Goal: Contribute content: Add original content to the website for others to see

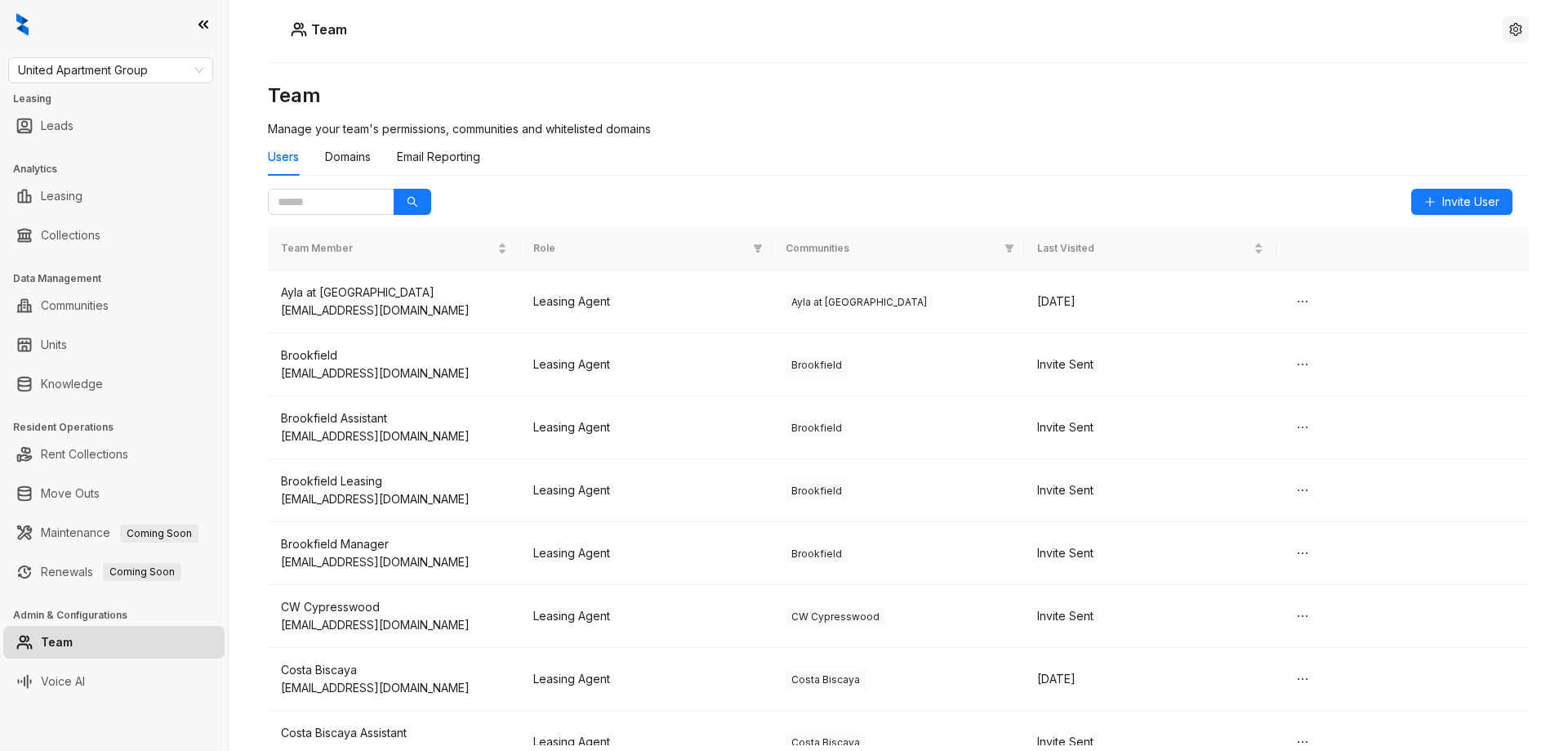
click at [1523, 29] on button "button" at bounding box center [1515, 29] width 26 height 26
click at [1514, 73] on span "Logout" at bounding box center [1516, 75] width 38 height 18
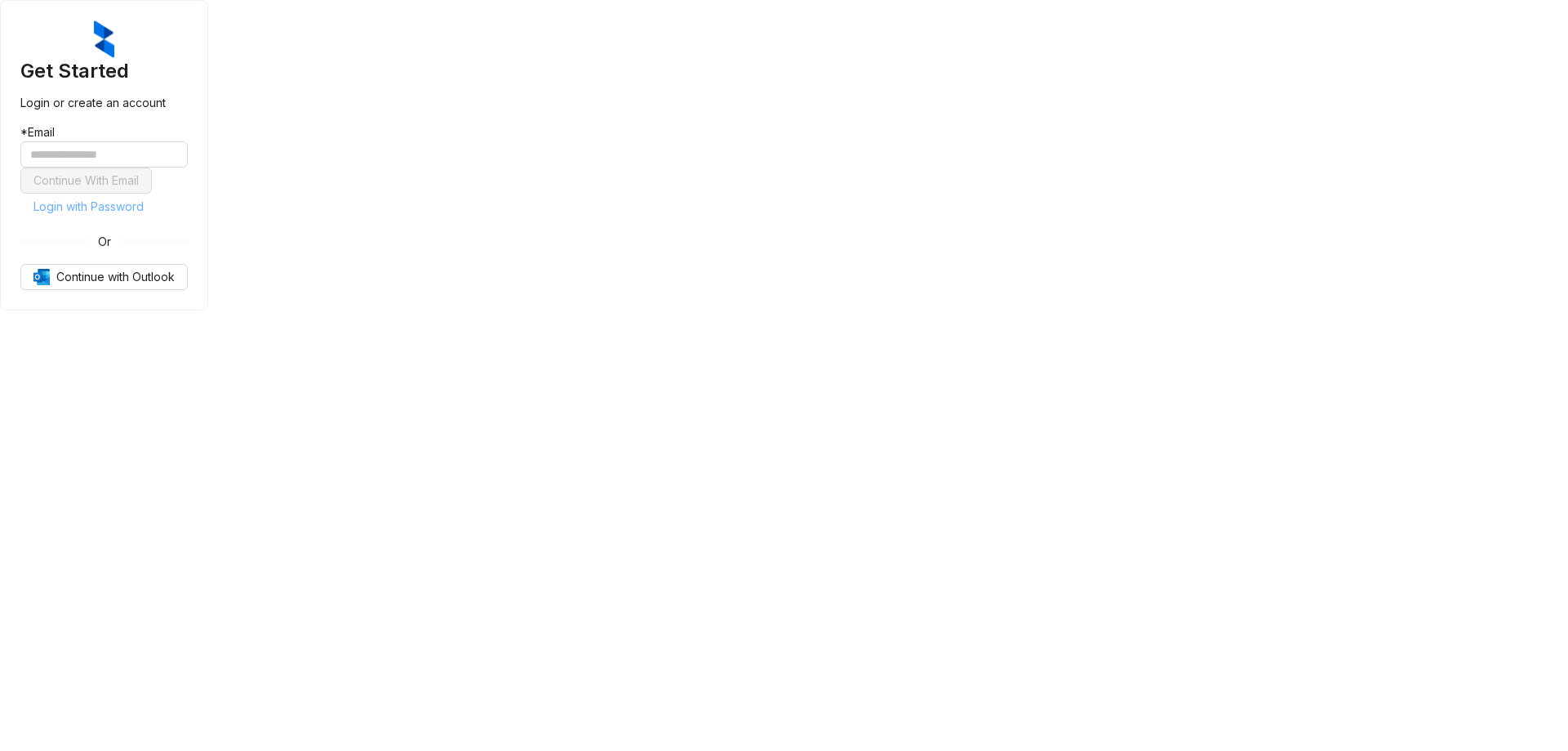
click at [144, 216] on span "Login with Password" at bounding box center [89, 206] width 111 height 18
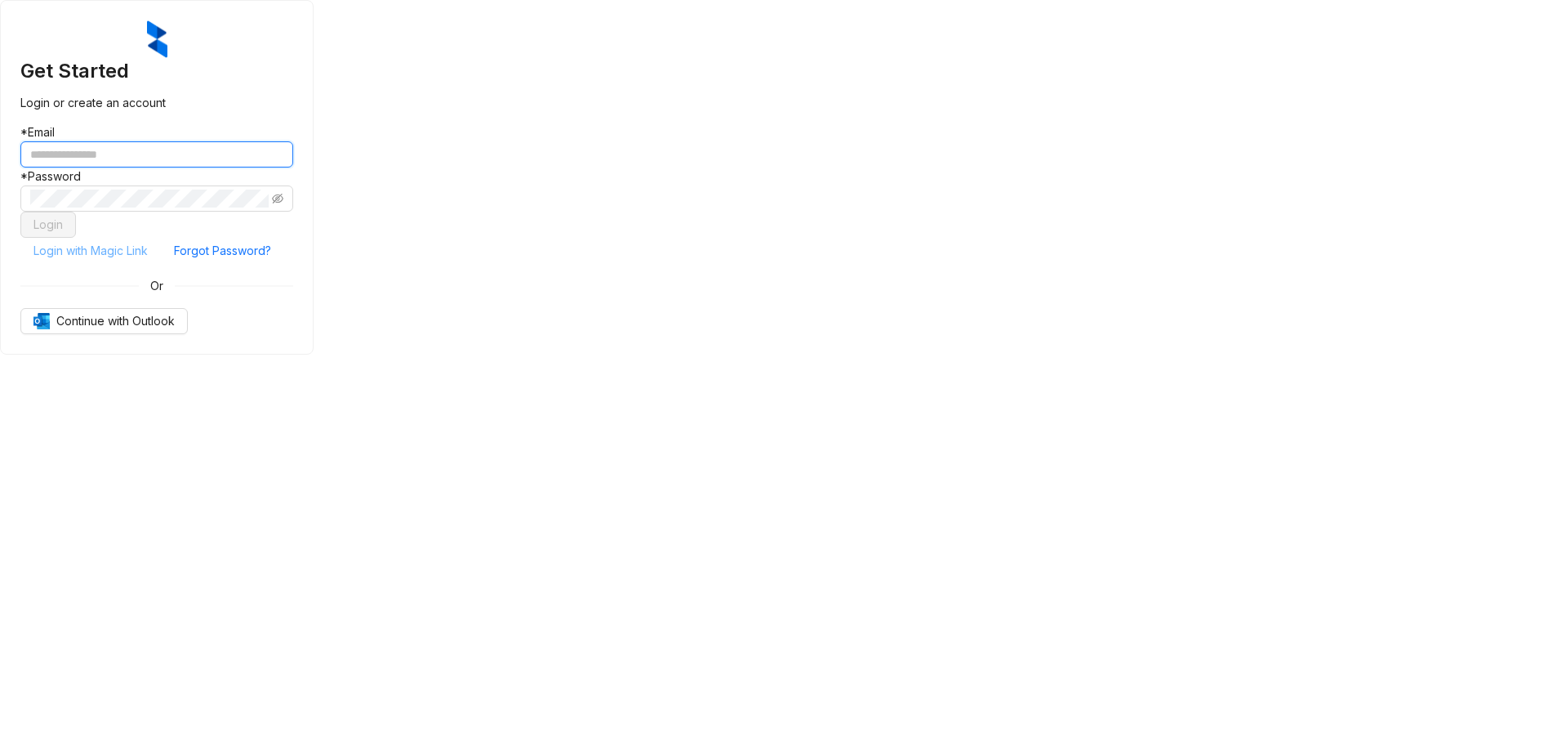
type input "**********"
click at [76, 238] on button "Login" at bounding box center [48, 224] width 55 height 26
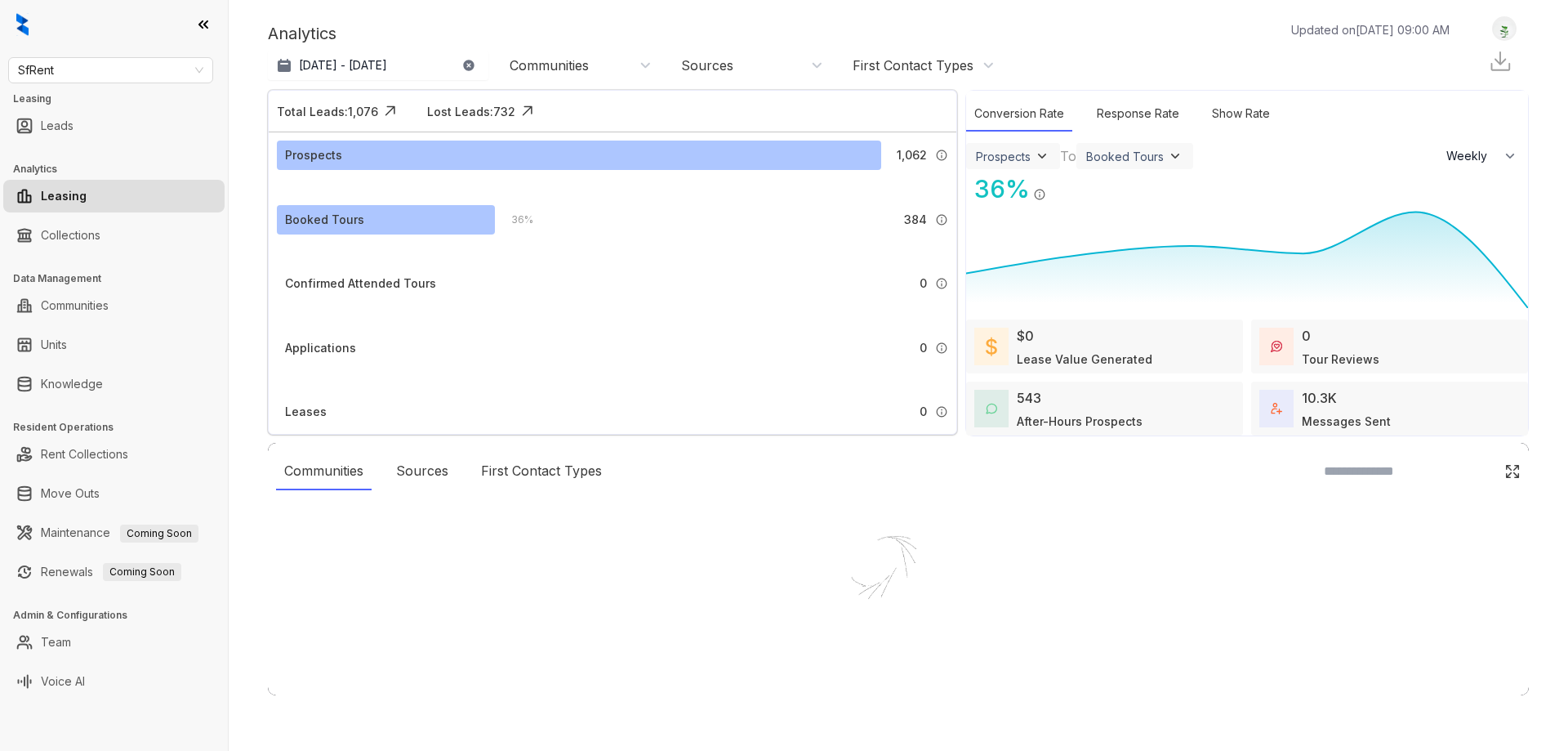
select select "******"
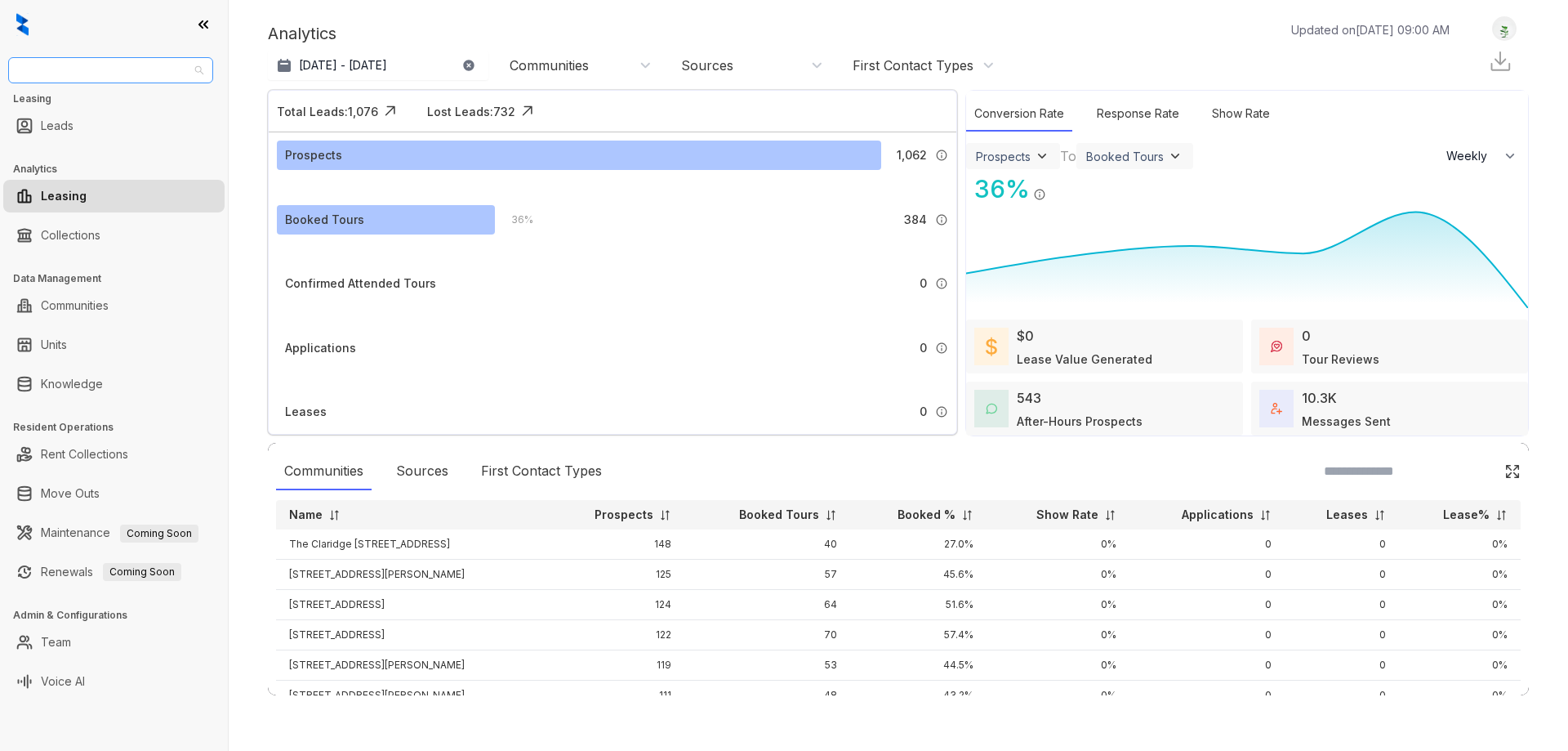
click at [124, 75] on span "SfRent" at bounding box center [110, 69] width 185 height 24
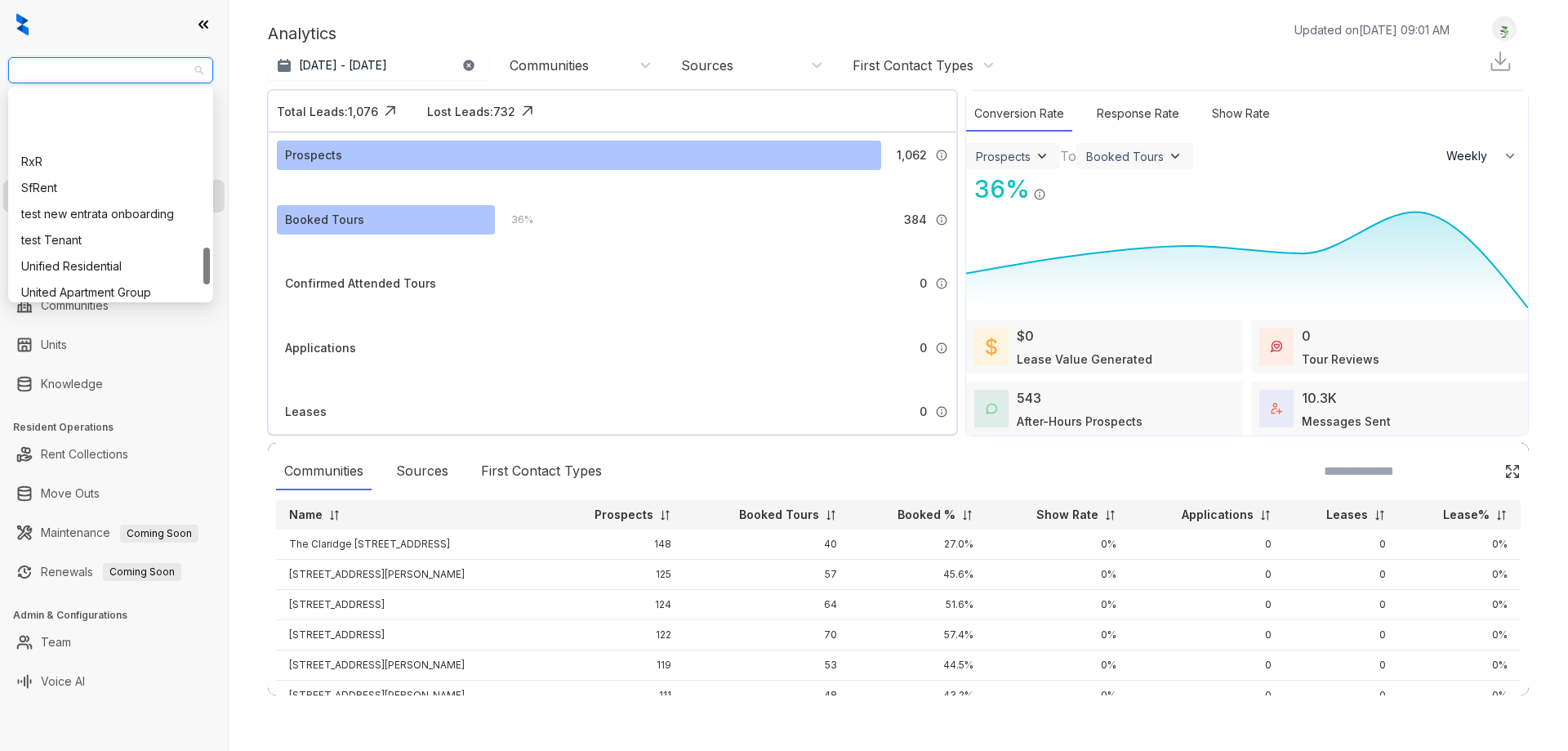
scroll to position [886, 0]
click at [71, 185] on div "Unified Residential" at bounding box center [111, 184] width 179 height 18
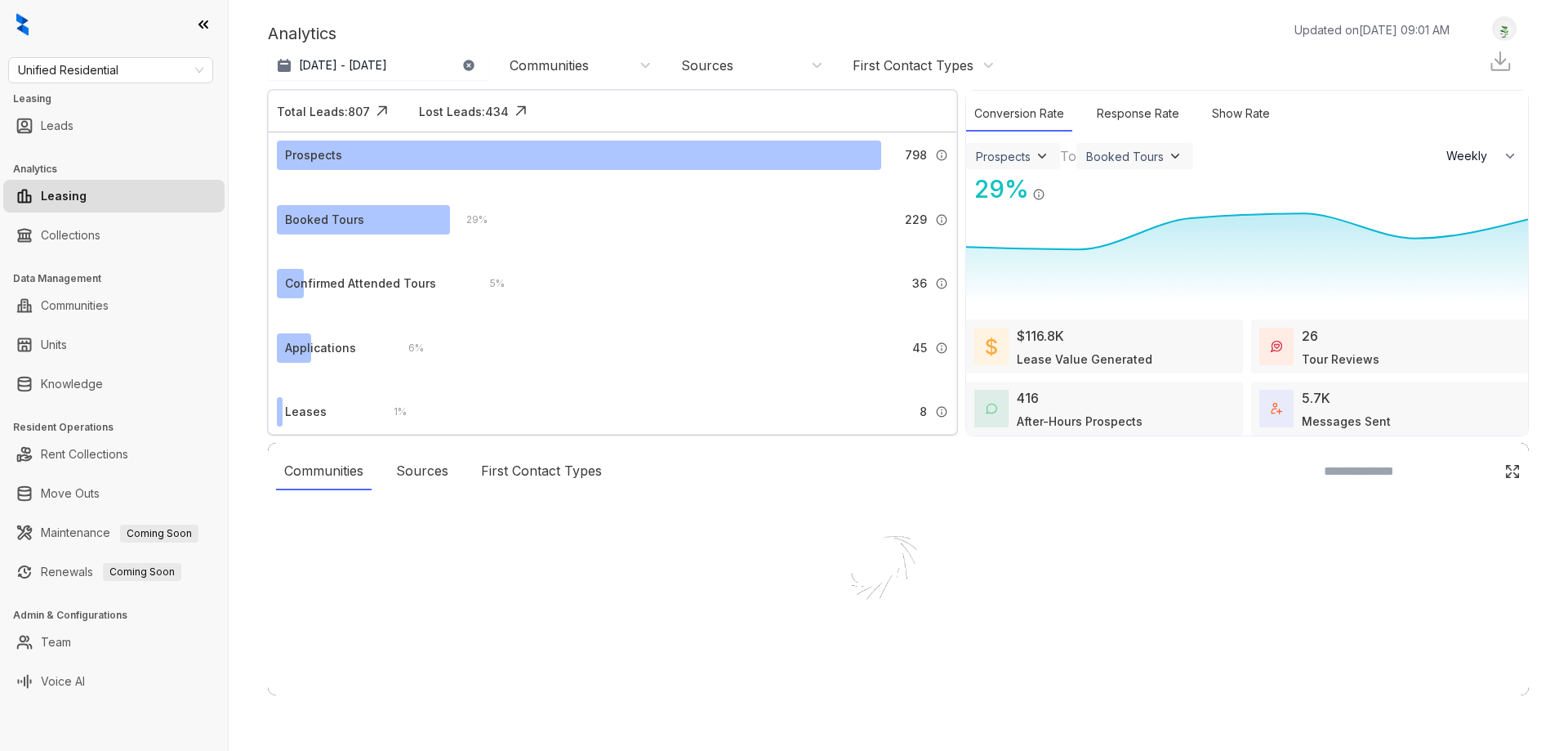
select select "******"
click at [122, 69] on span "Unified Residential" at bounding box center [110, 69] width 185 height 24
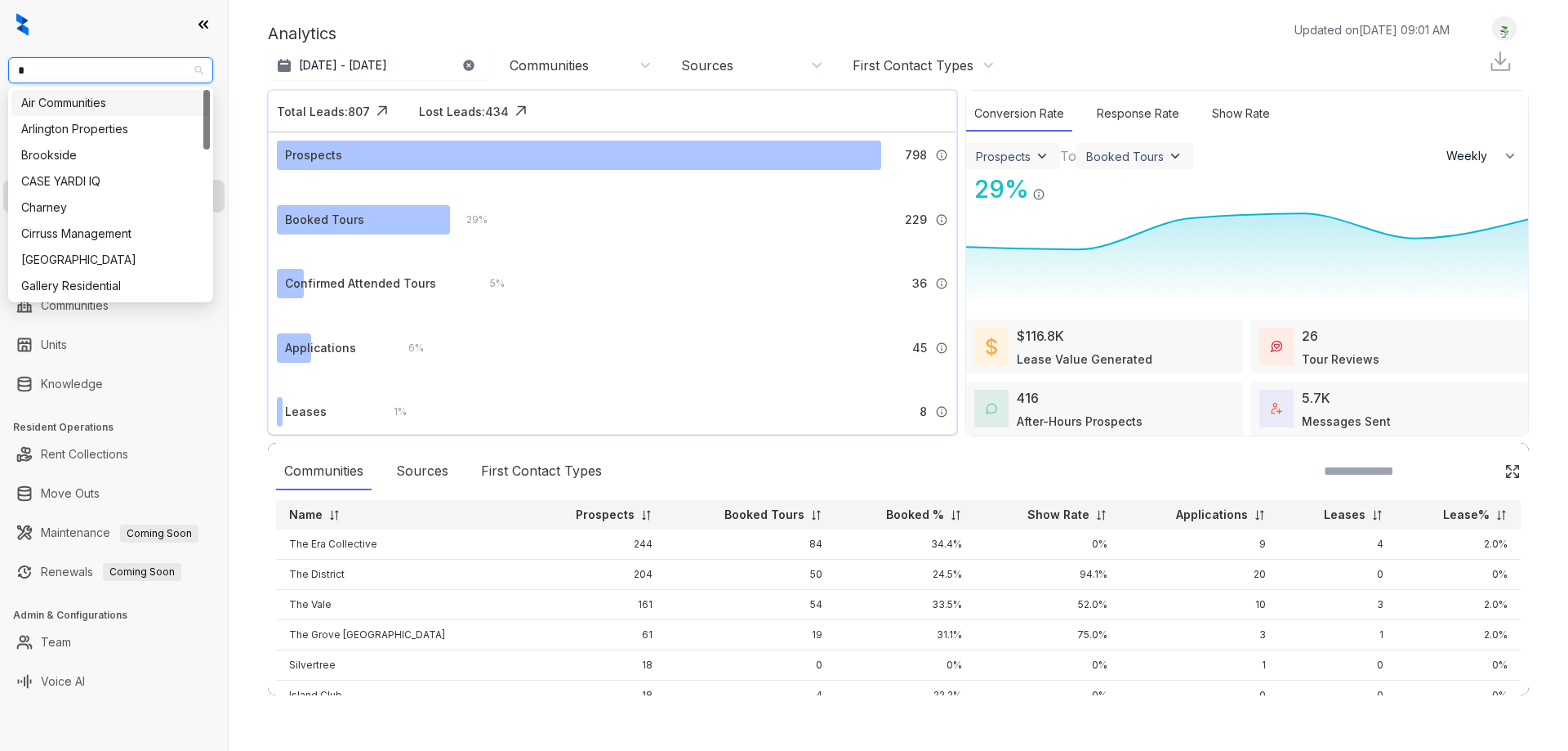
type input "**"
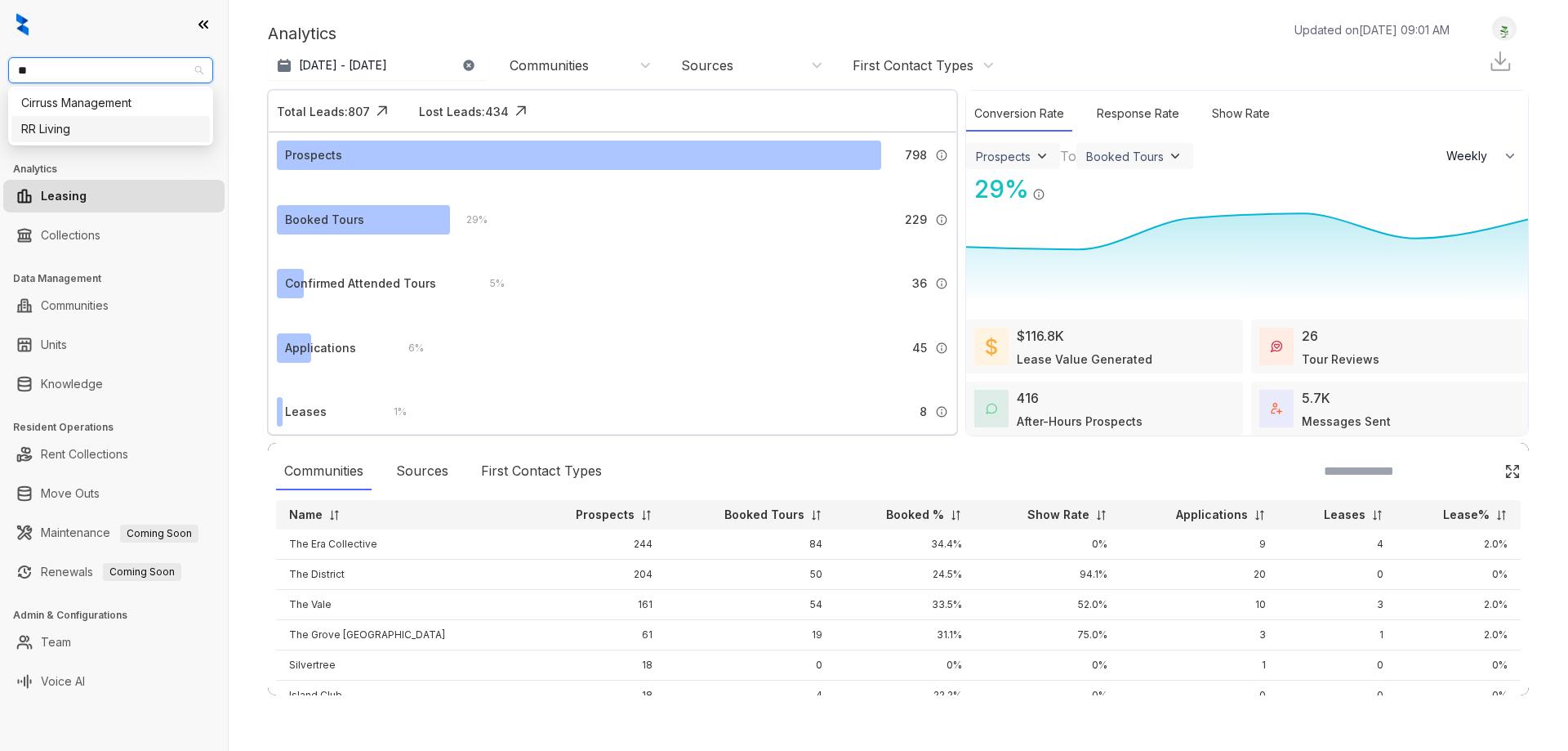
click at [82, 126] on div "RR Living" at bounding box center [111, 128] width 179 height 18
click at [90, 42] on div at bounding box center [114, 24] width 228 height 49
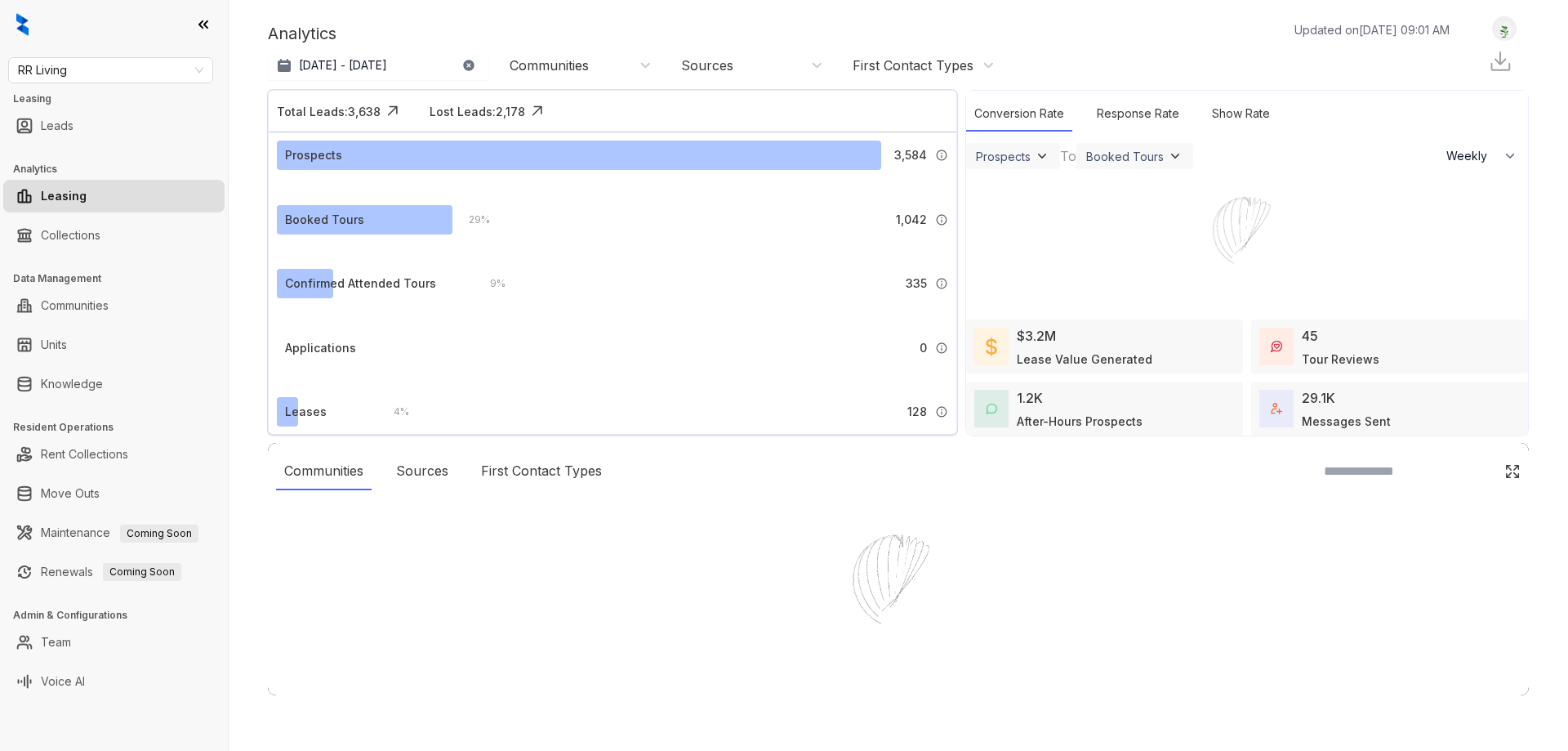
select select "******"
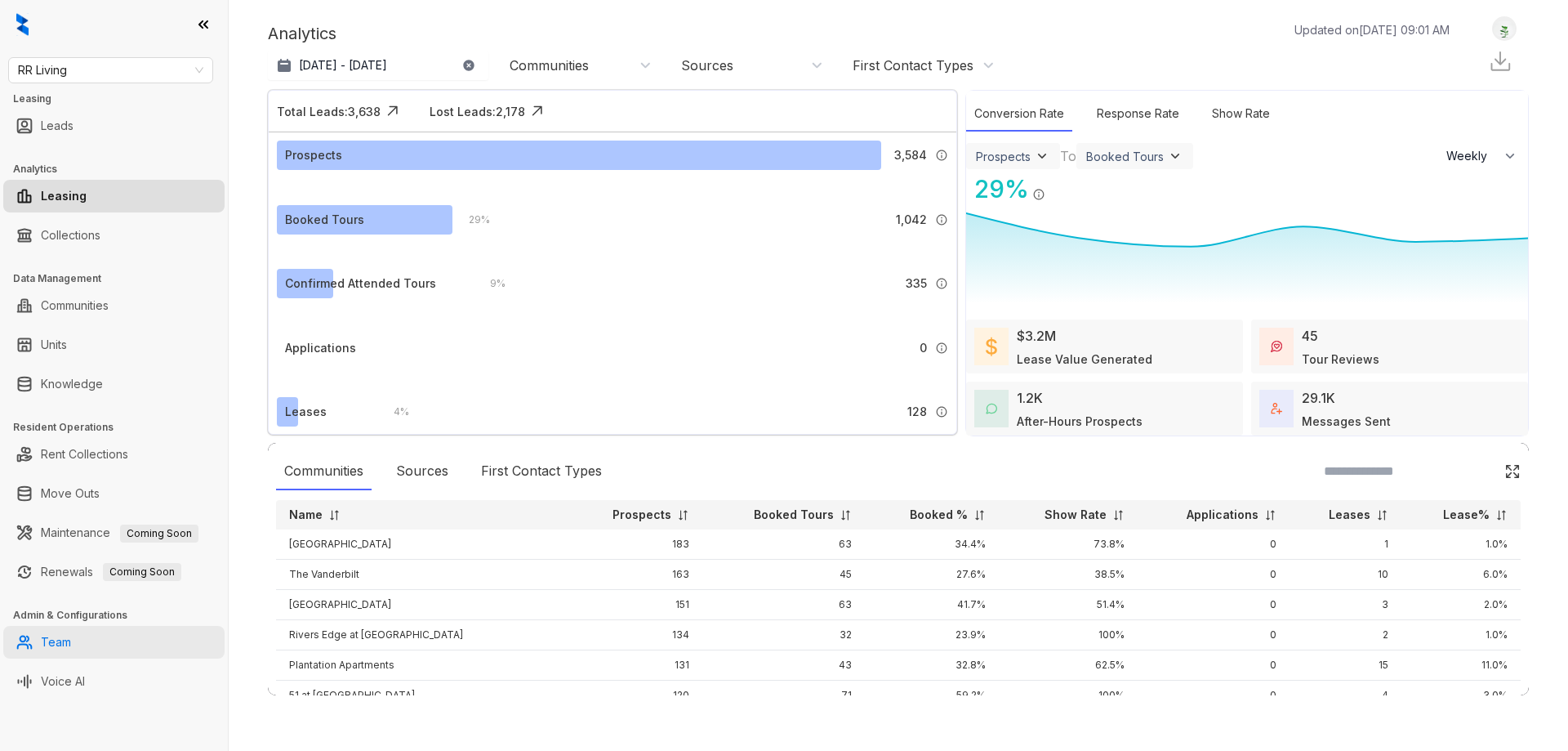
click at [71, 649] on link "Team" at bounding box center [56, 641] width 30 height 33
click at [85, 677] on link "Voice AI" at bounding box center [63, 681] width 44 height 33
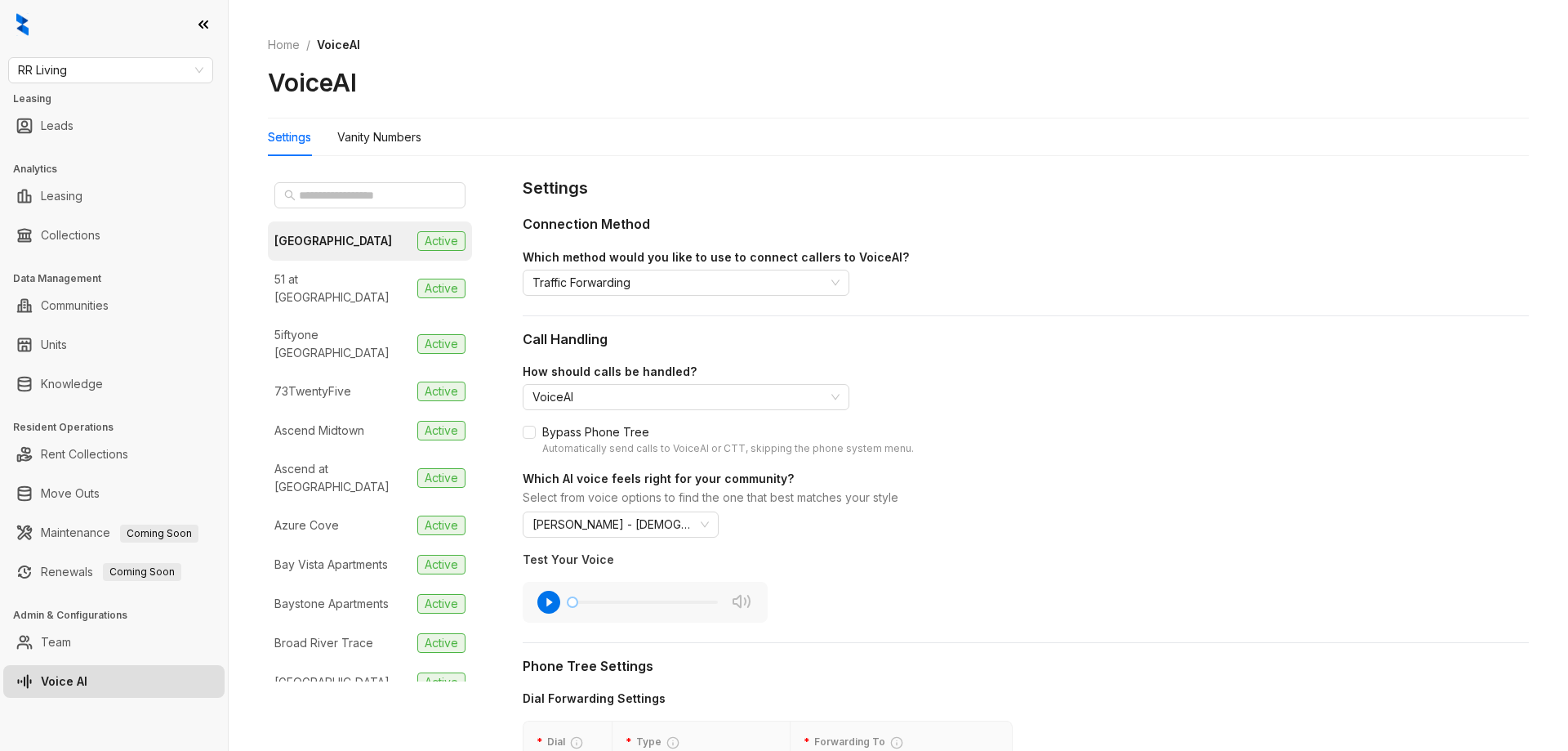
click at [972, 57] on div "Home / VoiceAI VoiceAI" at bounding box center [898, 68] width 1262 height 102
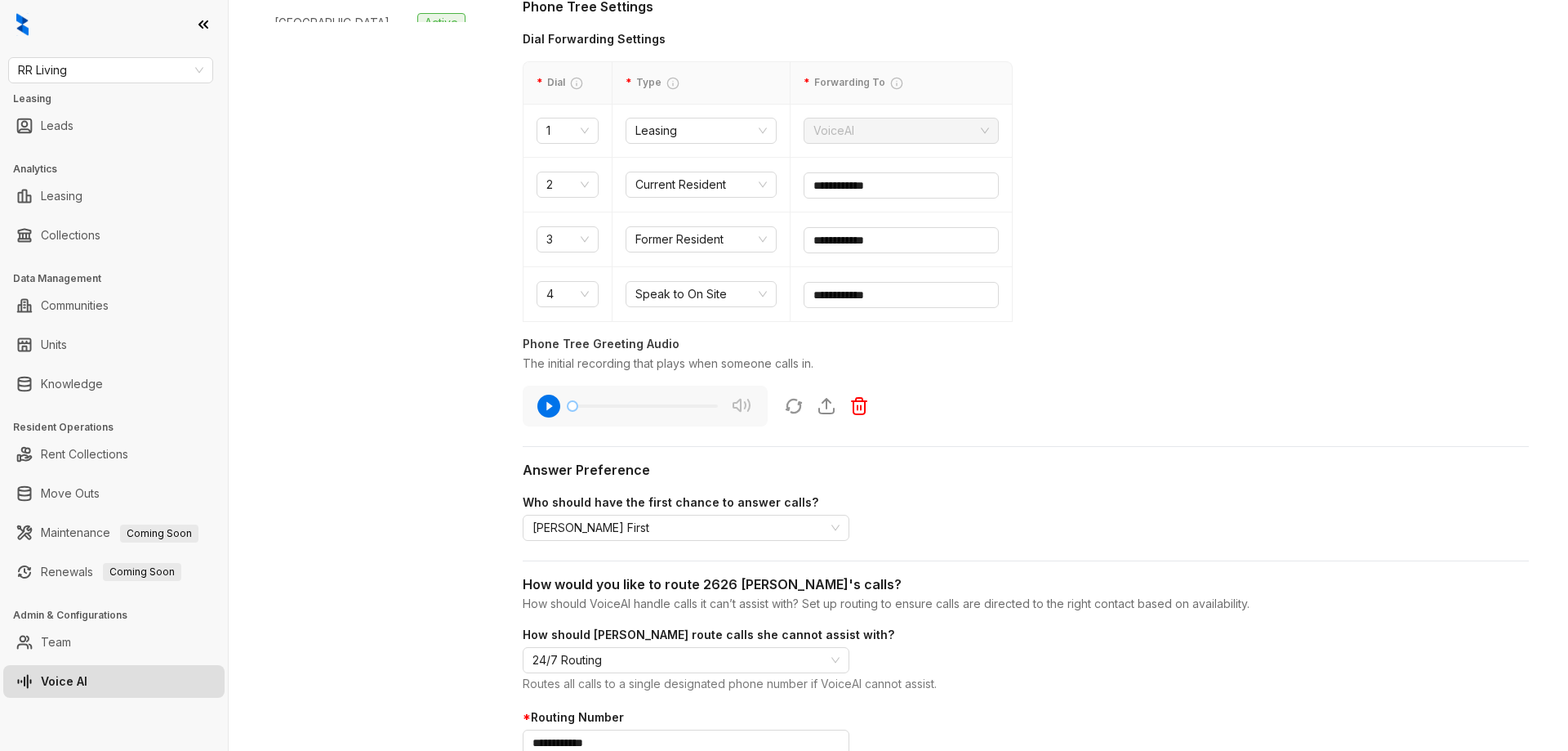
scroll to position [572, 0]
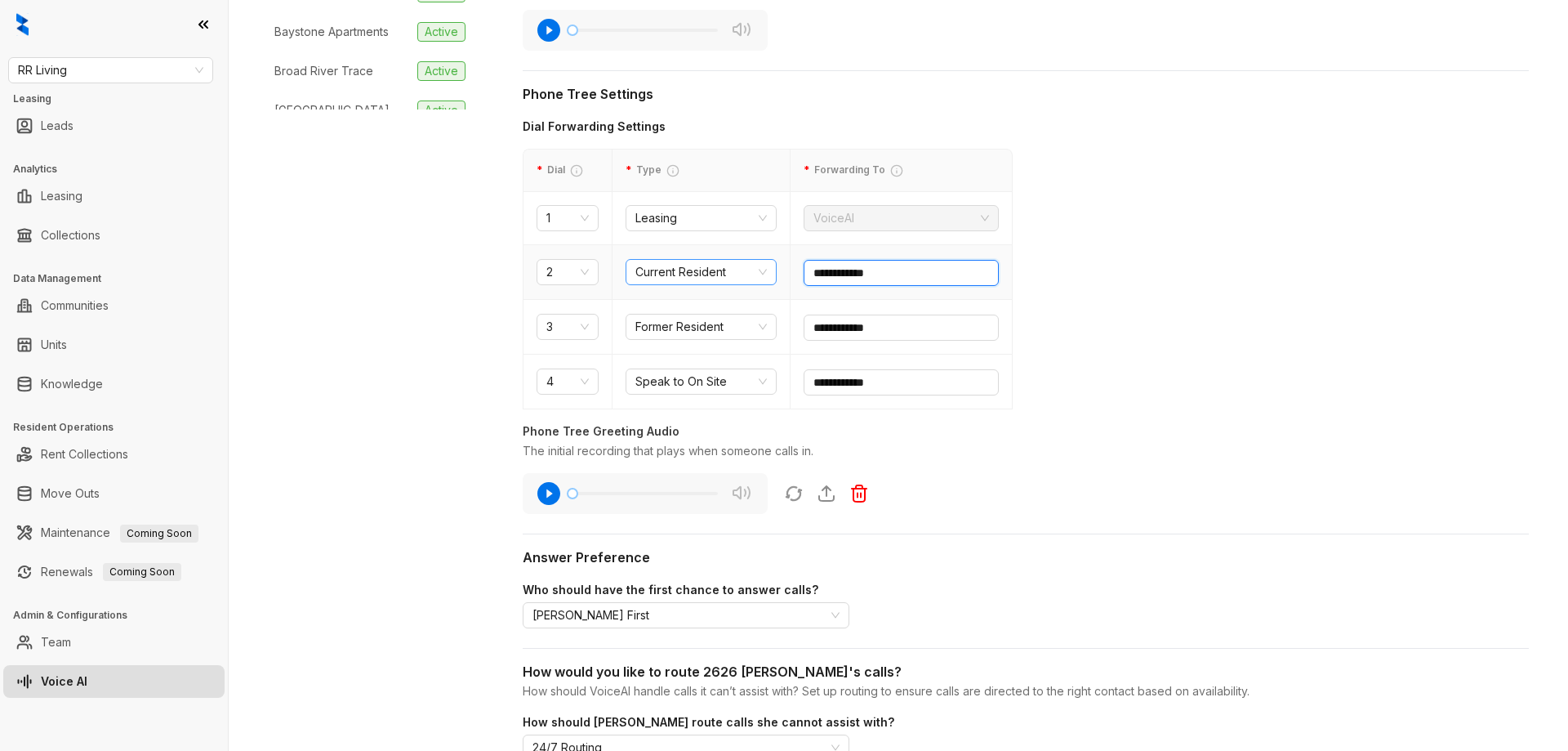
drag, startPoint x: 925, startPoint y: 273, endPoint x: 681, endPoint y: 266, distance: 244.1
click at [681, 266] on tr "**********" at bounding box center [768, 272] width 489 height 54
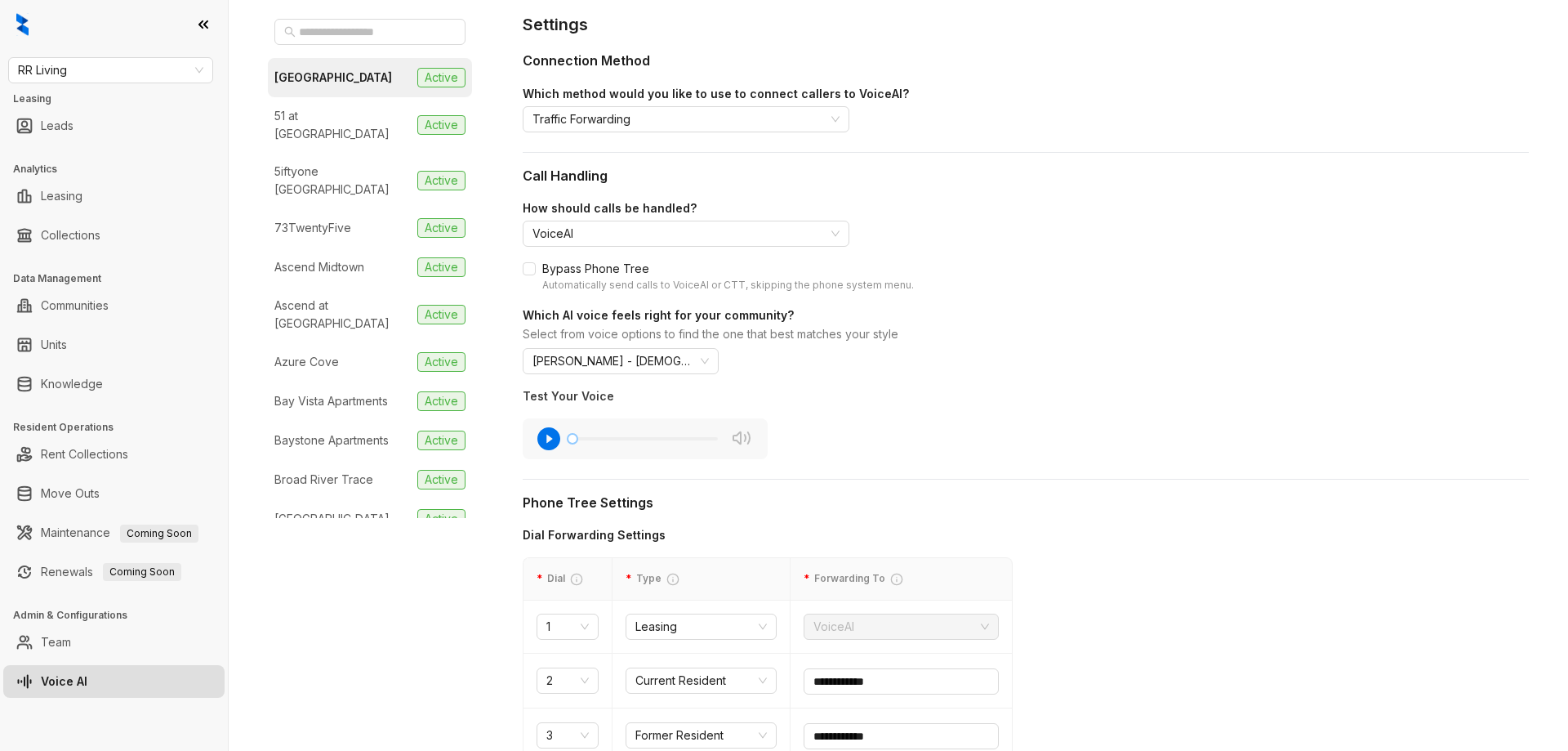
drag, startPoint x: 323, startPoint y: 117, endPoint x: 332, endPoint y: 118, distance: 9.1
click at [323, 117] on div "51 at Southaven" at bounding box center [342, 125] width 136 height 36
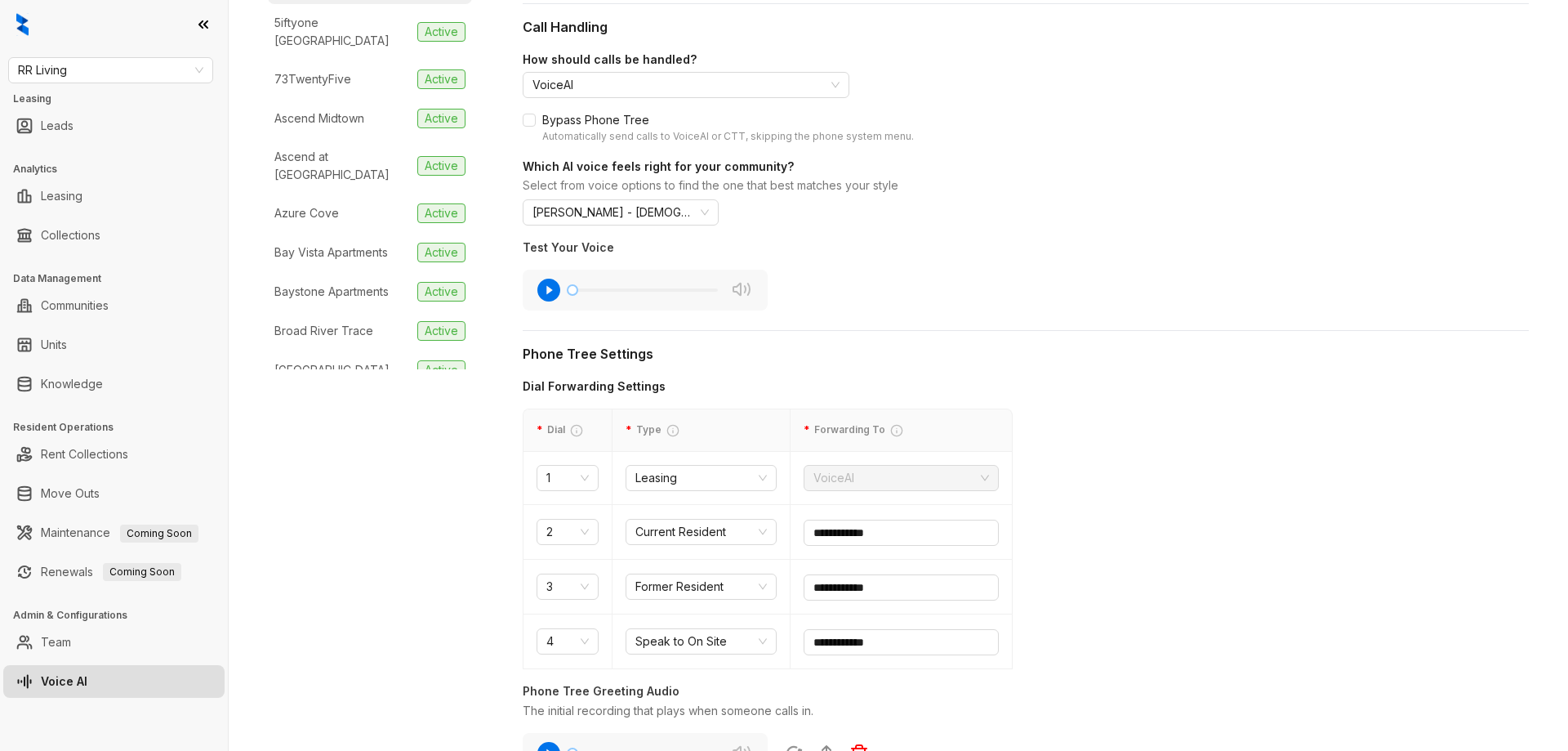
scroll to position [409, 0]
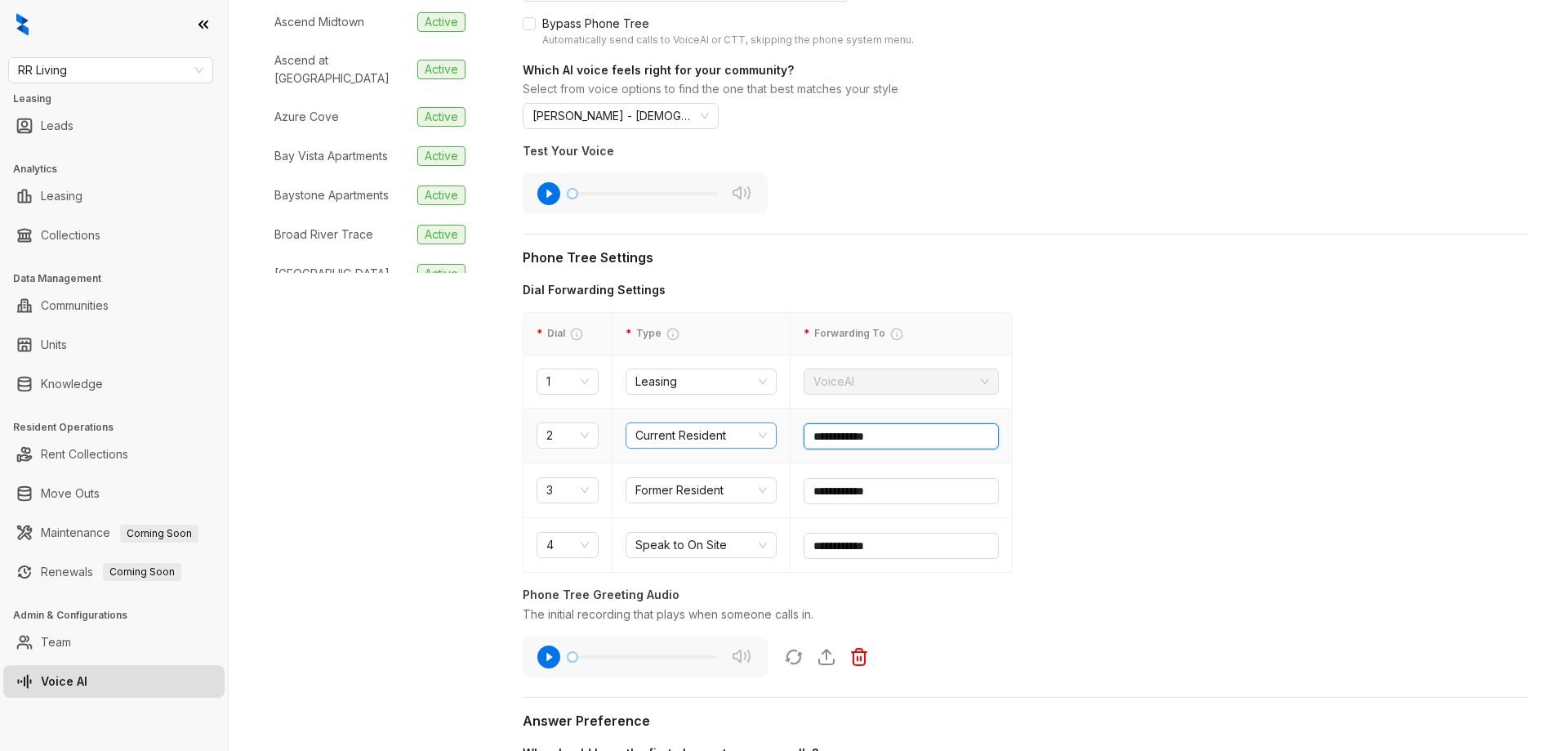
drag, startPoint x: 880, startPoint y: 436, endPoint x: 733, endPoint y: 432, distance: 147.1
click at [733, 432] on tr "**********" at bounding box center [768, 435] width 489 height 54
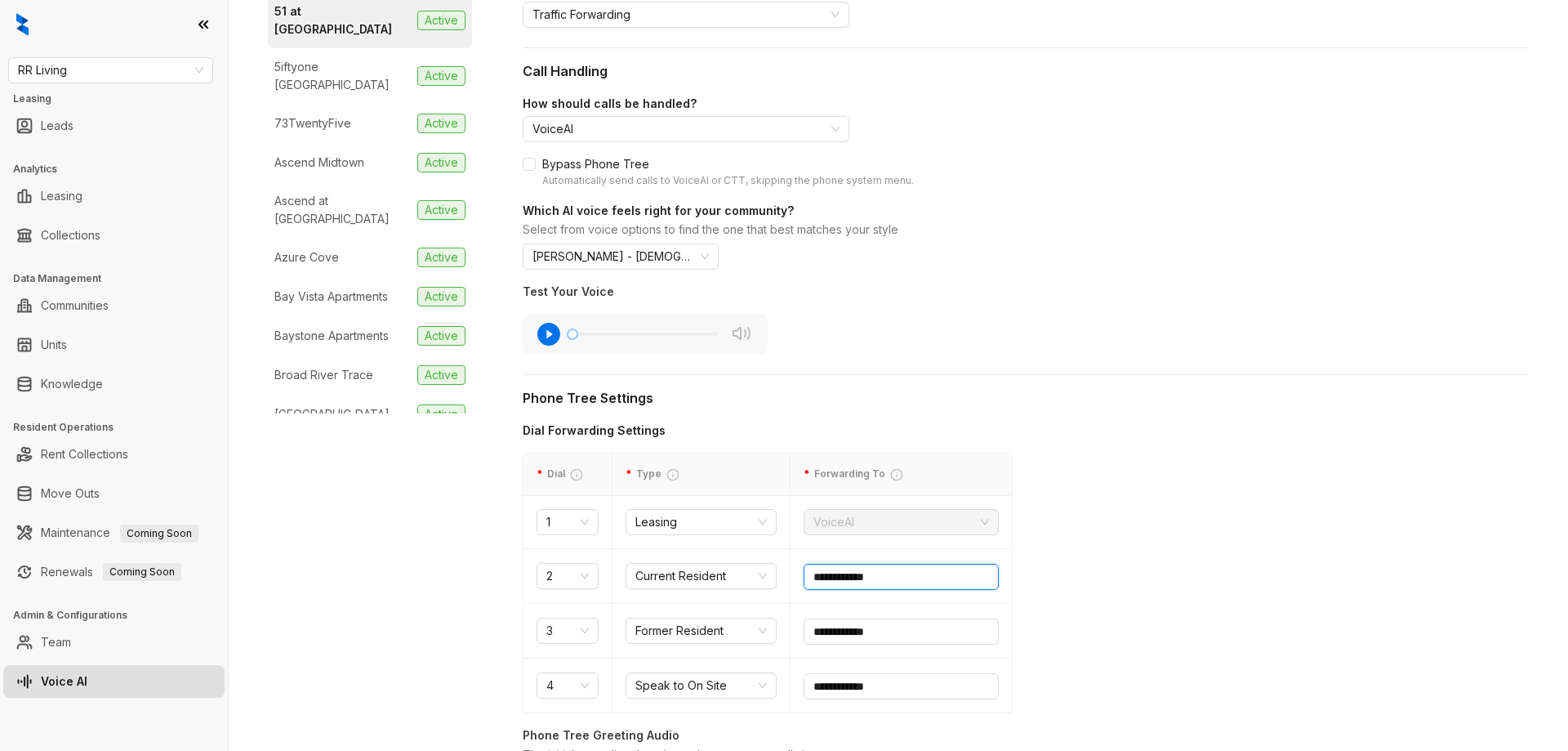
scroll to position [163, 0]
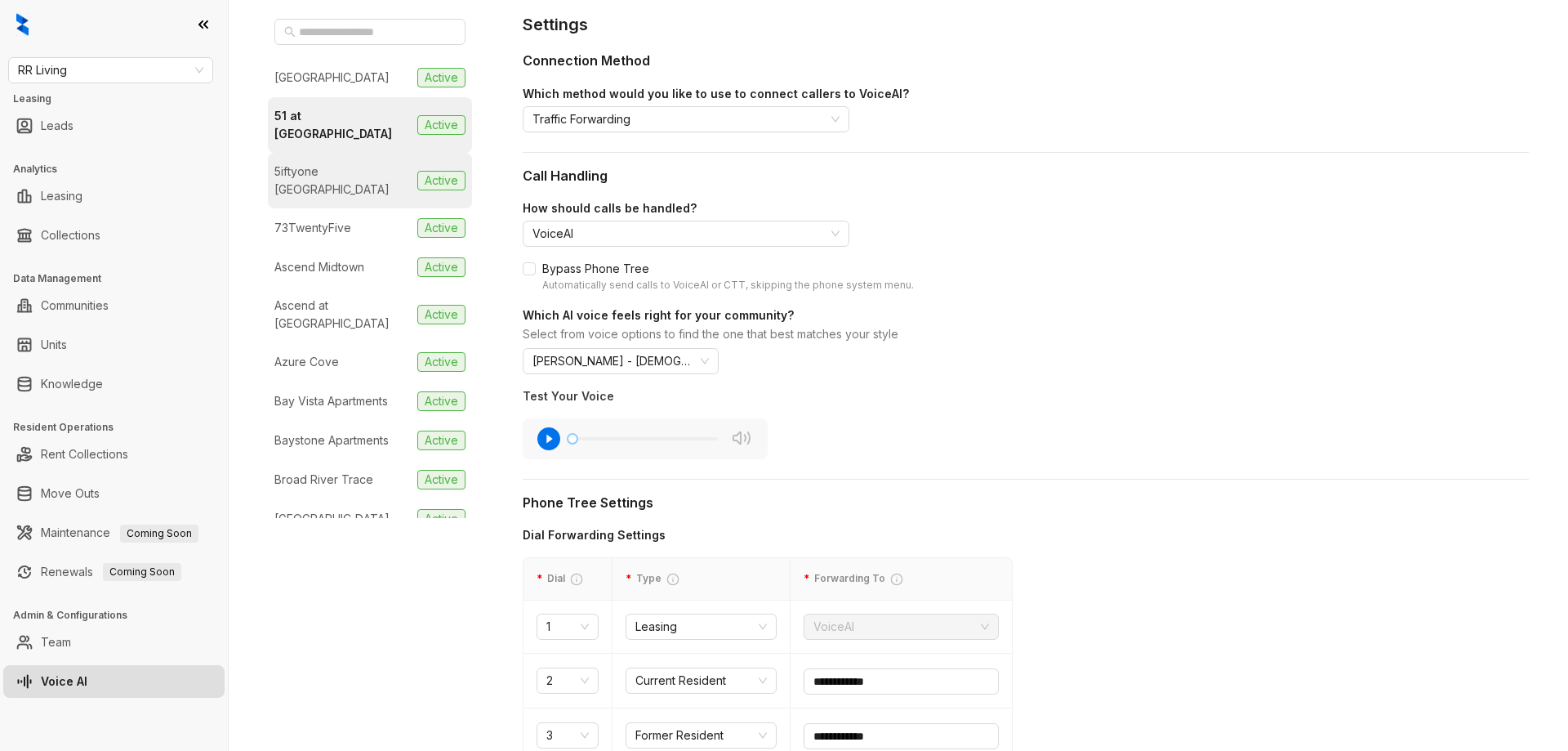
click at [328, 162] on div "5iftyone Tradan Heights" at bounding box center [342, 180] width 136 height 36
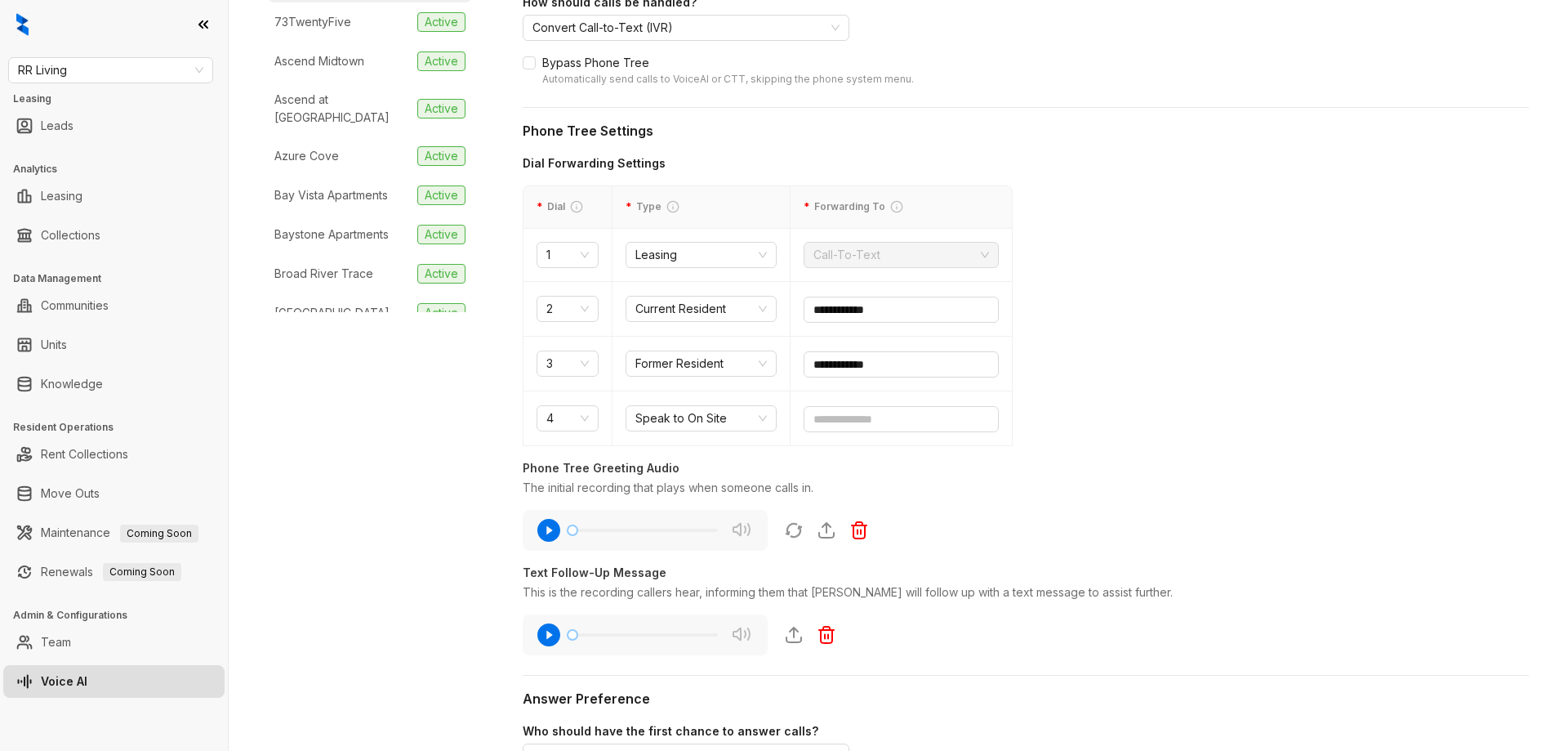
scroll to position [409, 0]
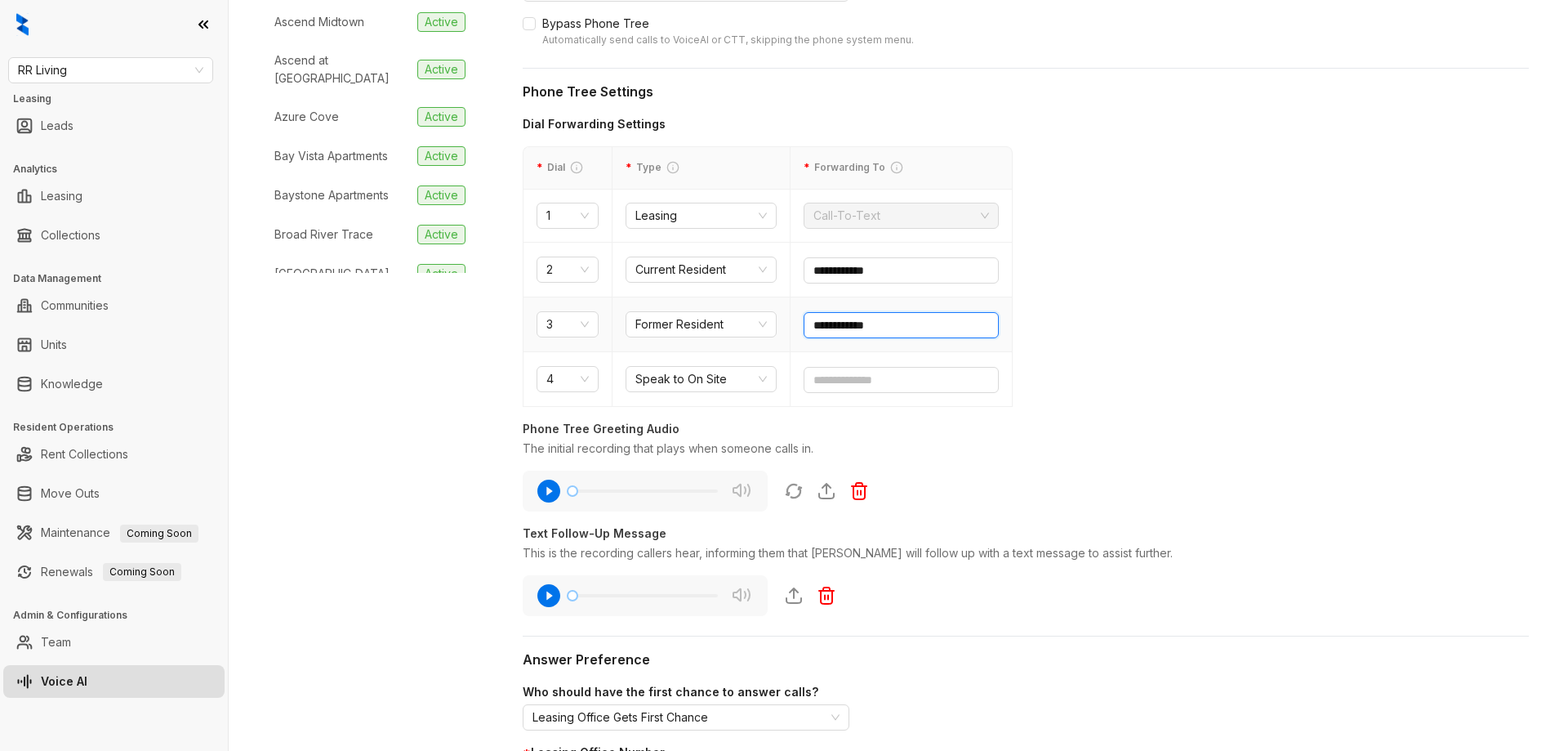
drag, startPoint x: 912, startPoint y: 322, endPoint x: 779, endPoint y: 330, distance: 133.2
click at [779, 330] on tr "**********" at bounding box center [768, 324] width 489 height 54
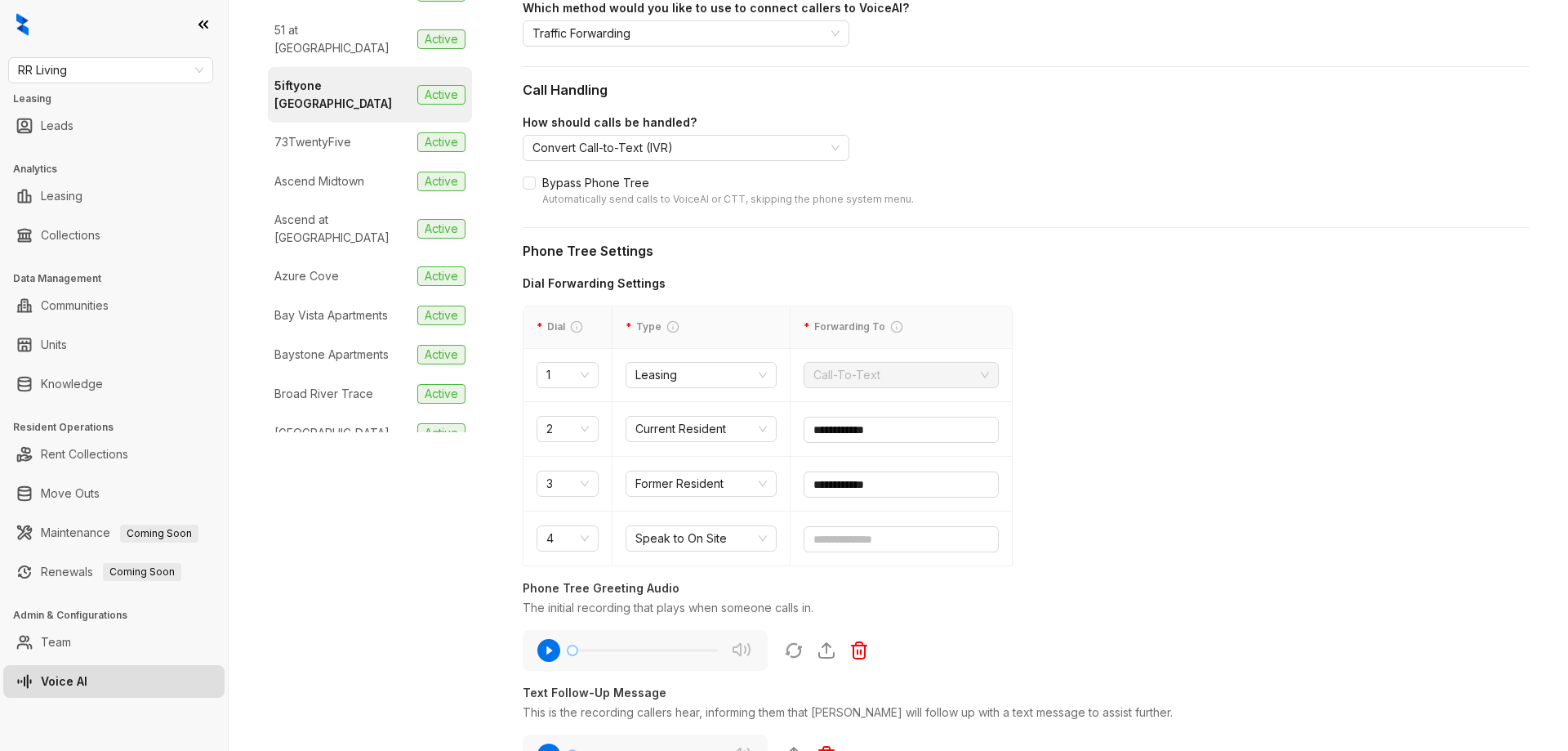
scroll to position [101, 0]
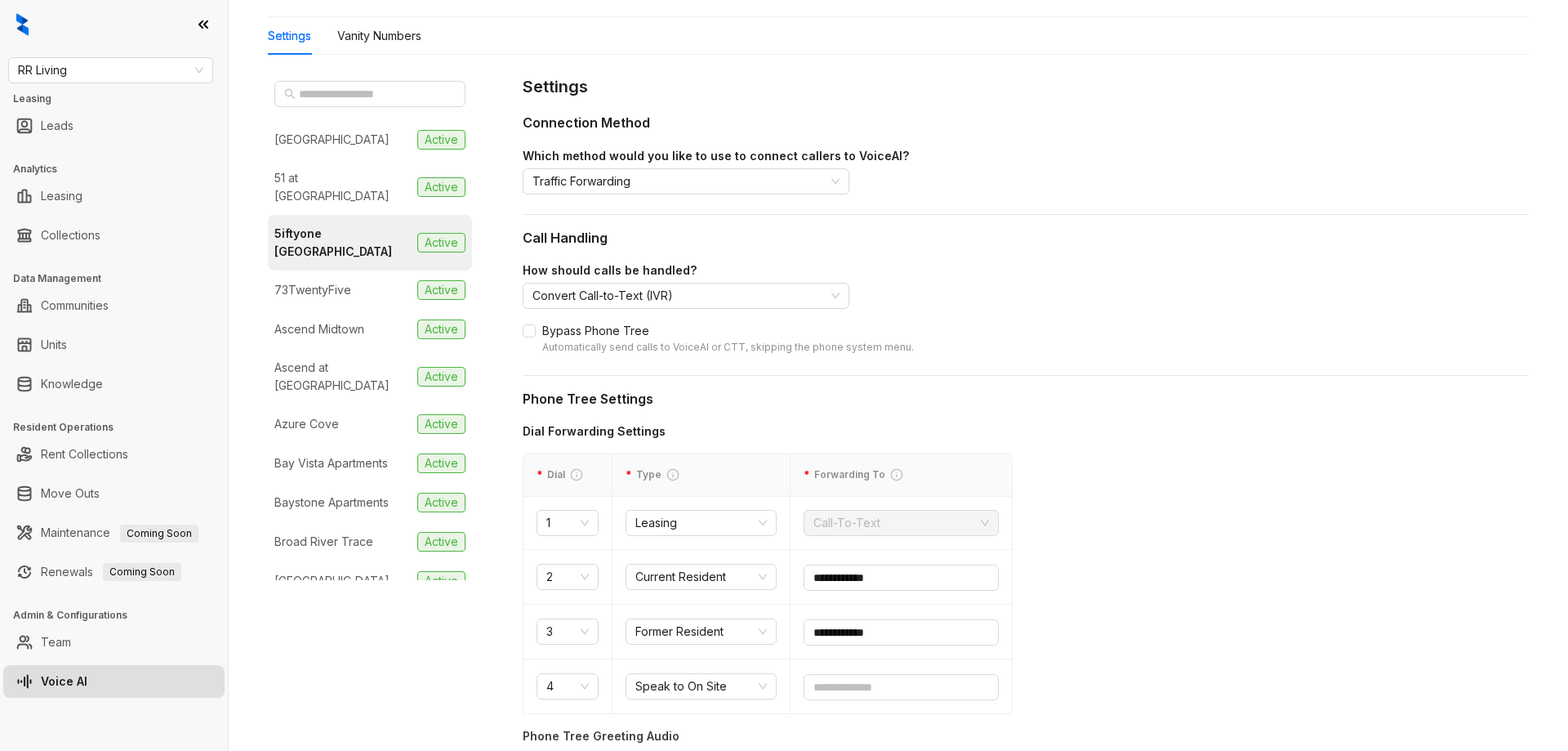
drag, startPoint x: 353, startPoint y: 273, endPoint x: 499, endPoint y: 313, distance: 151.4
click at [353, 273] on li "73TwentyFive Active" at bounding box center [370, 290] width 204 height 39
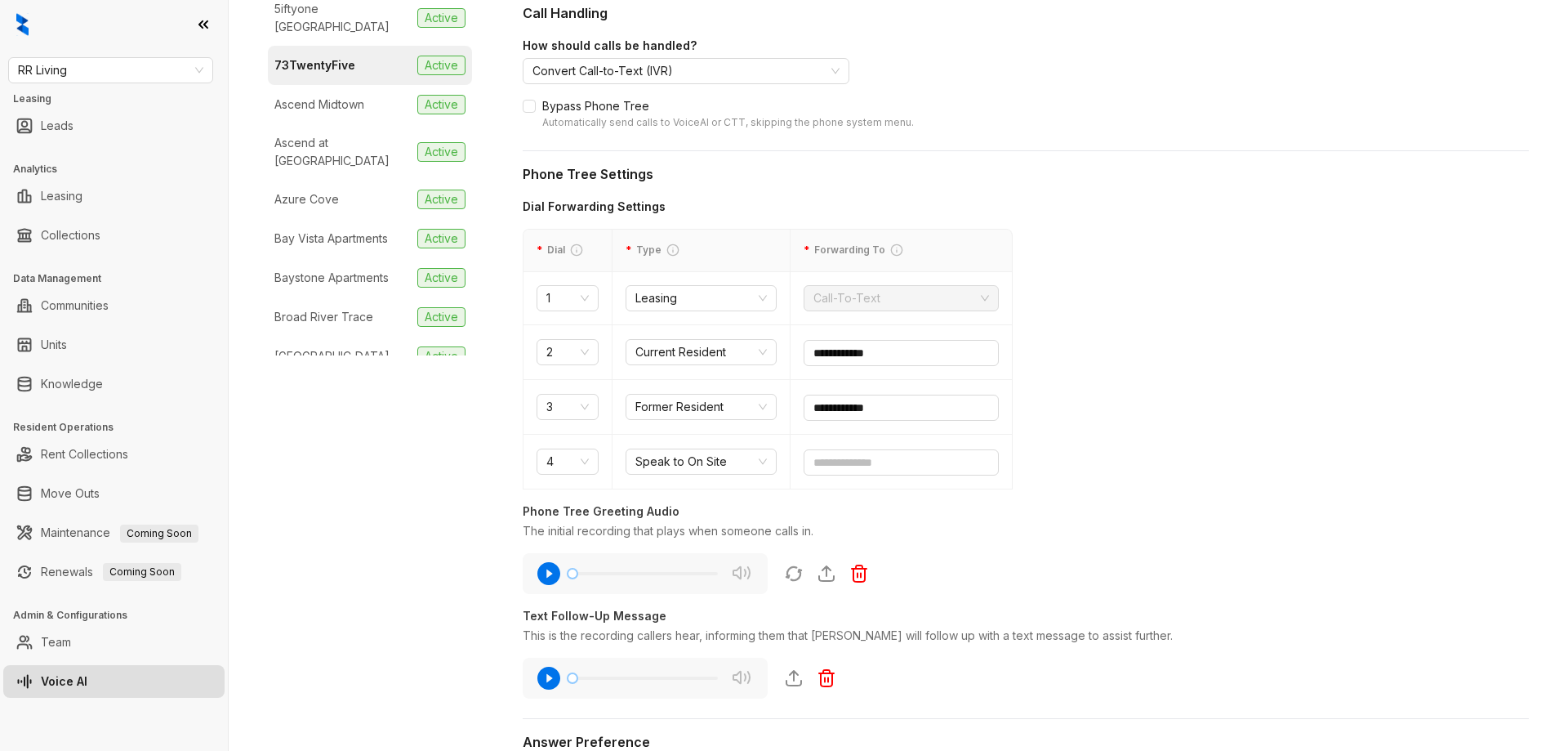
scroll to position [327, 0]
drag, startPoint x: 915, startPoint y: 408, endPoint x: 788, endPoint y: 408, distance: 127.0
click at [788, 408] on tr "**********" at bounding box center [768, 406] width 489 height 54
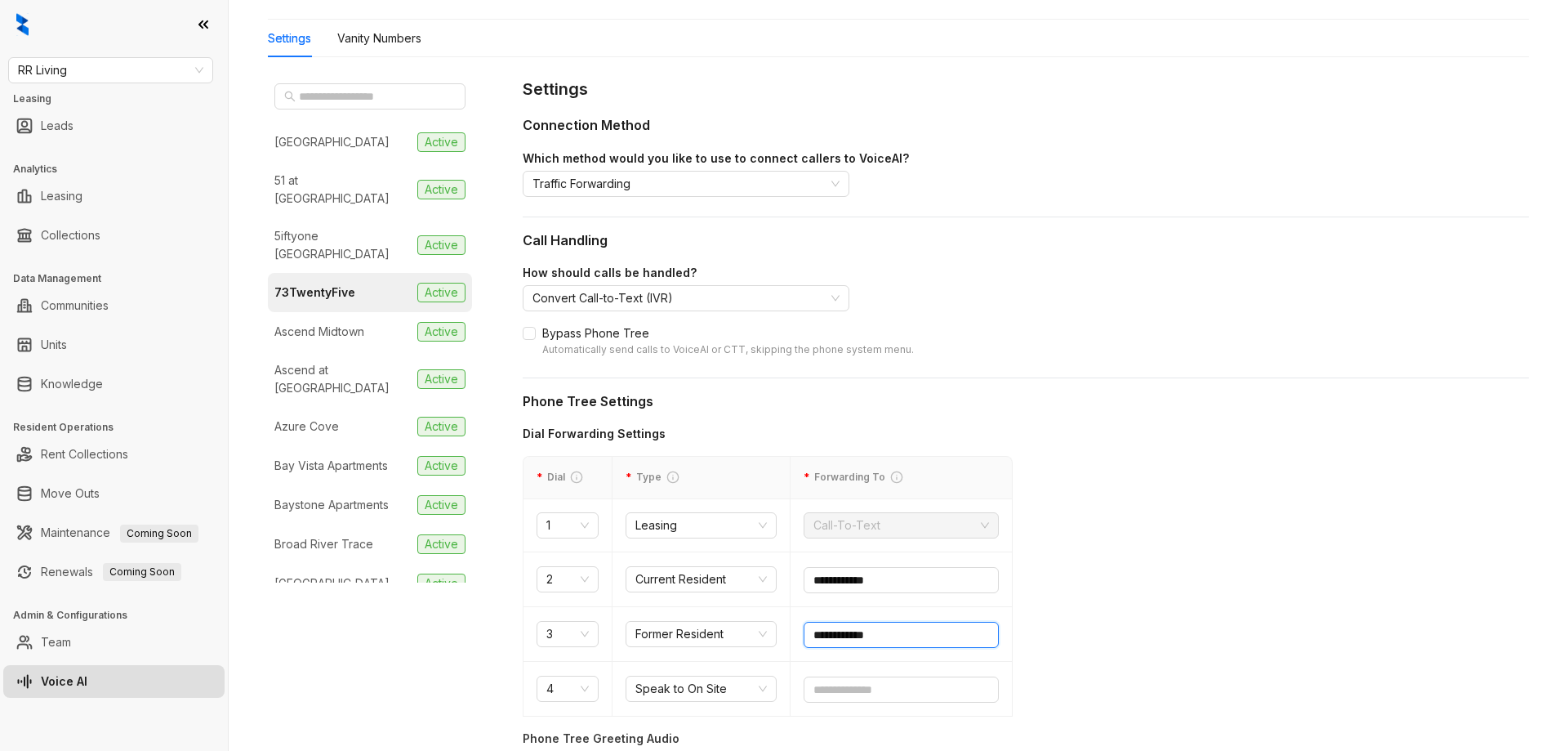
scroll to position [0, 0]
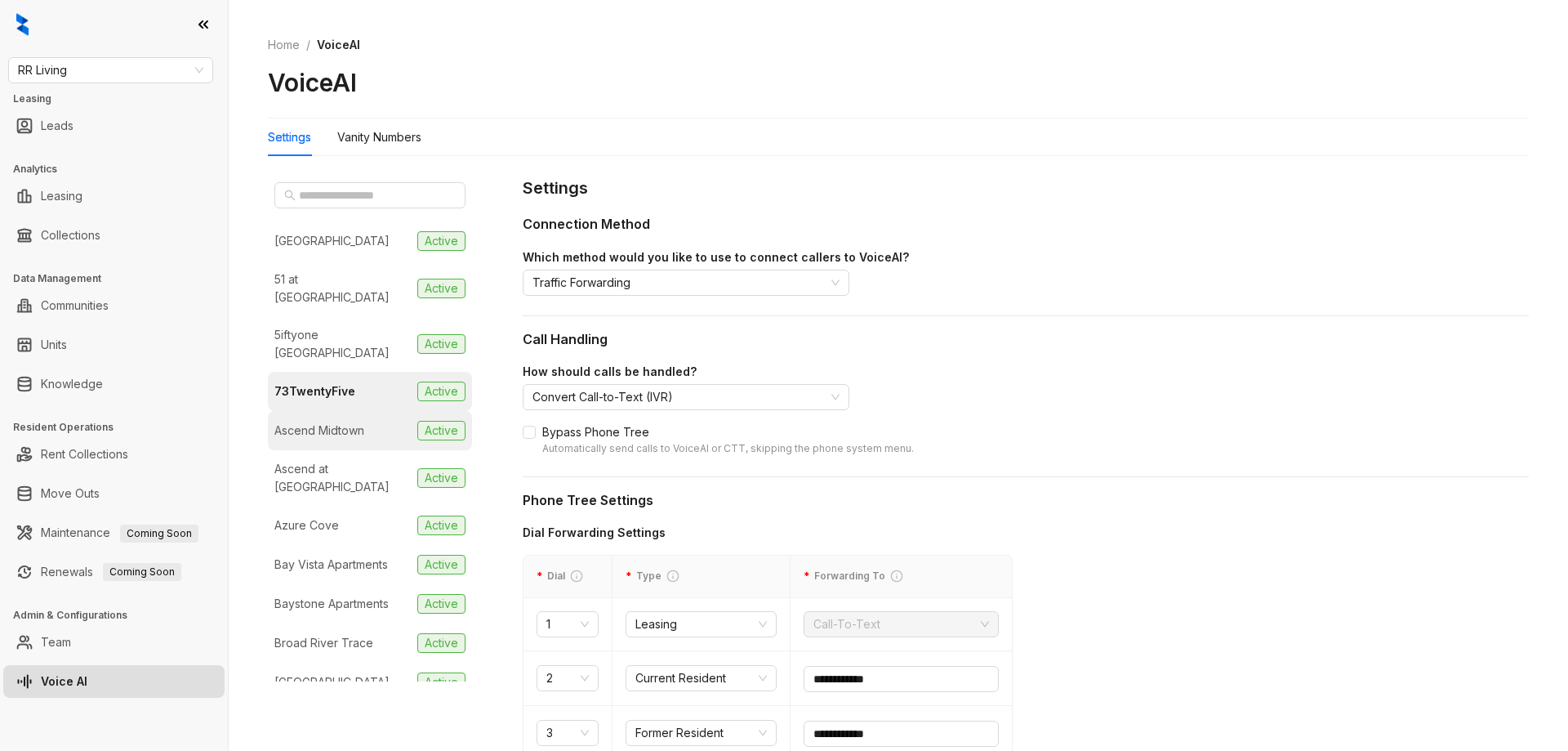
click at [337, 411] on li "Ascend Midtown Active" at bounding box center [370, 430] width 204 height 39
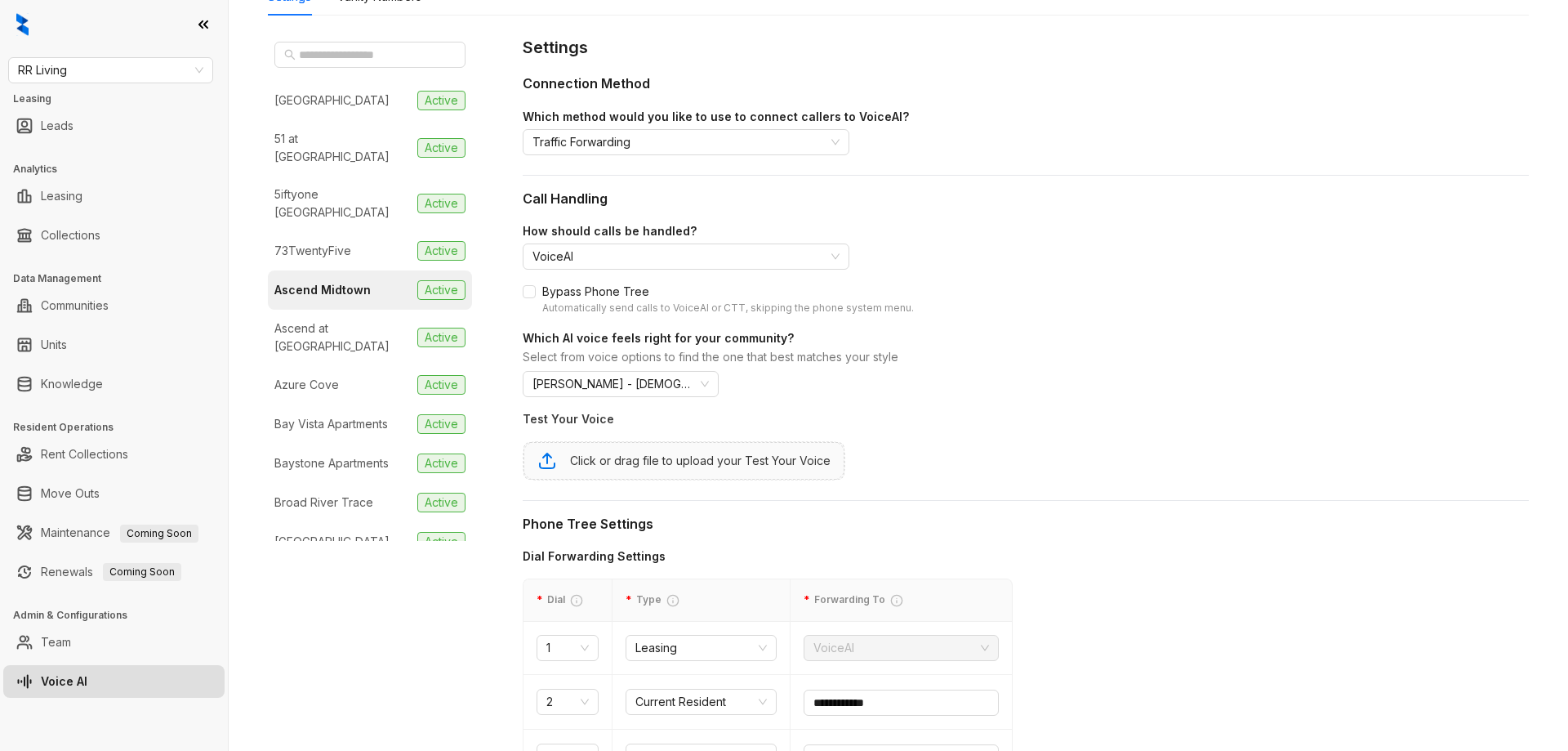
scroll to position [327, 0]
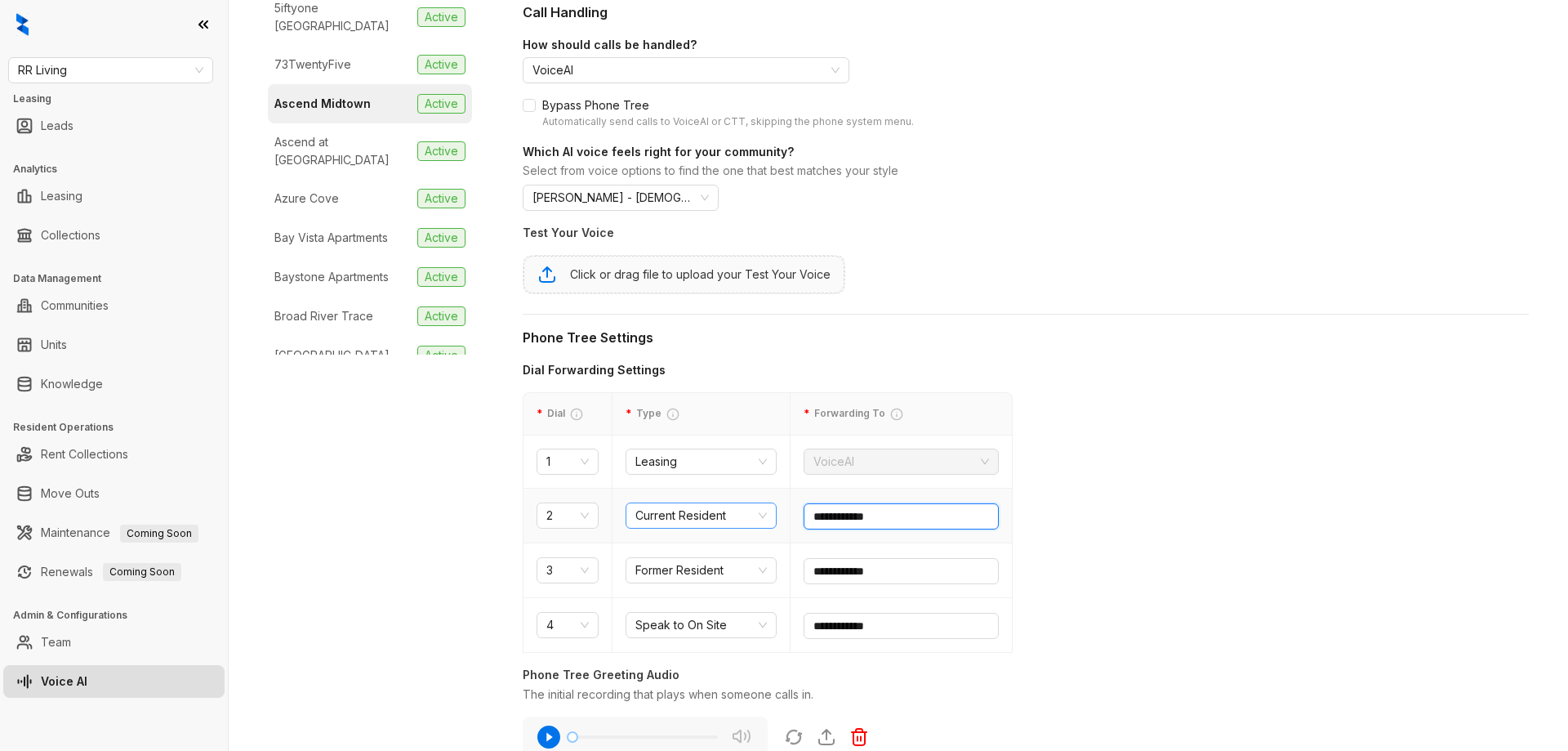
drag, startPoint x: 946, startPoint y: 523, endPoint x: 758, endPoint y: 511, distance: 188.4
click at [758, 512] on tr "**********" at bounding box center [768, 515] width 489 height 54
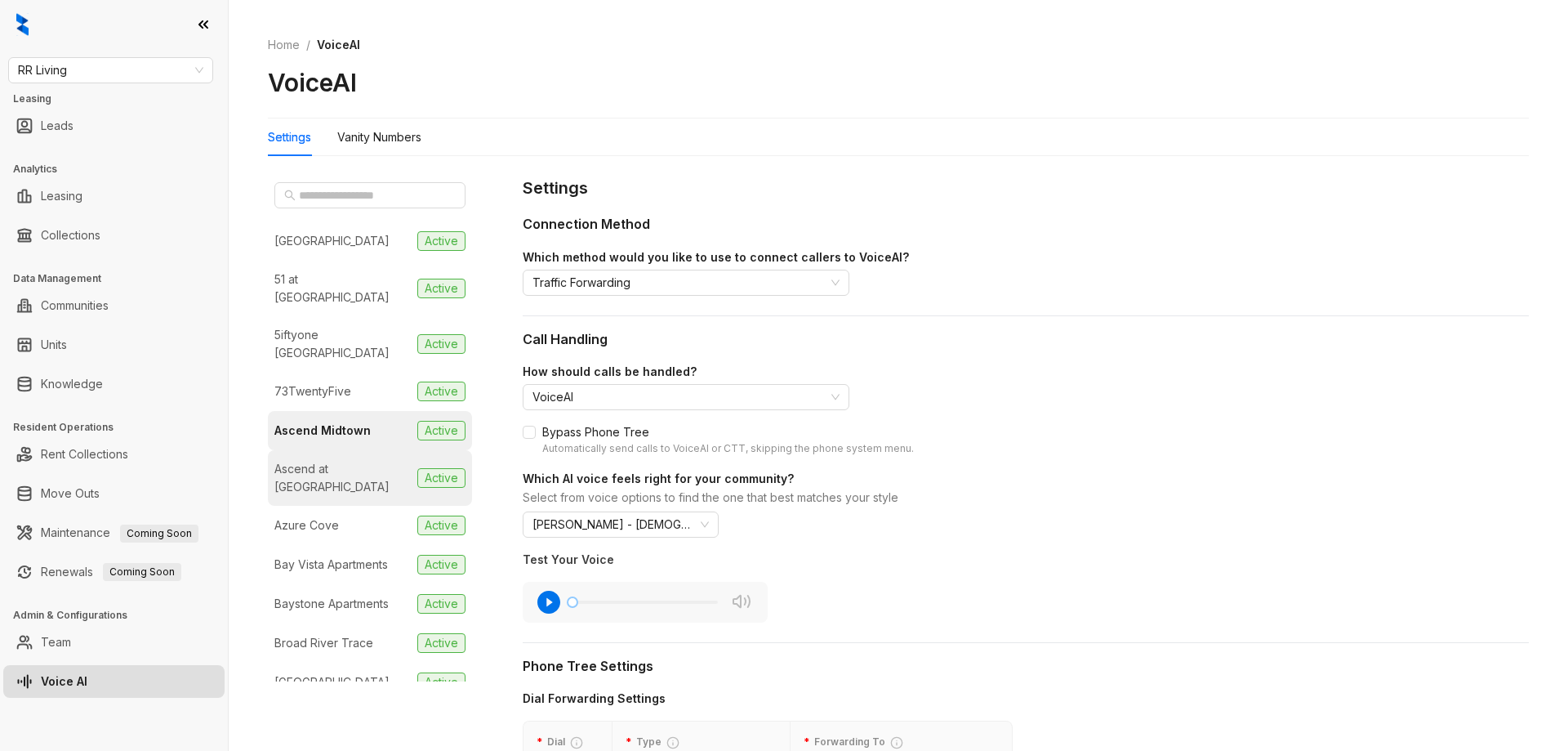
click at [307, 460] on div "Ascend at Savannah" at bounding box center [342, 477] width 136 height 36
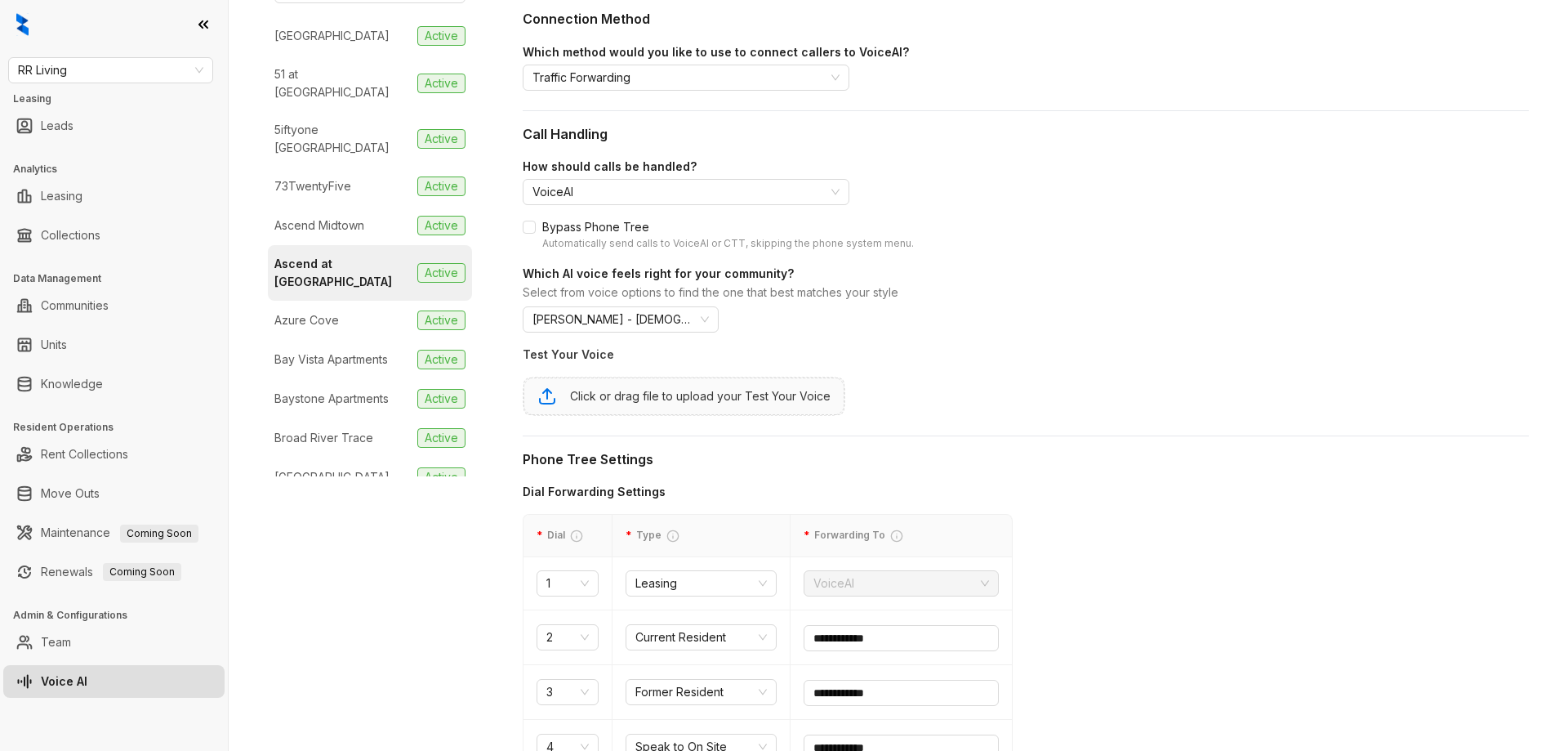
scroll to position [327, 0]
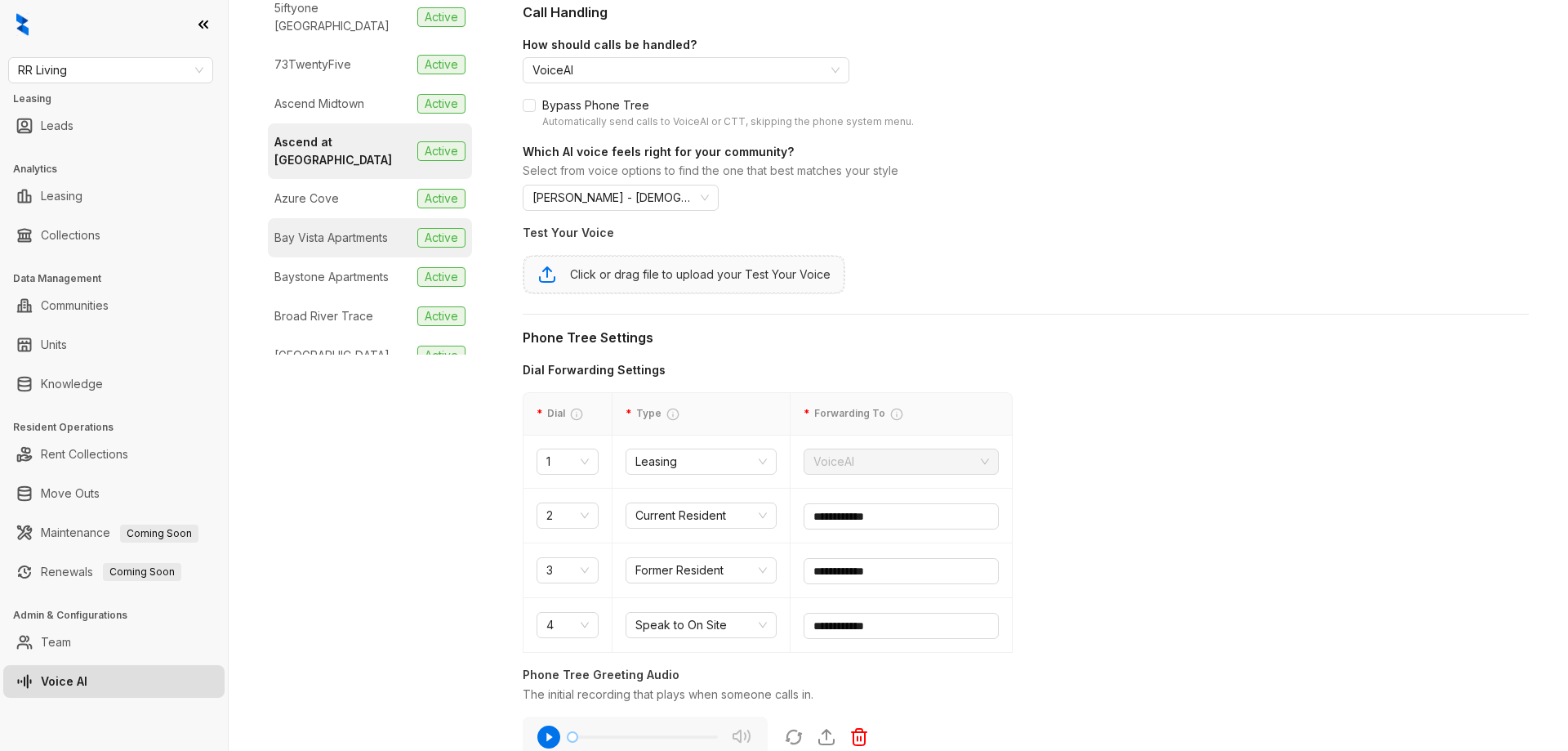
click at [353, 229] on div "Bay Vista Apartments" at bounding box center [332, 237] width 114 height 18
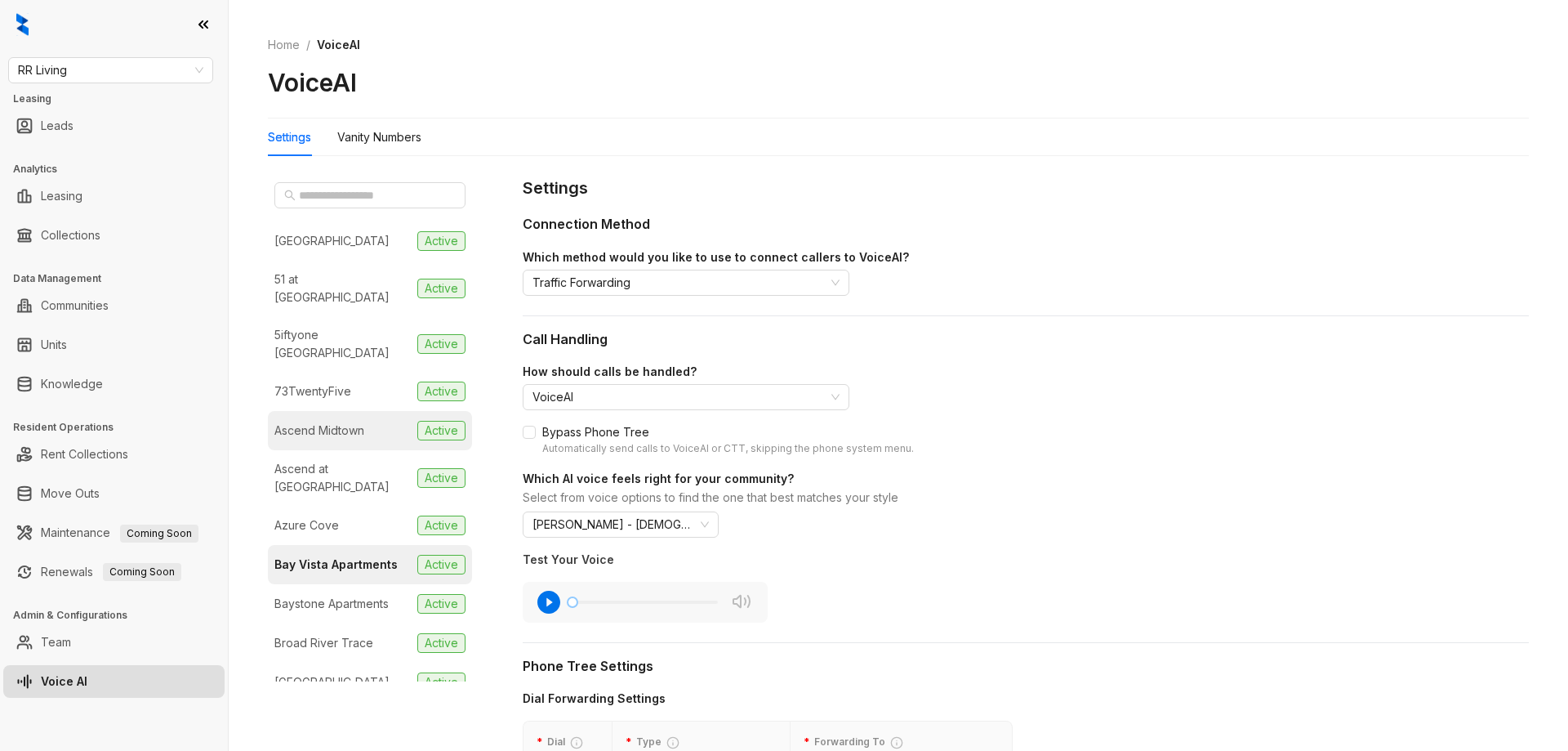
click at [328, 421] on div "Ascend Midtown" at bounding box center [319, 430] width 90 height 18
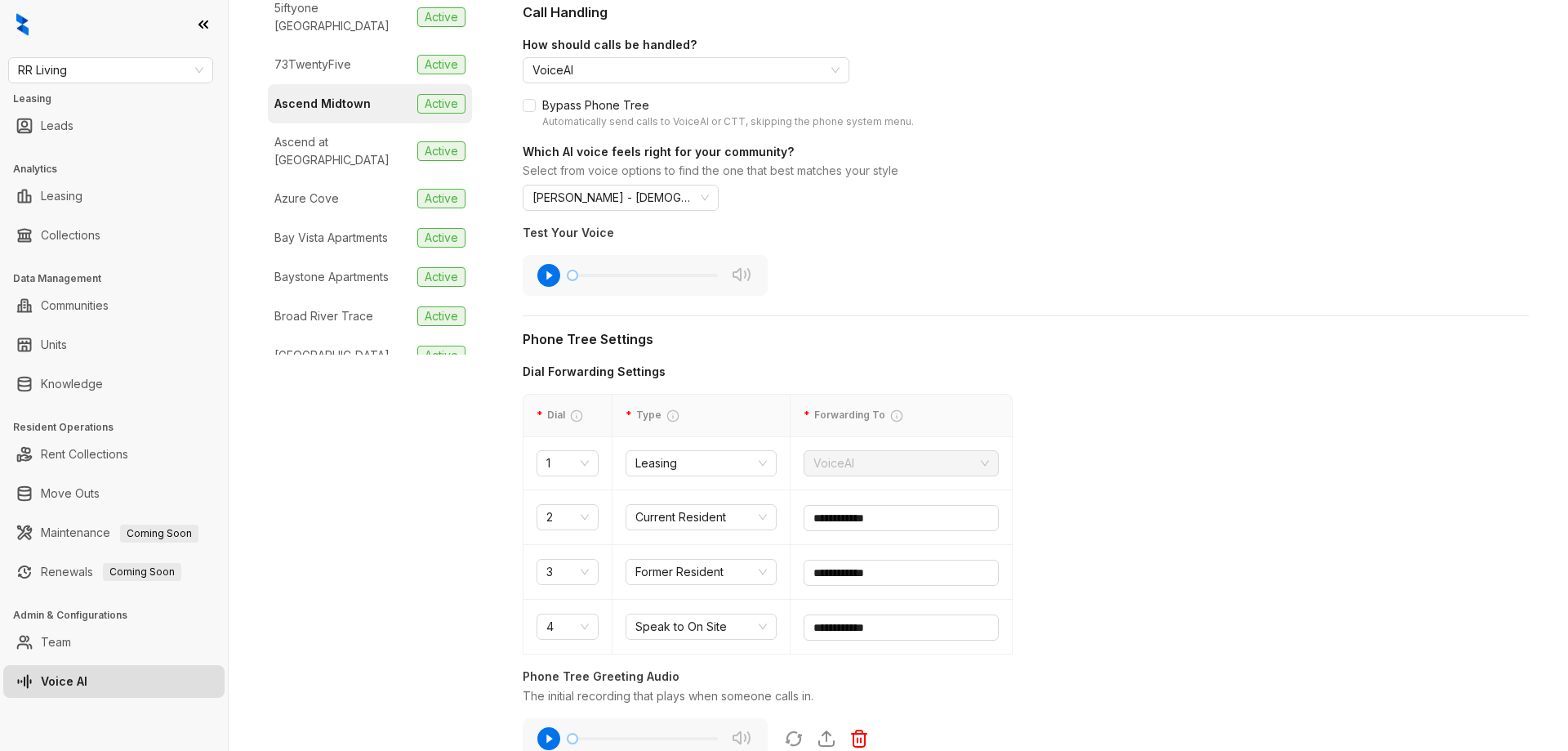
scroll to position [163, 0]
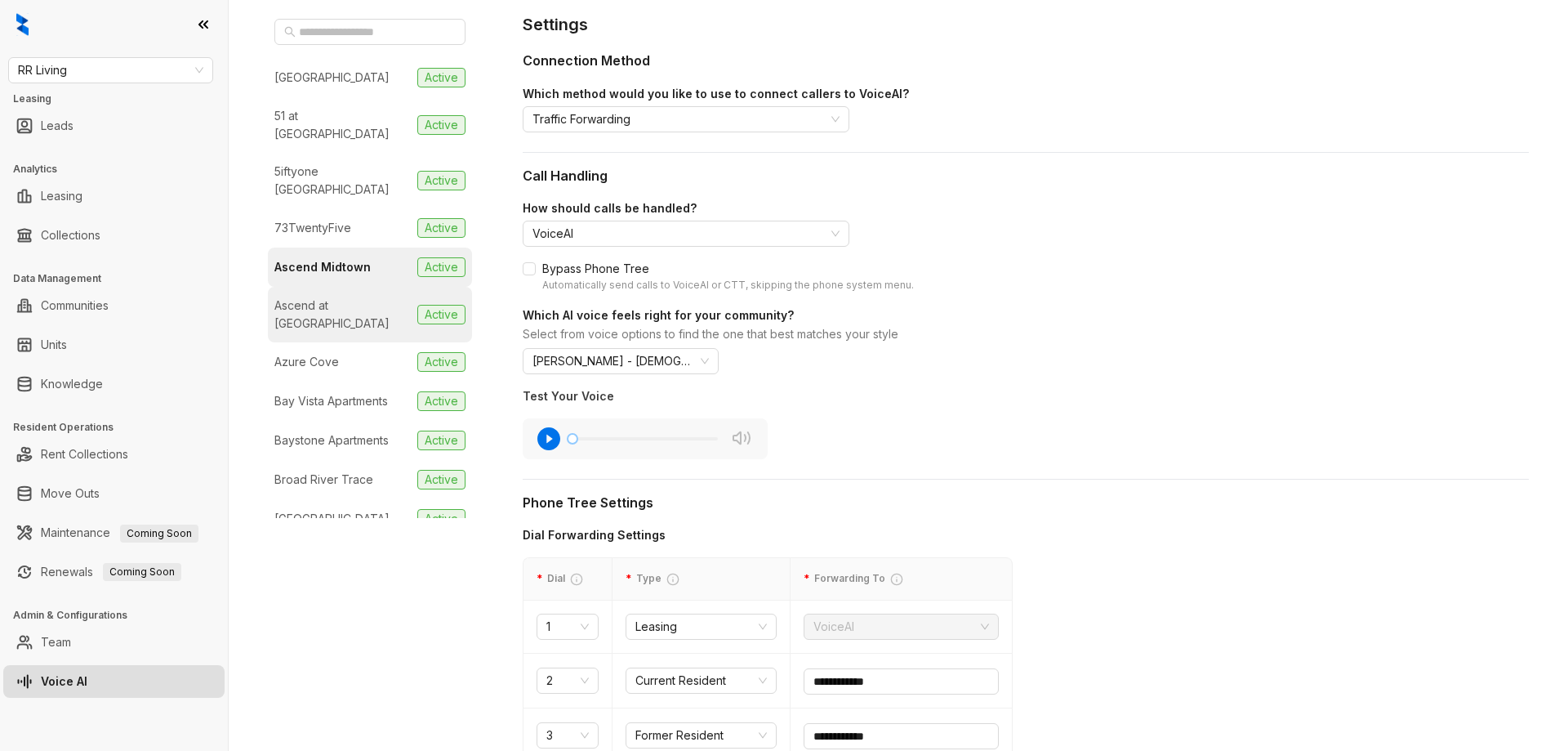
click at [360, 296] on div "Ascend at Savannah" at bounding box center [342, 314] width 136 height 36
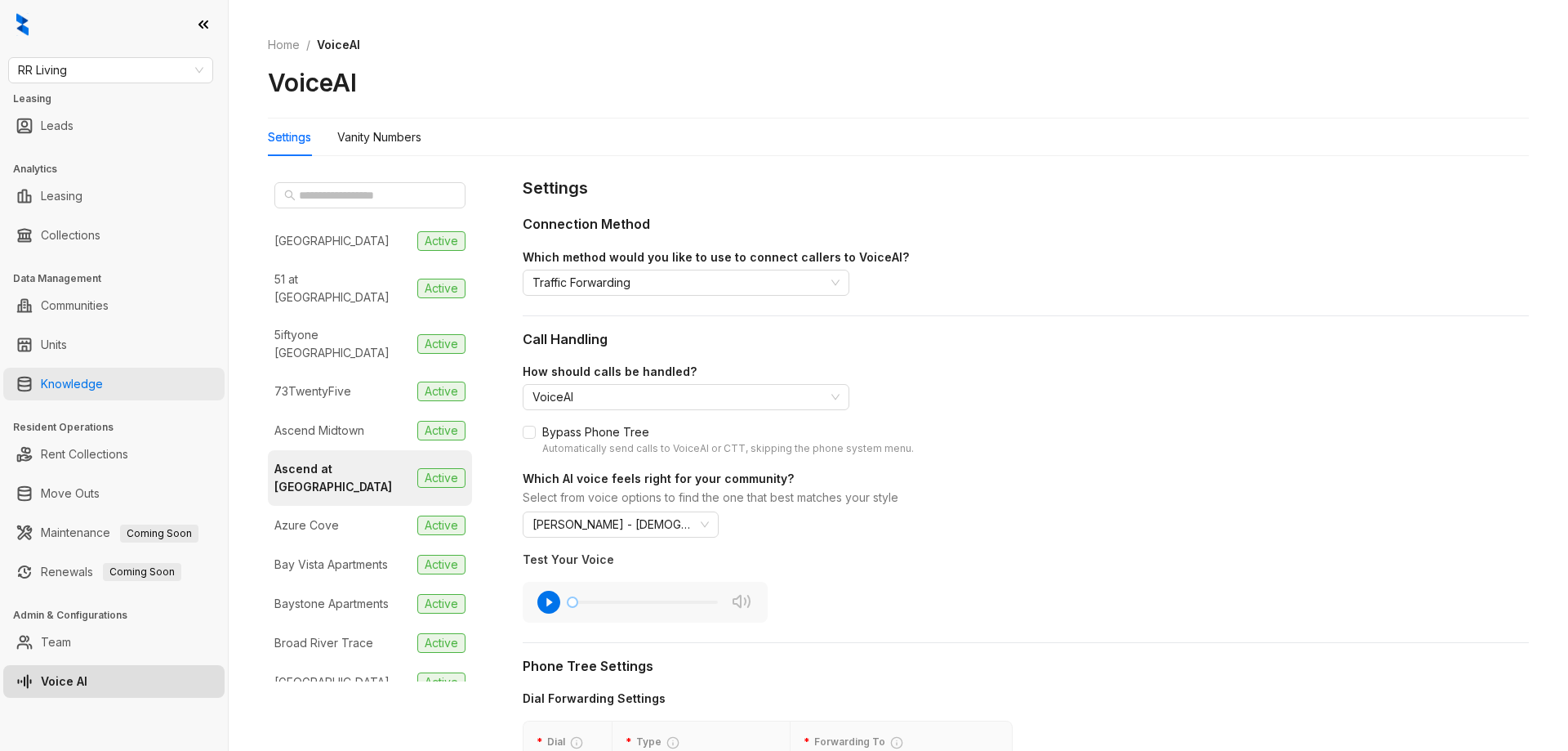
click at [93, 389] on link "Knowledge" at bounding box center [72, 383] width 62 height 33
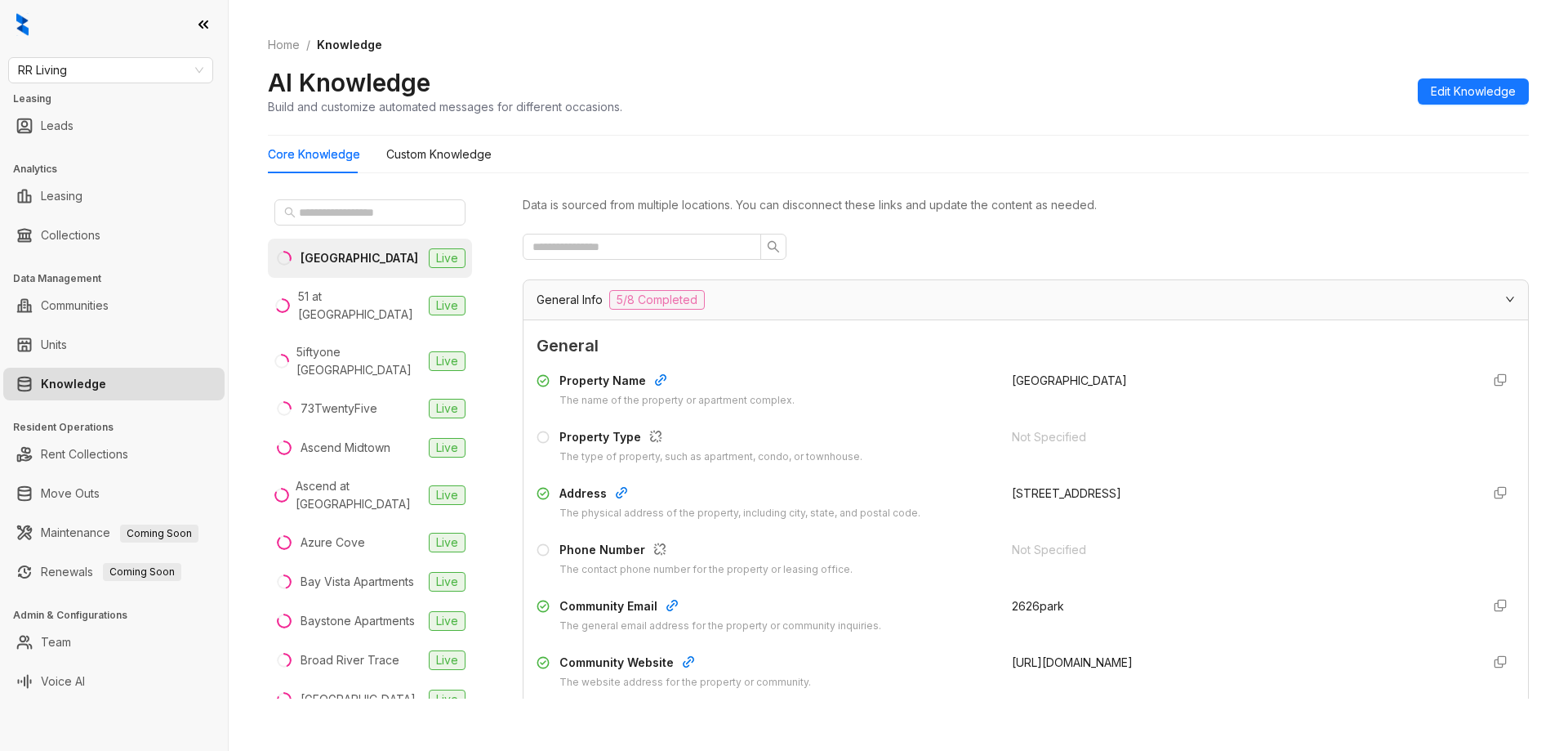
click at [1463, 96] on span "Edit Knowledge" at bounding box center [1473, 91] width 85 height 18
click at [1092, 434] on input "search" at bounding box center [1087, 440] width 129 height 24
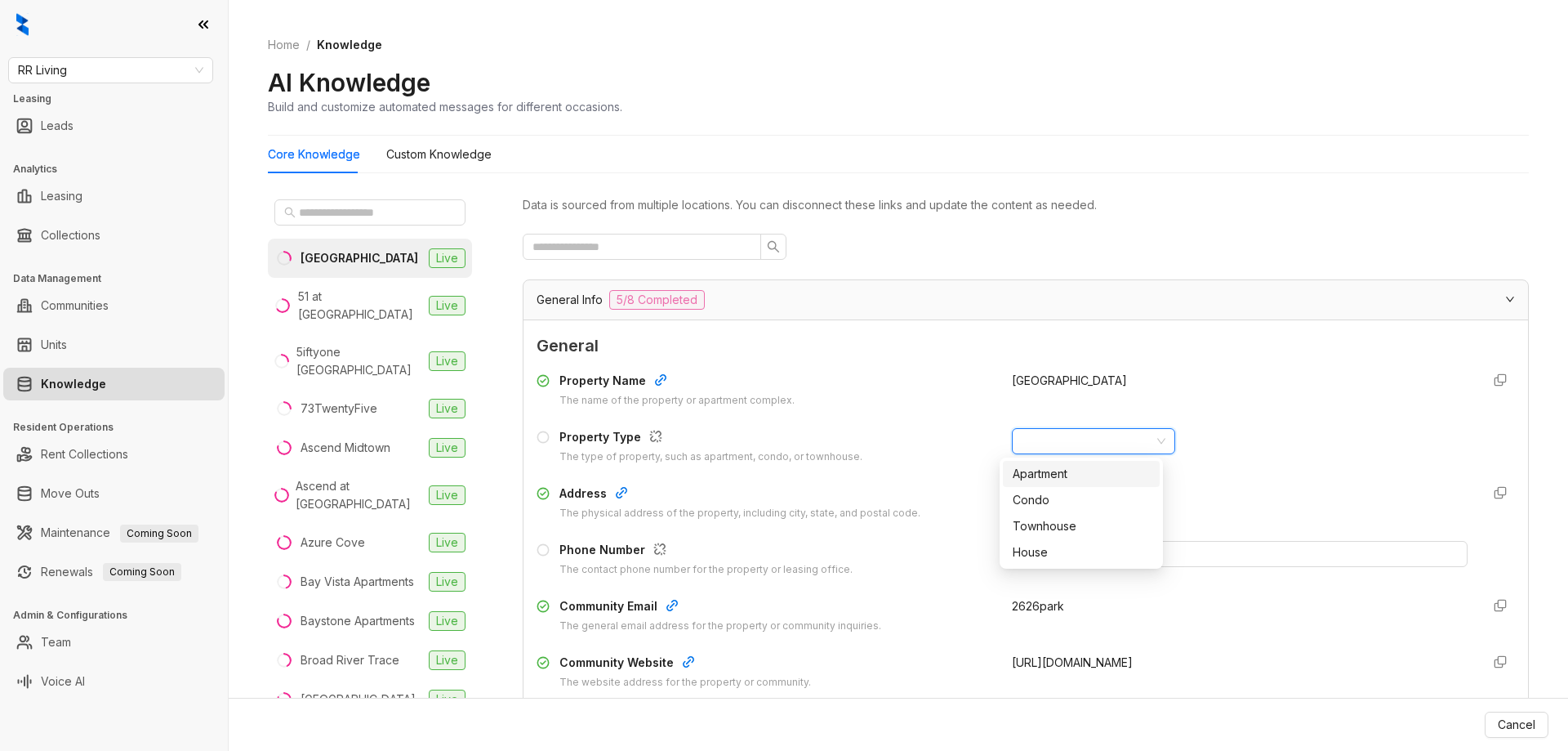
click at [1089, 460] on div "Apartment" at bounding box center [1081, 473] width 157 height 26
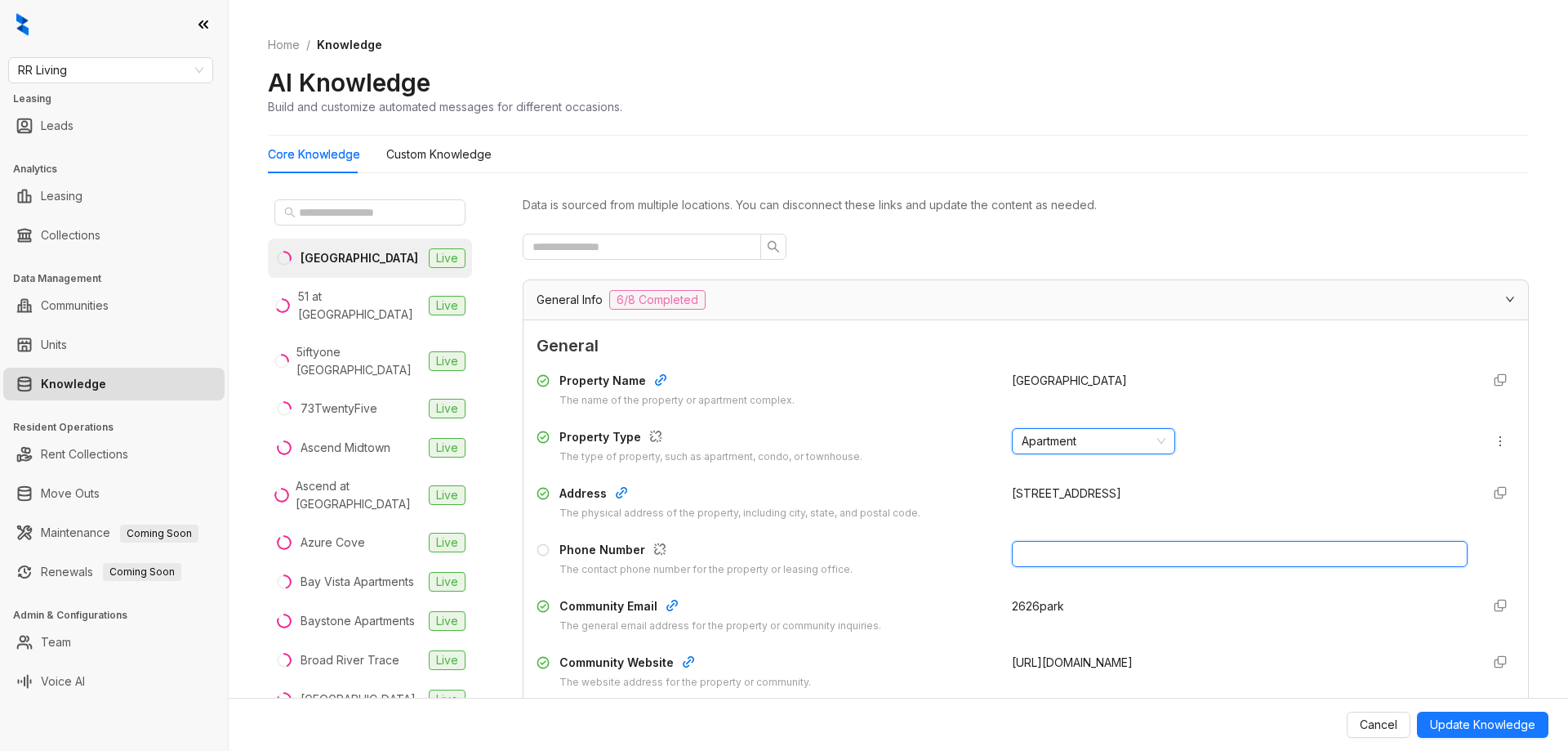
click at [1160, 555] on input "text" at bounding box center [1240, 553] width 455 height 26
paste input "**********"
type input "**********"
click at [1472, 723] on span "Update Knowledge" at bounding box center [1483, 724] width 105 height 18
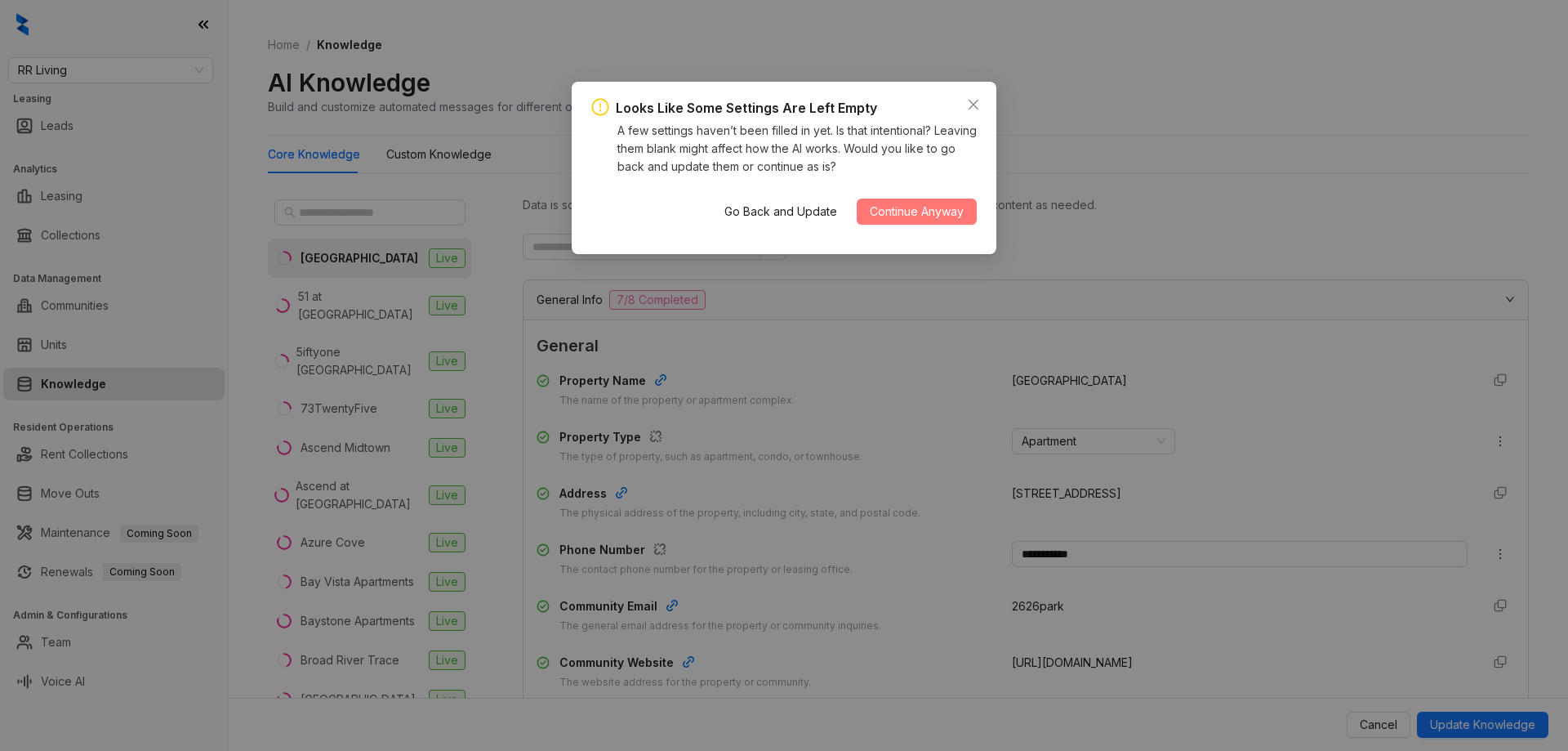
click at [933, 203] on span "Continue Anyway" at bounding box center [917, 211] width 94 height 18
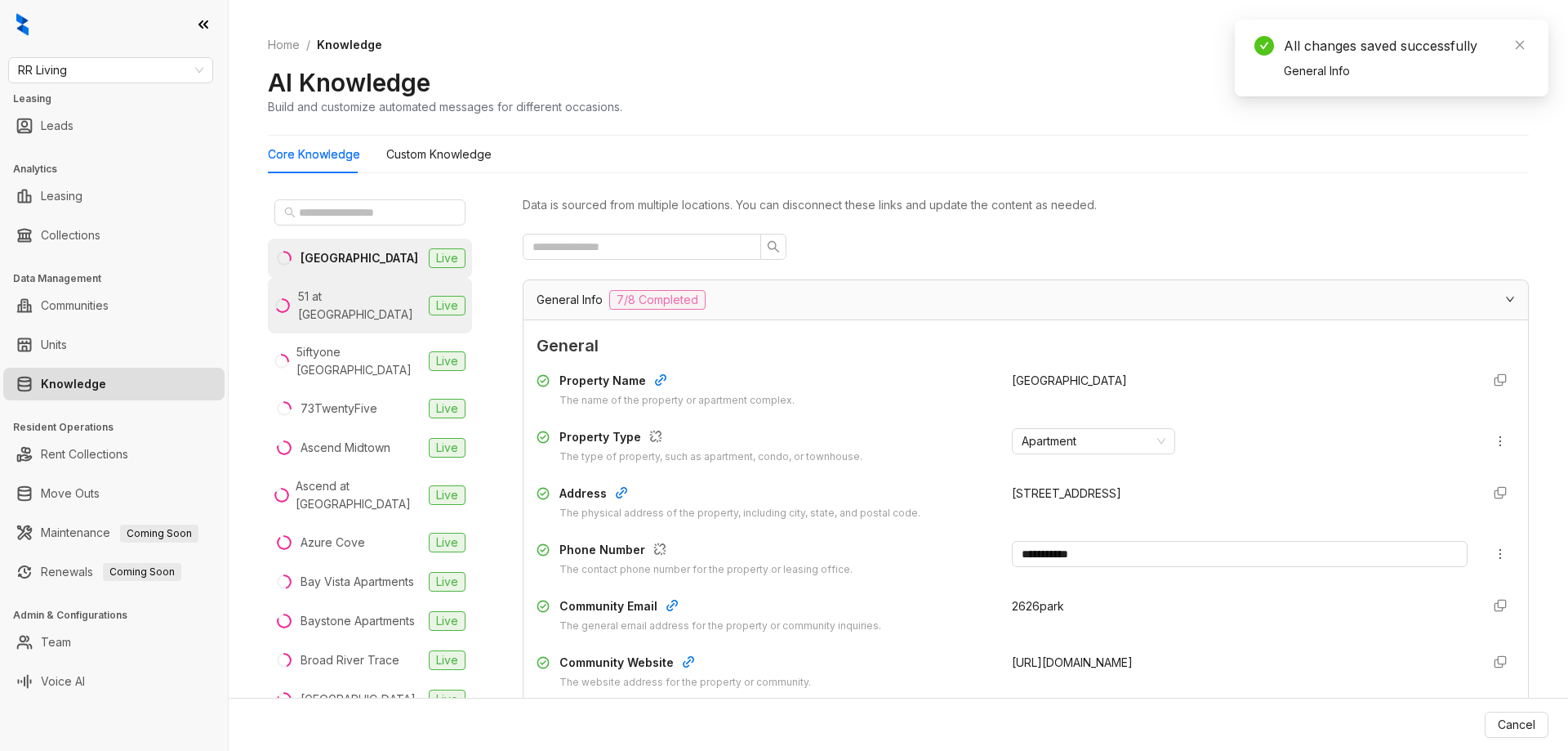
click at [358, 298] on div "51 at Southaven" at bounding box center [360, 305] width 124 height 36
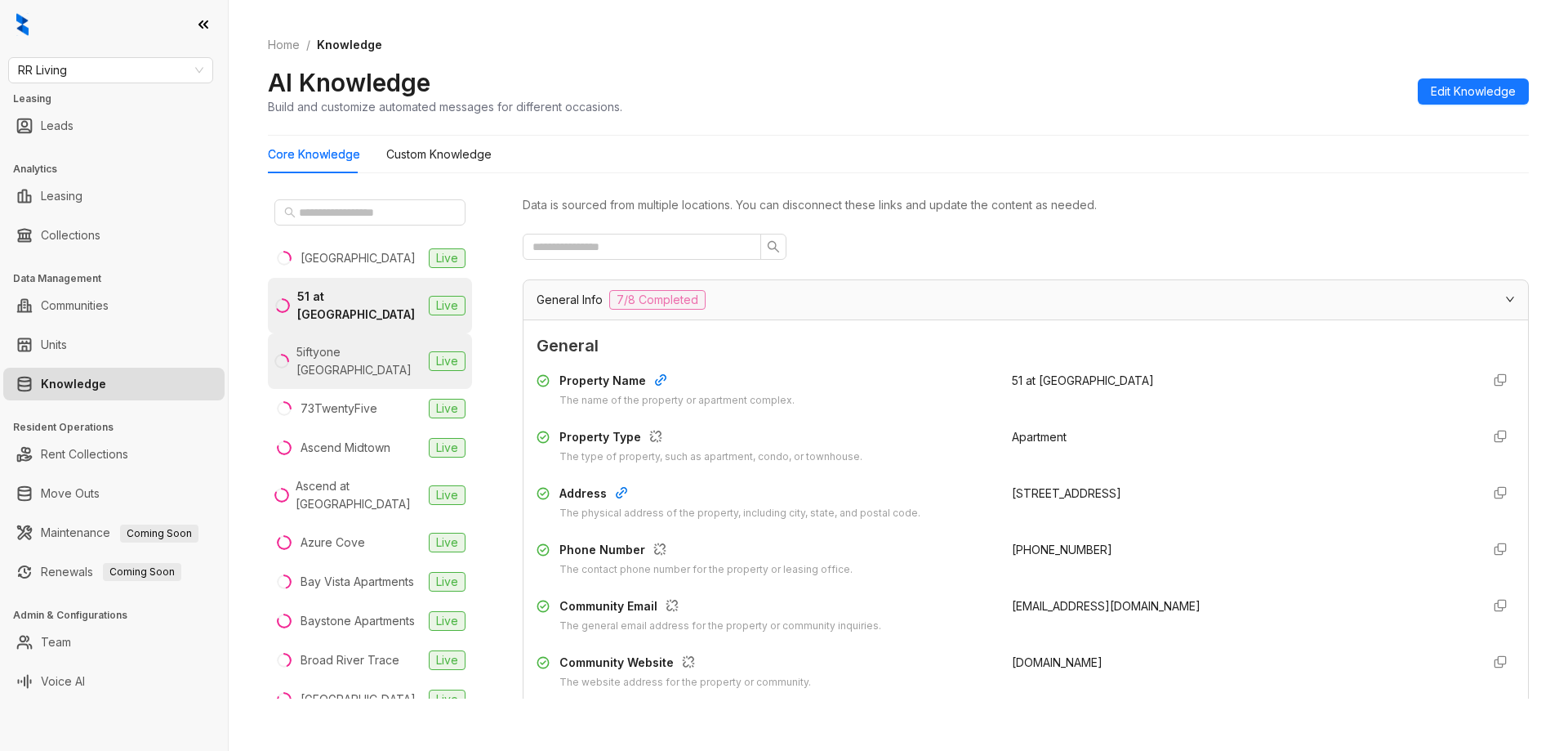
click at [372, 343] on div "5iftyone Tradan Heights" at bounding box center [359, 361] width 126 height 36
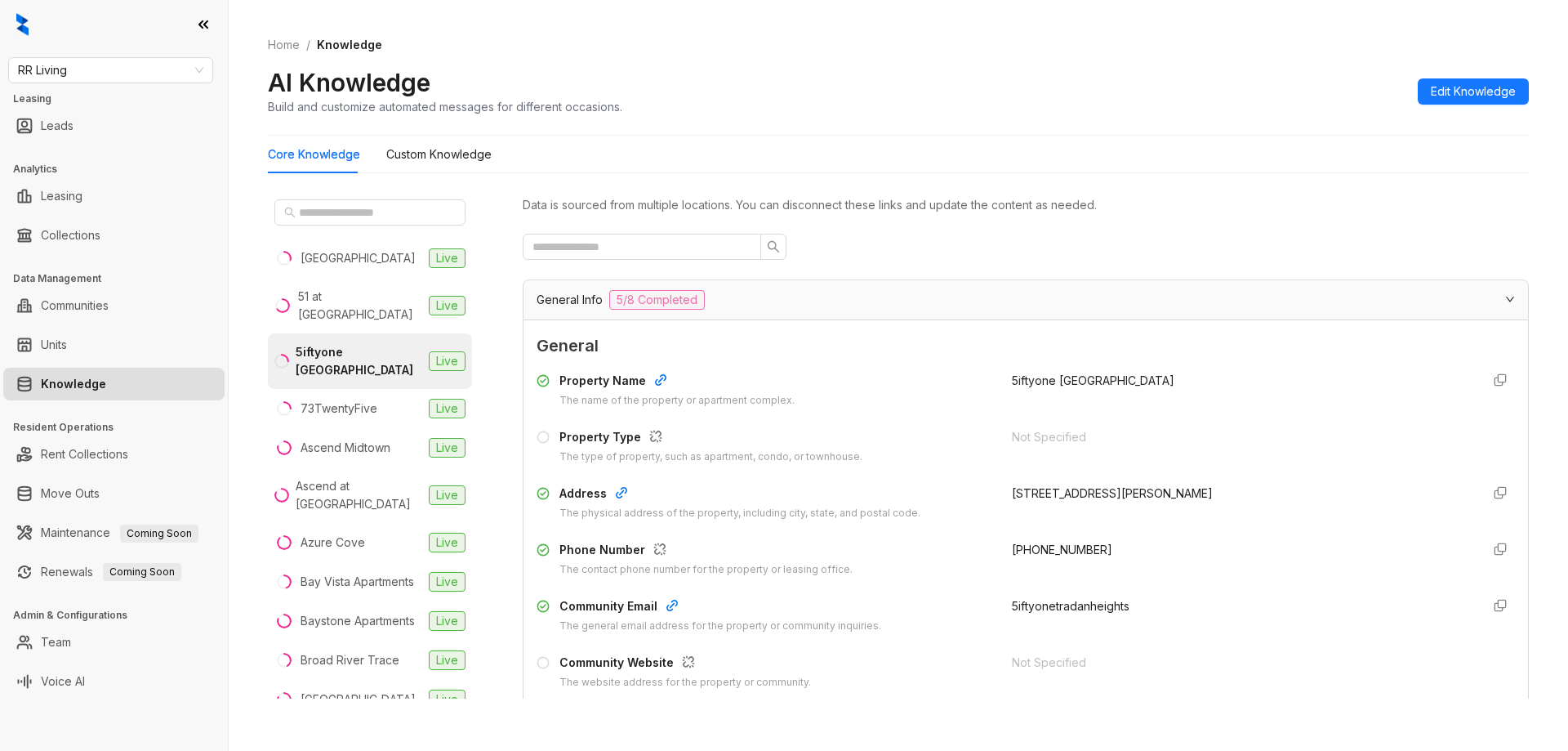
click at [1461, 102] on button "Edit Knowledge" at bounding box center [1473, 91] width 111 height 26
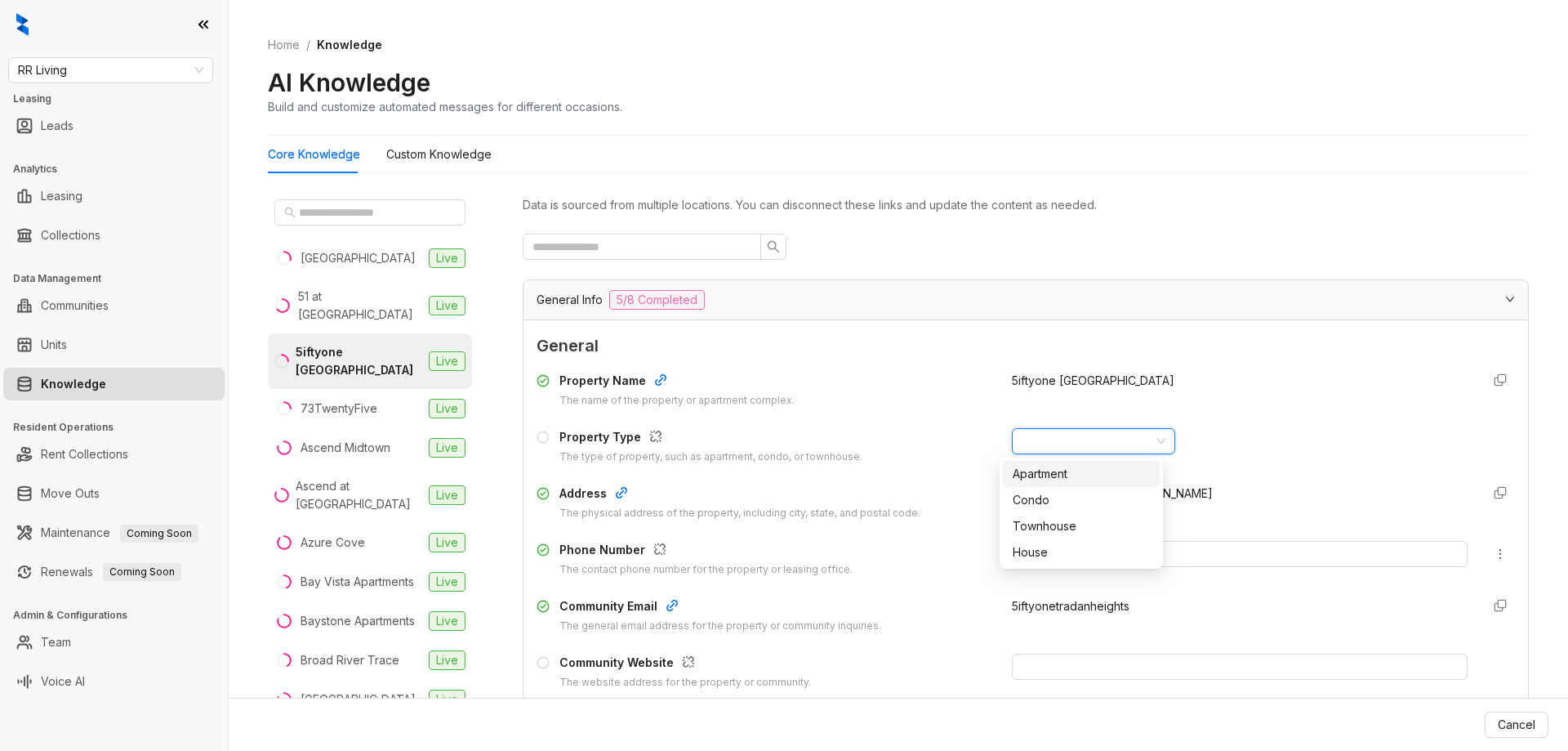
click at [1067, 440] on input "search" at bounding box center [1087, 440] width 129 height 24
click at [1134, 471] on div "Apartment" at bounding box center [1082, 473] width 137 height 18
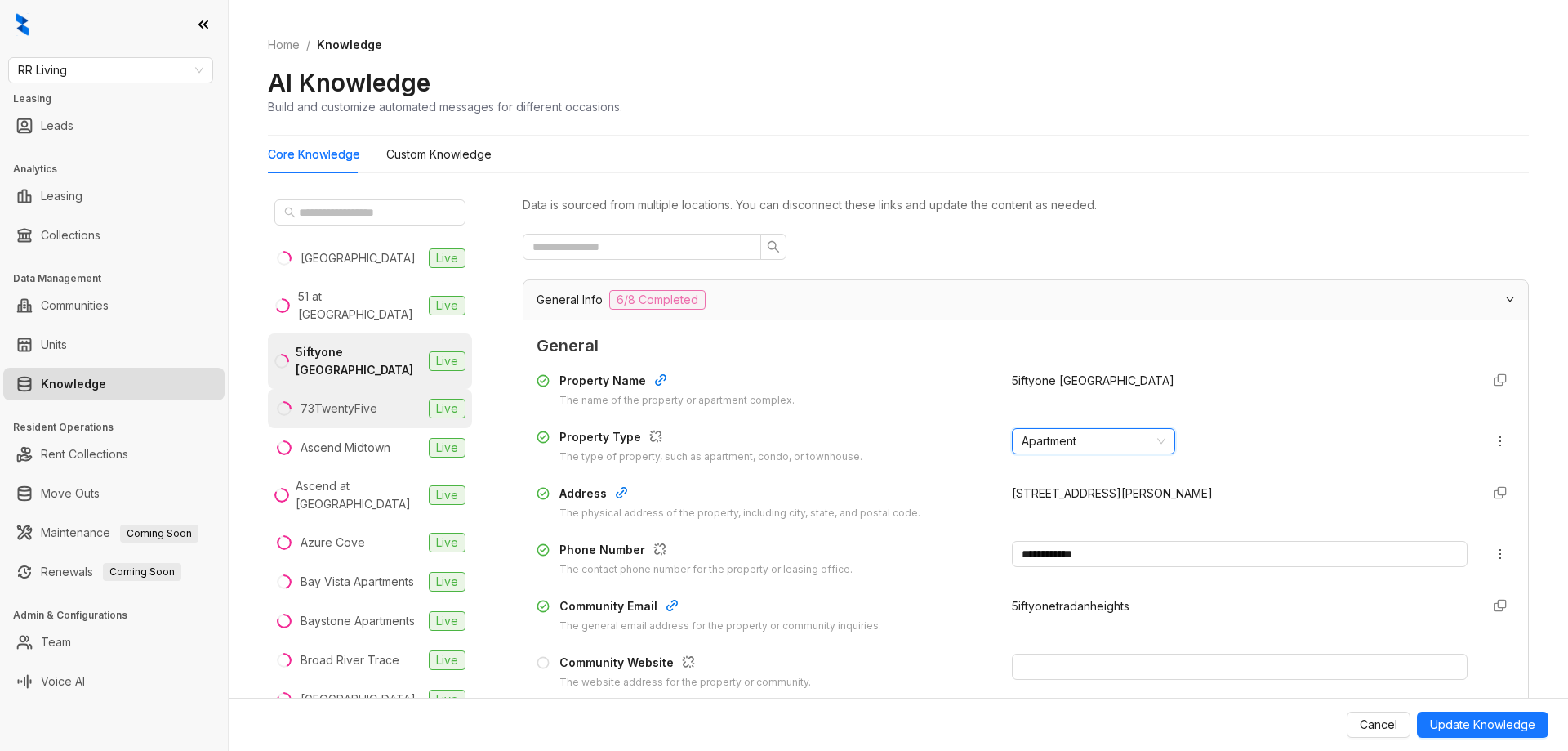
click at [367, 399] on div "73TwentyFive" at bounding box center [339, 408] width 77 height 18
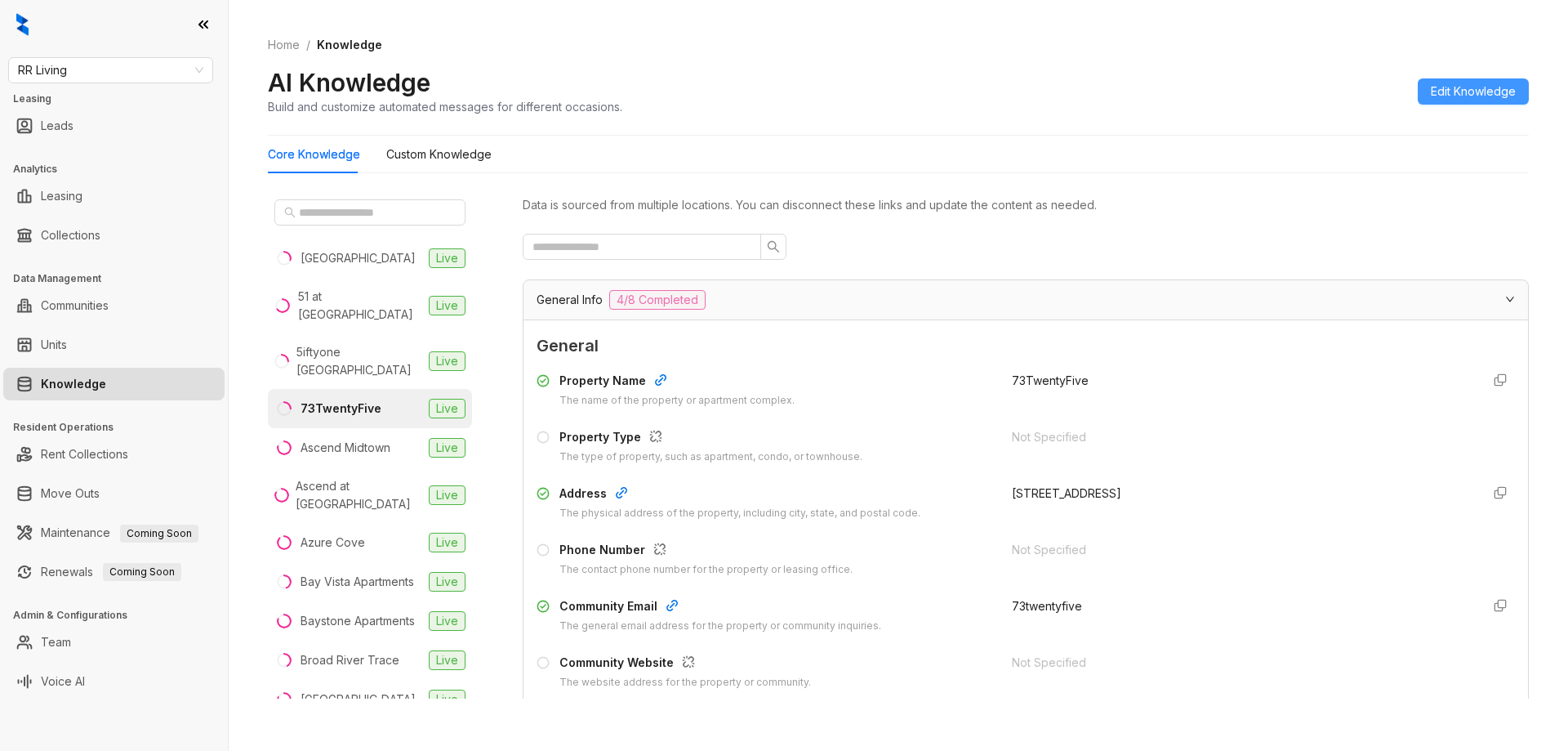
click at [1457, 99] on span "Edit Knowledge" at bounding box center [1473, 91] width 85 height 18
click at [1051, 556] on input "text" at bounding box center [1240, 553] width 455 height 26
paste input "**********"
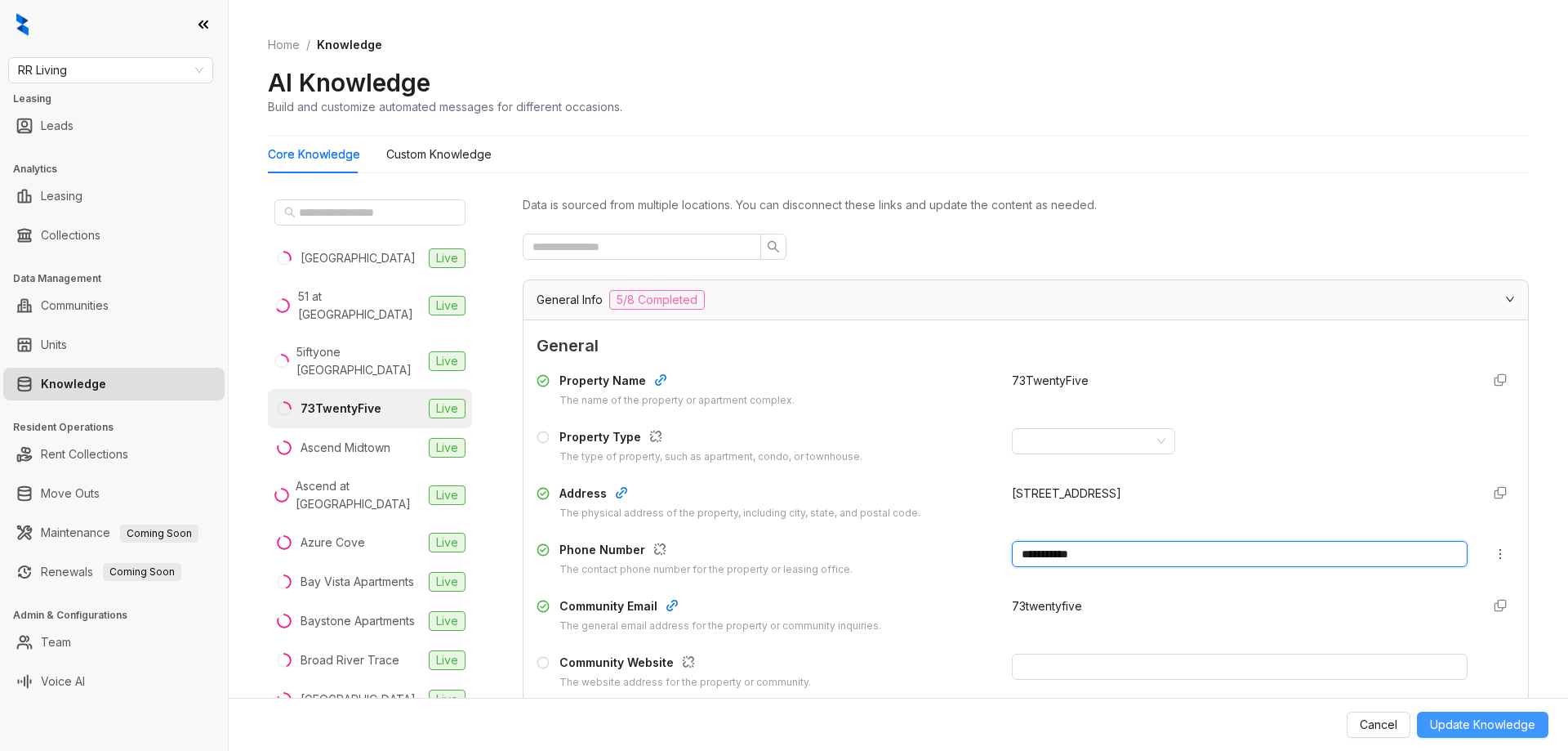
type input "**********"
click at [1508, 729] on span "Update Knowledge" at bounding box center [1483, 724] width 105 height 18
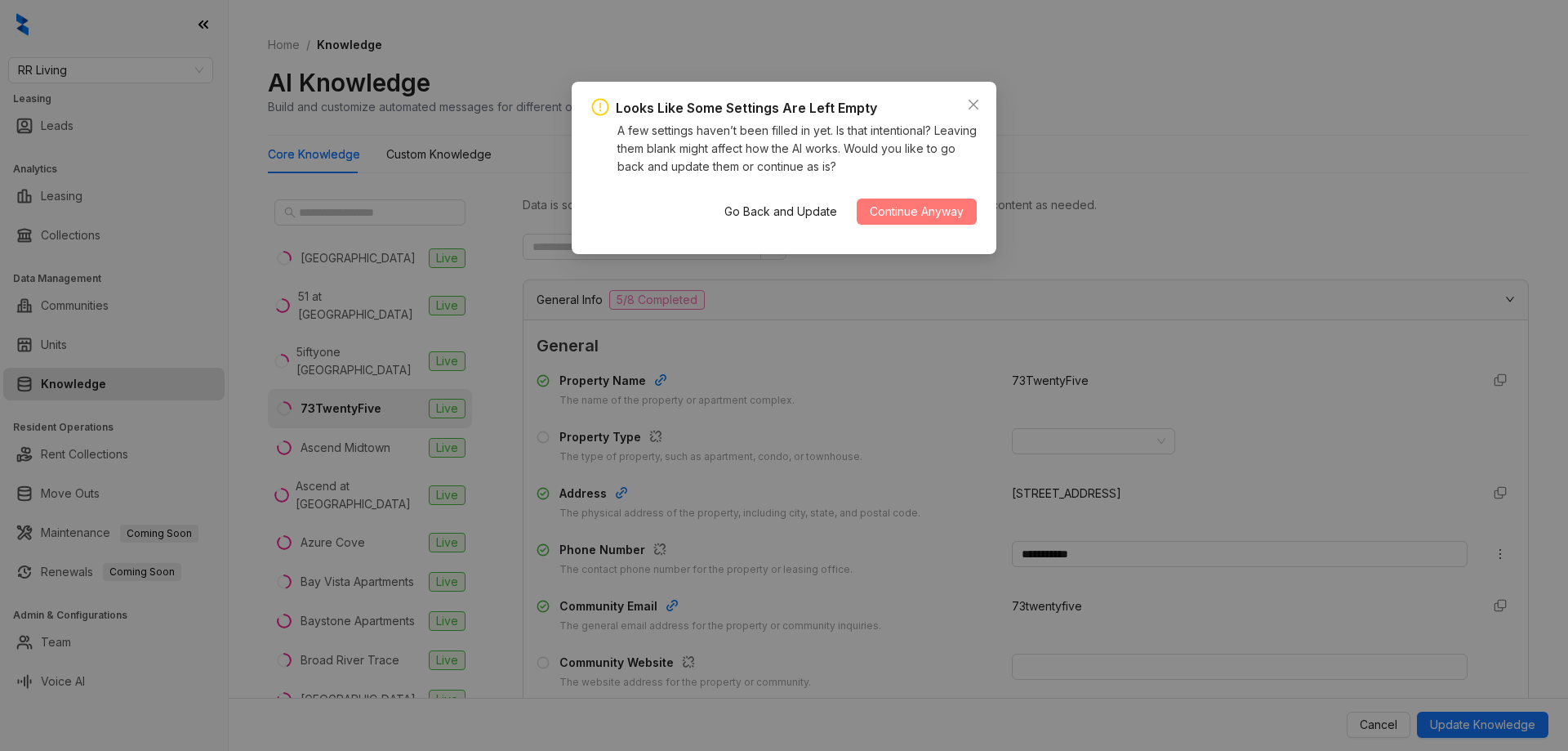
click at [925, 213] on span "Continue Anyway" at bounding box center [917, 211] width 94 height 18
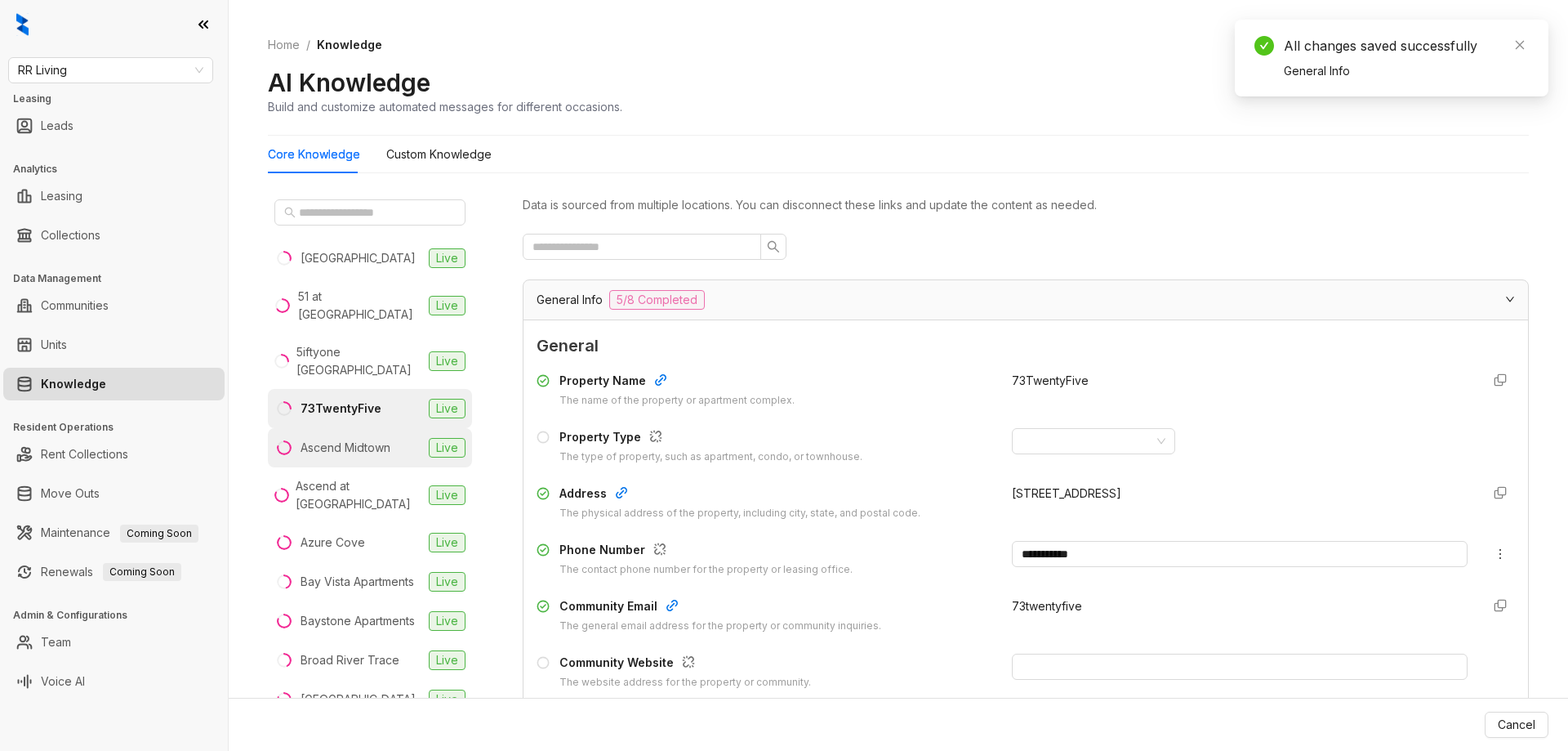
click at [361, 439] on div "Ascend Midtown" at bounding box center [345, 447] width 90 height 18
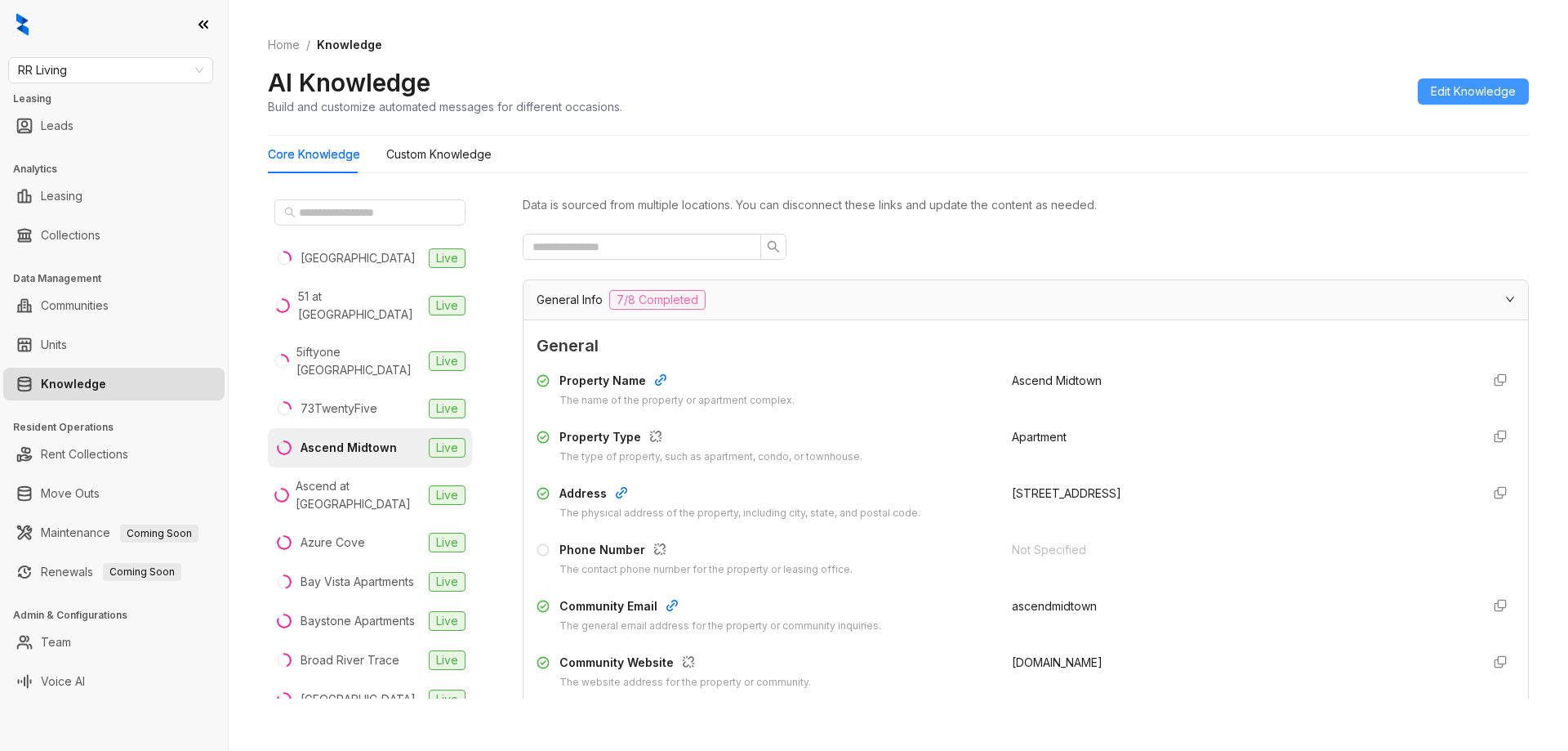
click at [1454, 100] on button "Edit Knowledge" at bounding box center [1473, 91] width 111 height 26
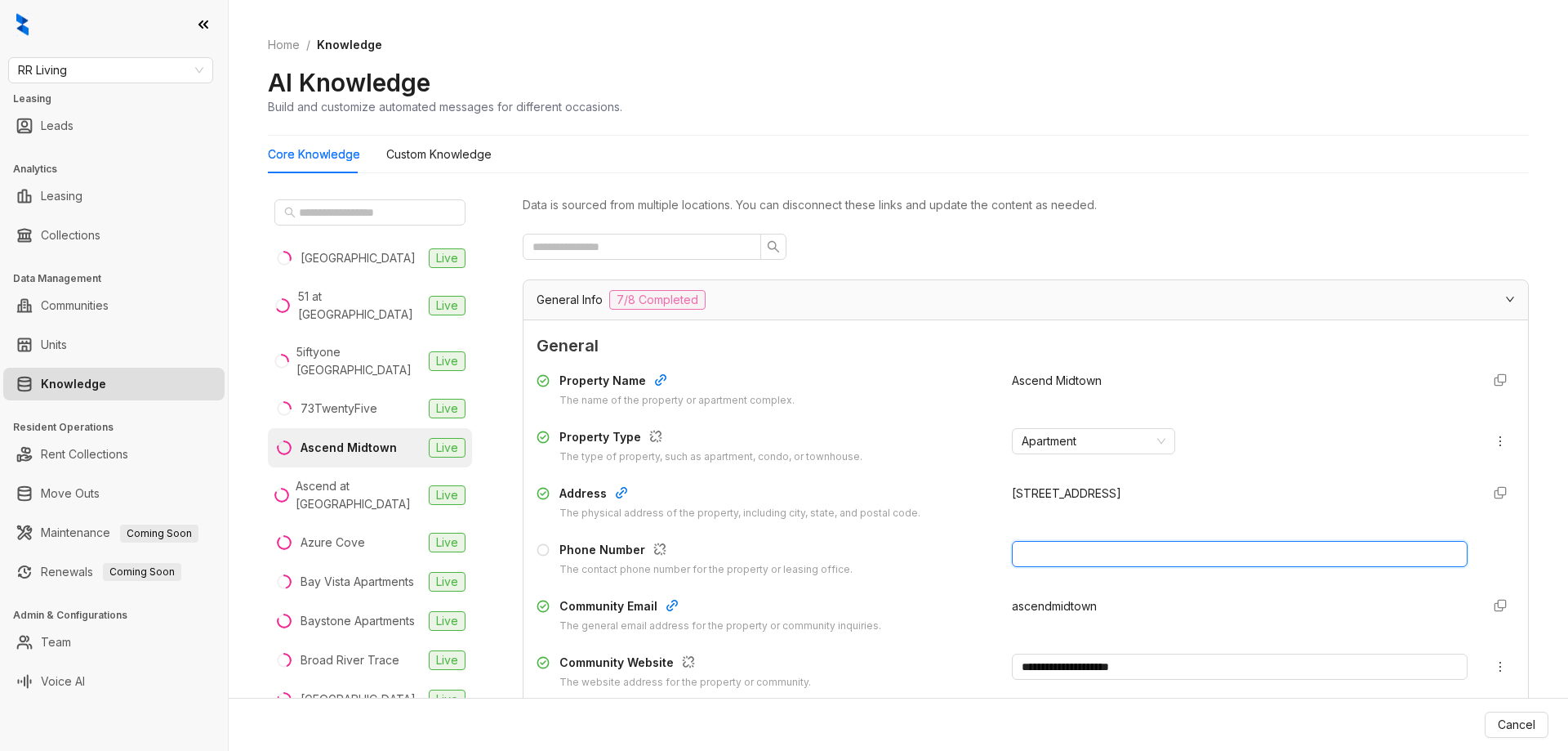
click at [1072, 563] on input "text" at bounding box center [1240, 553] width 455 height 26
paste input "**********"
type input "**********"
click at [1473, 721] on span "Update Knowledge" at bounding box center [1483, 724] width 105 height 18
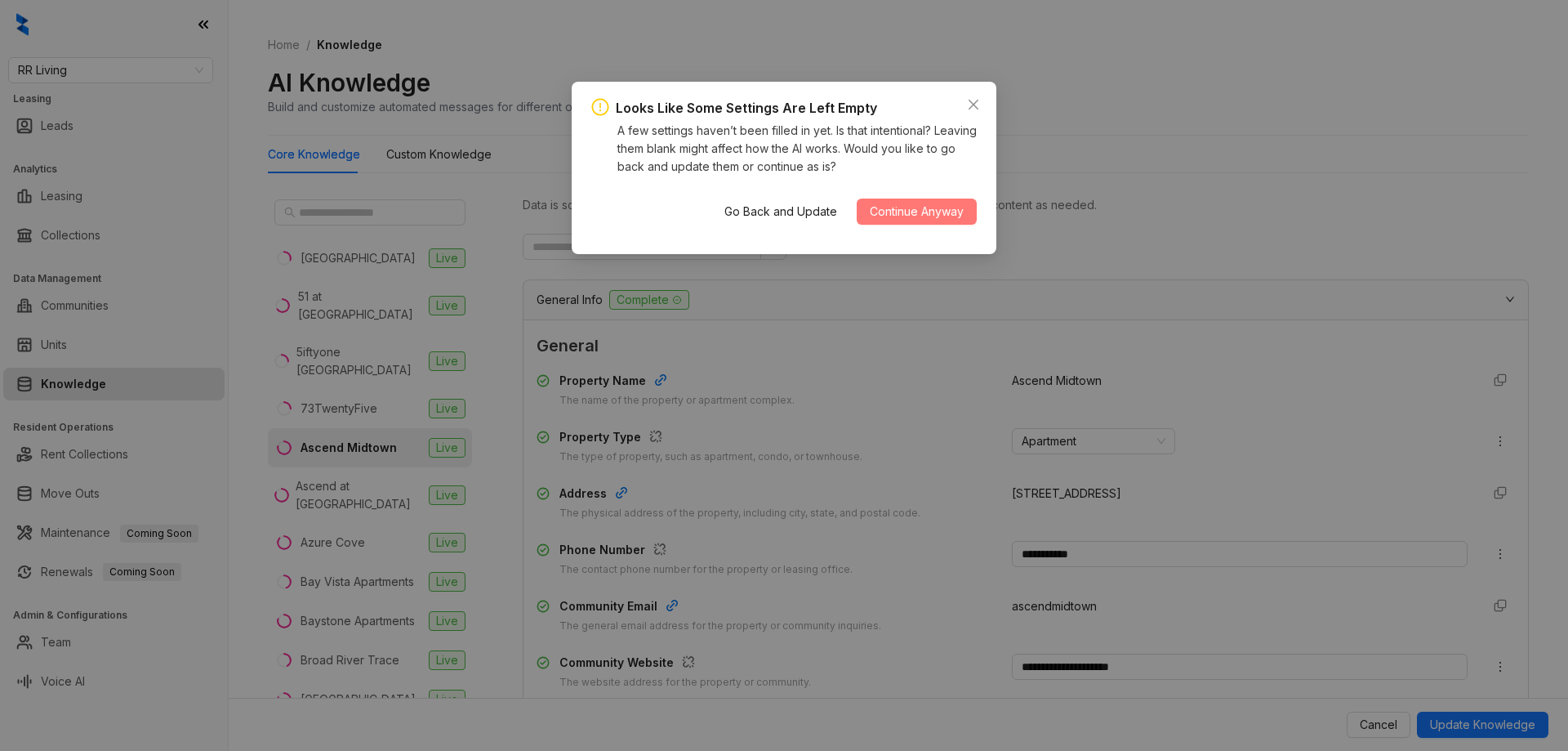
click at [916, 214] on span "Continue Anyway" at bounding box center [917, 211] width 94 height 18
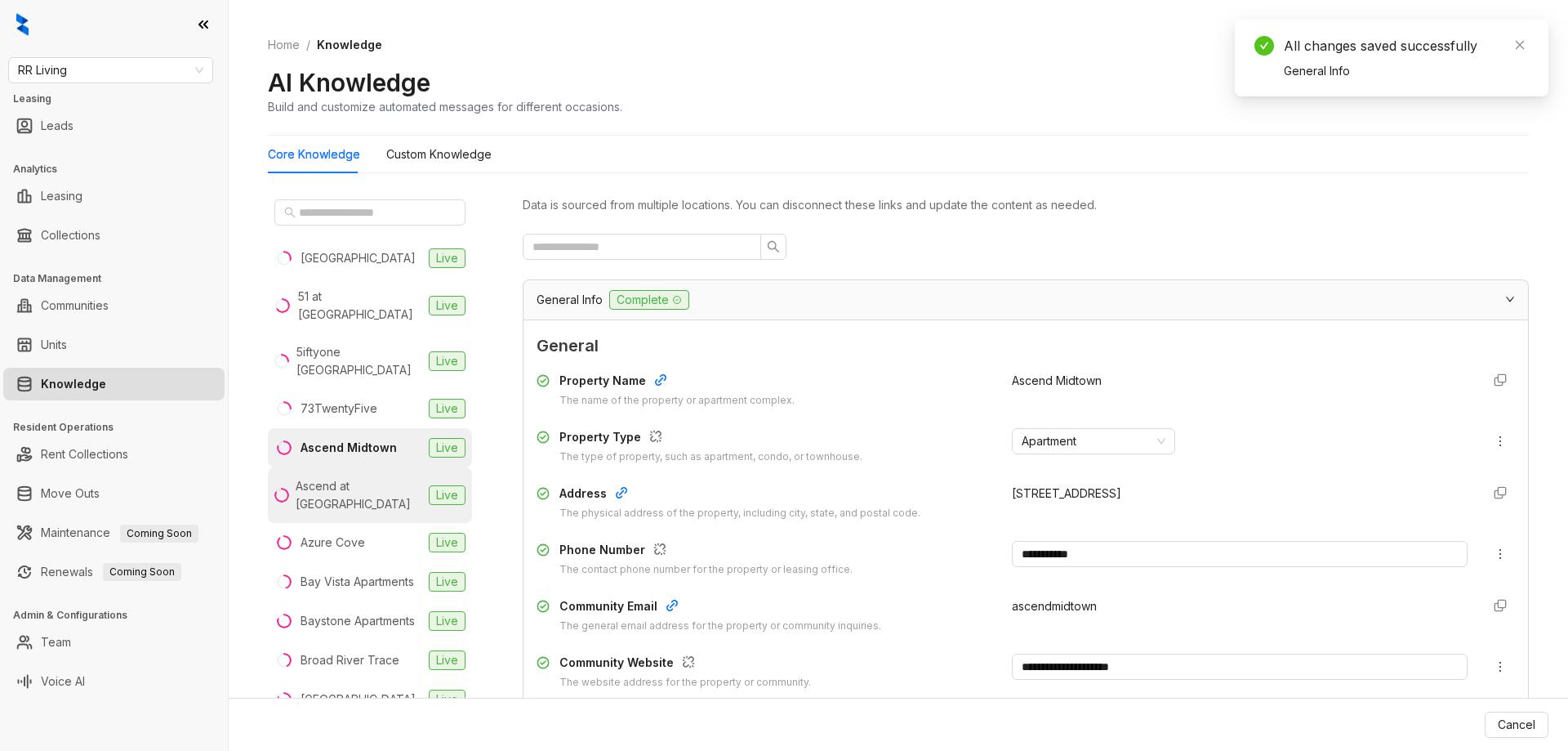
click at [365, 477] on div "Ascend at Savannah" at bounding box center [358, 495] width 126 height 36
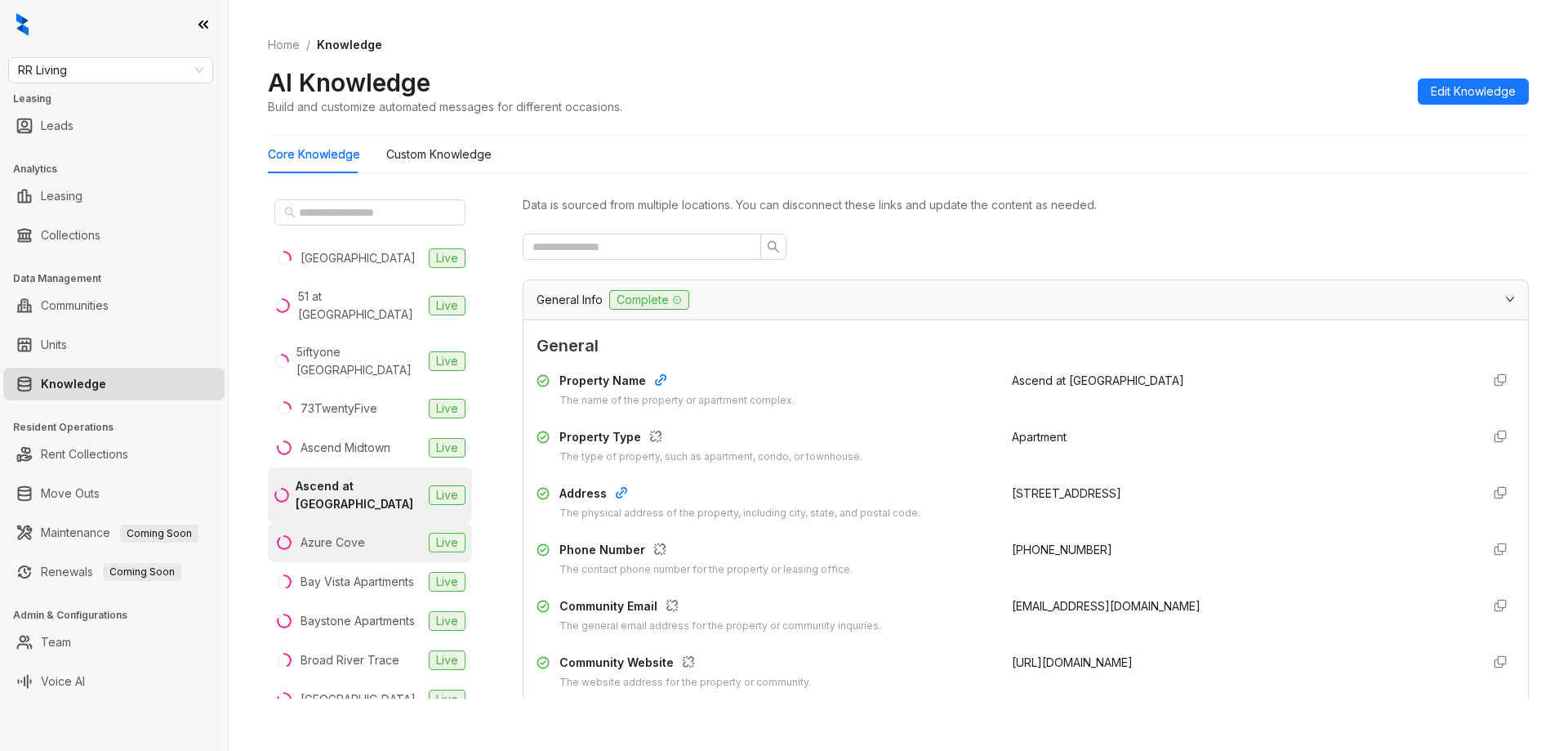
click at [320, 533] on div "Azure Cove" at bounding box center [332, 542] width 64 height 18
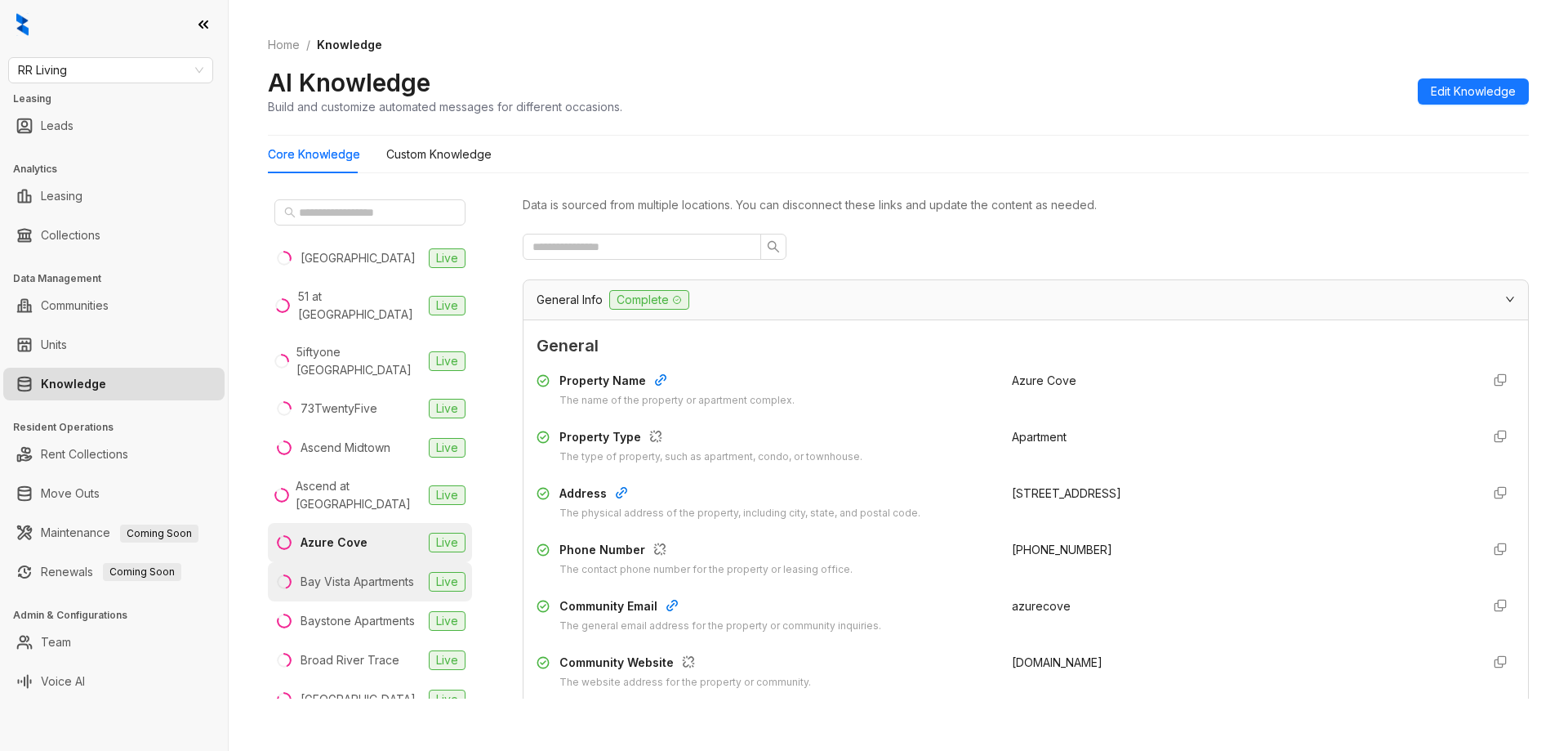
click at [348, 573] on div "Bay Vista Apartments" at bounding box center [357, 581] width 114 height 18
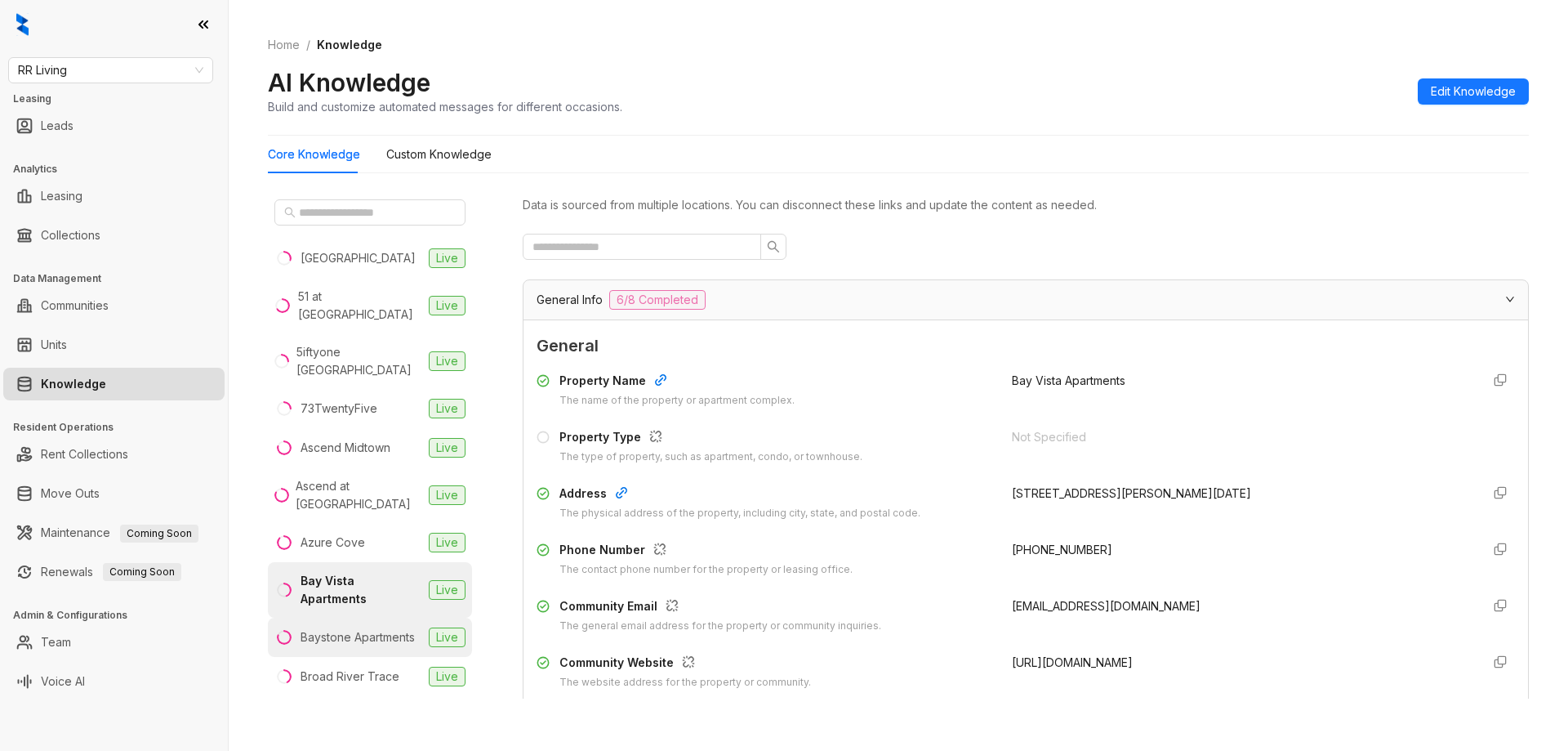
click at [344, 629] on div "Baystone Apartments" at bounding box center [357, 636] width 115 height 18
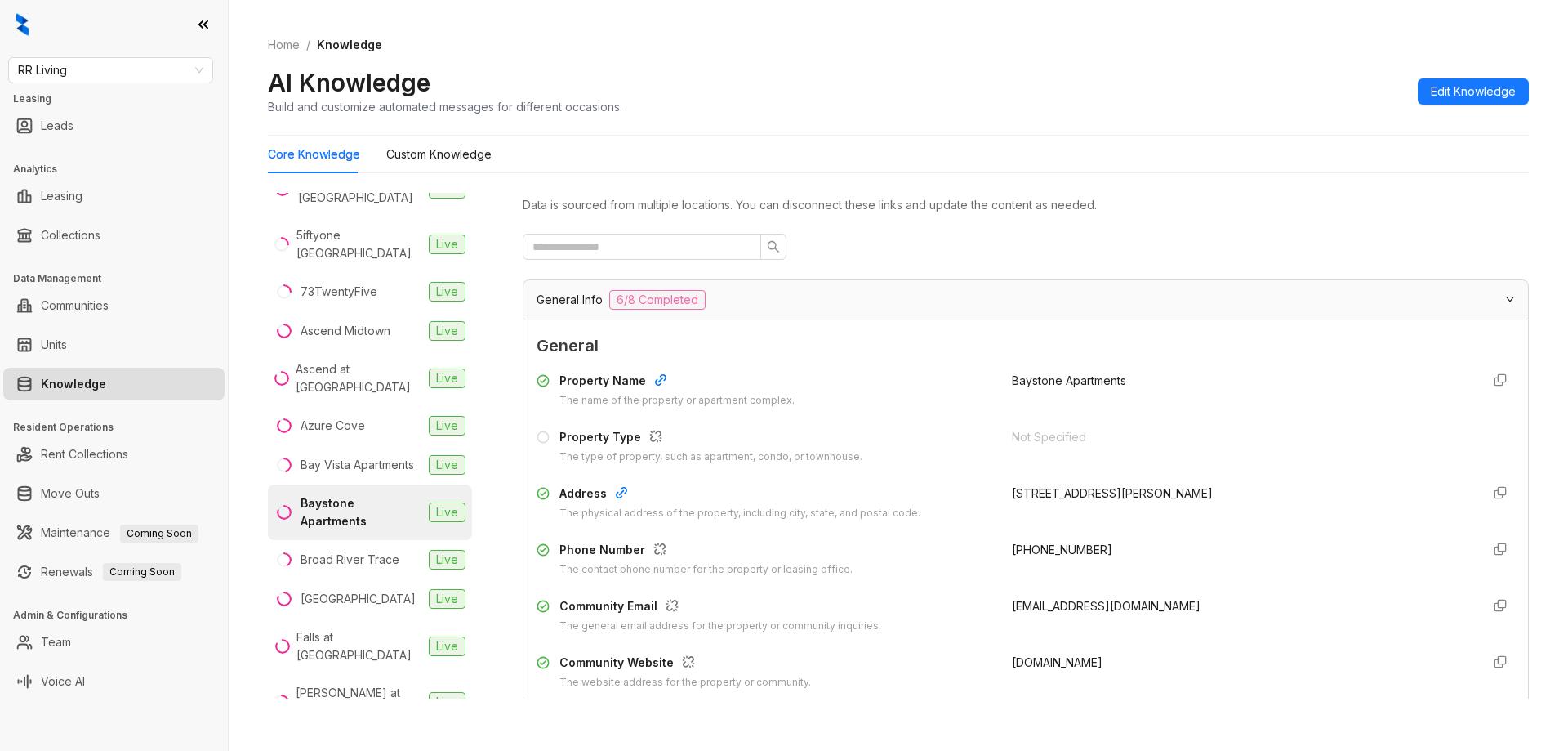
scroll to position [245, 0]
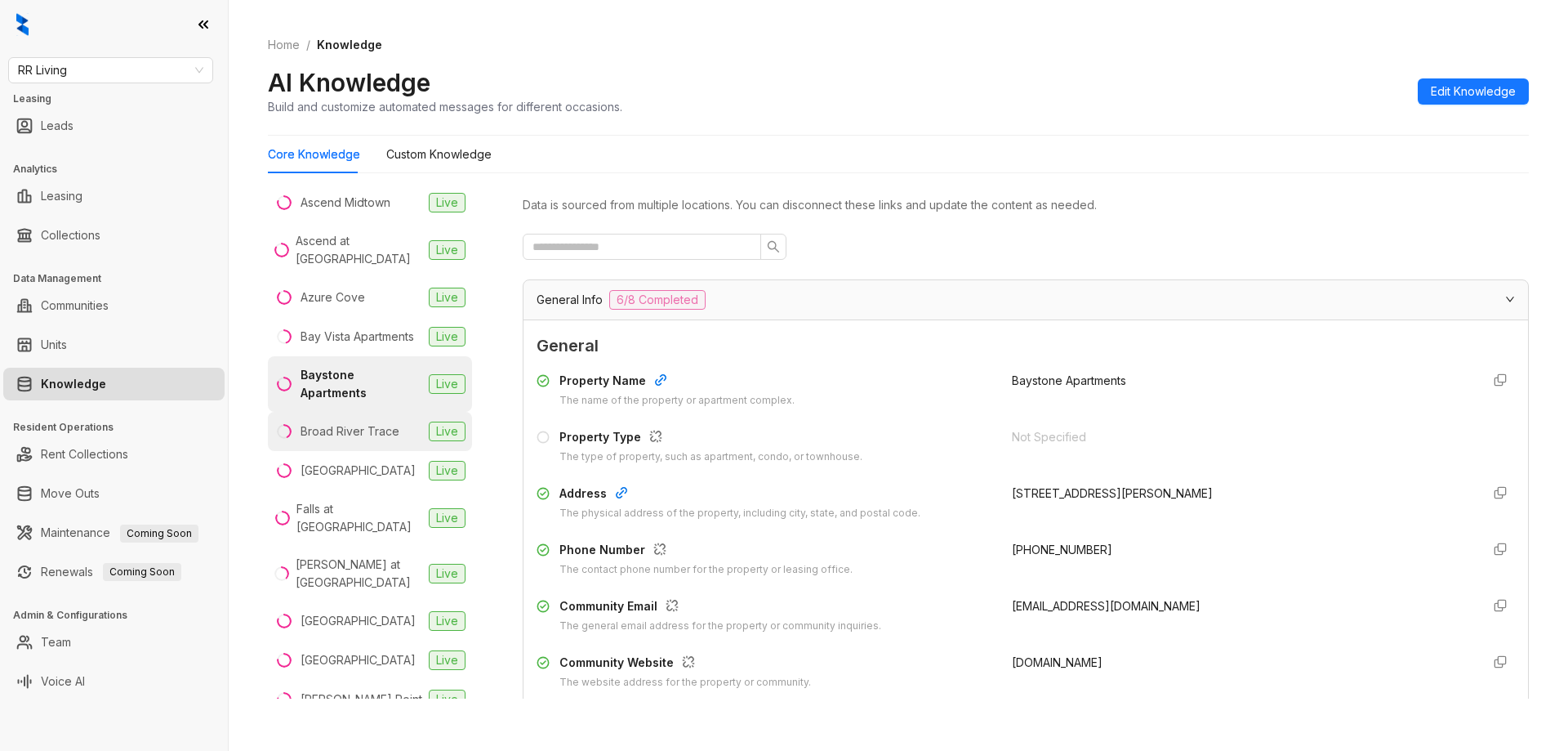
click at [343, 437] on div "Broad River Trace" at bounding box center [350, 430] width 99 height 18
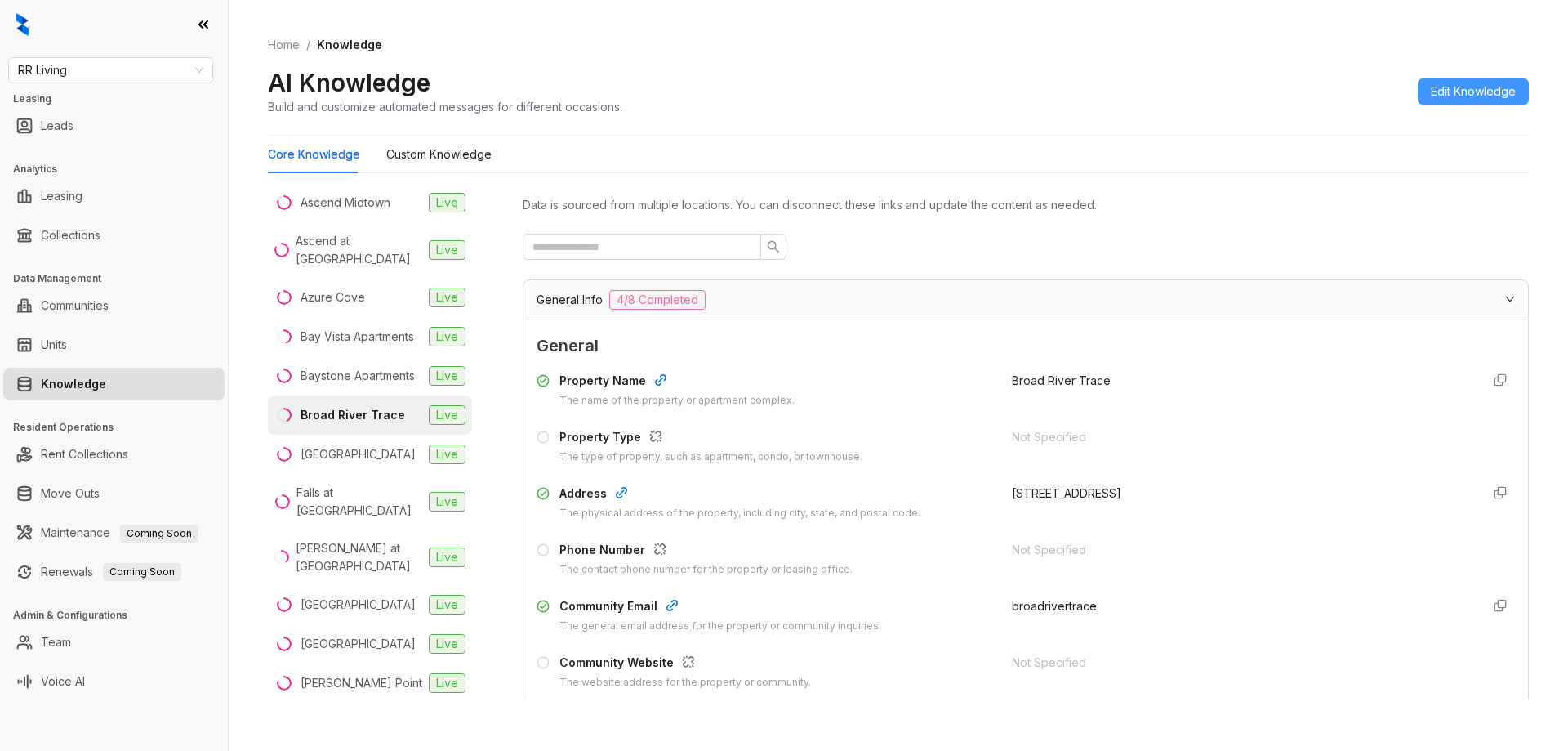
click at [1489, 91] on span "Edit Knowledge" at bounding box center [1473, 91] width 85 height 18
click at [1071, 549] on input "text" at bounding box center [1240, 553] width 455 height 26
paste input "**********"
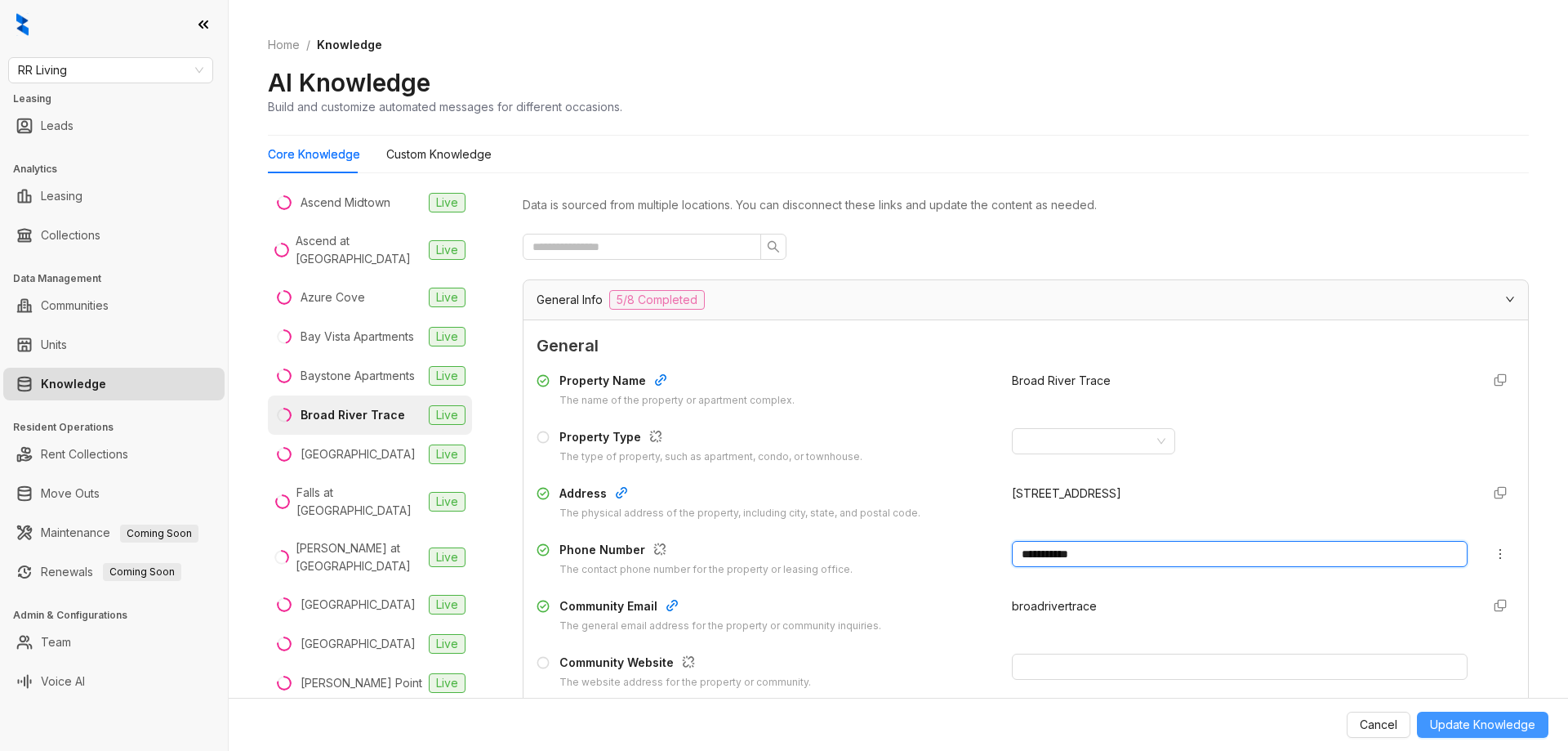
type input "**********"
click at [1468, 732] on span "Update Knowledge" at bounding box center [1483, 724] width 105 height 18
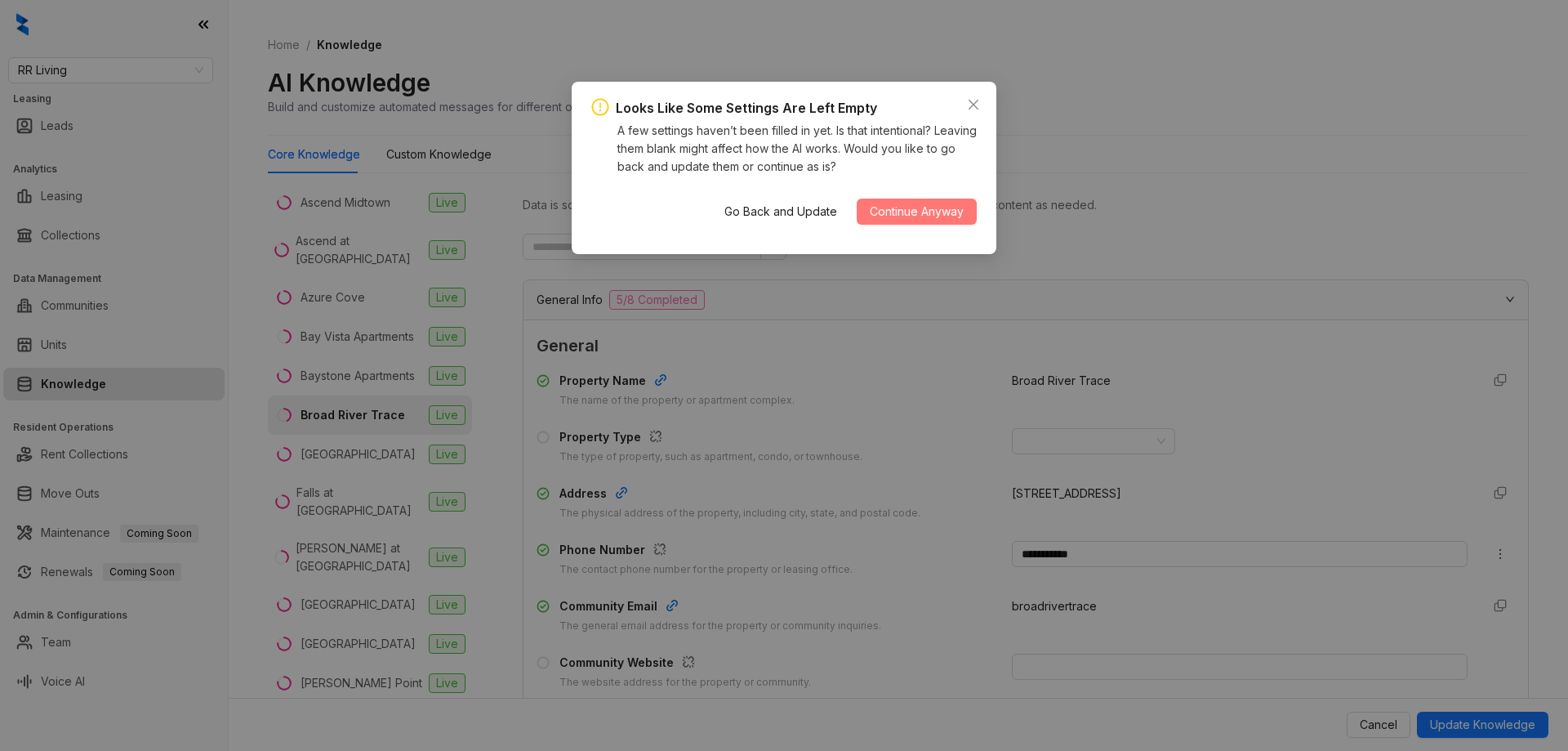
click at [936, 212] on span "Continue Anyway" at bounding box center [917, 211] width 94 height 18
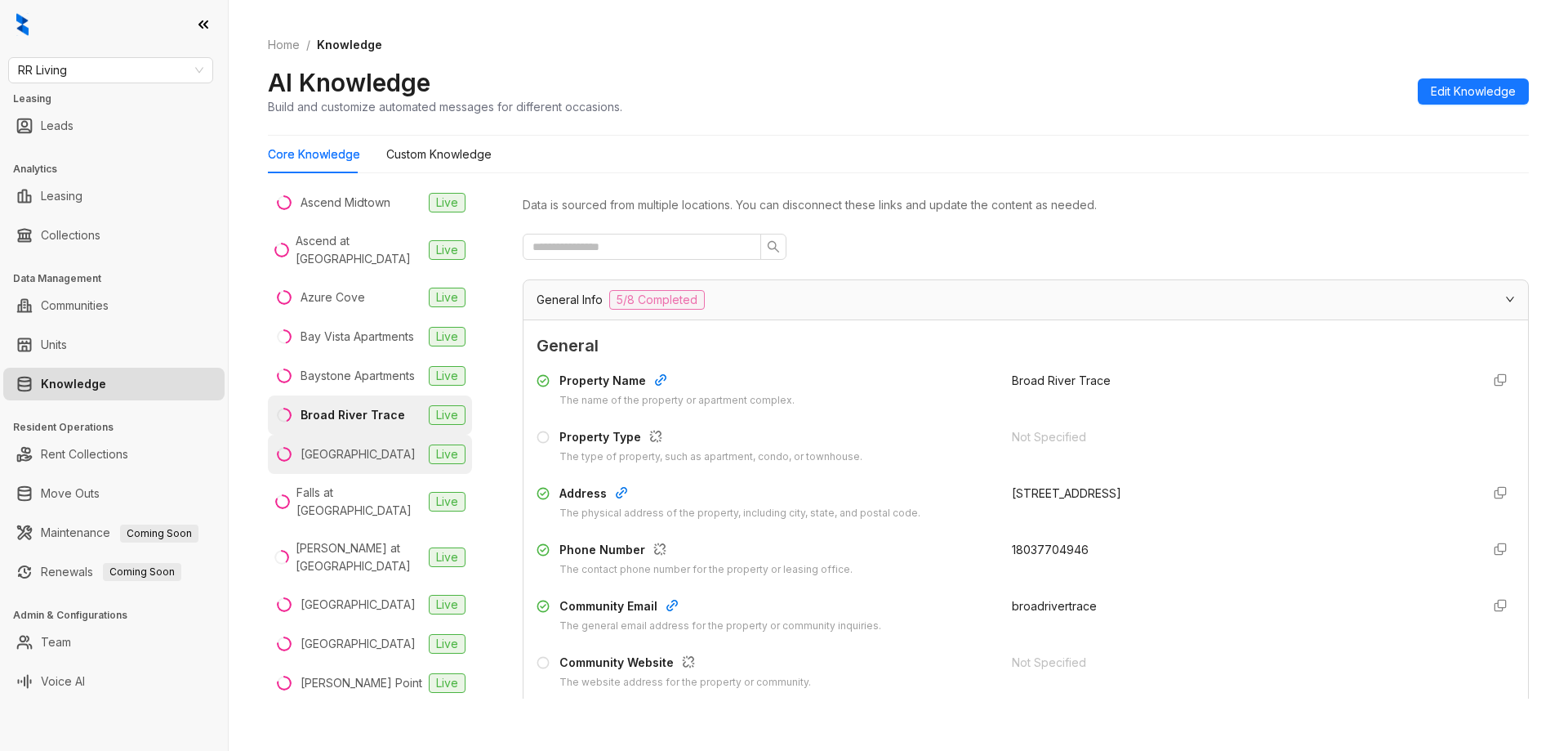
click at [360, 474] on li "Carriage House Live" at bounding box center [370, 454] width 204 height 39
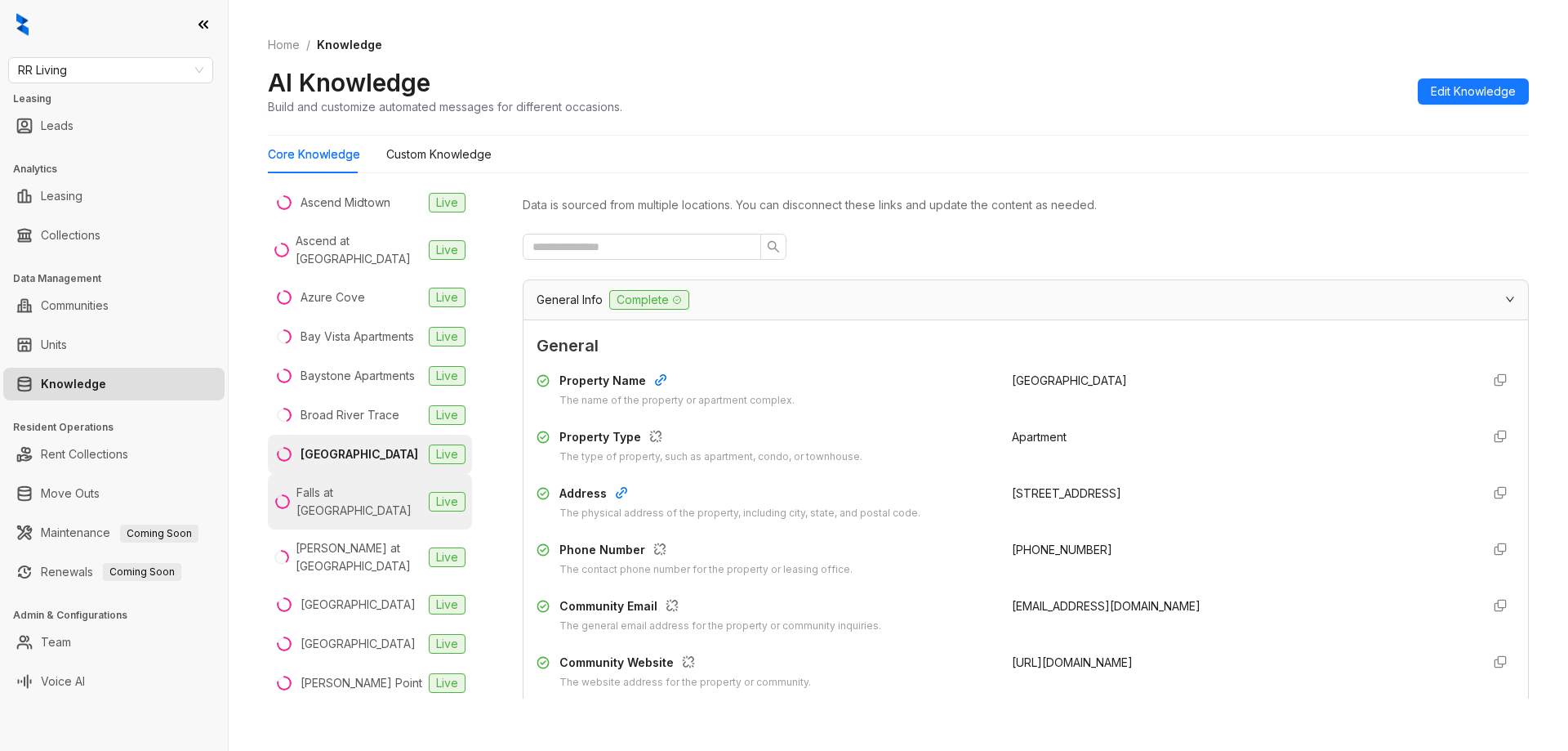
click at [342, 514] on div "Falls at Spring Creek" at bounding box center [359, 502] width 126 height 36
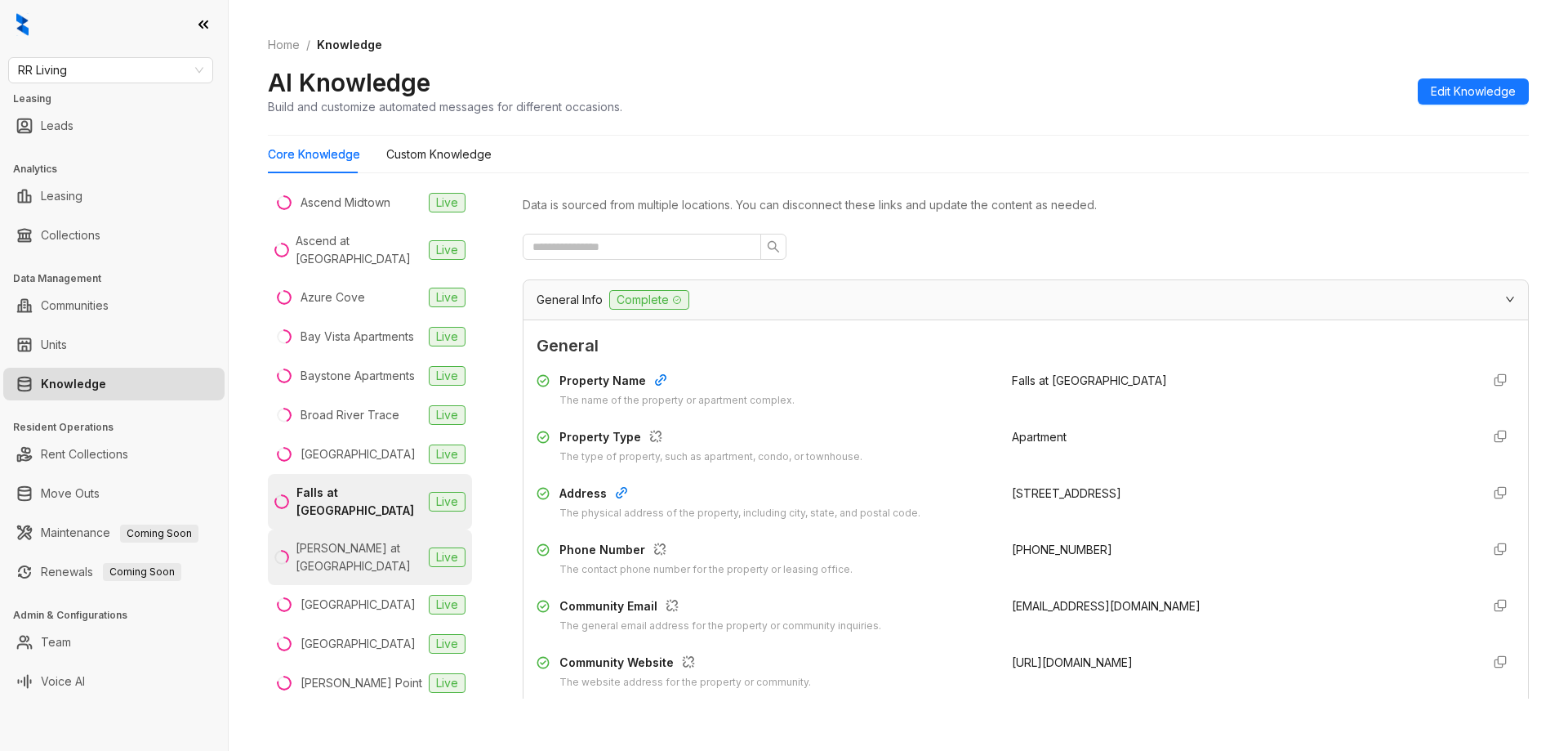
click at [401, 579] on li "Glen at Polo Park Live" at bounding box center [370, 557] width 204 height 55
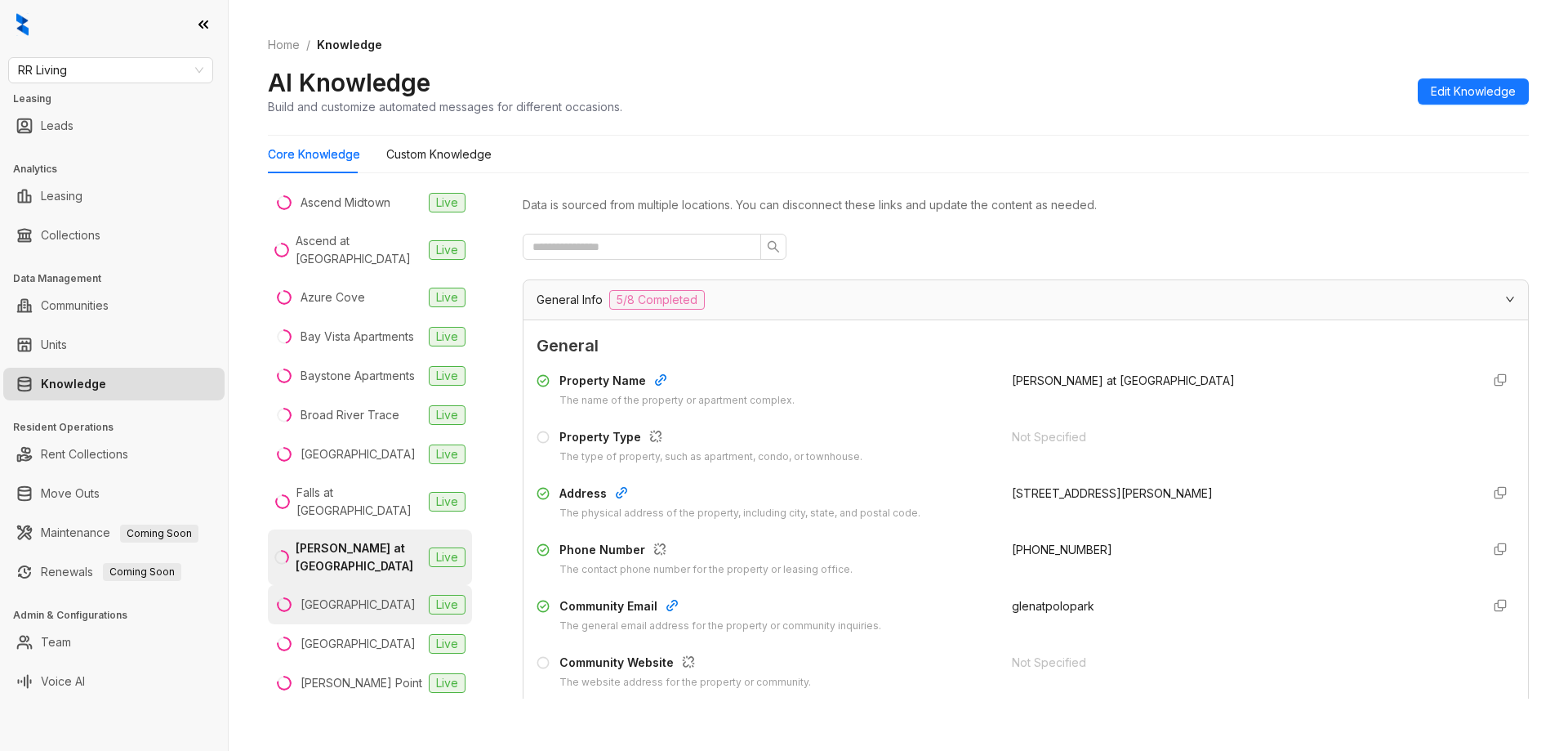
click at [361, 610] on div "Hampton Place" at bounding box center [358, 604] width 116 height 18
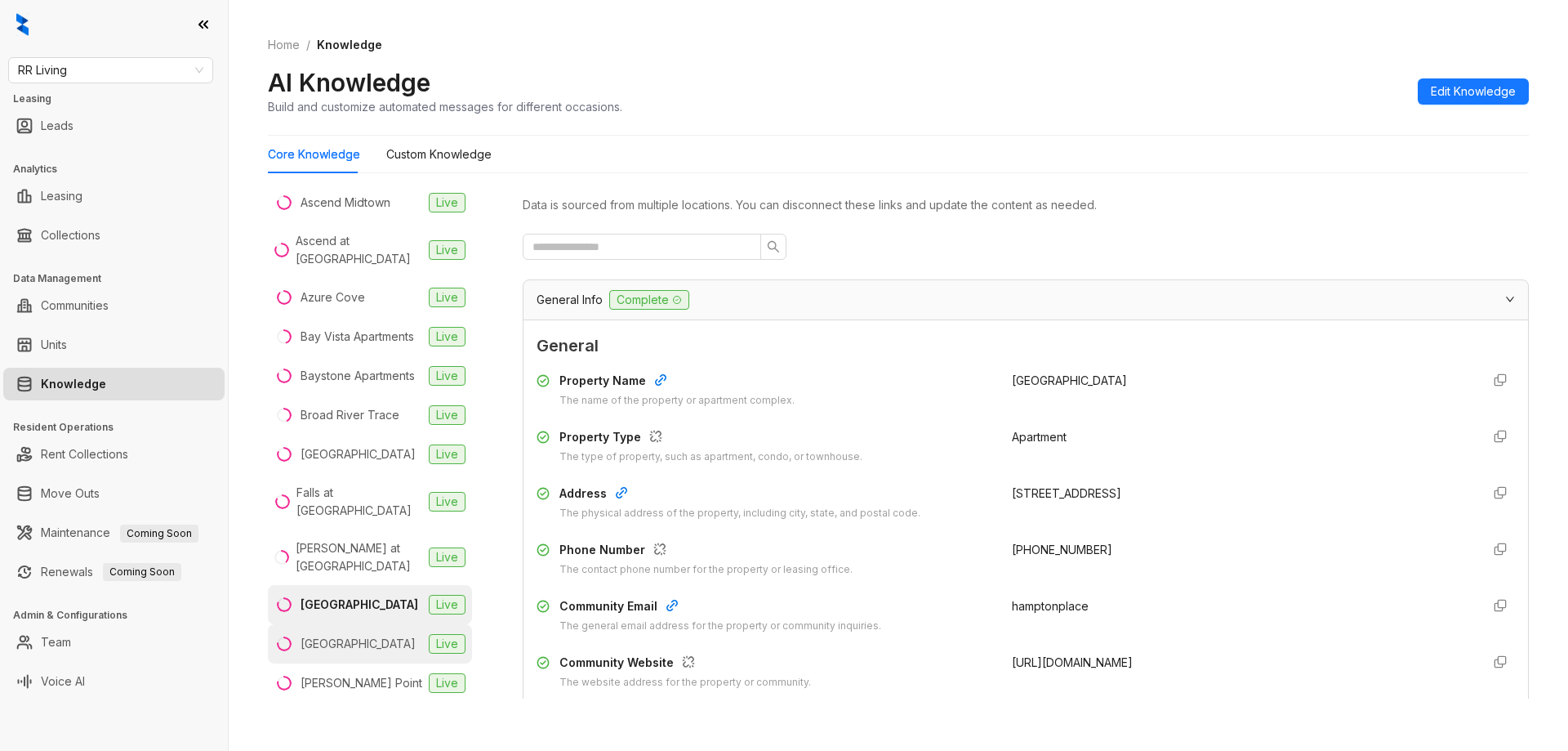
click at [354, 649] on div "Indian Hills" at bounding box center [358, 643] width 116 height 18
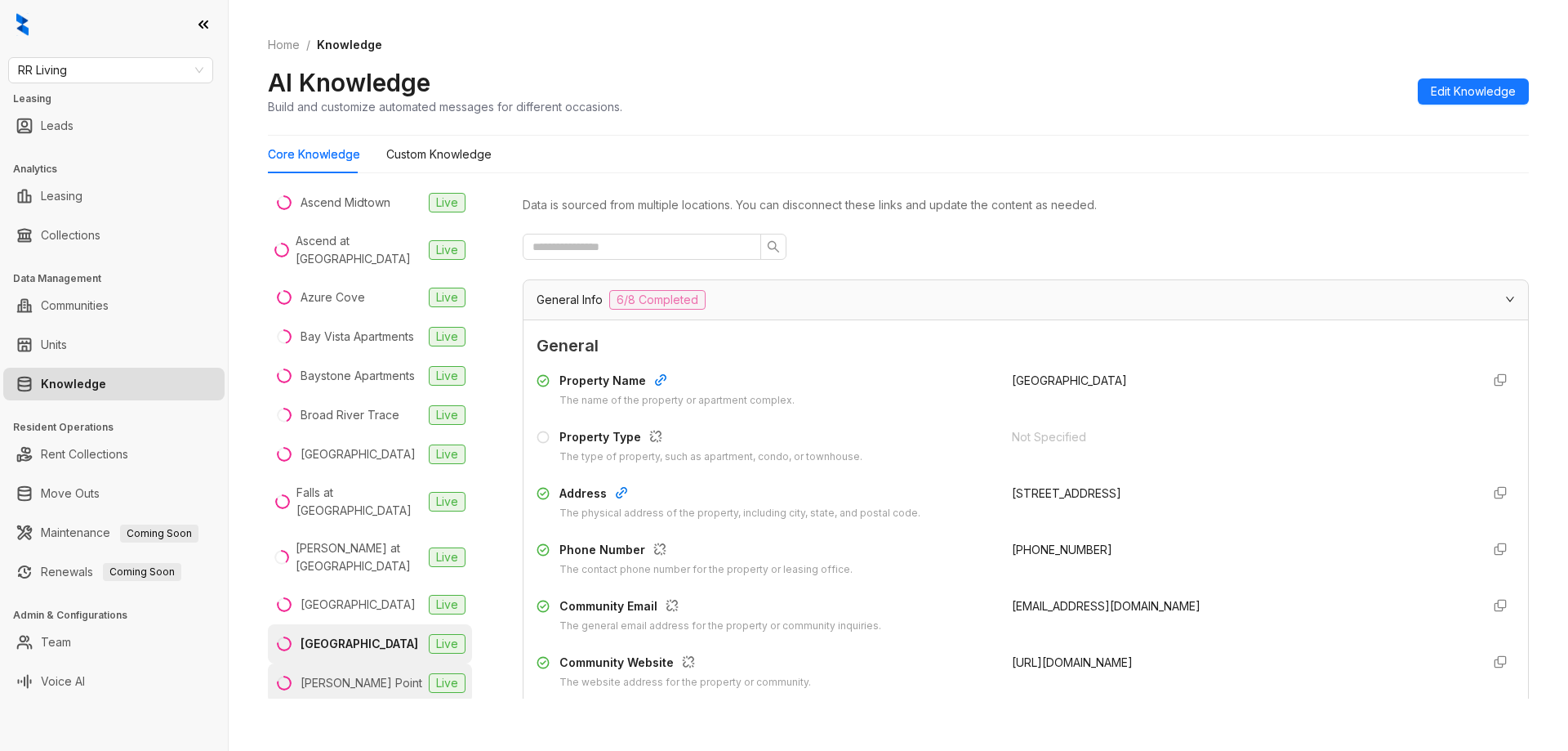
click at [352, 679] on div "Kessler Point" at bounding box center [361, 682] width 121 height 18
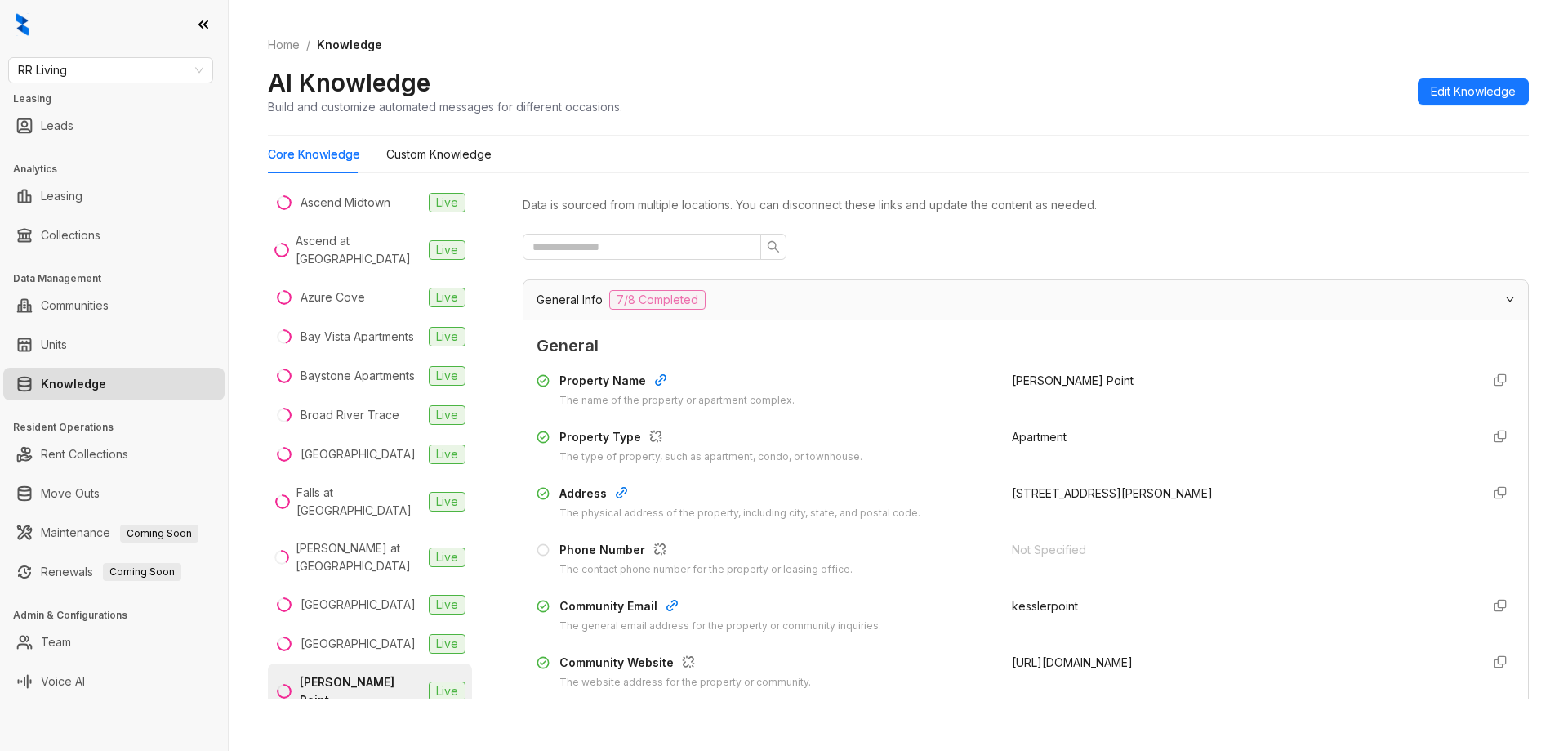
click at [1496, 118] on div "Home / Knowledge AI Knowledge Build and customize automated messages for differ…" at bounding box center [898, 76] width 1262 height 119
click at [1494, 97] on span "Edit Knowledge" at bounding box center [1473, 91] width 85 height 18
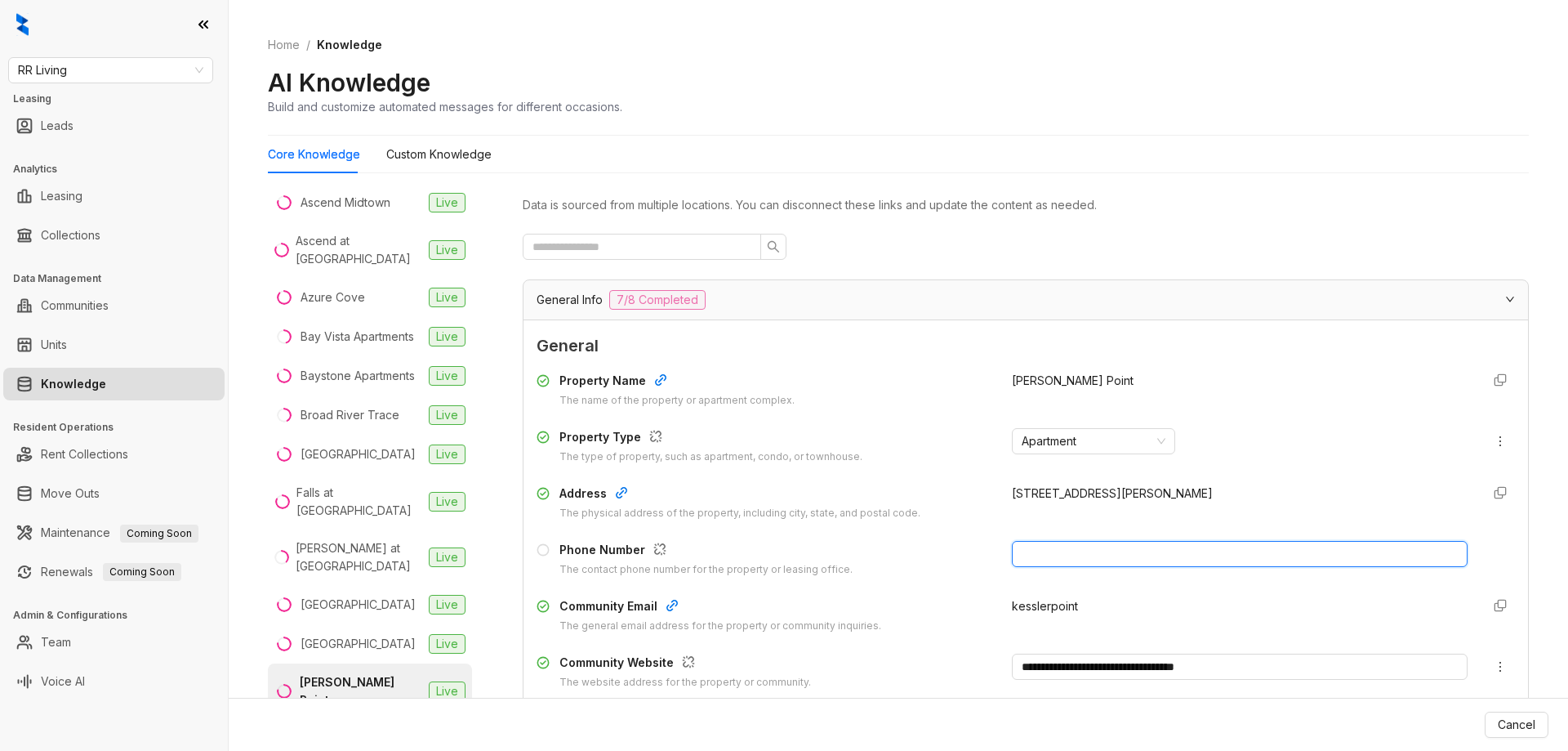
click at [1087, 558] on input "text" at bounding box center [1240, 553] width 455 height 26
paste input "**********"
type input "**********"
click at [1487, 727] on span "Update Knowledge" at bounding box center [1483, 724] width 105 height 18
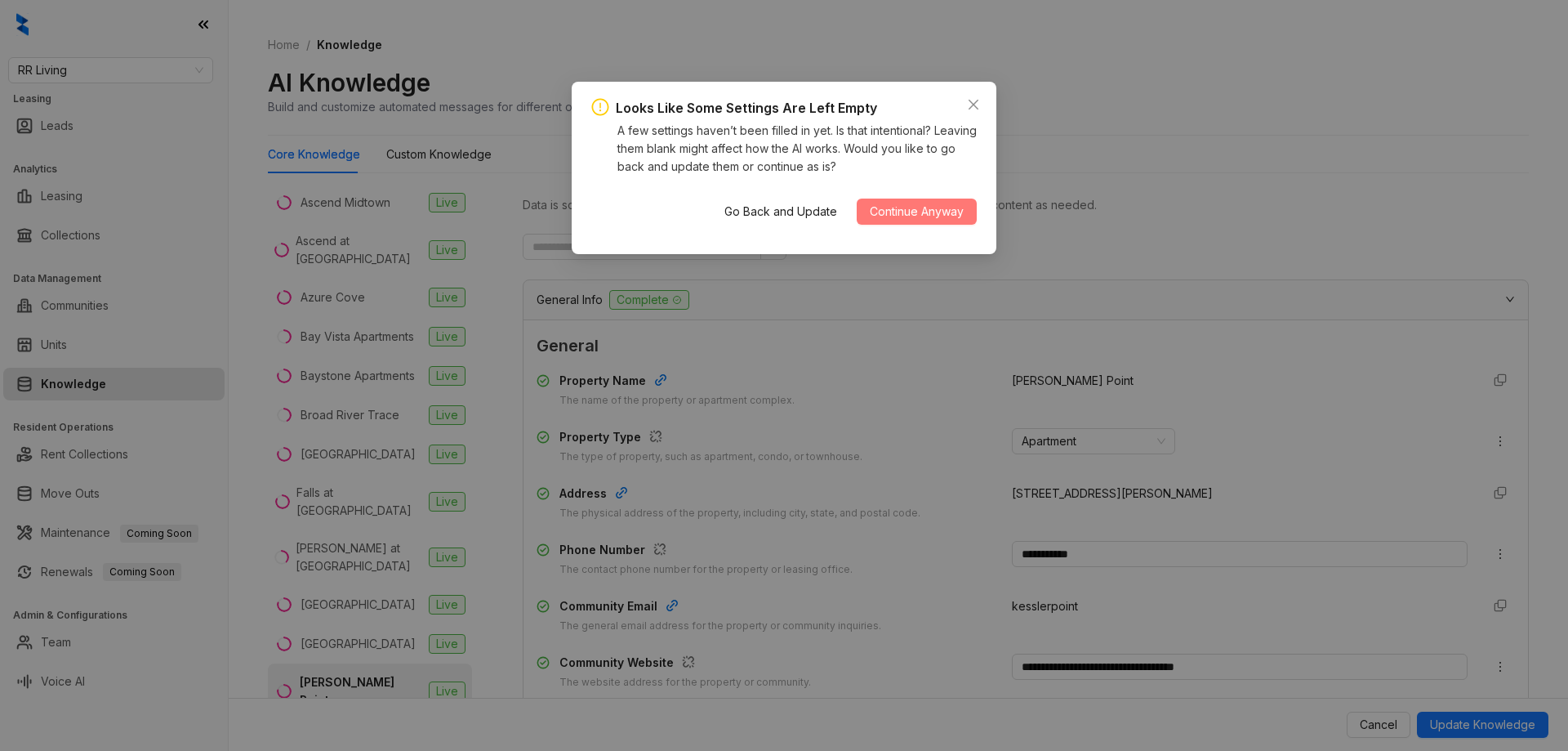
click at [909, 198] on button "Continue Anyway" at bounding box center [917, 211] width 120 height 26
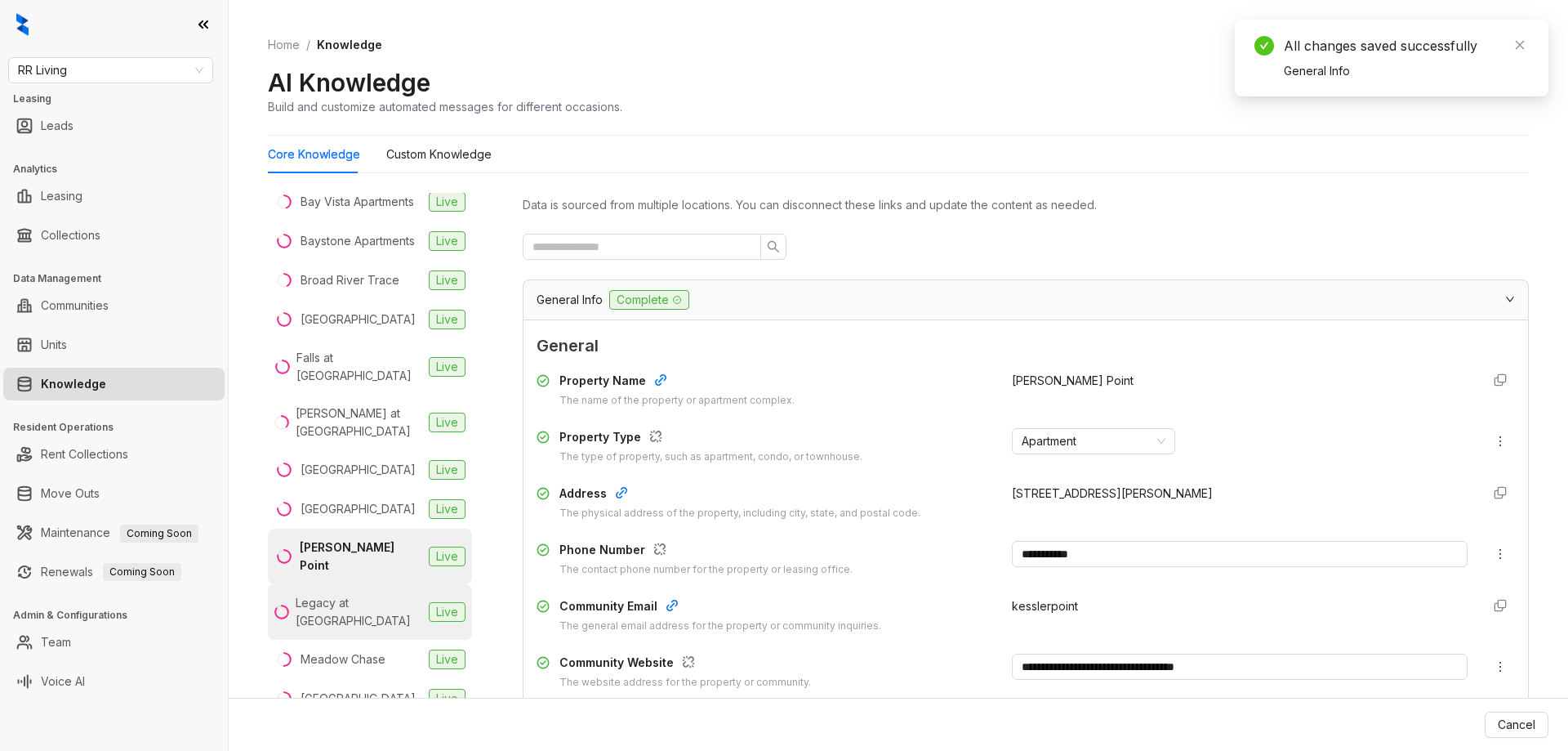
scroll to position [490, 0]
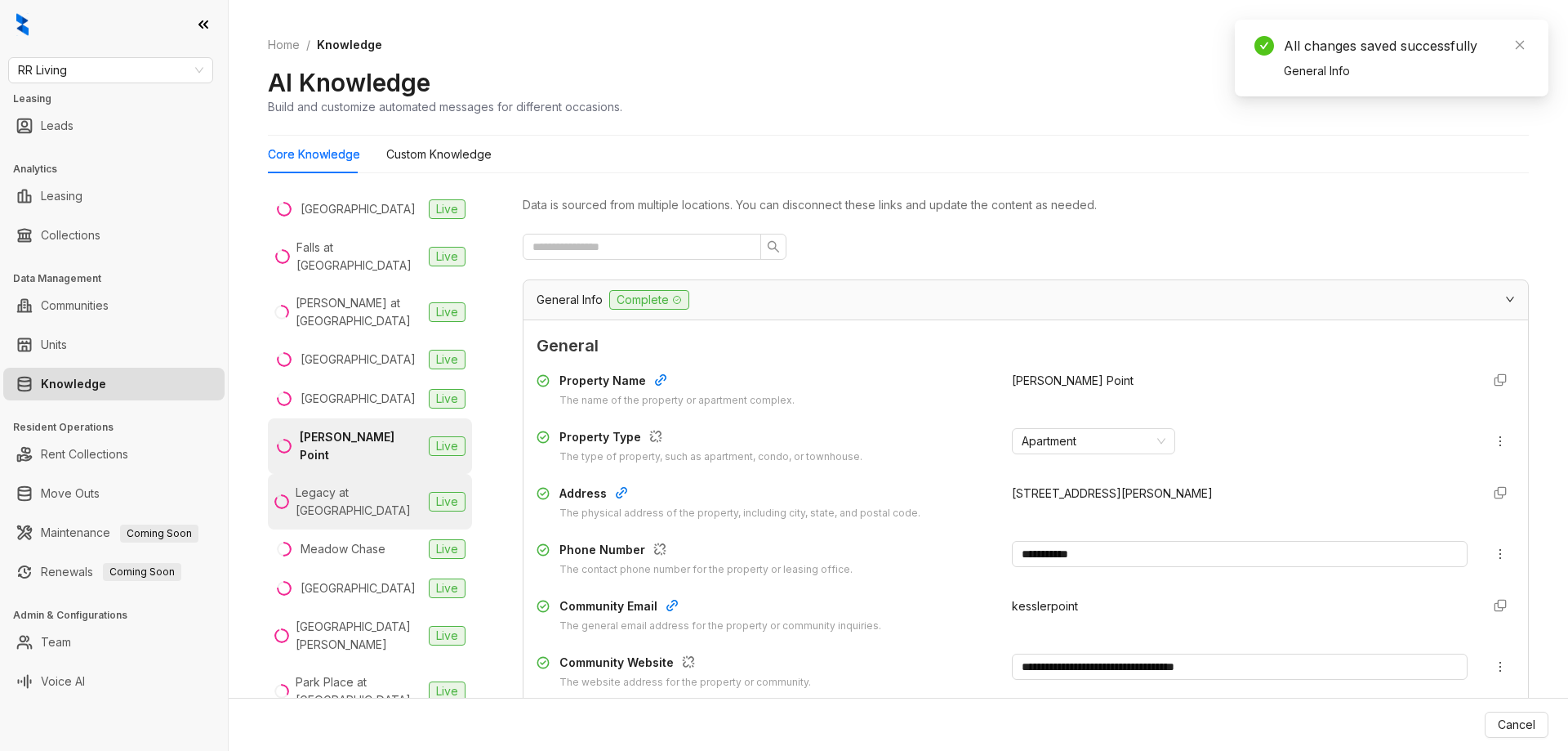
click at [342, 486] on div "Legacy at River Crossing" at bounding box center [358, 502] width 126 height 36
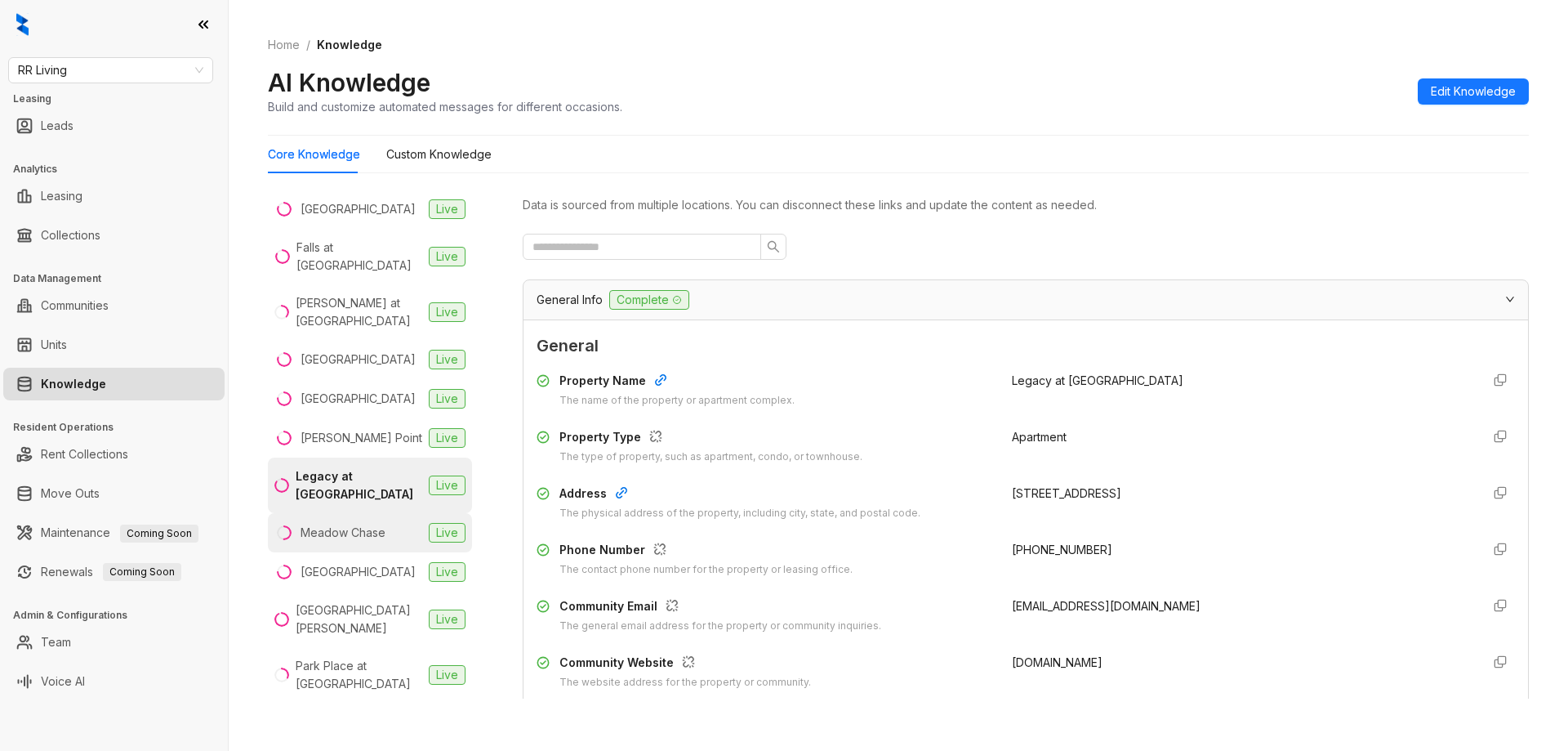
click at [337, 538] on div "Meadow Chase" at bounding box center [342, 532] width 85 height 18
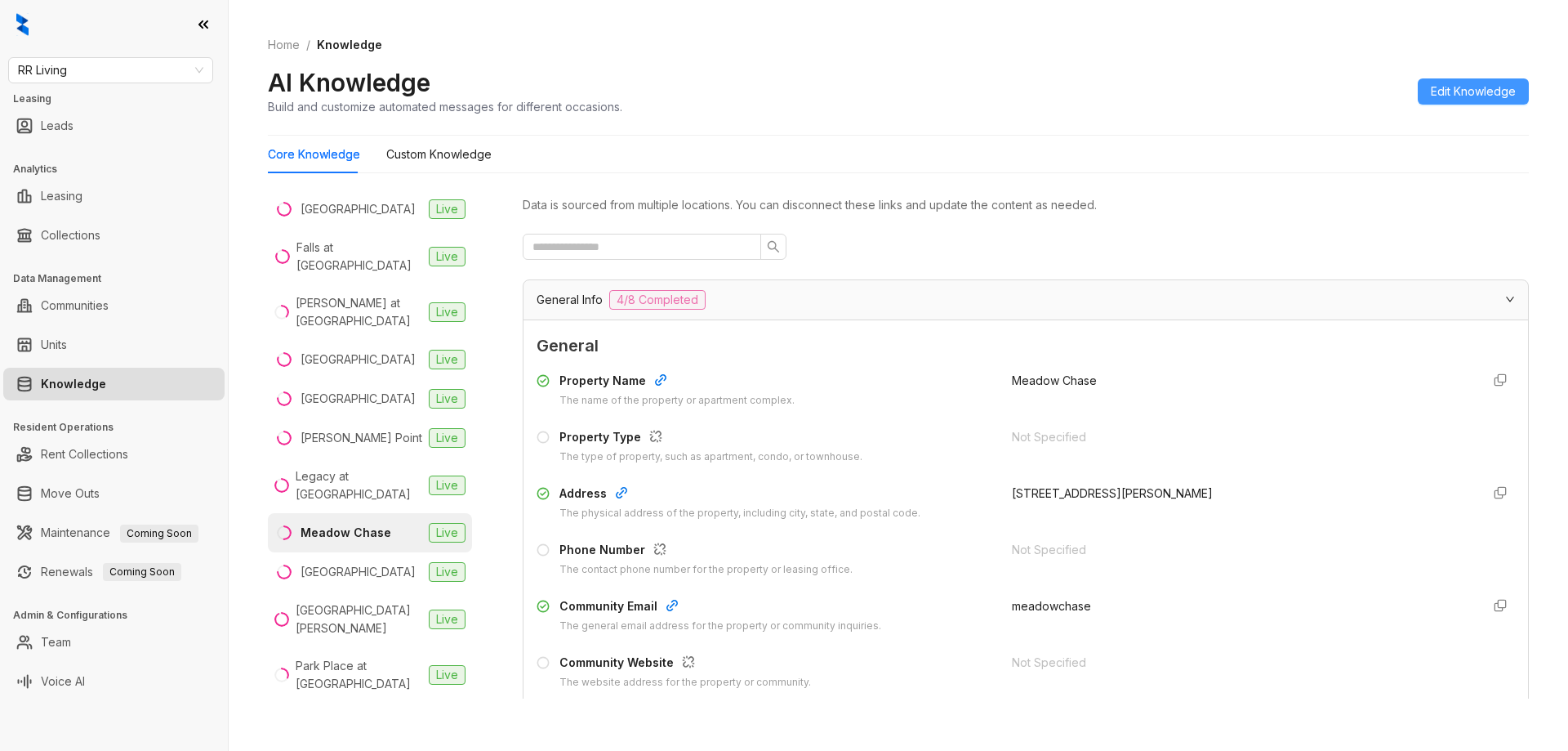
click at [1441, 95] on span "Edit Knowledge" at bounding box center [1473, 91] width 85 height 18
click at [1062, 568] on div at bounding box center [1240, 559] width 455 height 37
click at [1083, 560] on input "text" at bounding box center [1240, 553] width 455 height 26
paste input "**********"
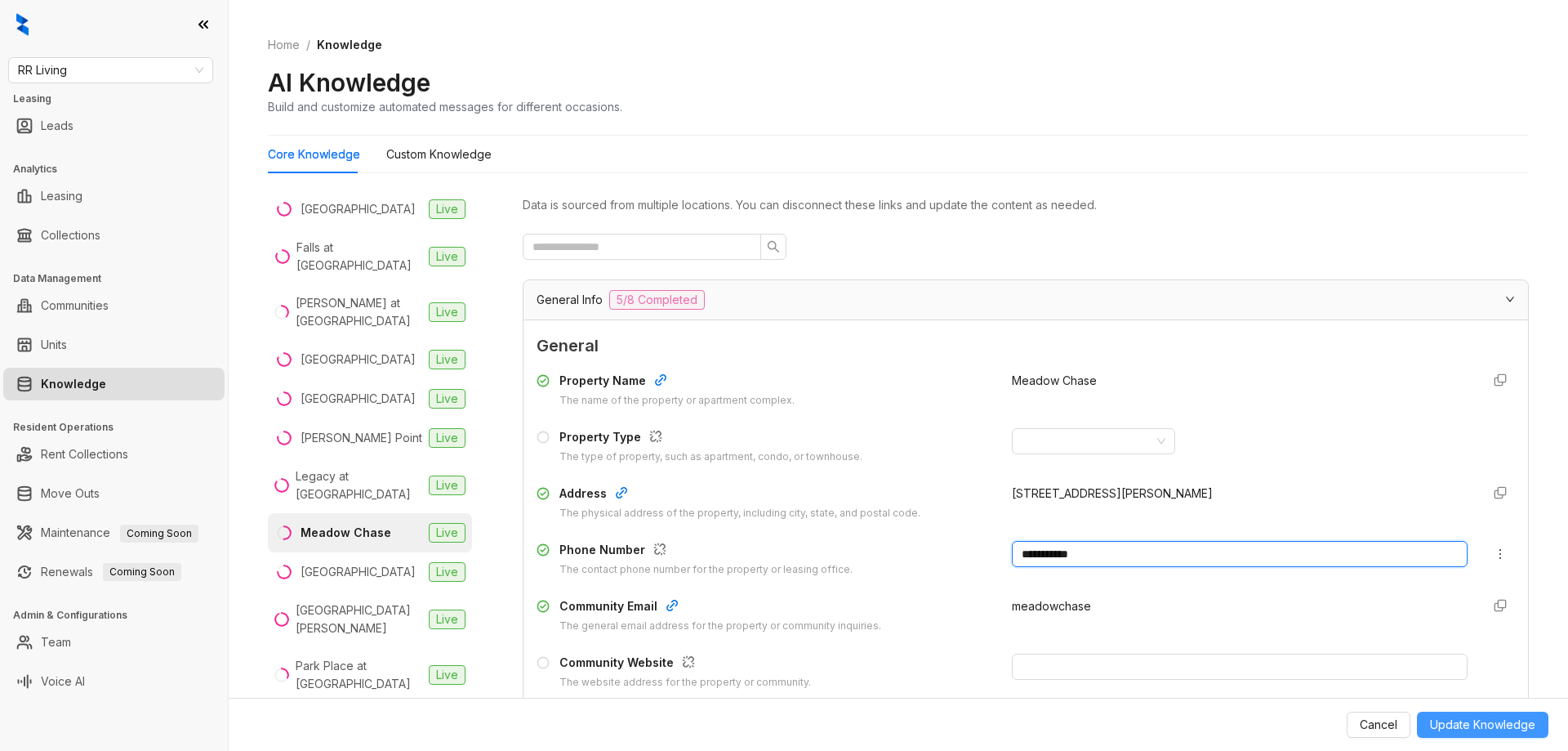
type input "**********"
click at [1492, 721] on span "Update Knowledge" at bounding box center [1483, 724] width 105 height 18
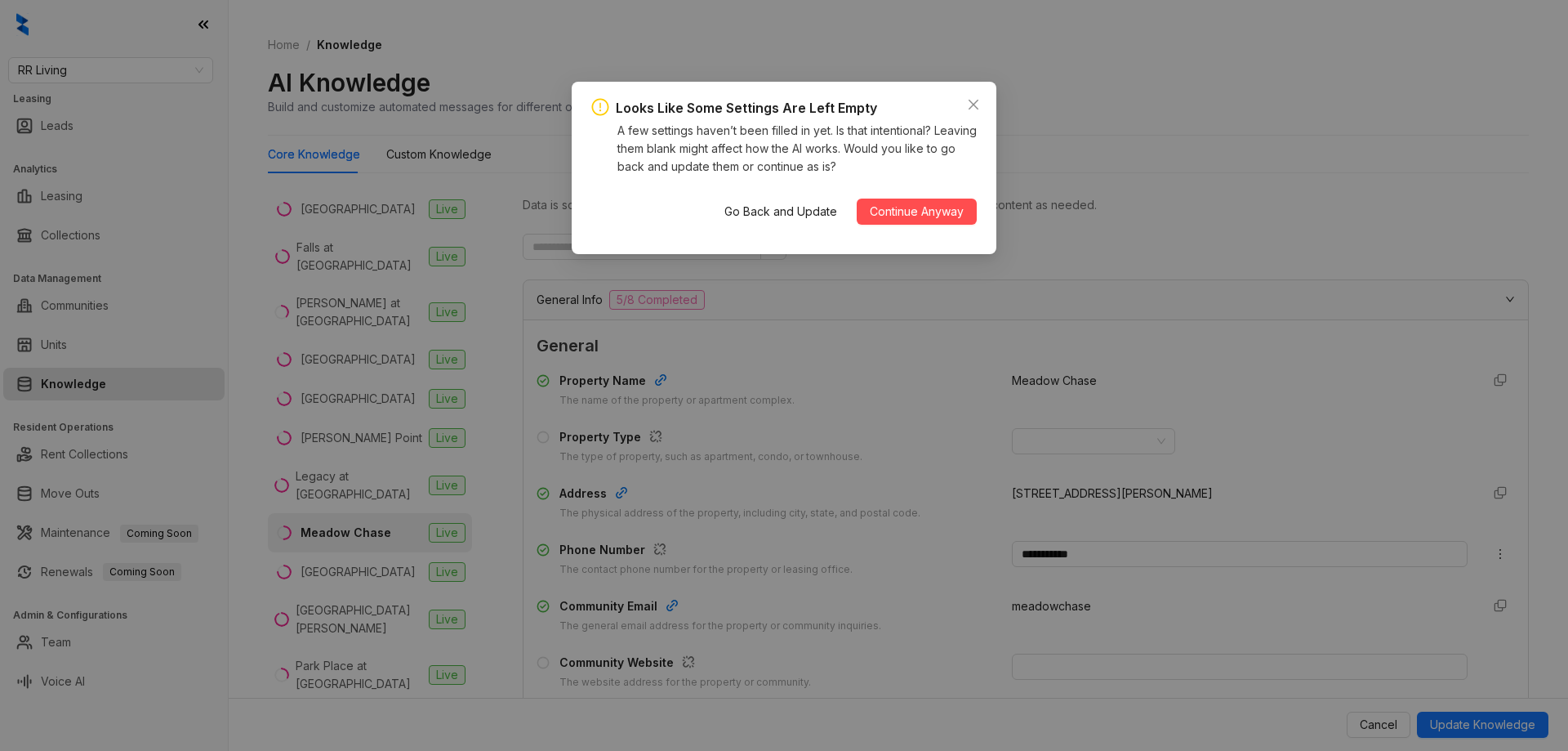
click at [959, 202] on button "Continue Anyway" at bounding box center [917, 211] width 120 height 26
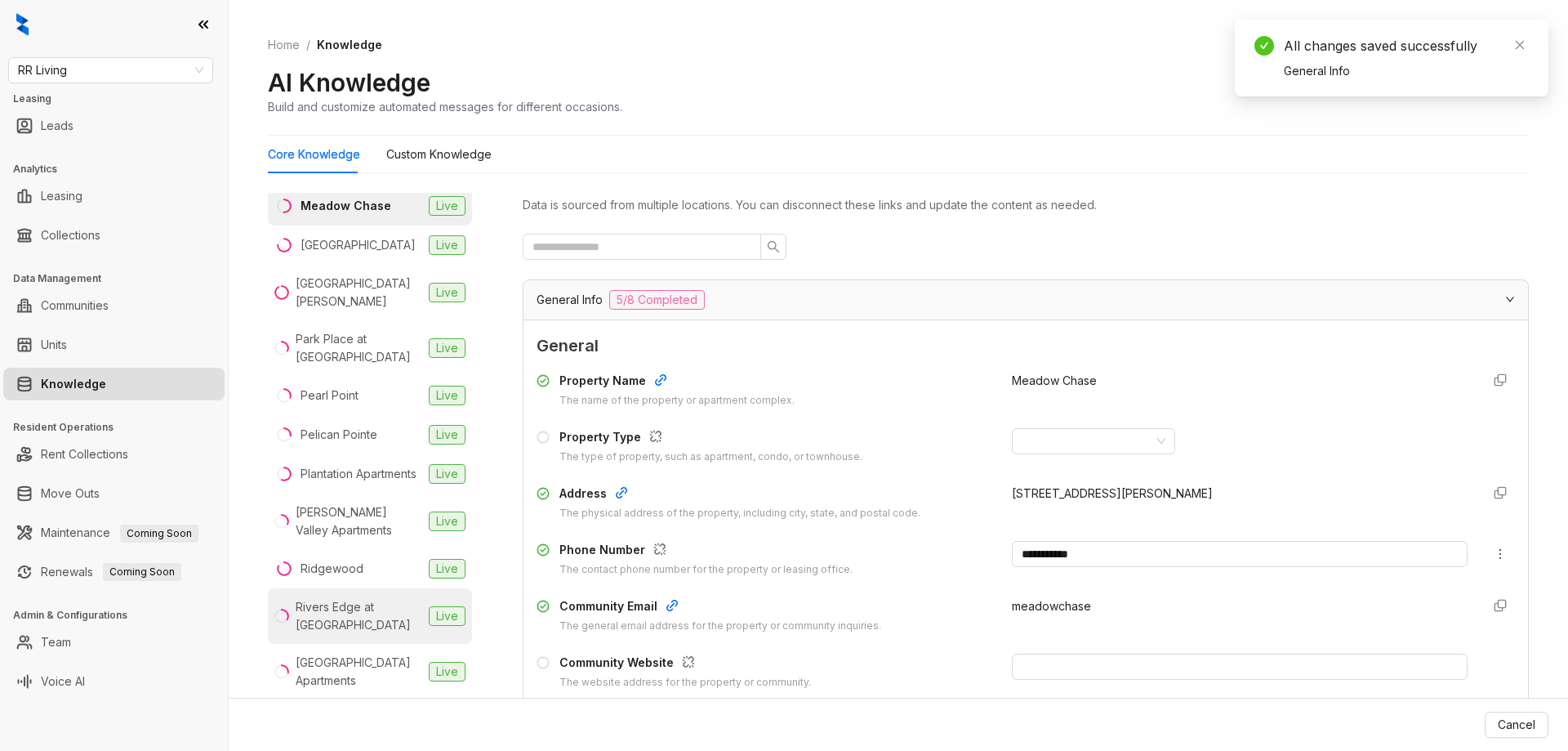
scroll to position [654, 0]
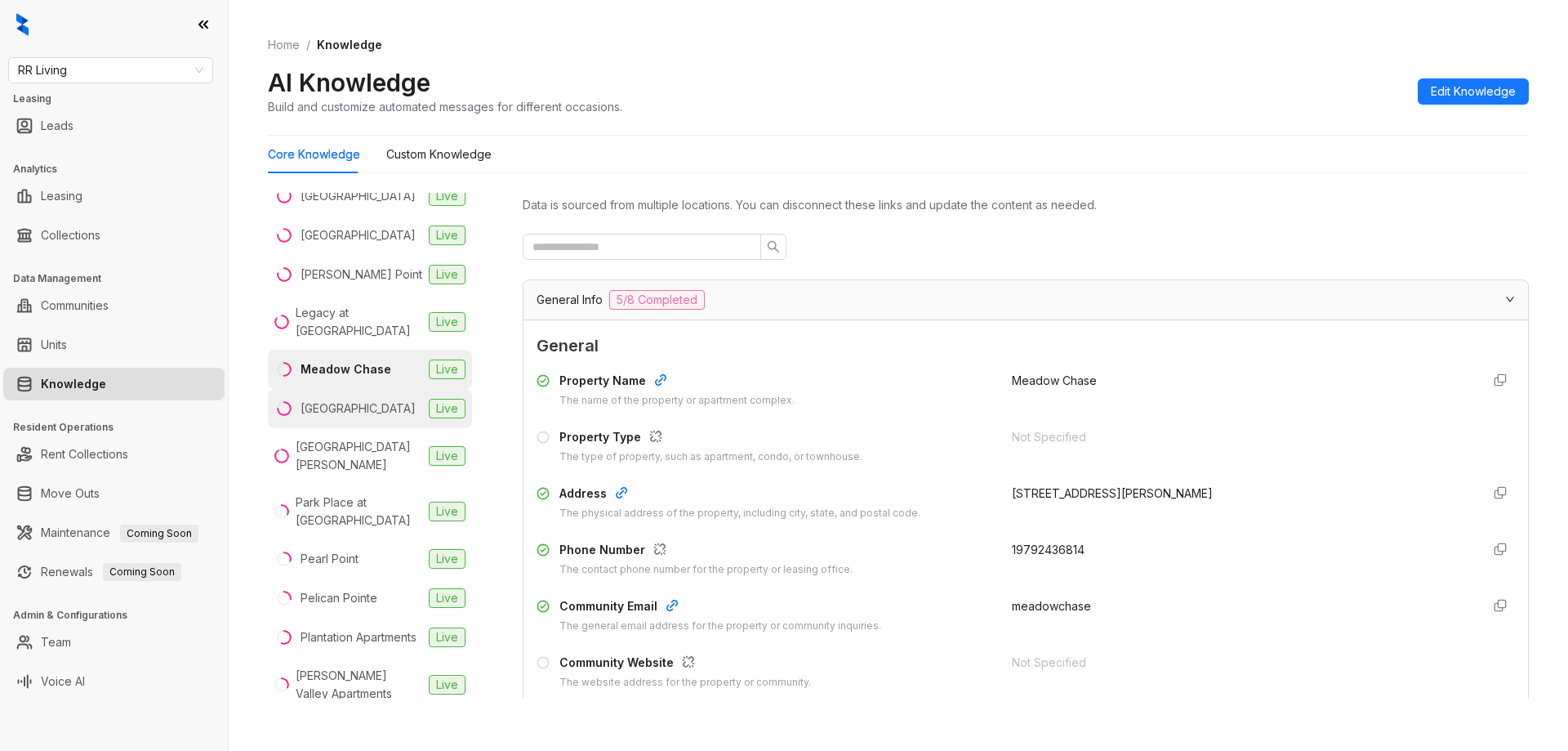
click at [365, 418] on div "Mill Creek Apartments" at bounding box center [358, 408] width 116 height 18
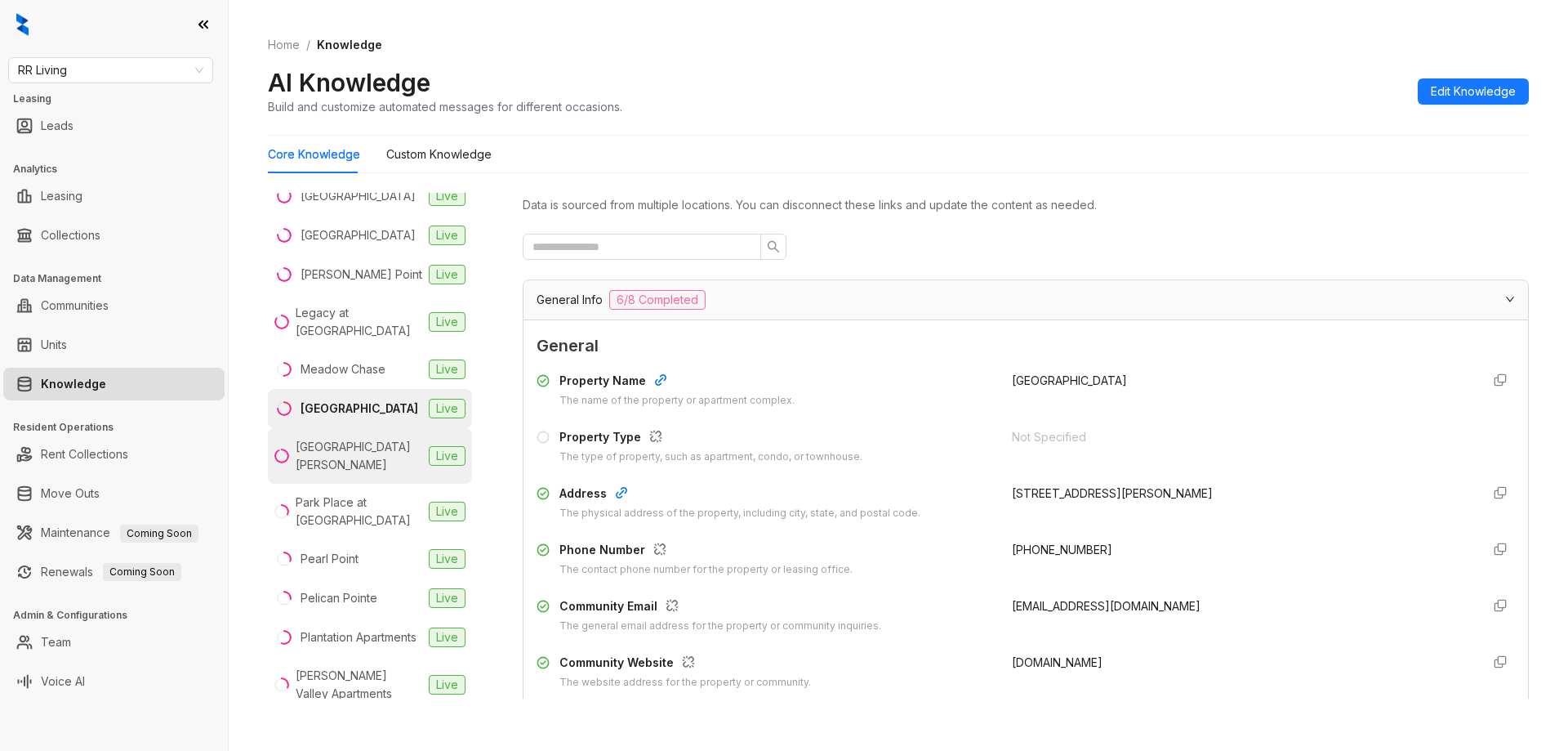
click at [331, 462] on div "NOVA Lake Norman" at bounding box center [358, 455] width 126 height 36
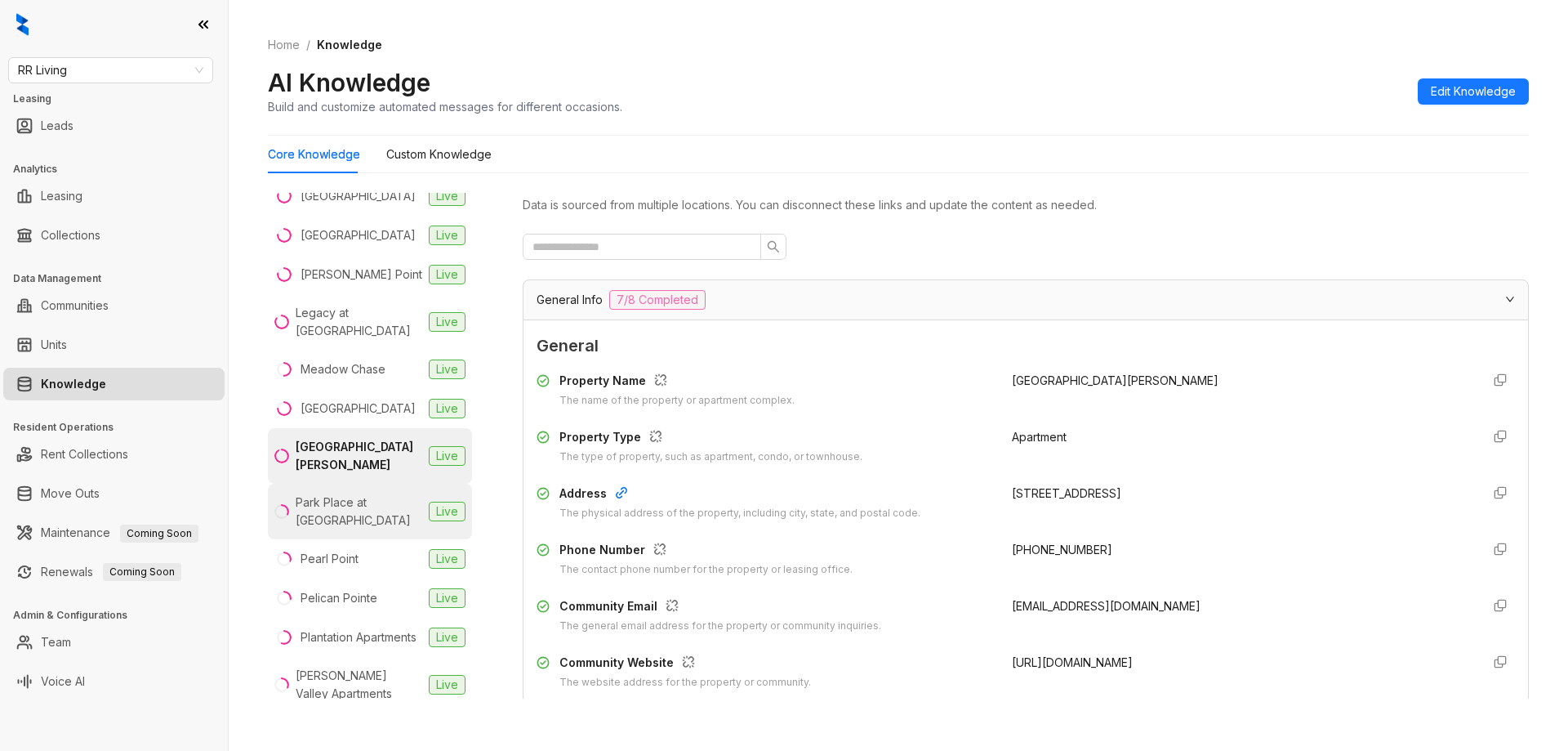
click at [344, 507] on div "Park Place at Foley" at bounding box center [358, 511] width 126 height 36
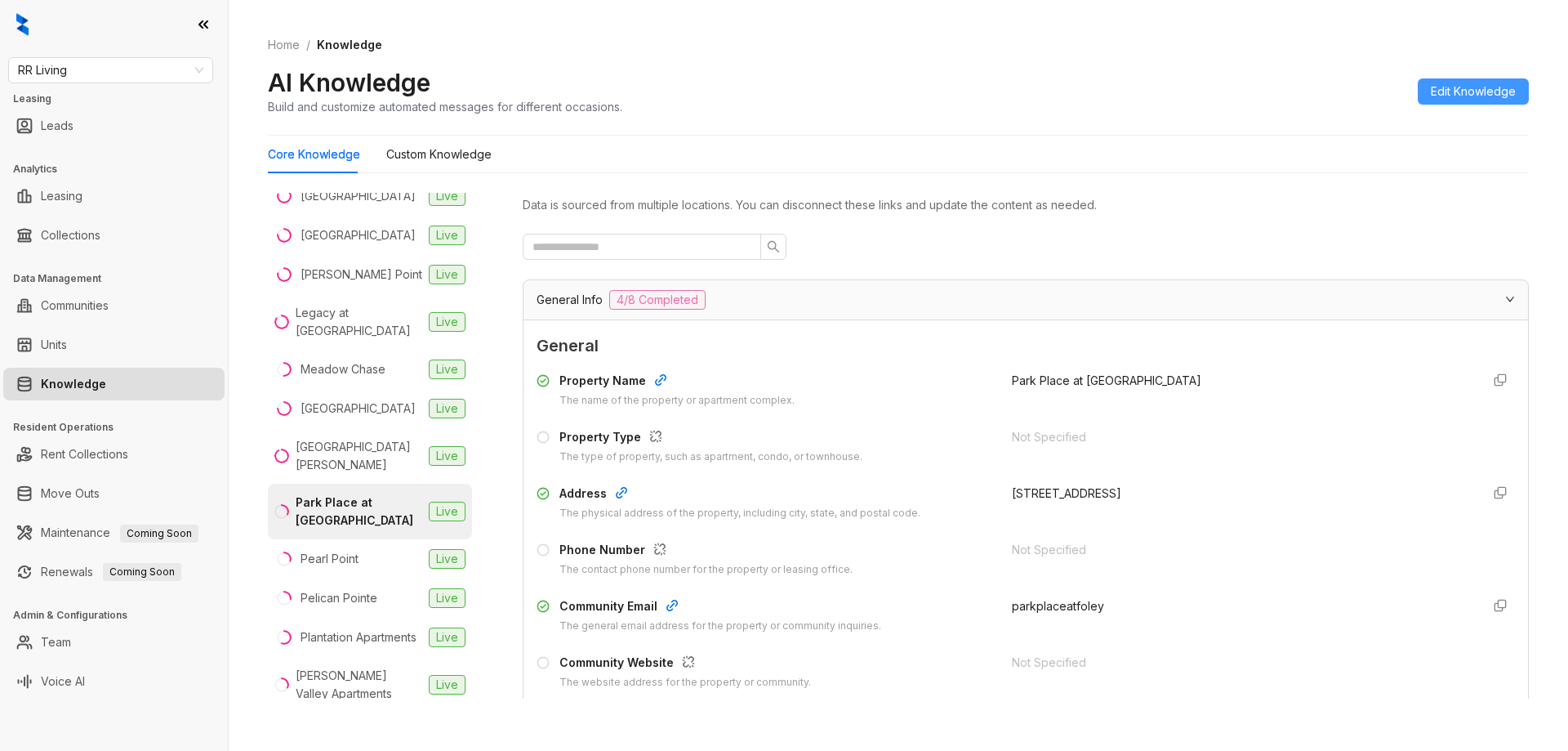
click at [1444, 83] on span "Edit Knowledge" at bounding box center [1473, 91] width 85 height 18
click at [1036, 551] on input "text" at bounding box center [1240, 553] width 455 height 26
paste input "**********"
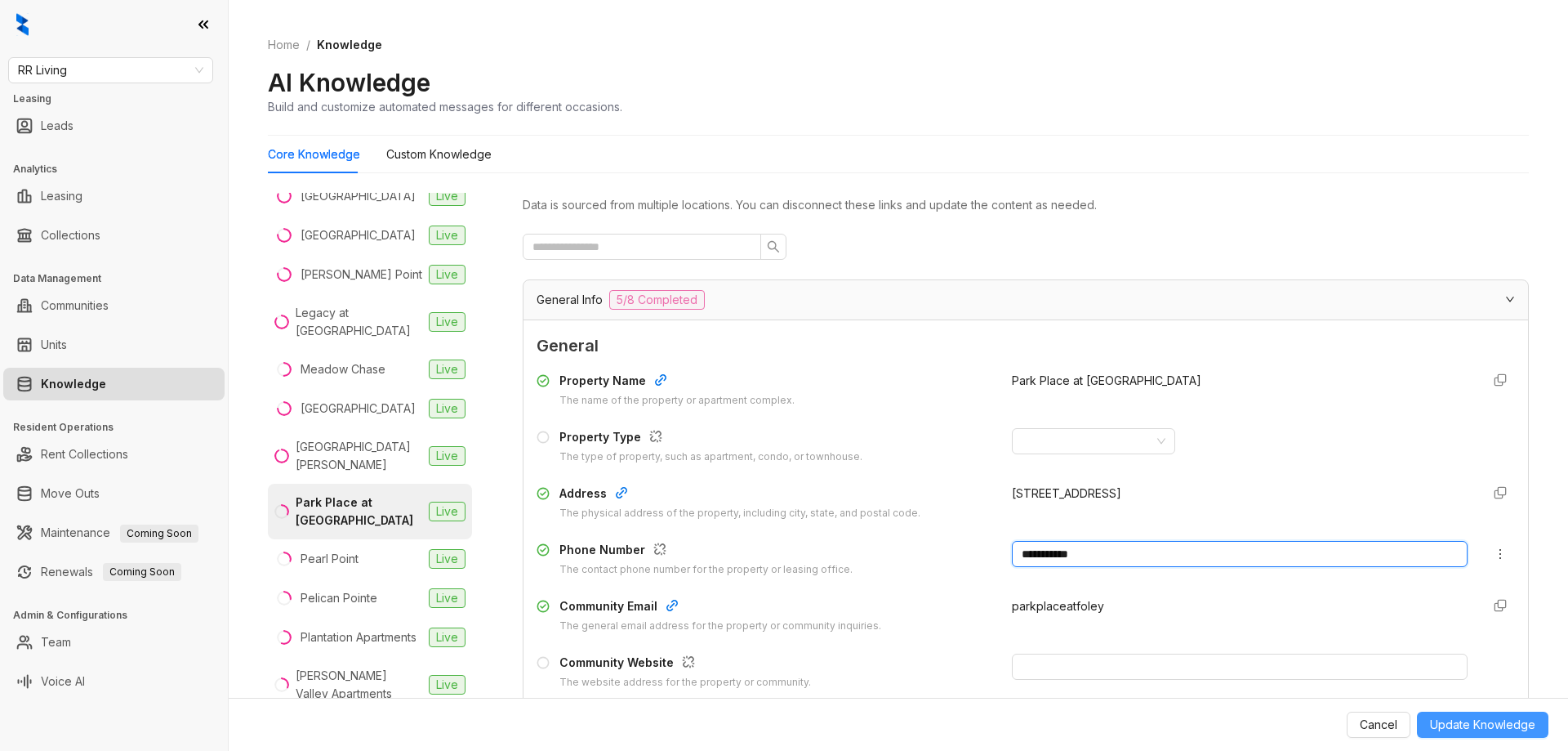
type input "**********"
click at [1484, 721] on span "Update Knowledge" at bounding box center [1483, 724] width 105 height 18
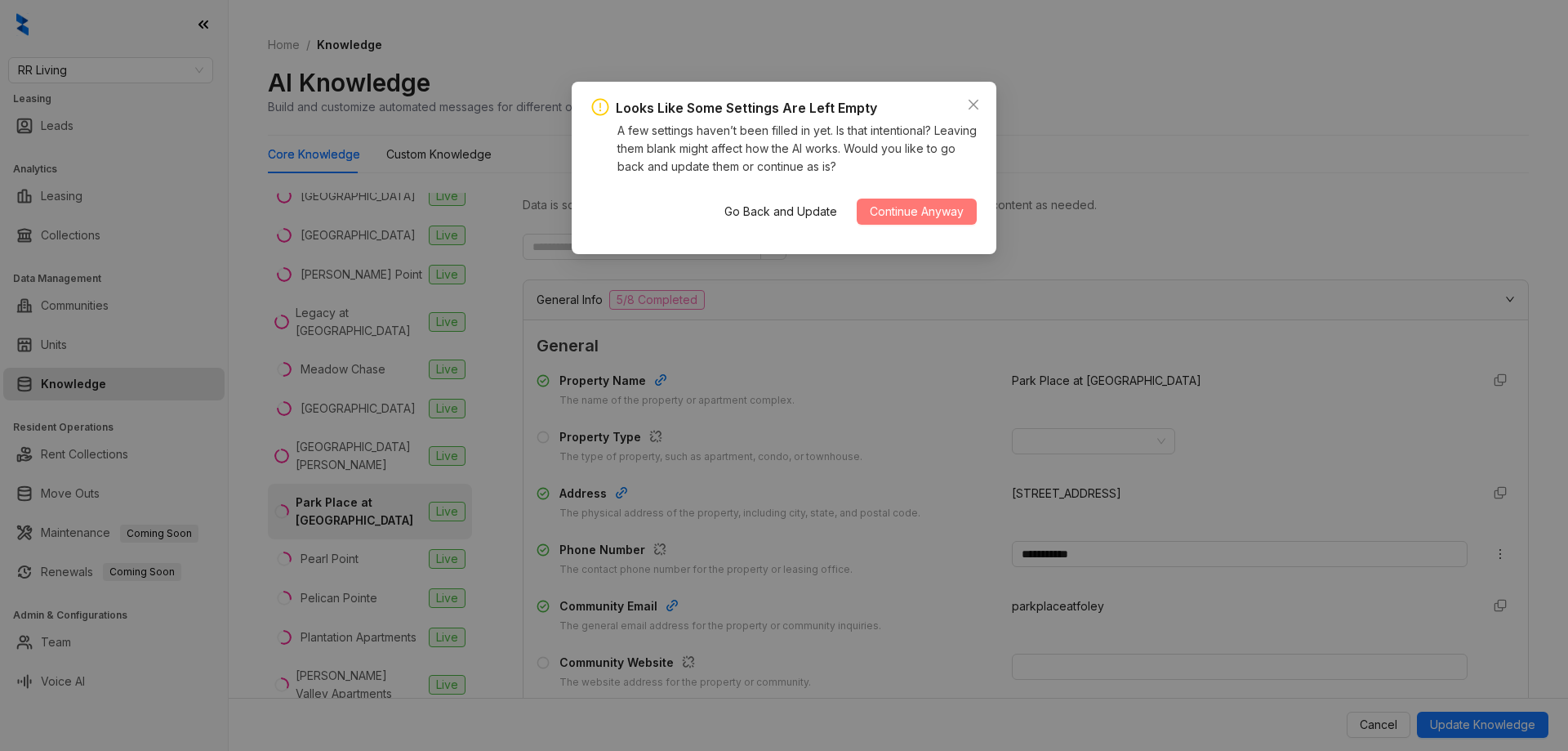
click at [943, 203] on span "Continue Anyway" at bounding box center [917, 211] width 94 height 18
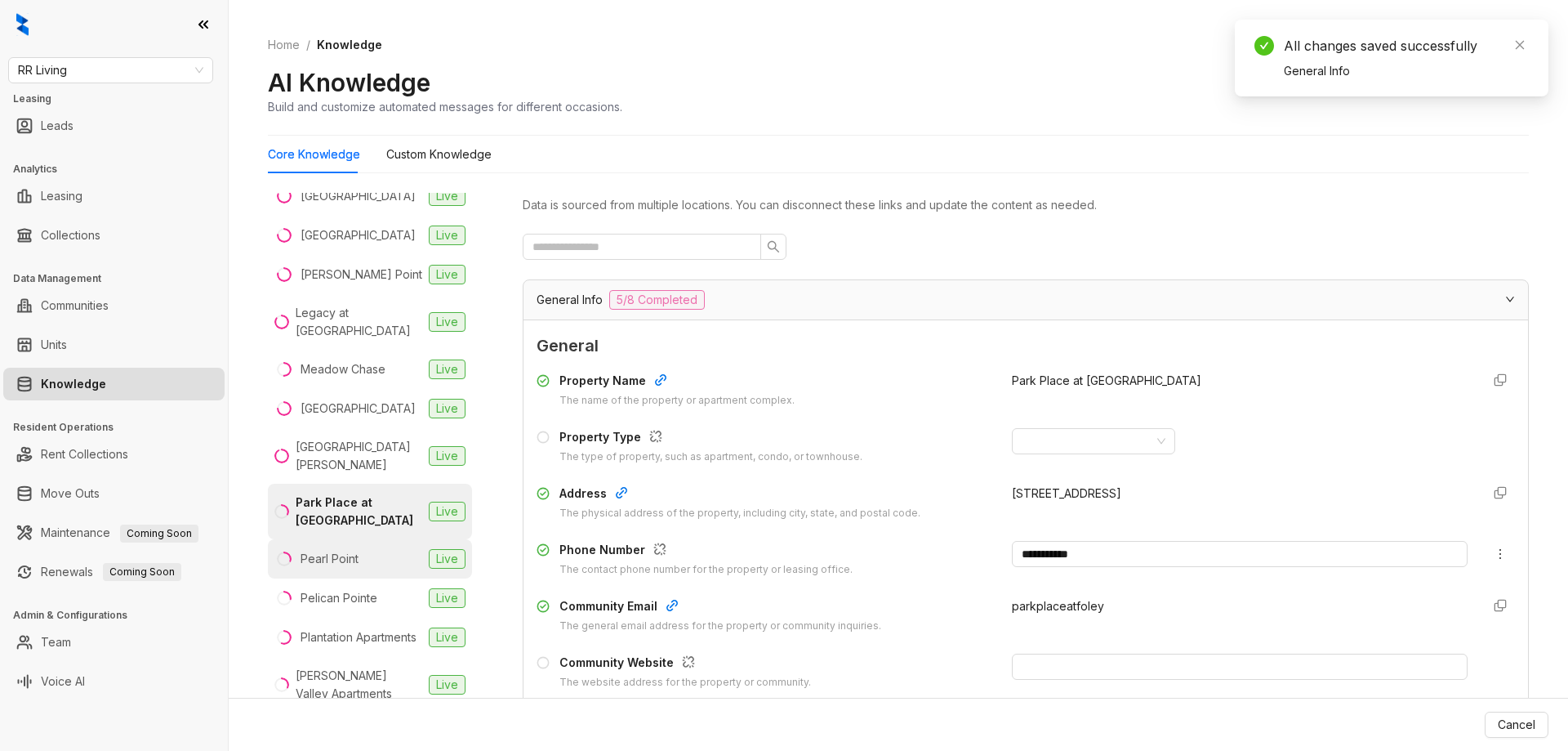
click at [389, 542] on li "Pearl Point Live" at bounding box center [370, 558] width 204 height 39
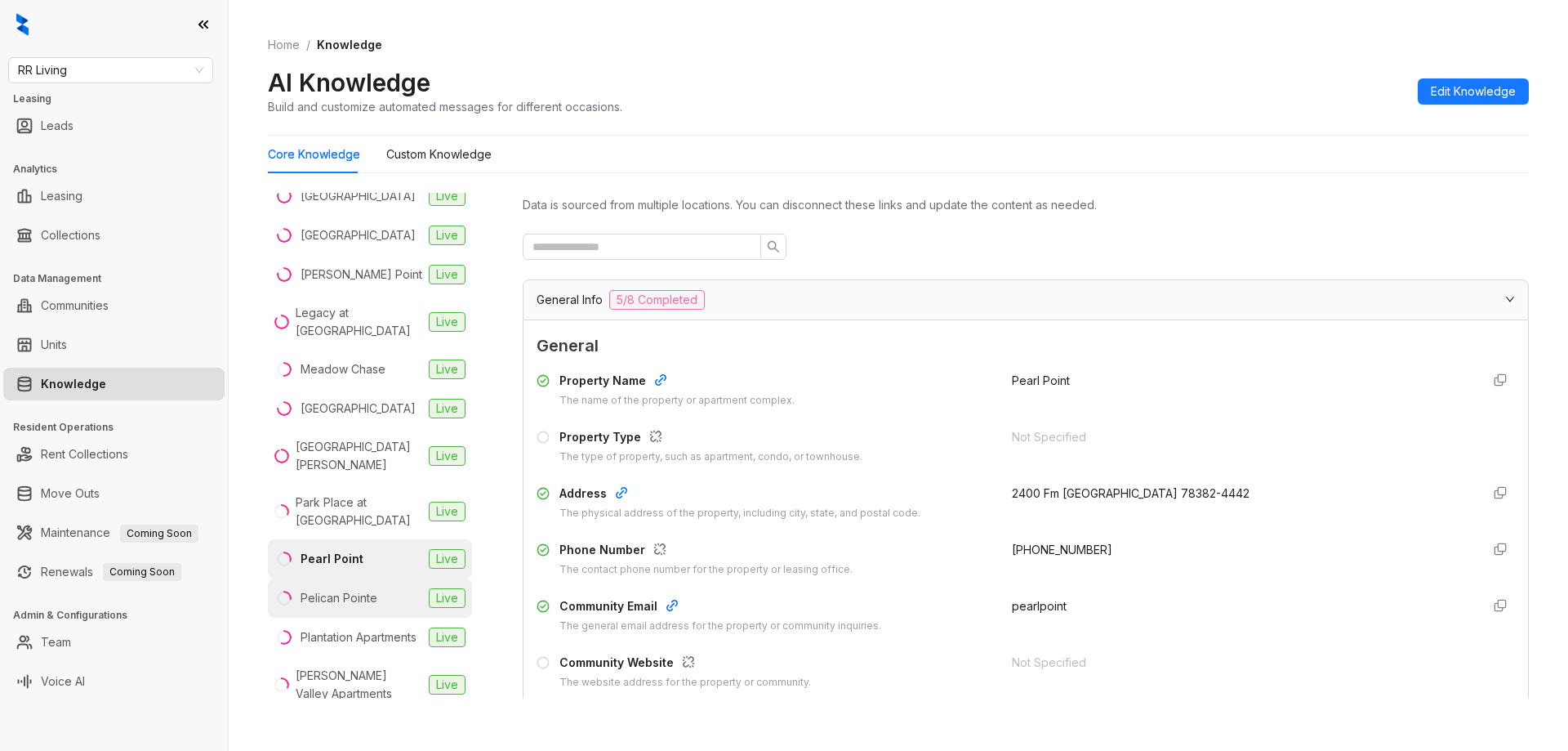
click at [332, 589] on div "Pelican Pointe" at bounding box center [339, 597] width 77 height 18
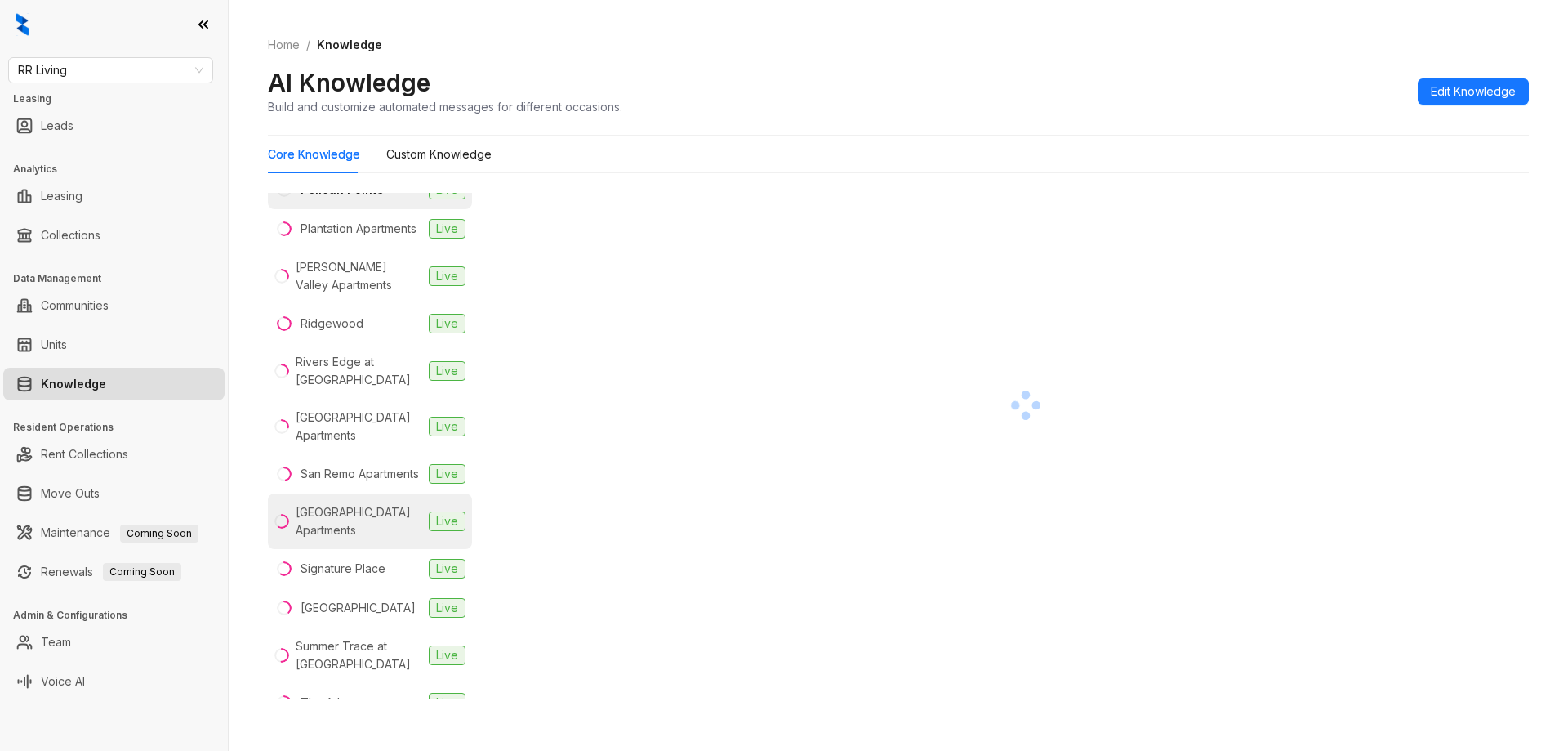
scroll to position [980, 0]
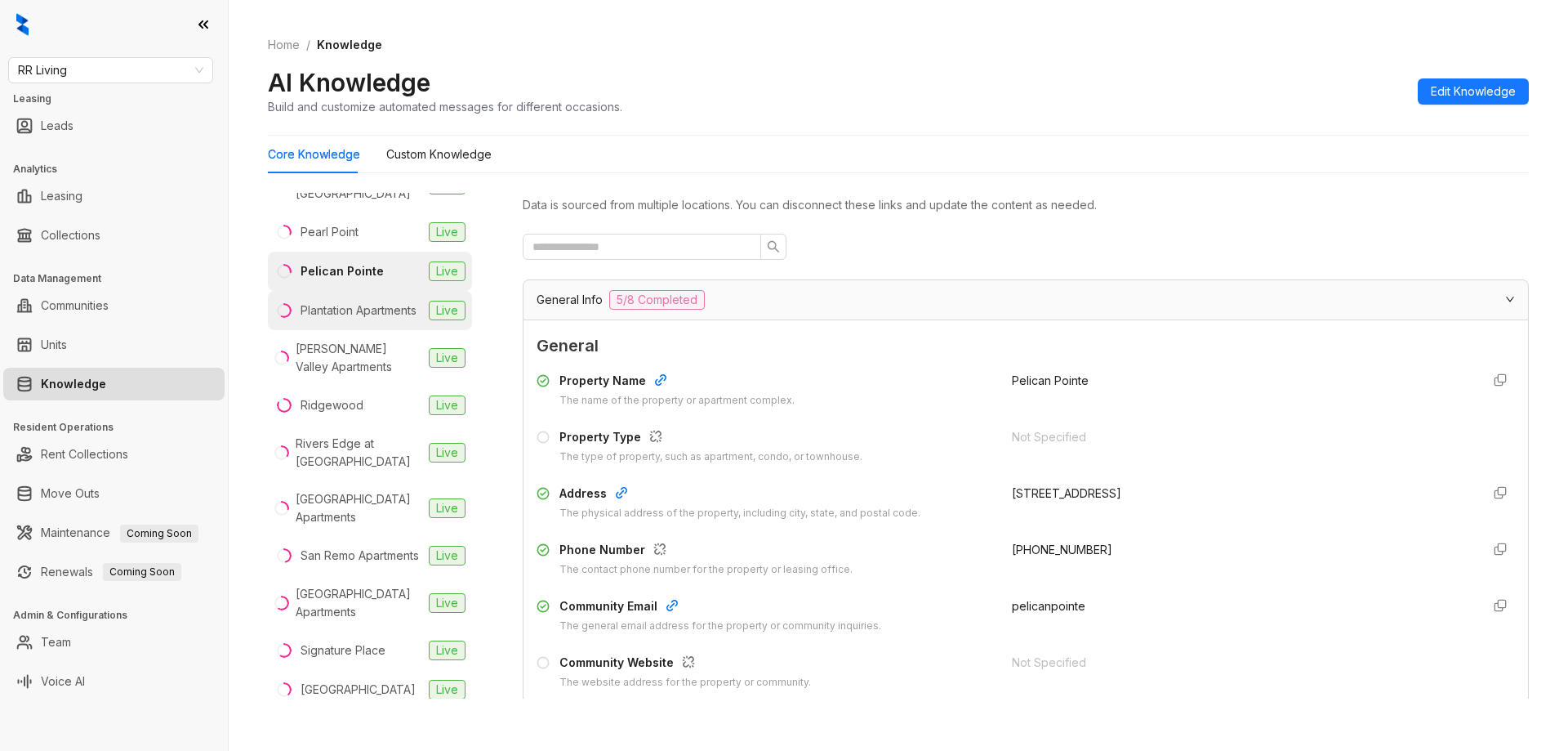
click at [368, 306] on div "Plantation Apartments" at bounding box center [358, 310] width 116 height 18
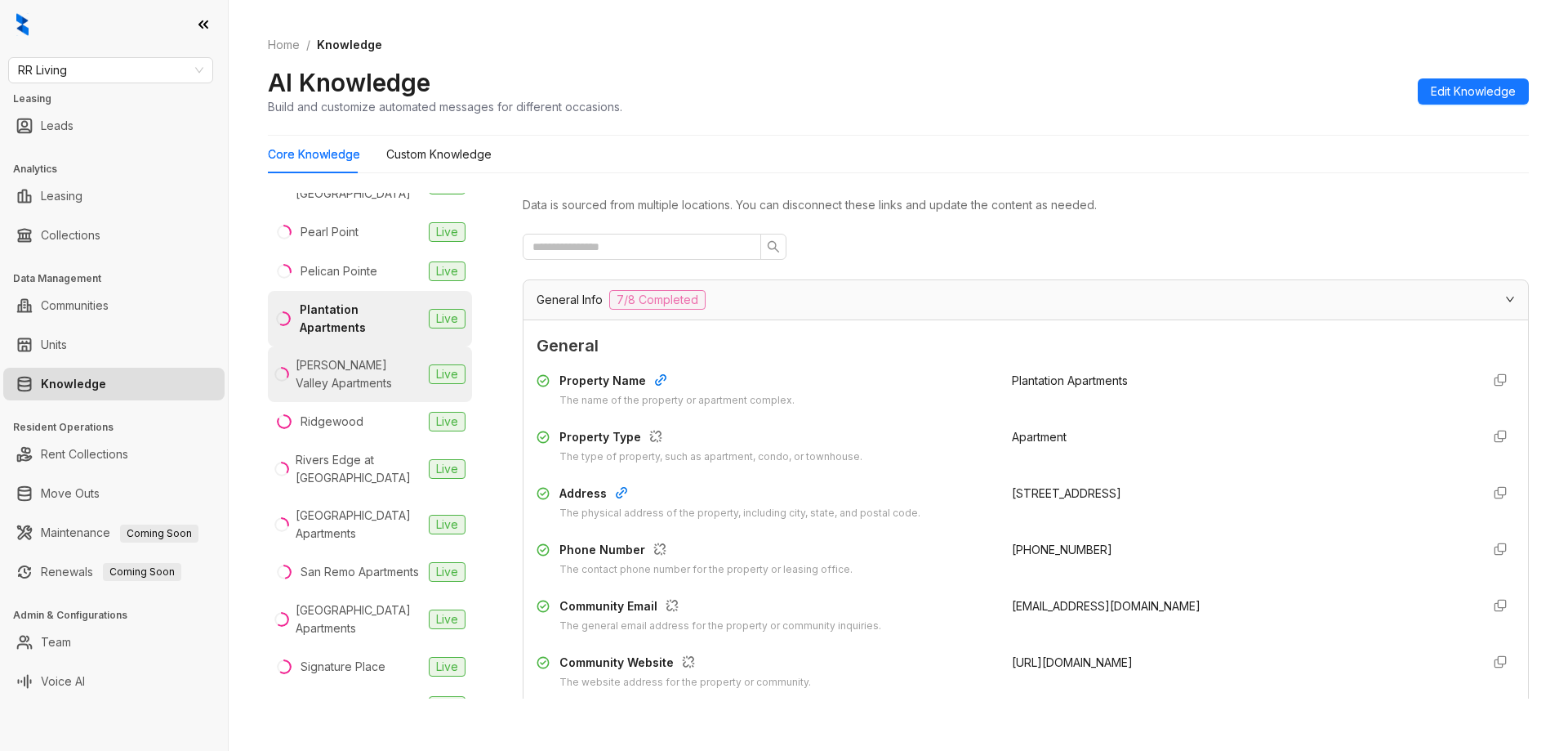
click at [349, 375] on div "Rena Valley Apartments" at bounding box center [358, 373] width 126 height 36
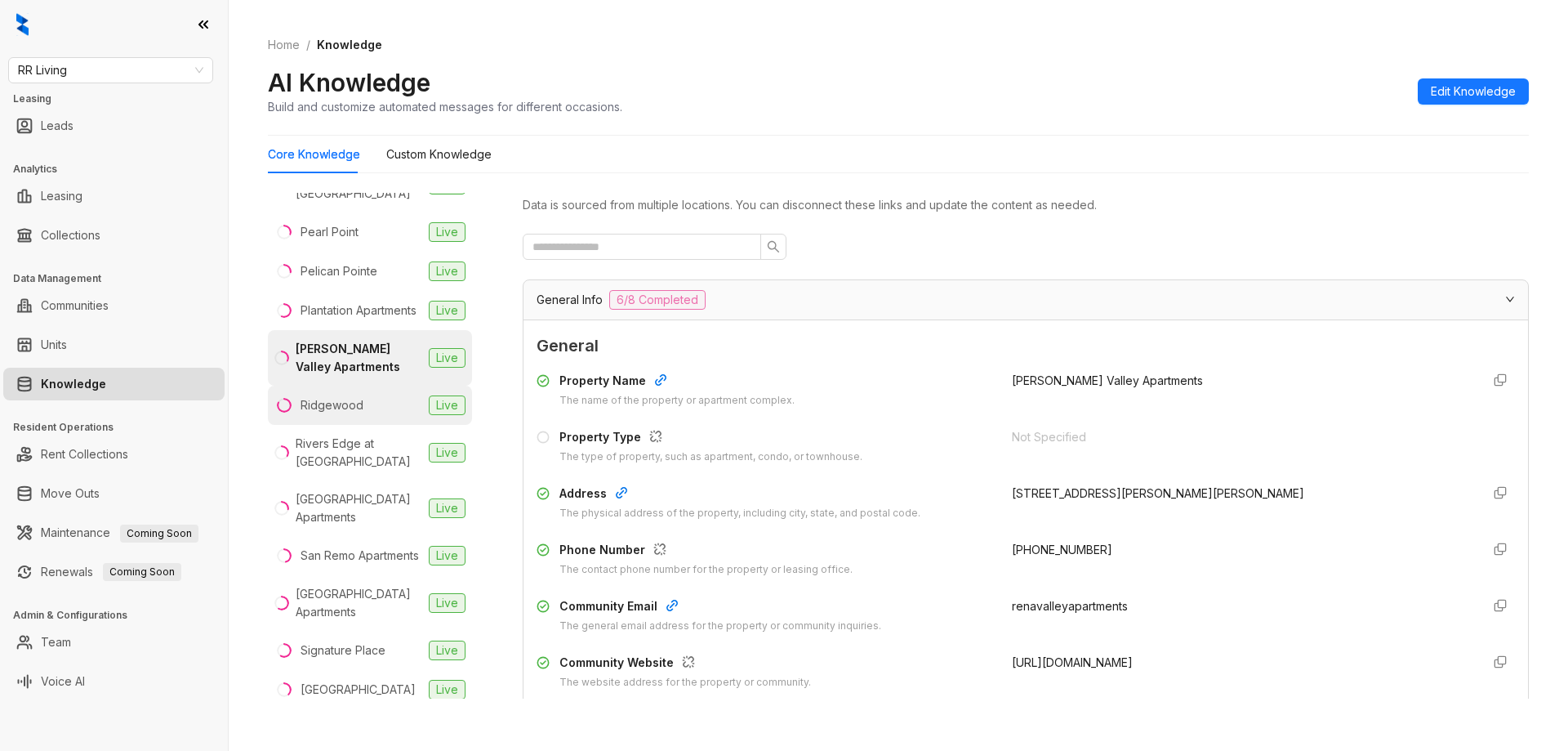
click at [345, 400] on div "Ridgewood" at bounding box center [332, 404] width 63 height 18
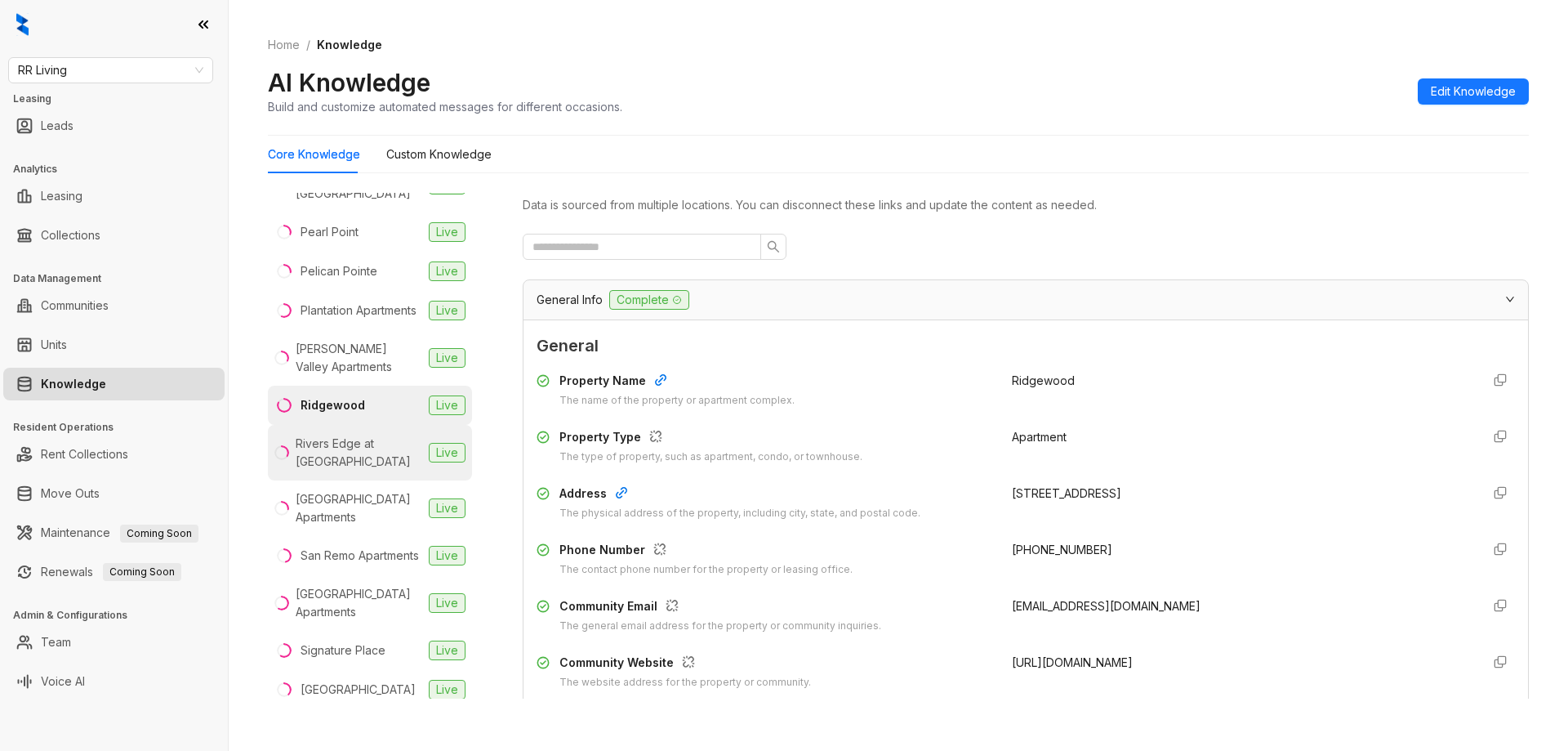
click at [311, 450] on div "Rivers Edge at Carolina Stadium" at bounding box center [358, 452] width 126 height 36
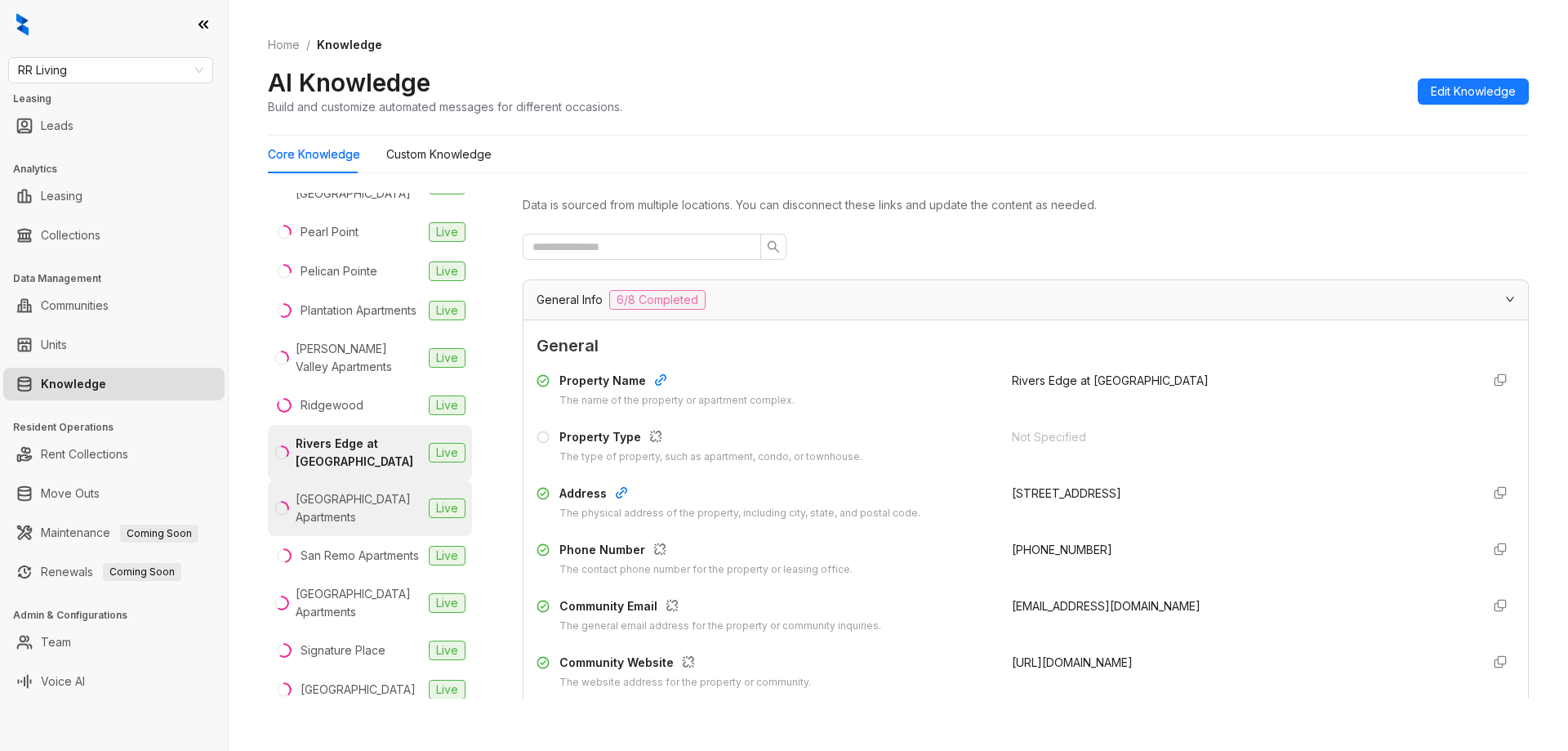
click at [306, 512] on div "San Marino Apartments" at bounding box center [358, 507] width 126 height 36
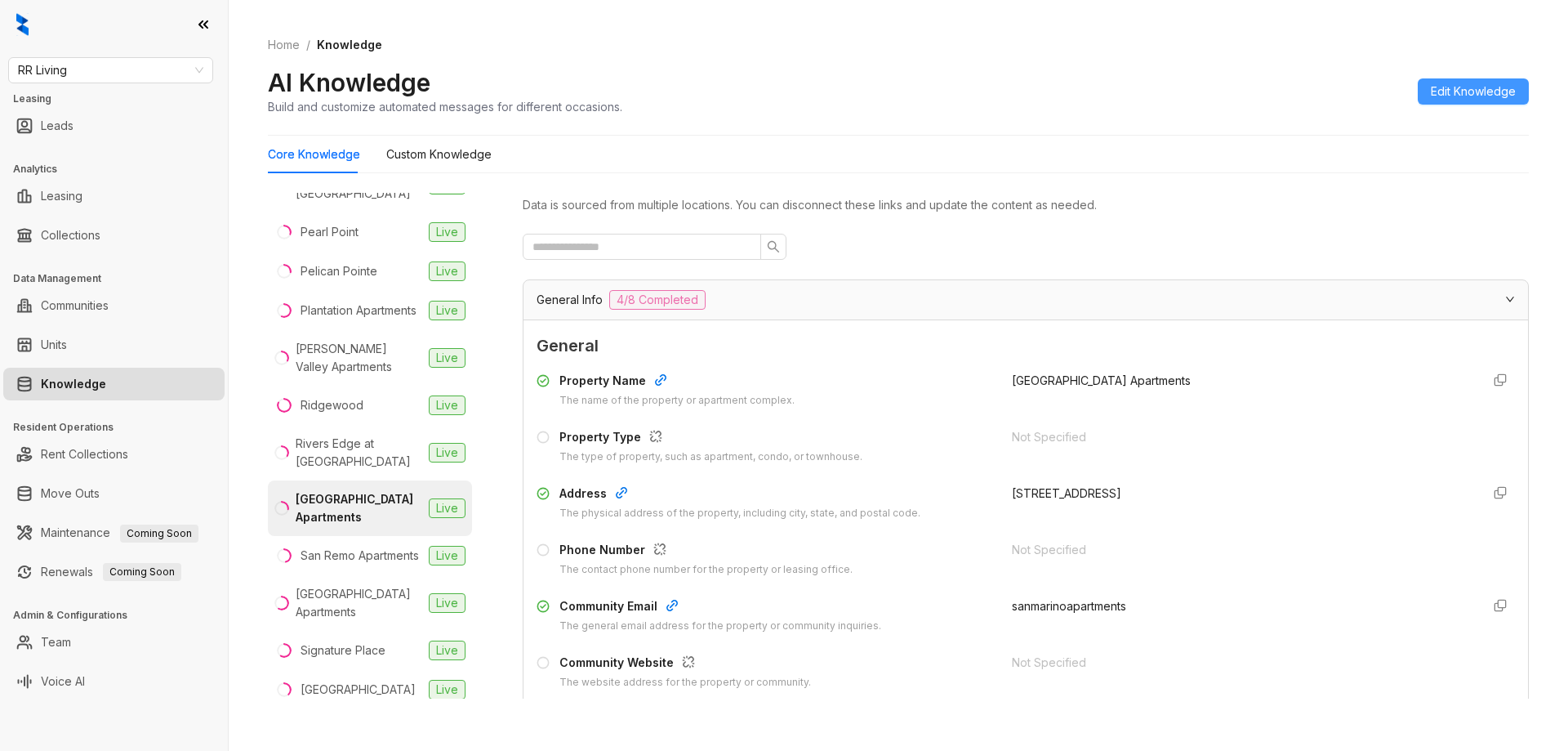
click at [1487, 91] on span "Edit Knowledge" at bounding box center [1473, 91] width 85 height 18
click at [1092, 551] on input "text" at bounding box center [1240, 553] width 455 height 26
paste input "**********"
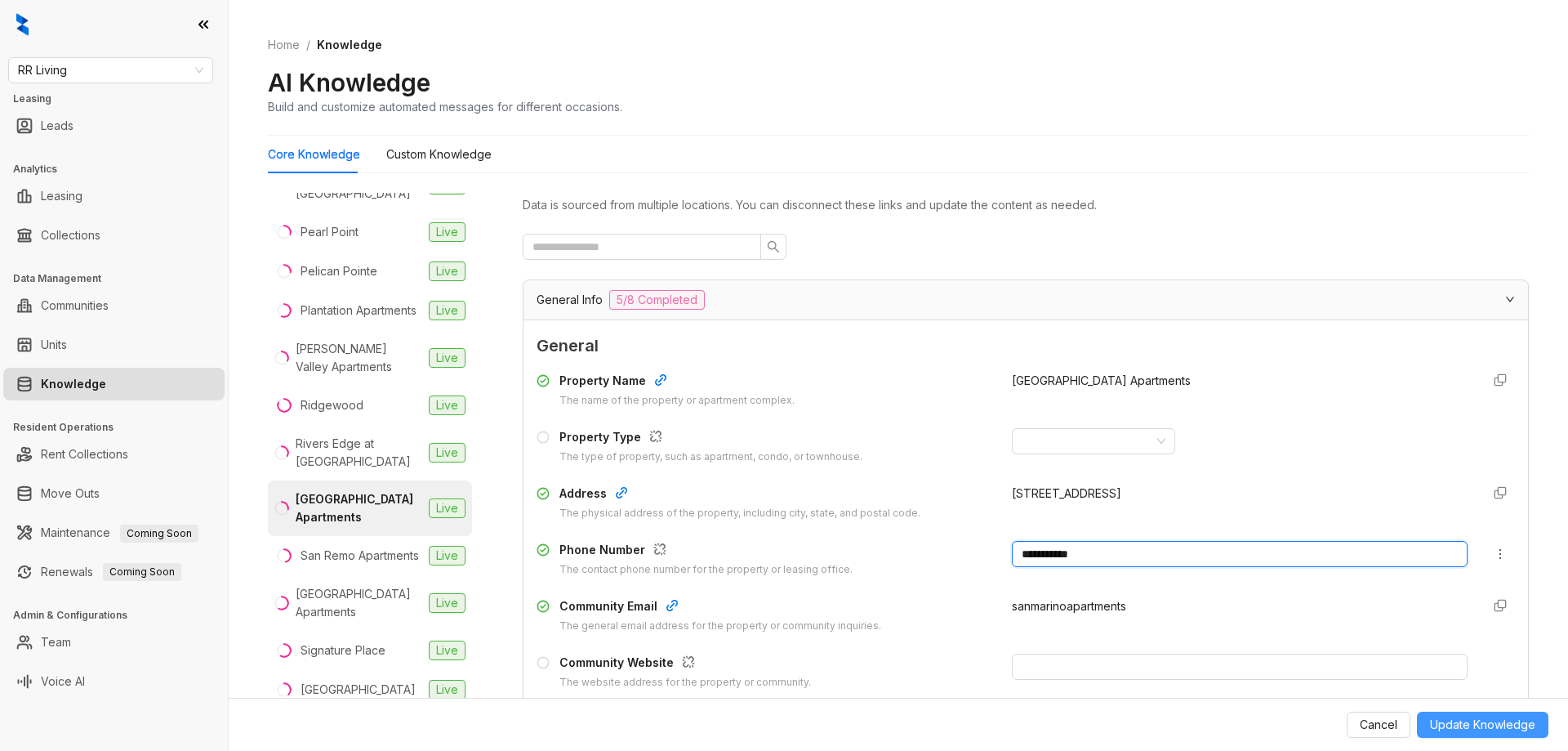
type input "**********"
click at [1488, 723] on span "Update Knowledge" at bounding box center [1483, 724] width 105 height 18
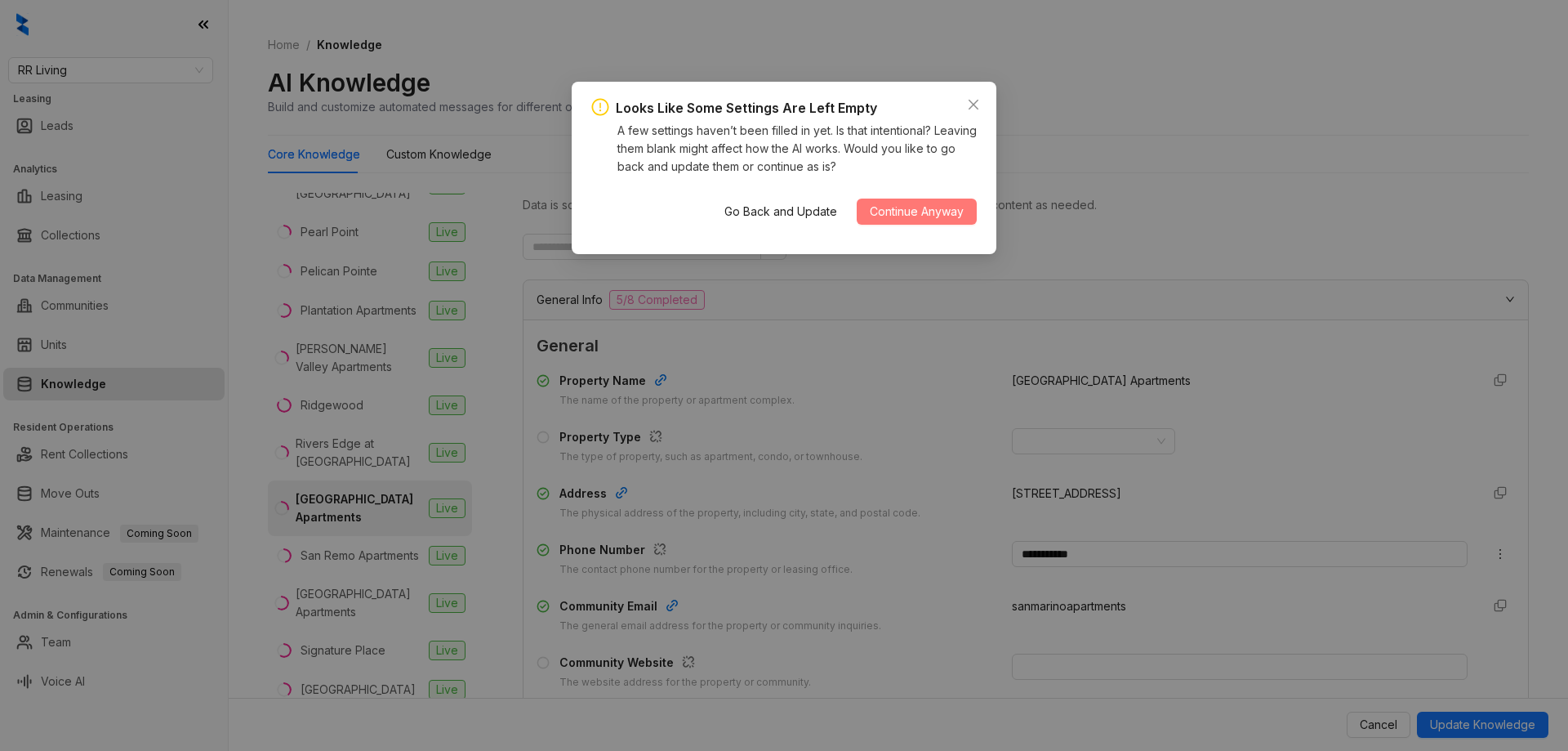
click at [929, 206] on span "Continue Anyway" at bounding box center [917, 211] width 94 height 18
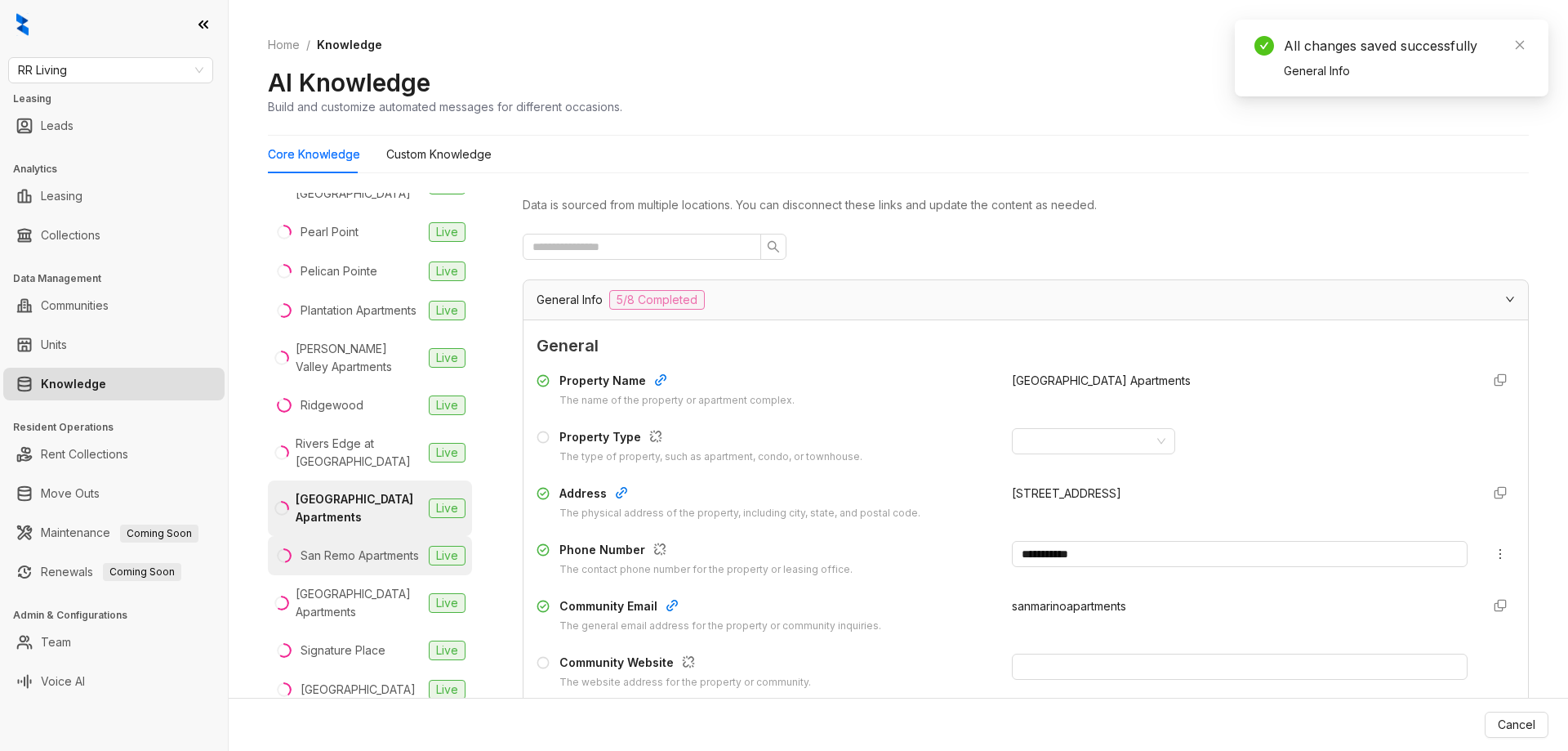
click at [371, 563] on div "San Remo Apartments" at bounding box center [359, 555] width 118 height 18
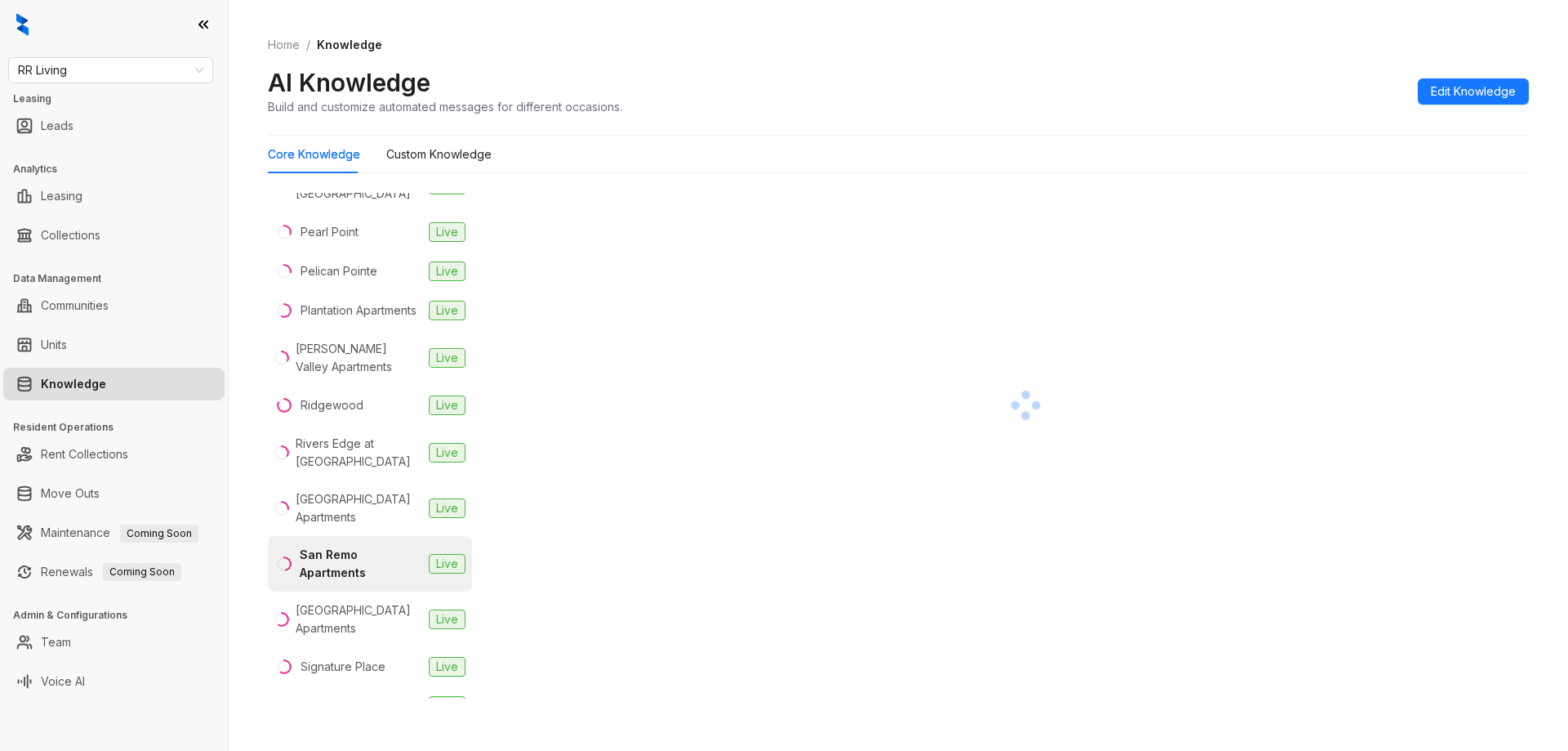
scroll to position [1307, 0]
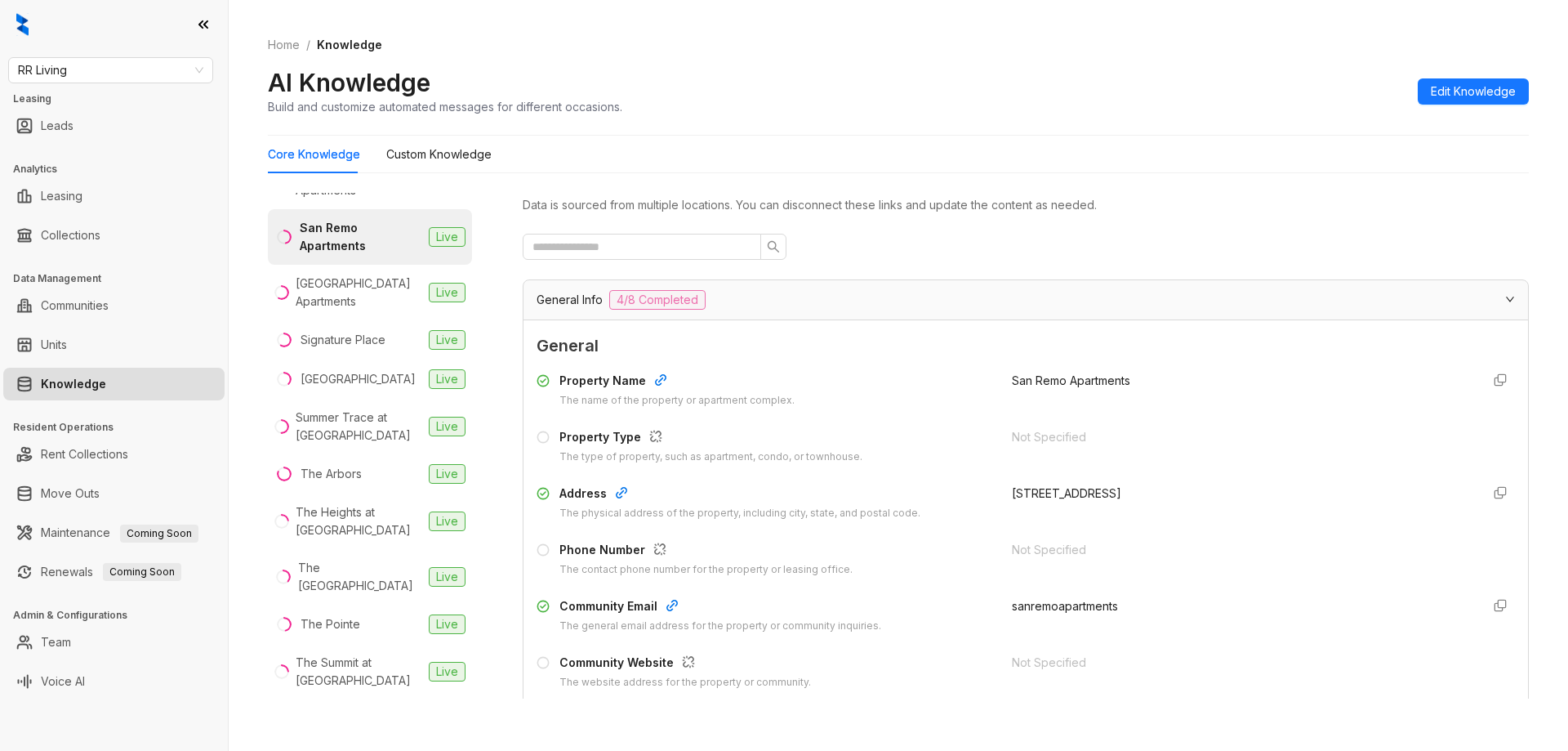
click at [1447, 105] on div "AI Knowledge Build and customize automated messages for different occasions. Ed…" at bounding box center [898, 91] width 1262 height 49
click at [1448, 94] on span "Edit Knowledge" at bounding box center [1473, 91] width 85 height 18
click at [1055, 563] on input "text" at bounding box center [1240, 553] width 455 height 26
paste input "**********"
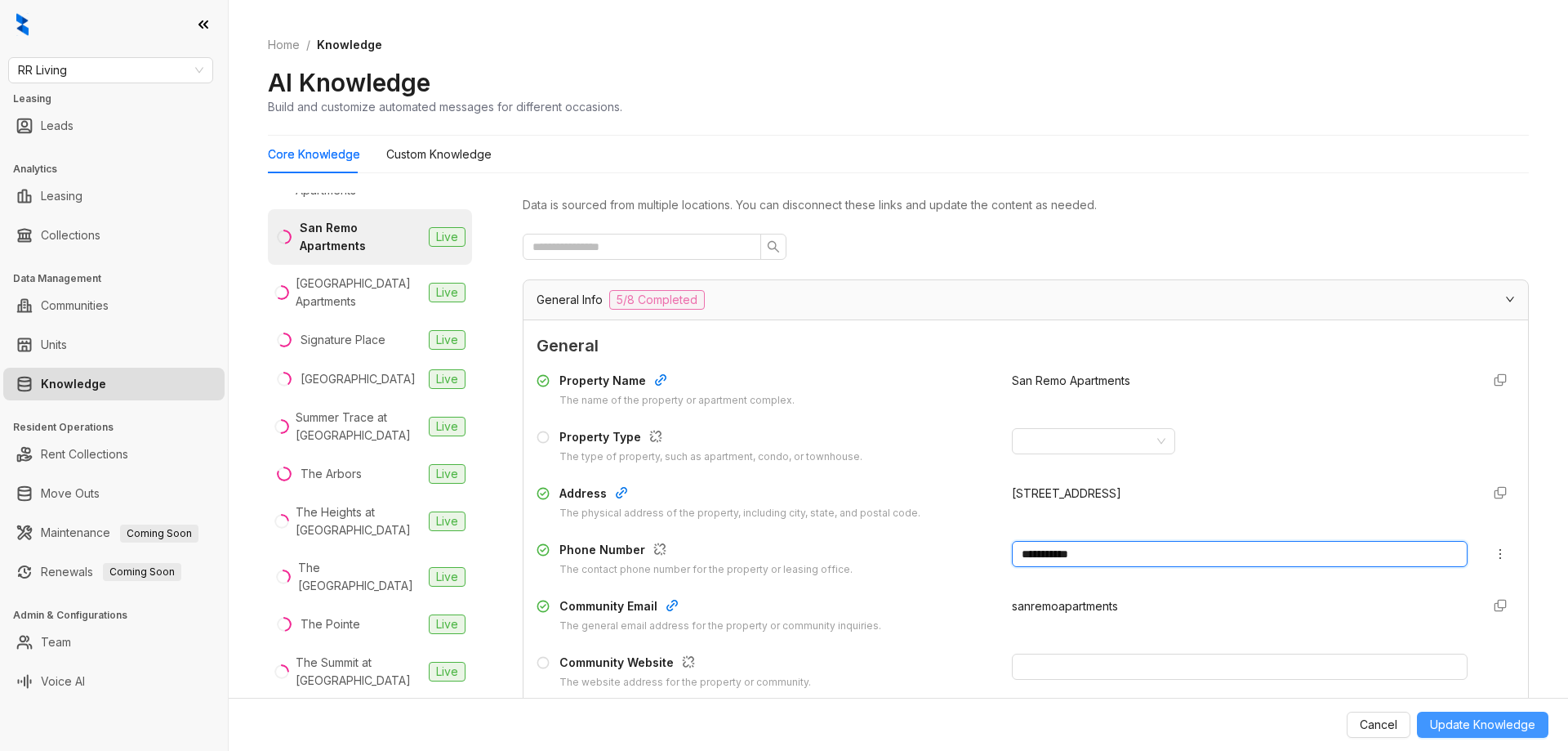
type input "**********"
click at [1505, 718] on span "Update Knowledge" at bounding box center [1483, 724] width 105 height 18
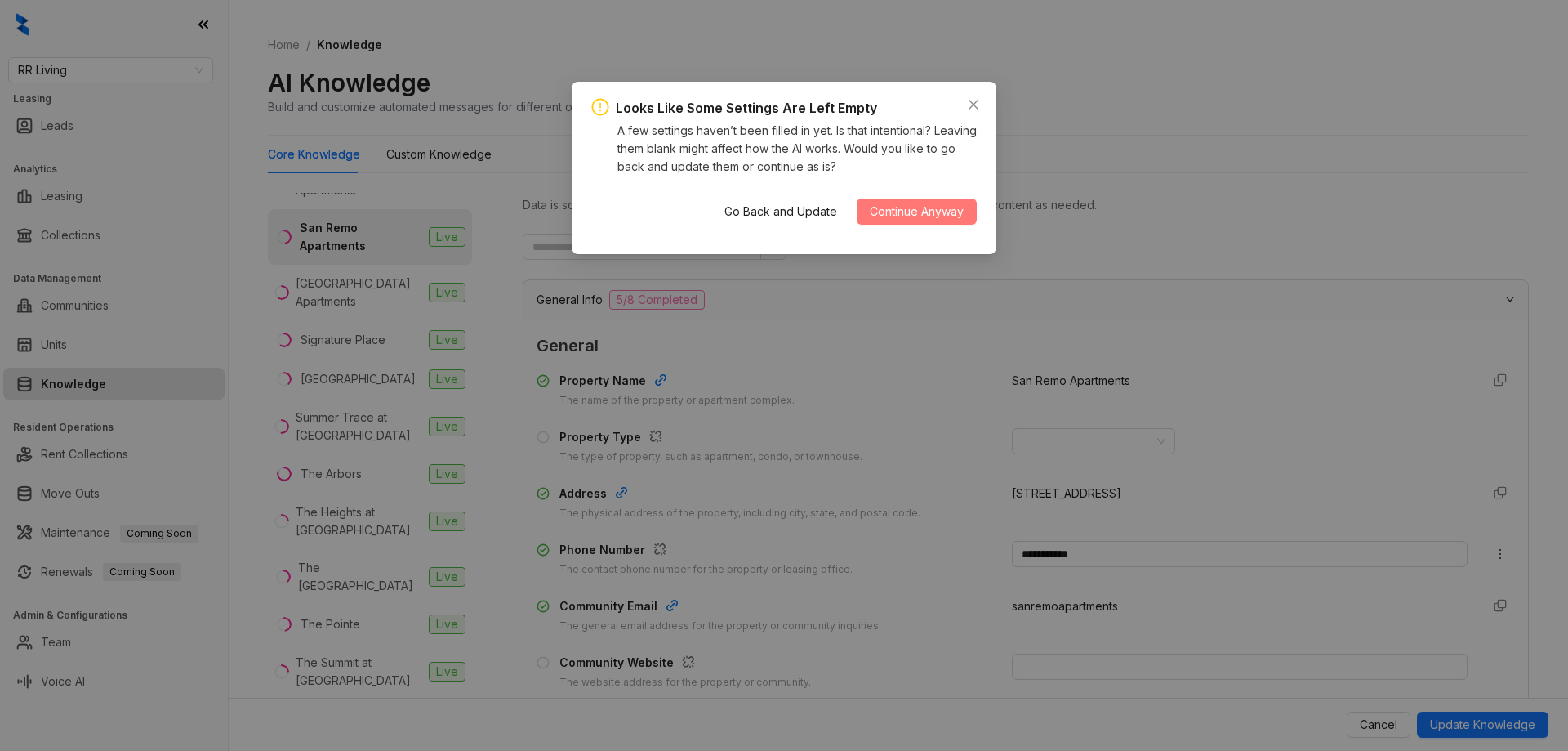
click at [912, 205] on span "Continue Anyway" at bounding box center [917, 211] width 94 height 18
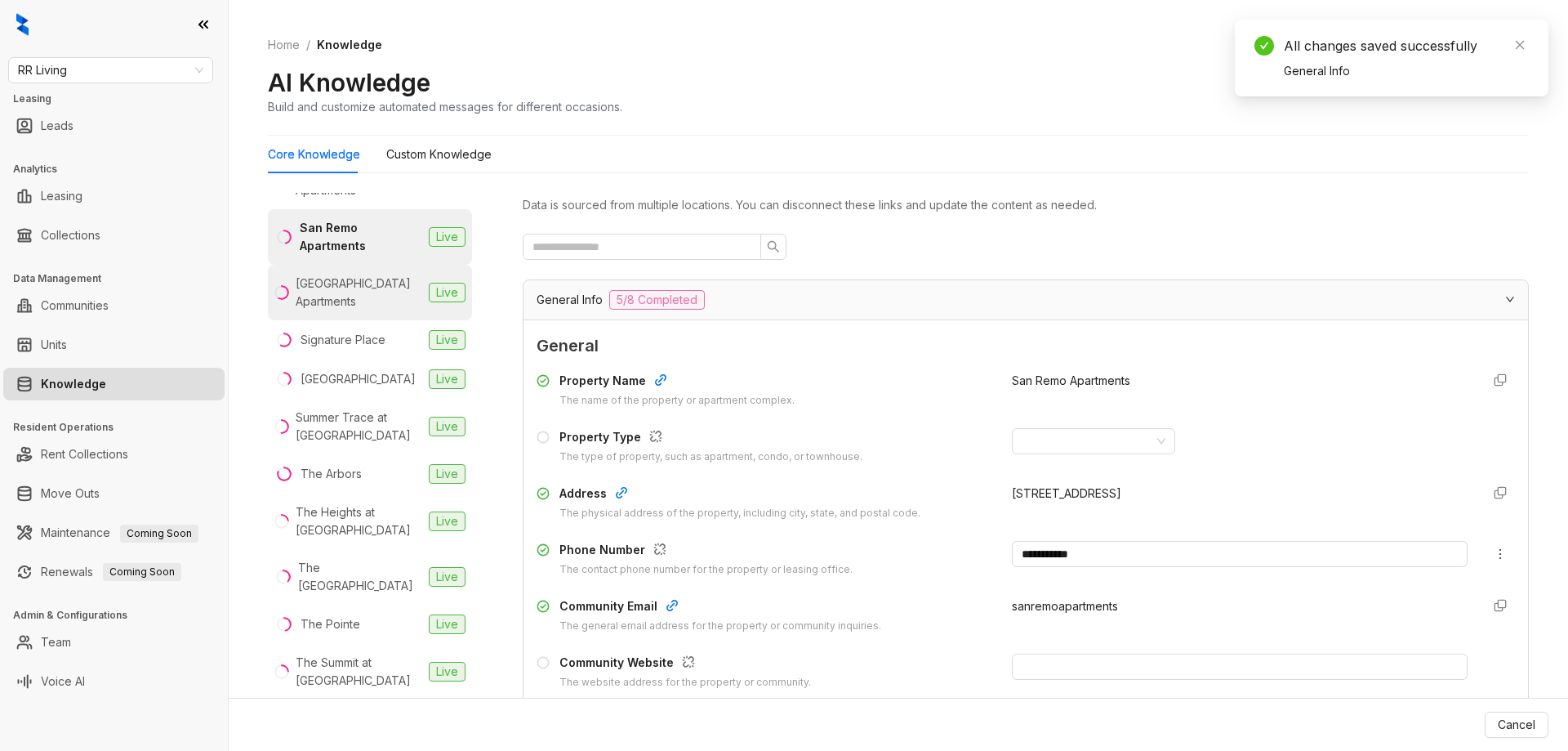
click at [322, 286] on div "Shiloh Creek Apartments" at bounding box center [358, 292] width 126 height 36
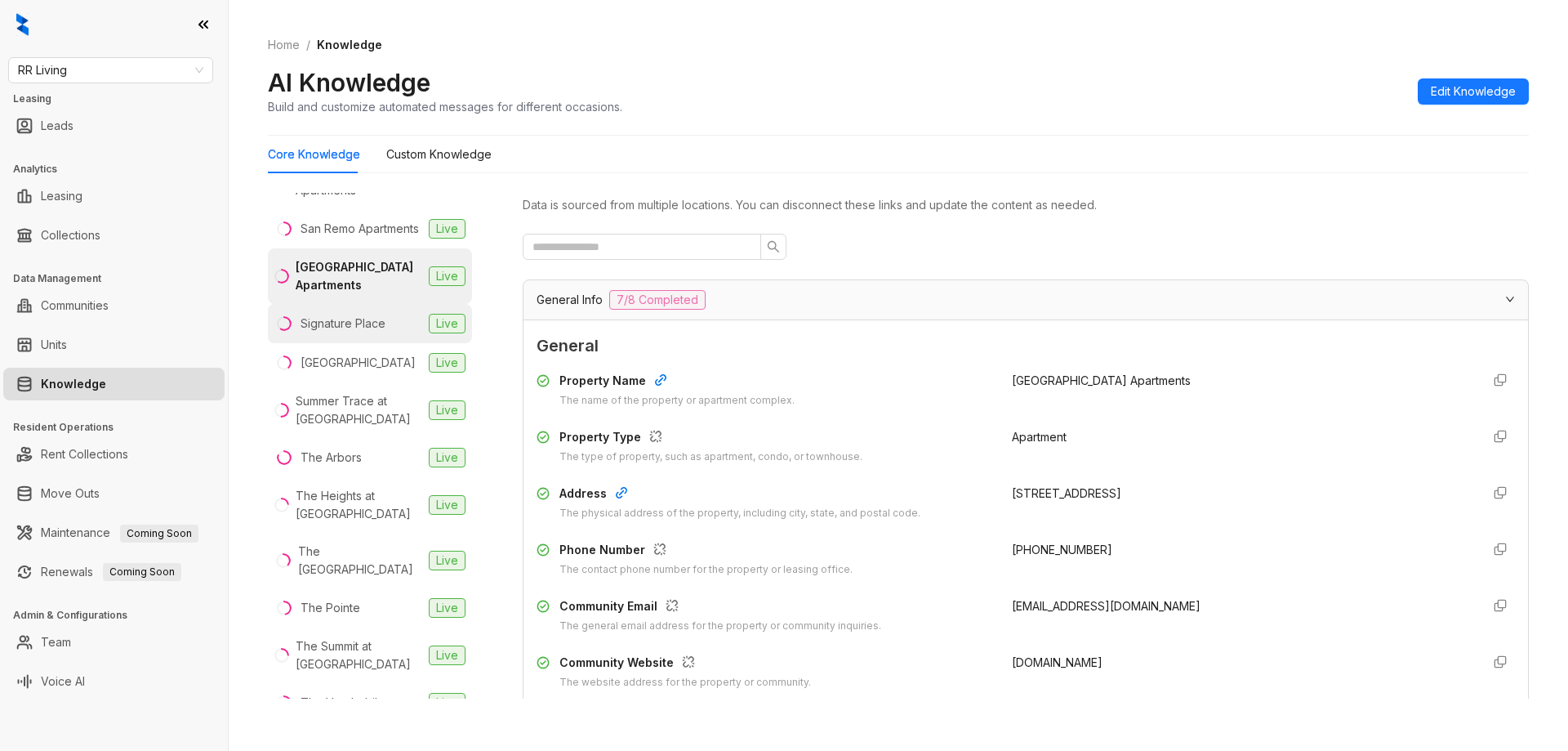
click at [348, 332] on div "Signature Place" at bounding box center [342, 323] width 85 height 18
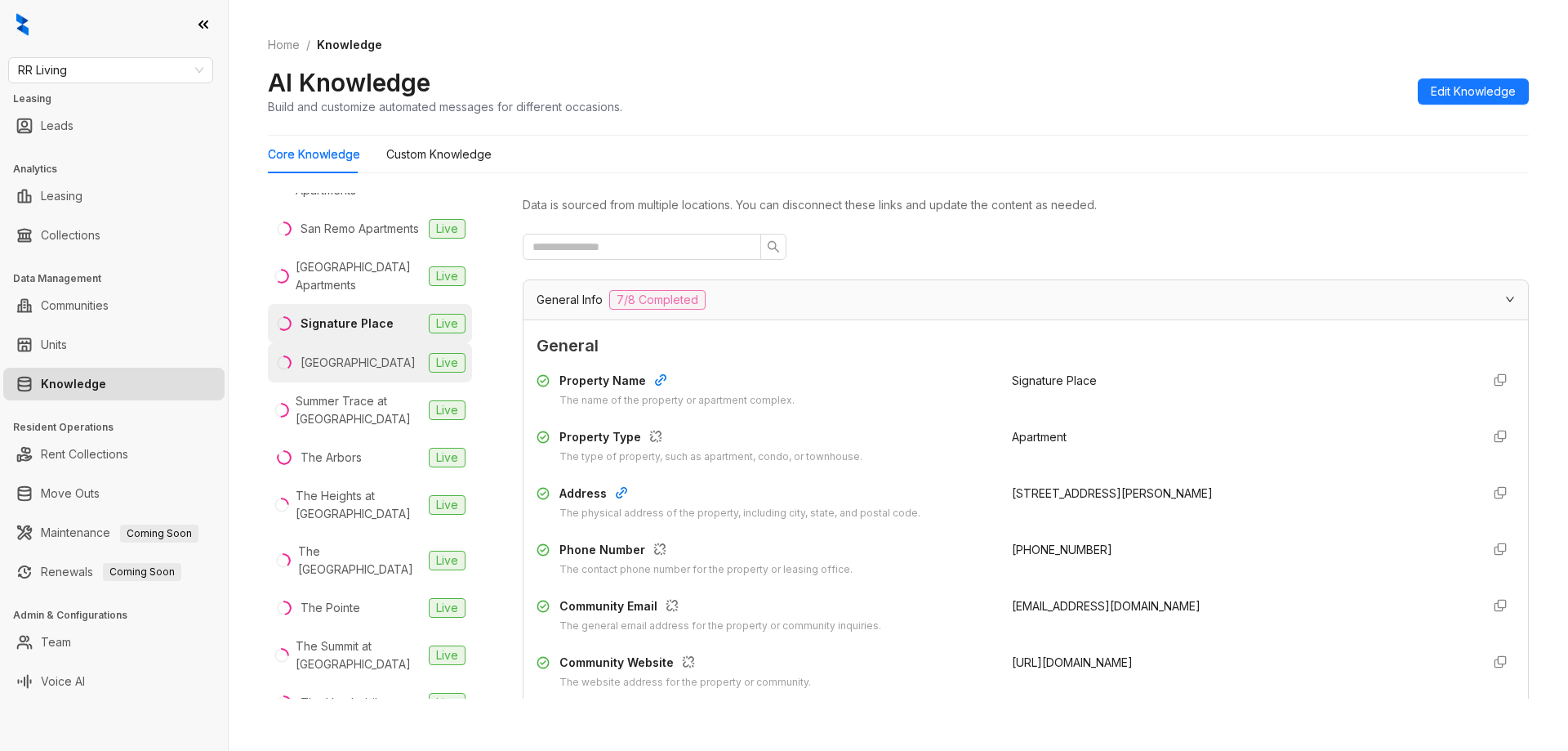
click at [345, 372] on div "South Oaks" at bounding box center [358, 362] width 116 height 18
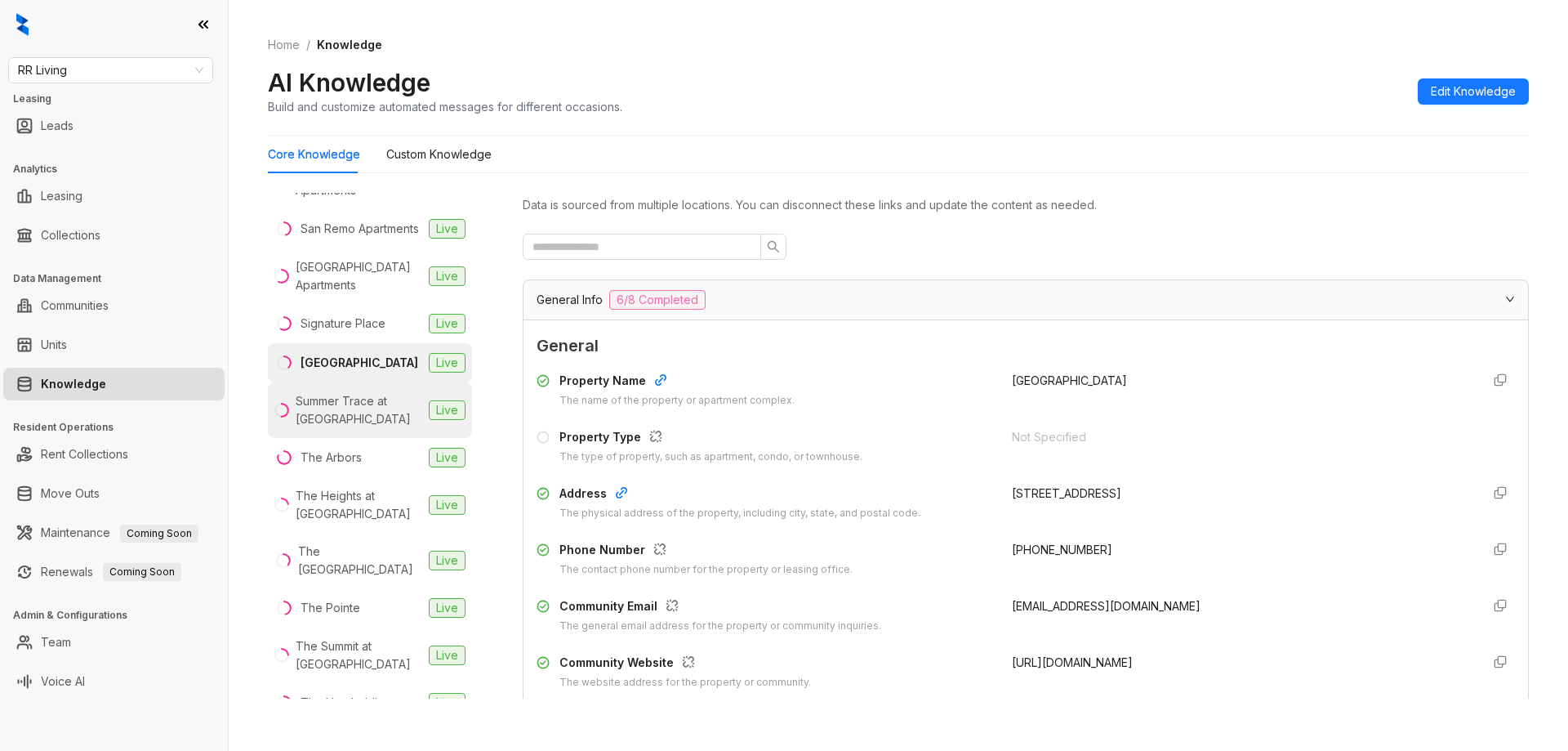
click at [319, 427] on div "Summer Trace at Gulf Shores" at bounding box center [358, 409] width 126 height 36
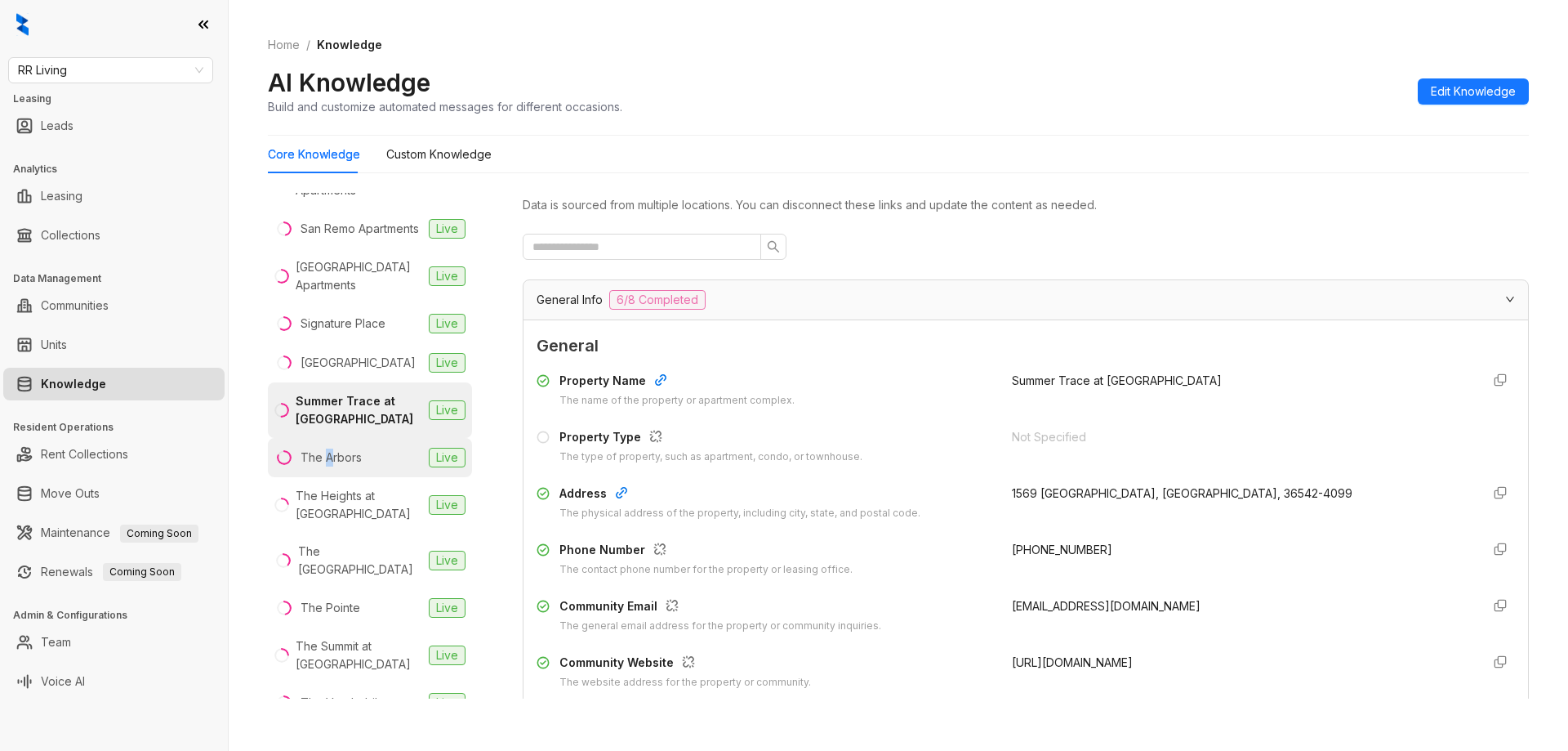
click at [328, 466] on div "The Arbors" at bounding box center [331, 457] width 61 height 18
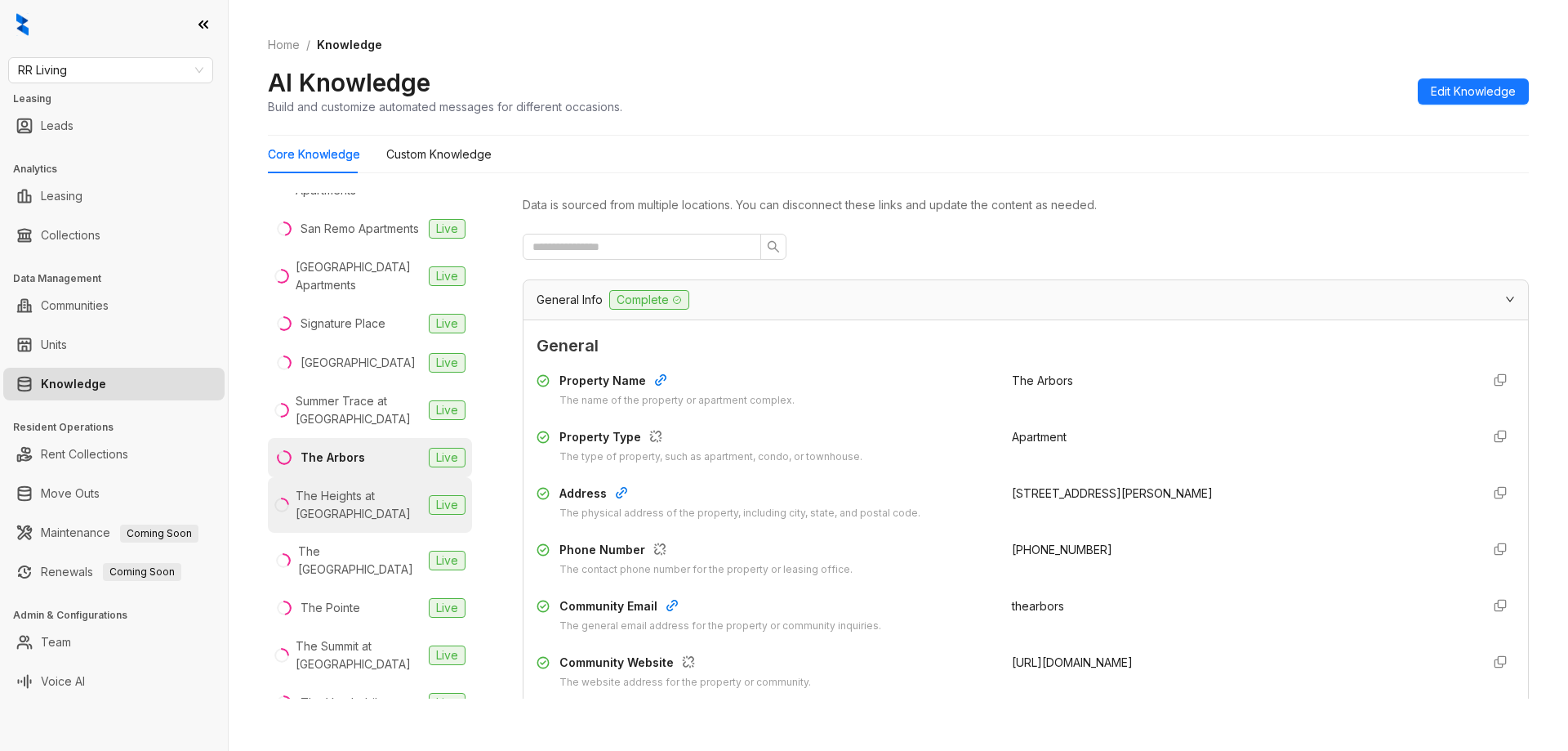
click at [323, 522] on div "The Heights at Rock Hill" at bounding box center [358, 505] width 126 height 36
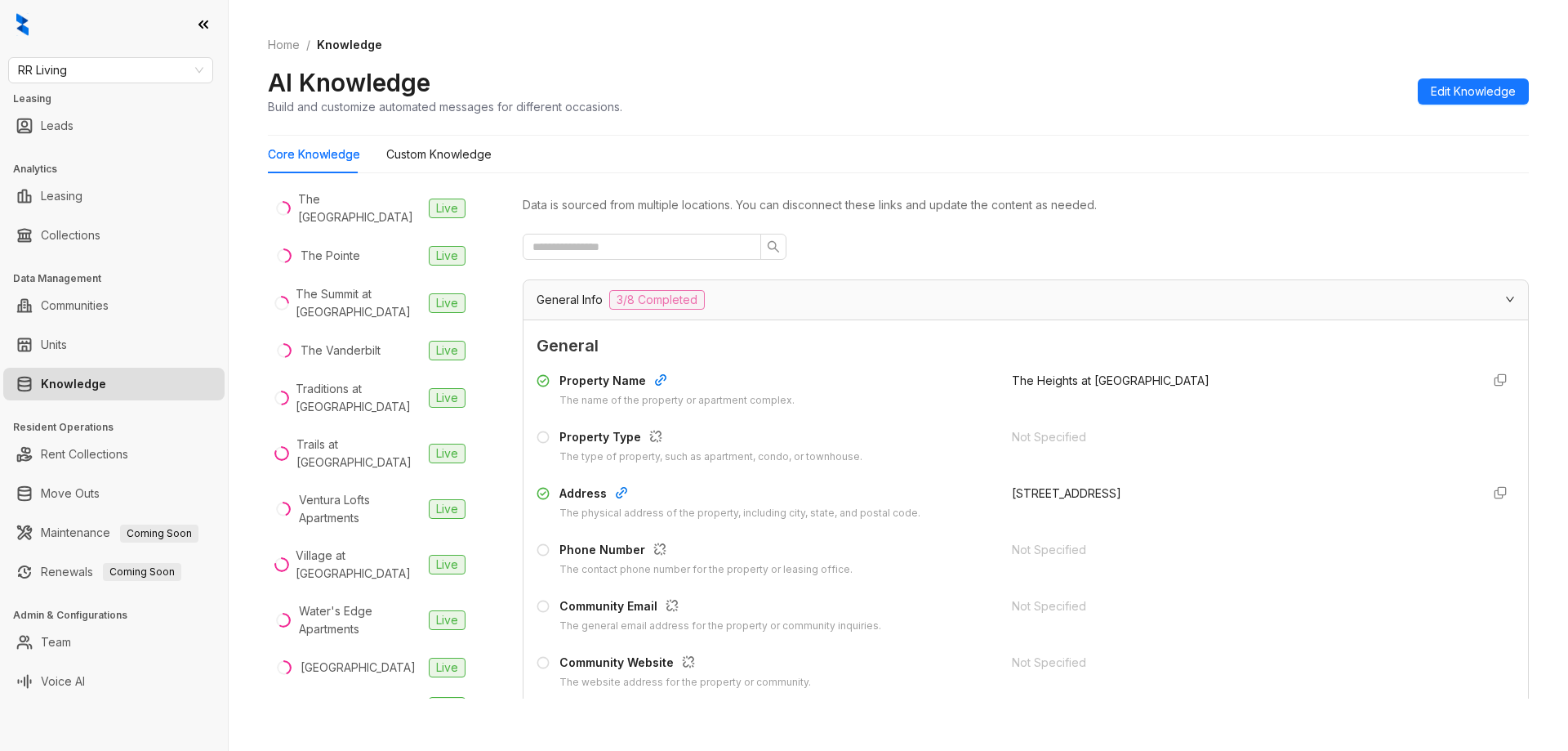
scroll to position [1741, 0]
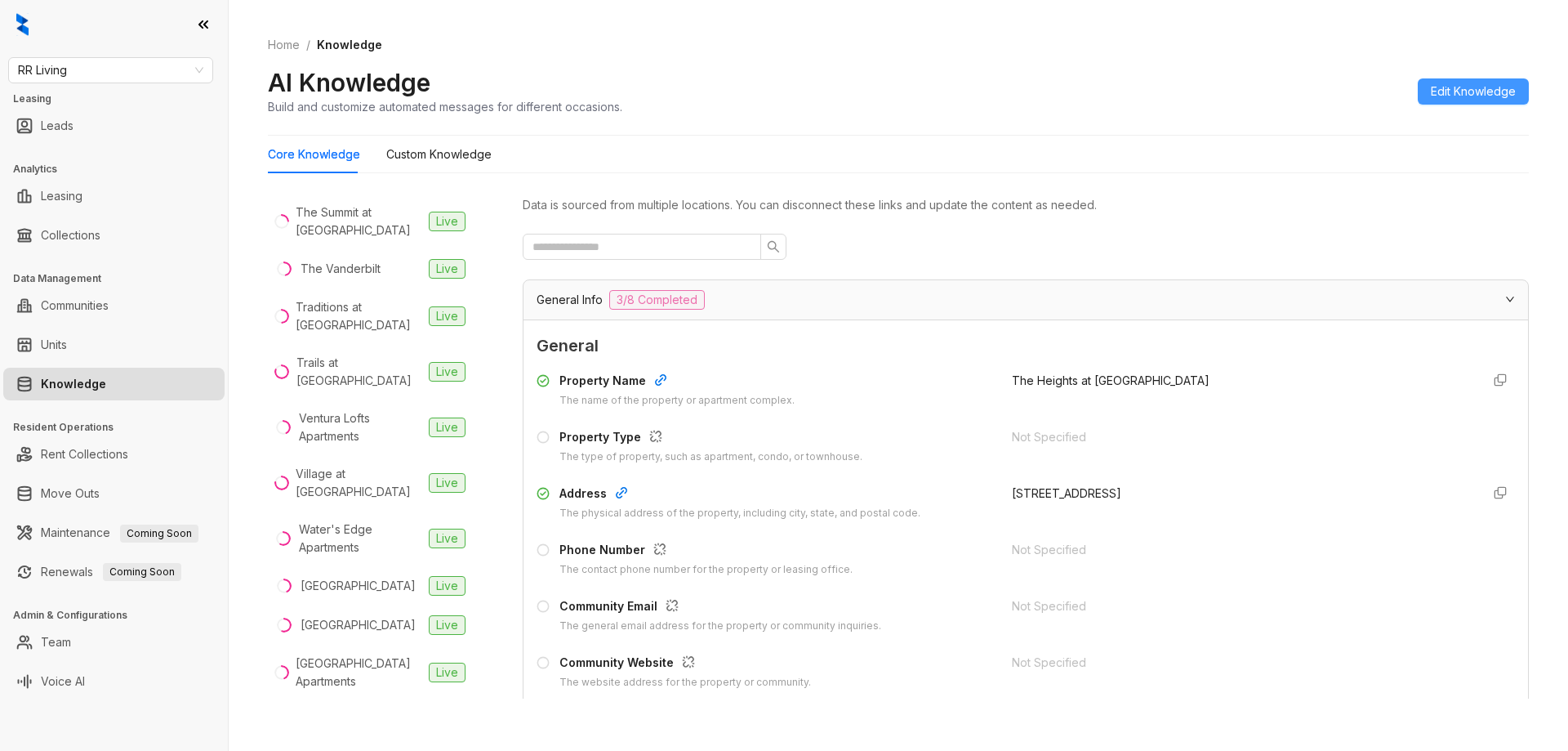
click at [1502, 92] on span "Edit Knowledge" at bounding box center [1473, 91] width 85 height 18
click at [671, 48] on ol "Home / Knowledge" at bounding box center [898, 44] width 1262 height 18
click at [84, 676] on link "Voice AI" at bounding box center [63, 681] width 44 height 33
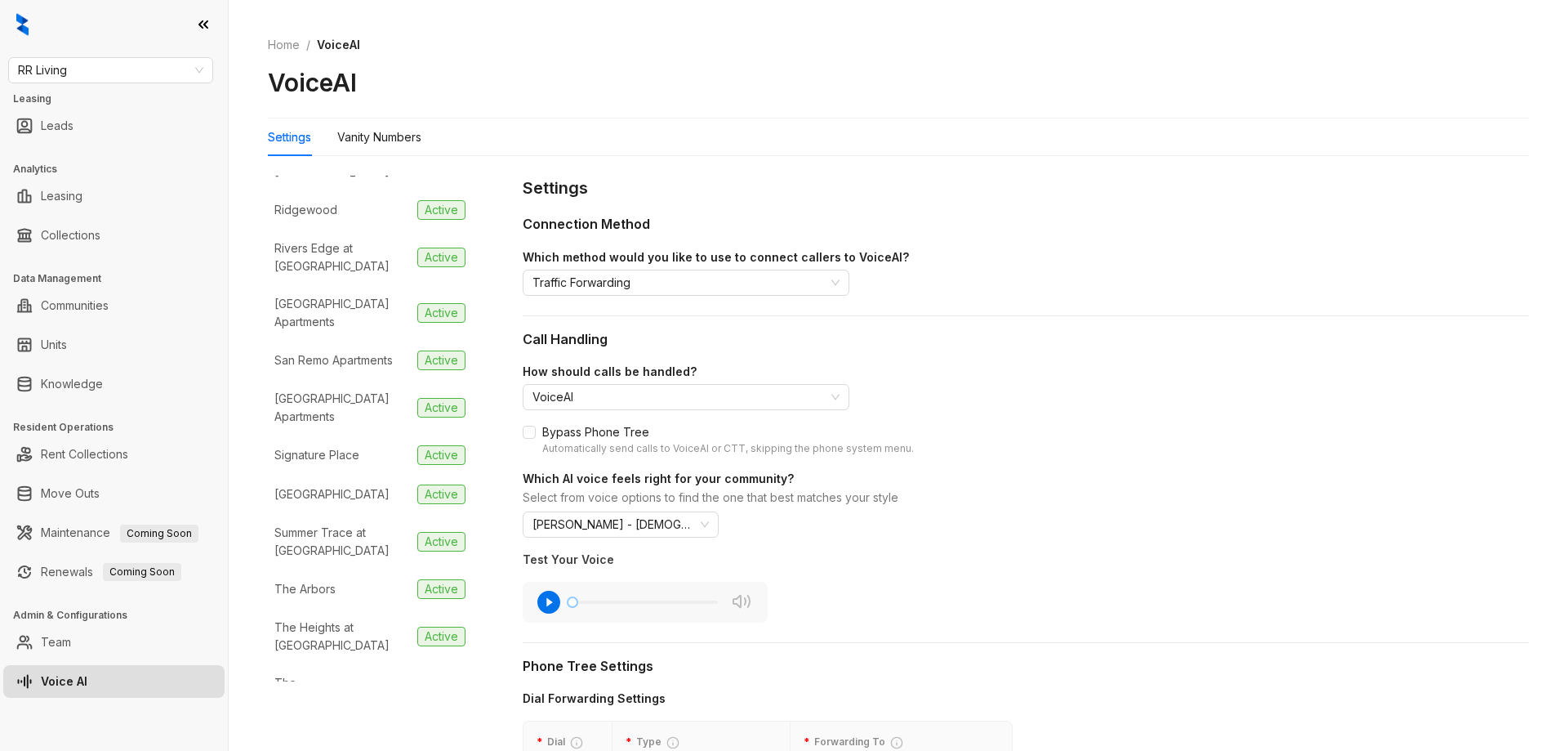
scroll to position [1552, 0]
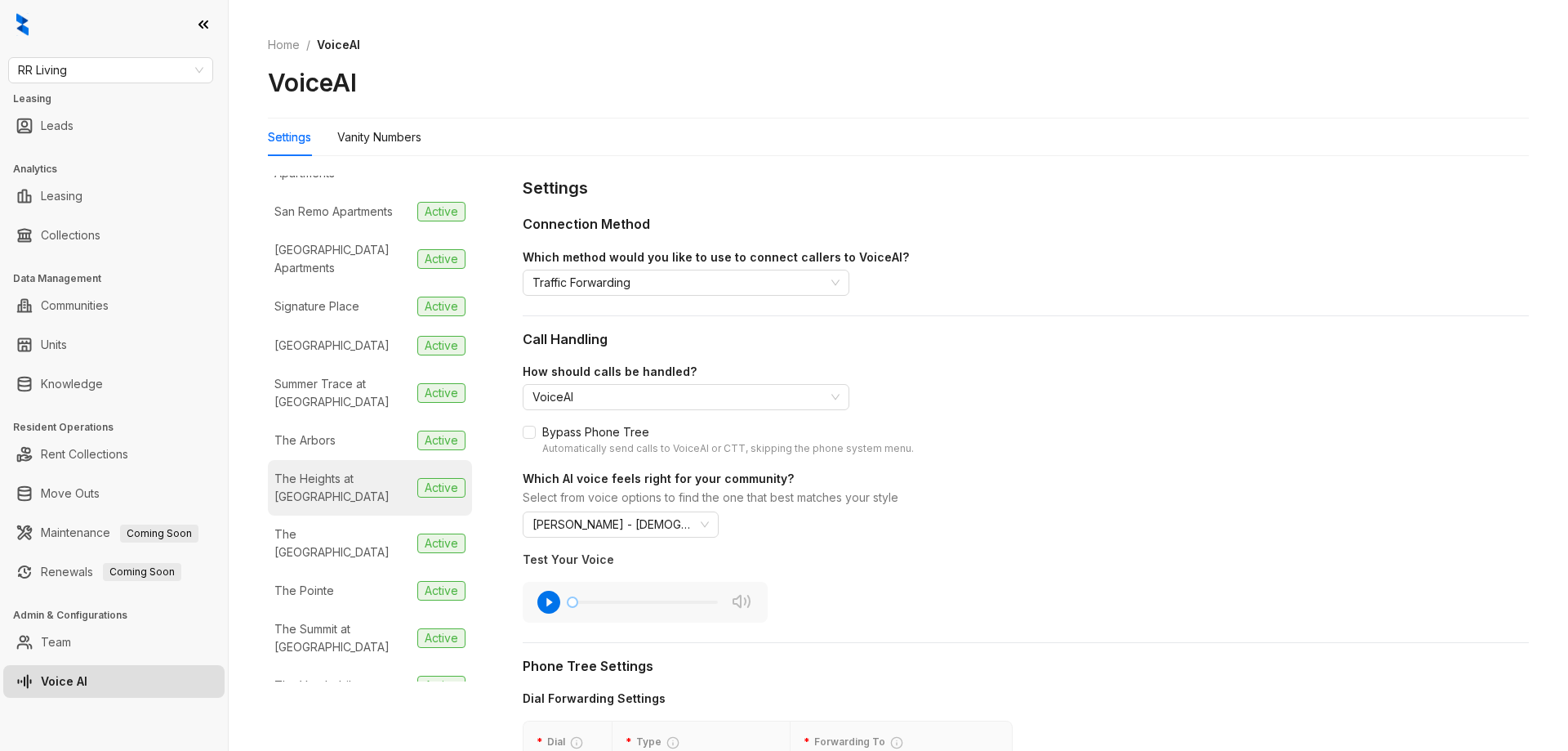
click at [337, 470] on div "The Heights at Rock Hill" at bounding box center [342, 487] width 136 height 36
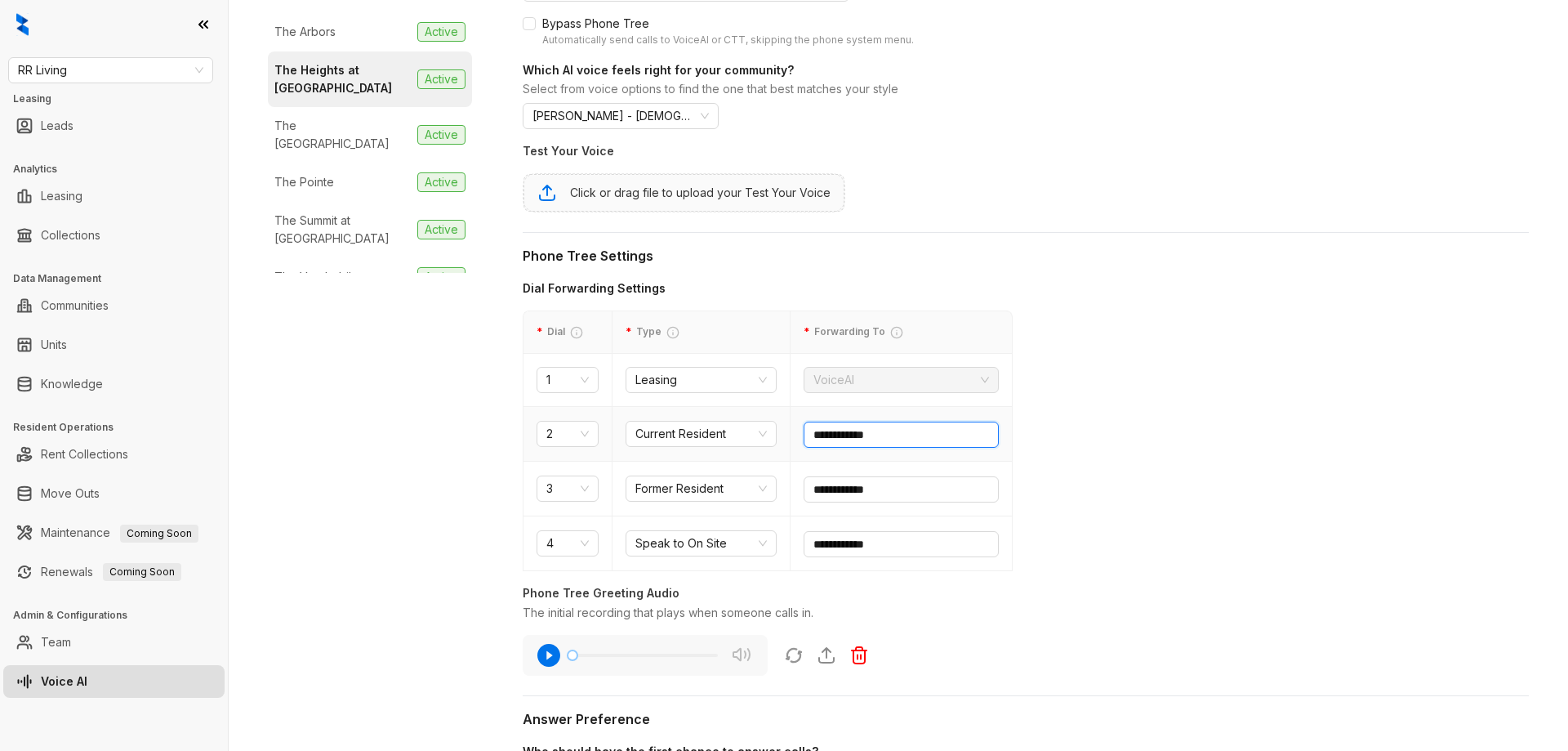
click at [919, 432] on input "**********" at bounding box center [901, 434] width 195 height 26
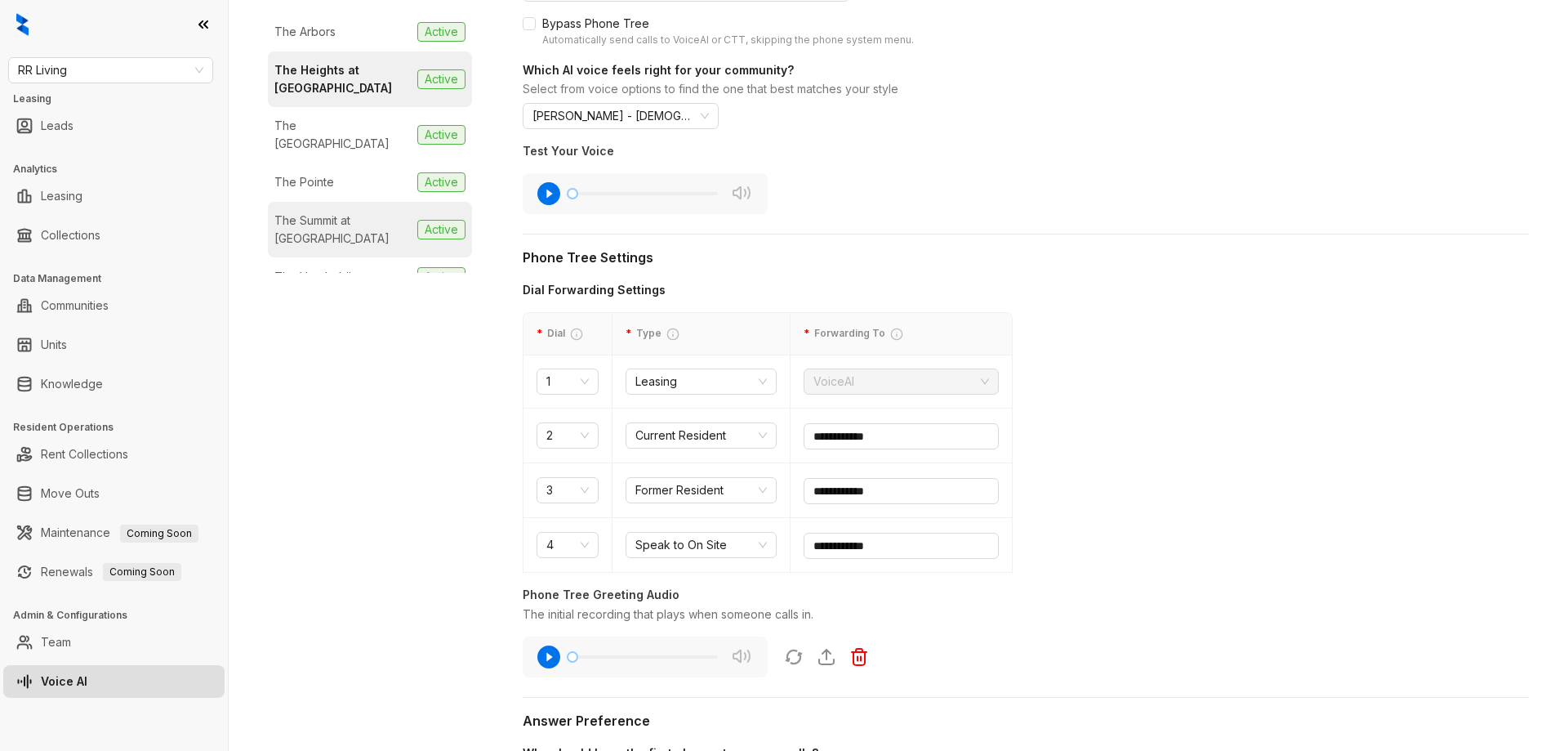
click at [360, 212] on div "The Summit at Rock Hill" at bounding box center [342, 229] width 136 height 36
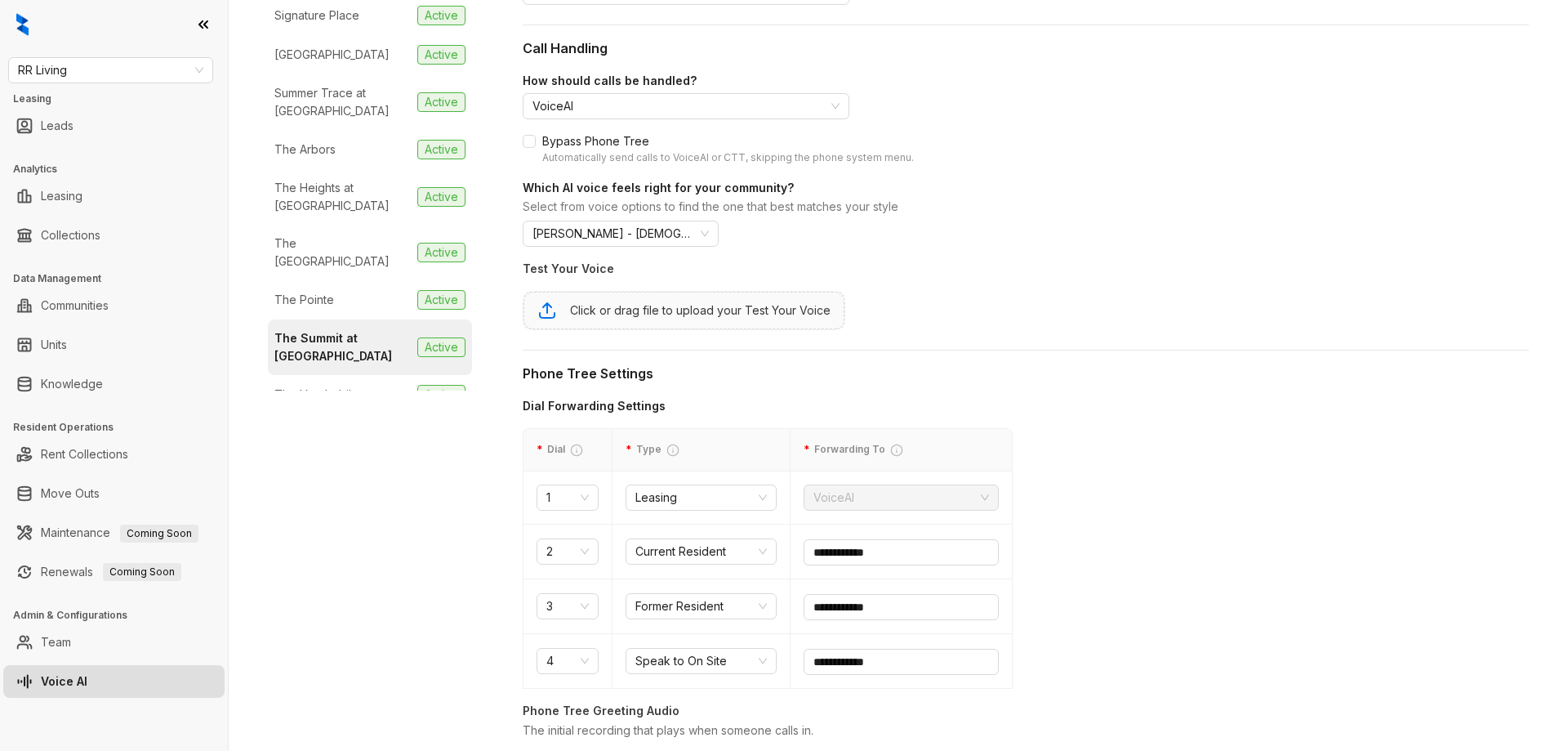
scroll to position [409, 0]
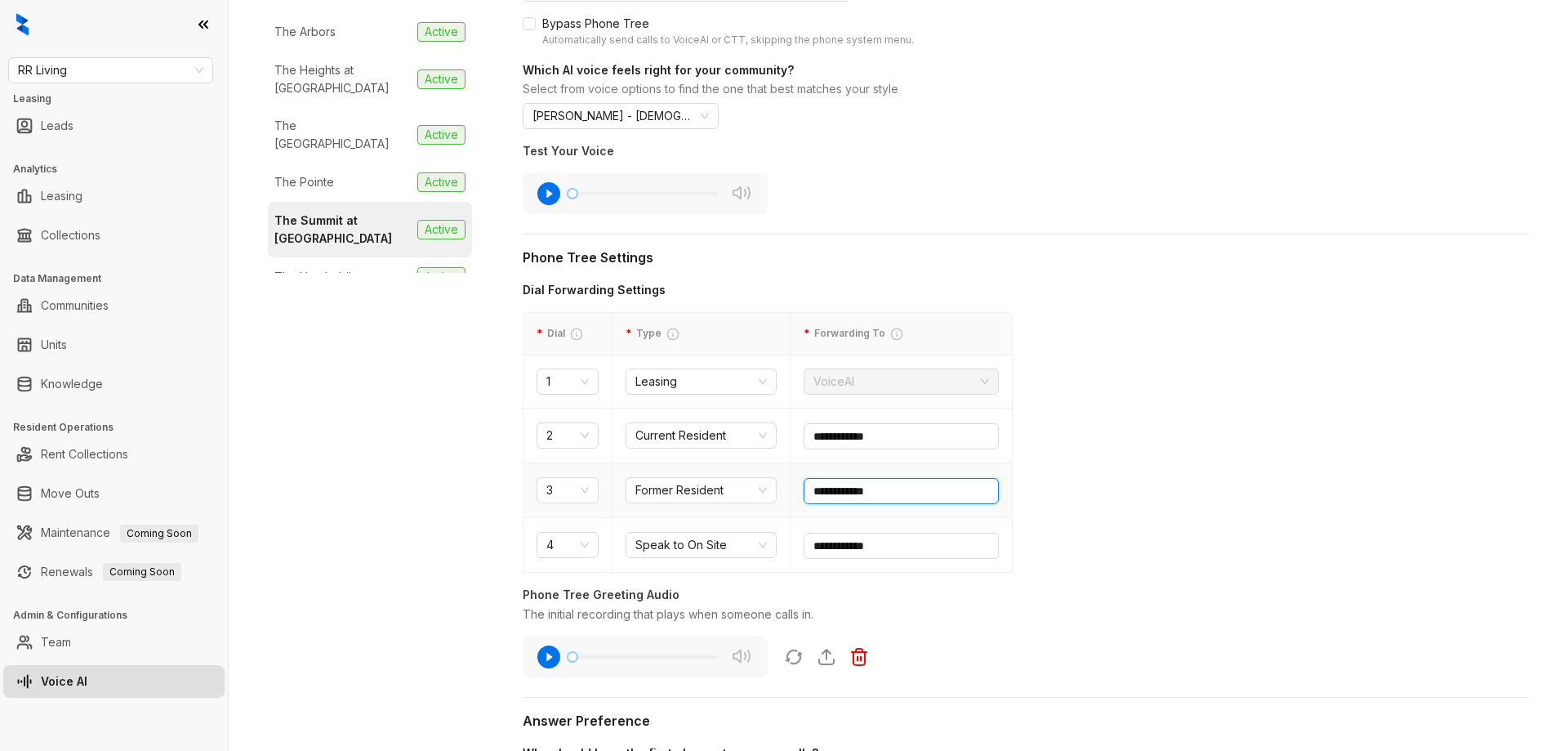
click at [913, 482] on input "**********" at bounding box center [901, 491] width 195 height 26
click at [103, 385] on link "Knowledge" at bounding box center [72, 383] width 62 height 33
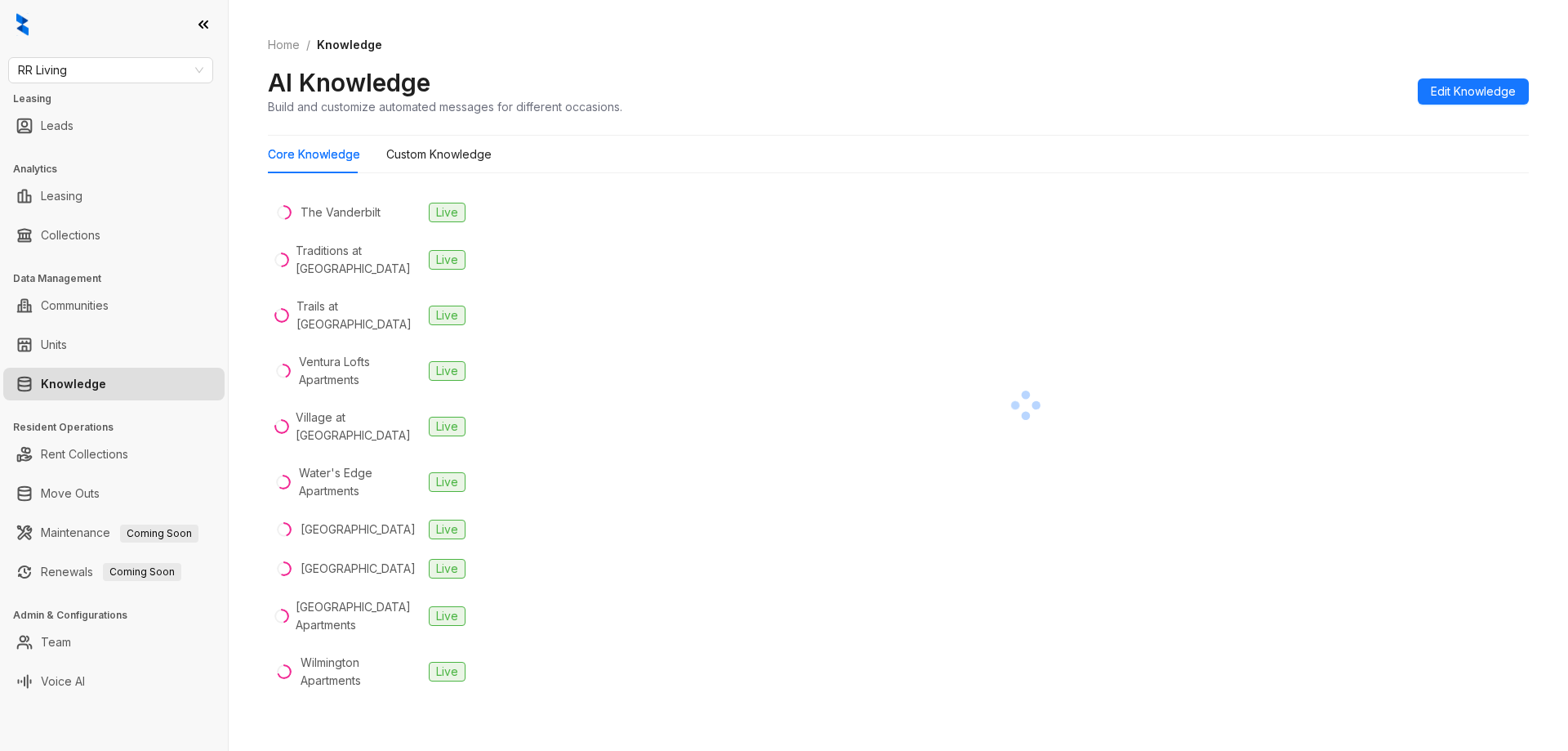
scroll to position [1552, 0]
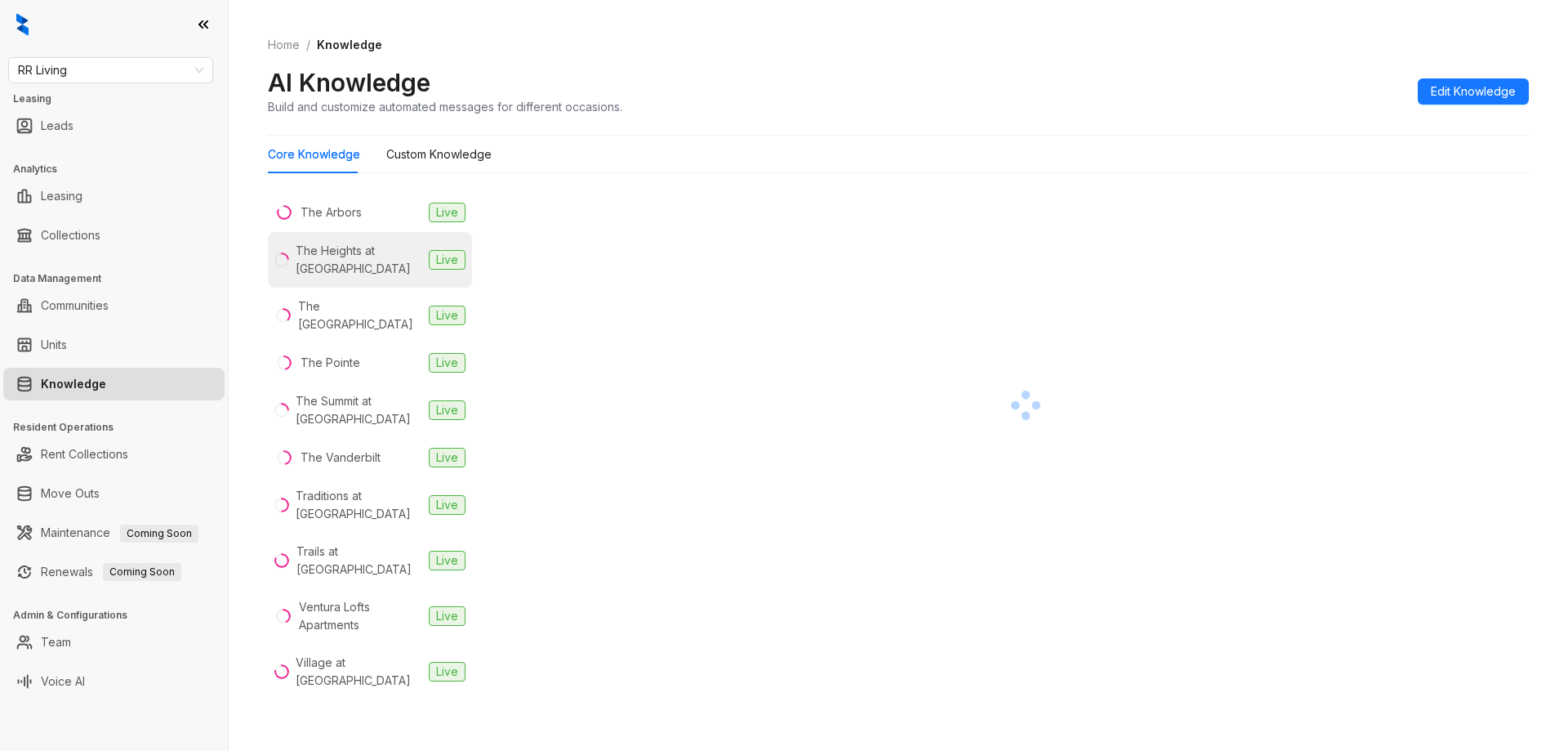
click at [366, 264] on div "The Heights at Rock Hill" at bounding box center [358, 260] width 126 height 36
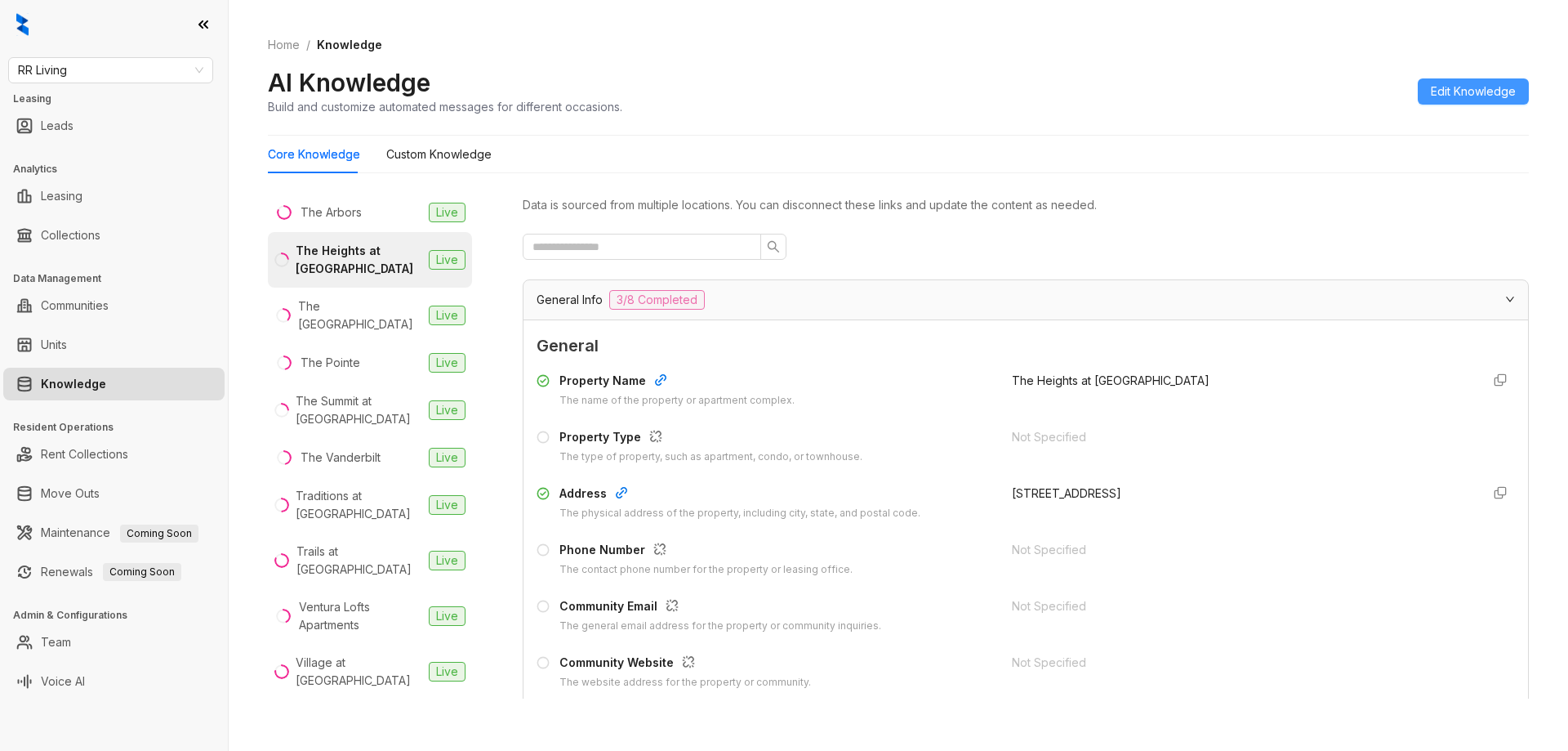
click at [1514, 80] on button "Edit Knowledge" at bounding box center [1473, 91] width 111 height 26
click at [1069, 466] on div "Property Name The name of the property or apartment complex. The Heights at Roc…" at bounding box center [1026, 530] width 979 height 331
click at [1051, 555] on input "text" at bounding box center [1240, 553] width 455 height 26
paste input "**********"
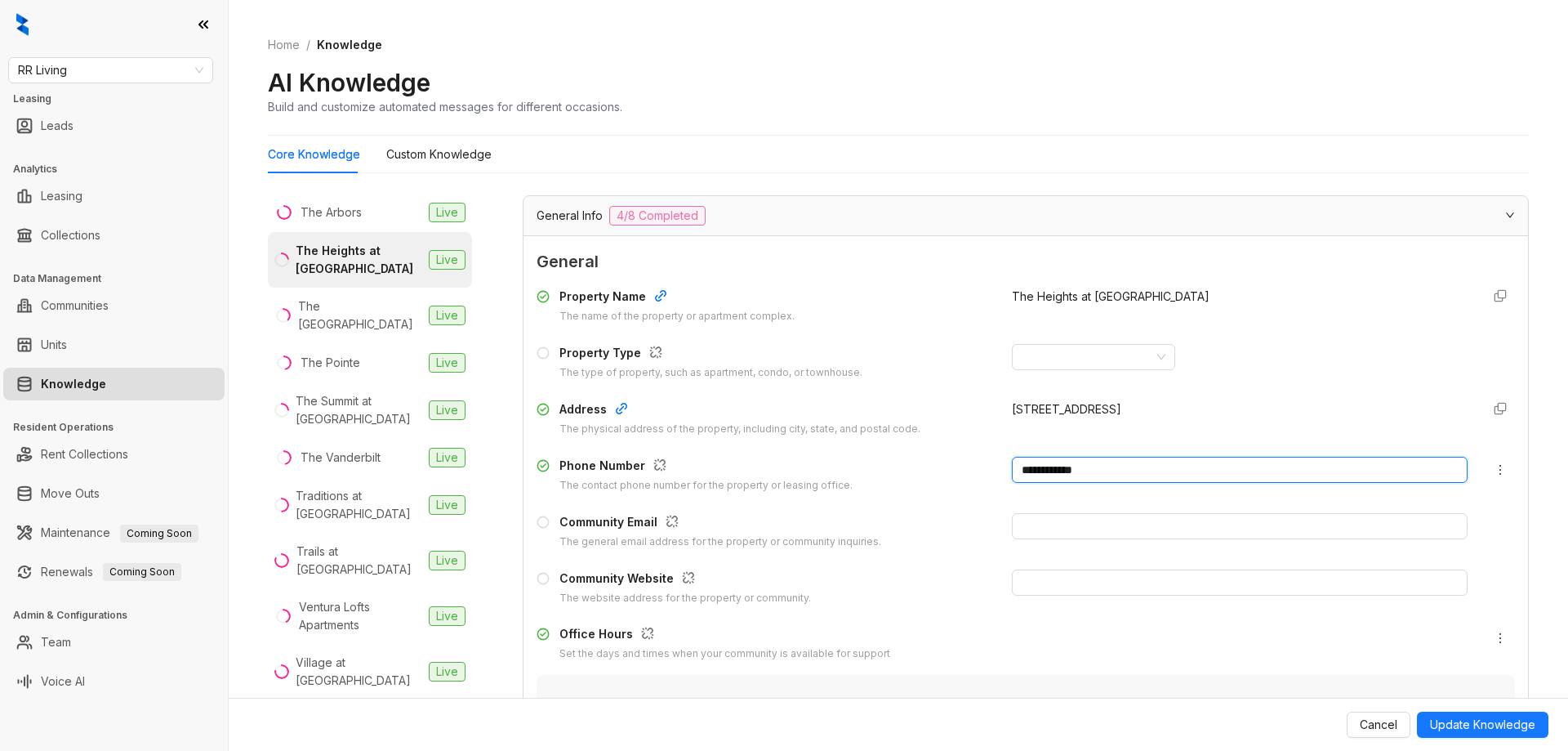
scroll to position [245, 0]
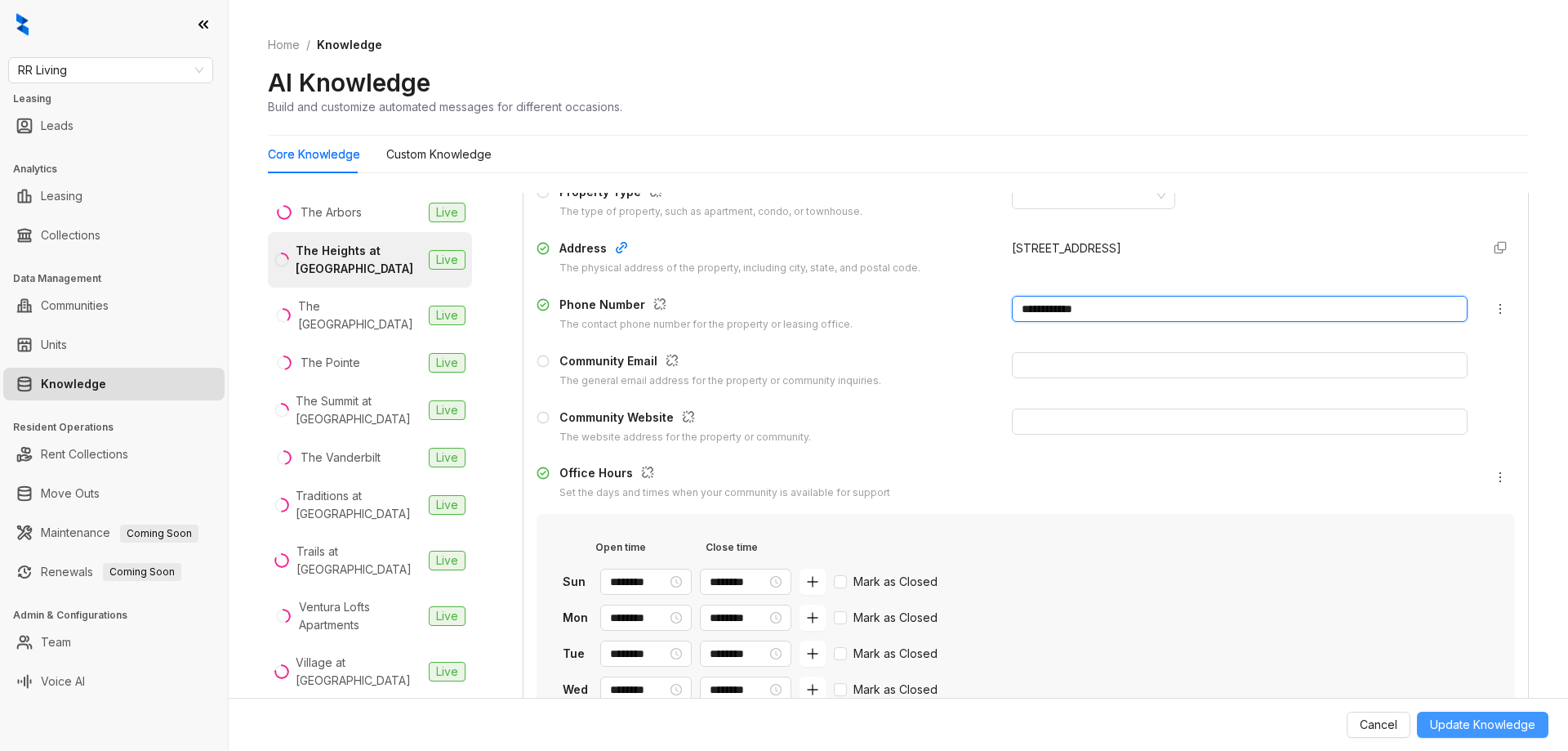
type input "**********"
click at [1492, 720] on span "Update Knowledge" at bounding box center [1483, 724] width 105 height 18
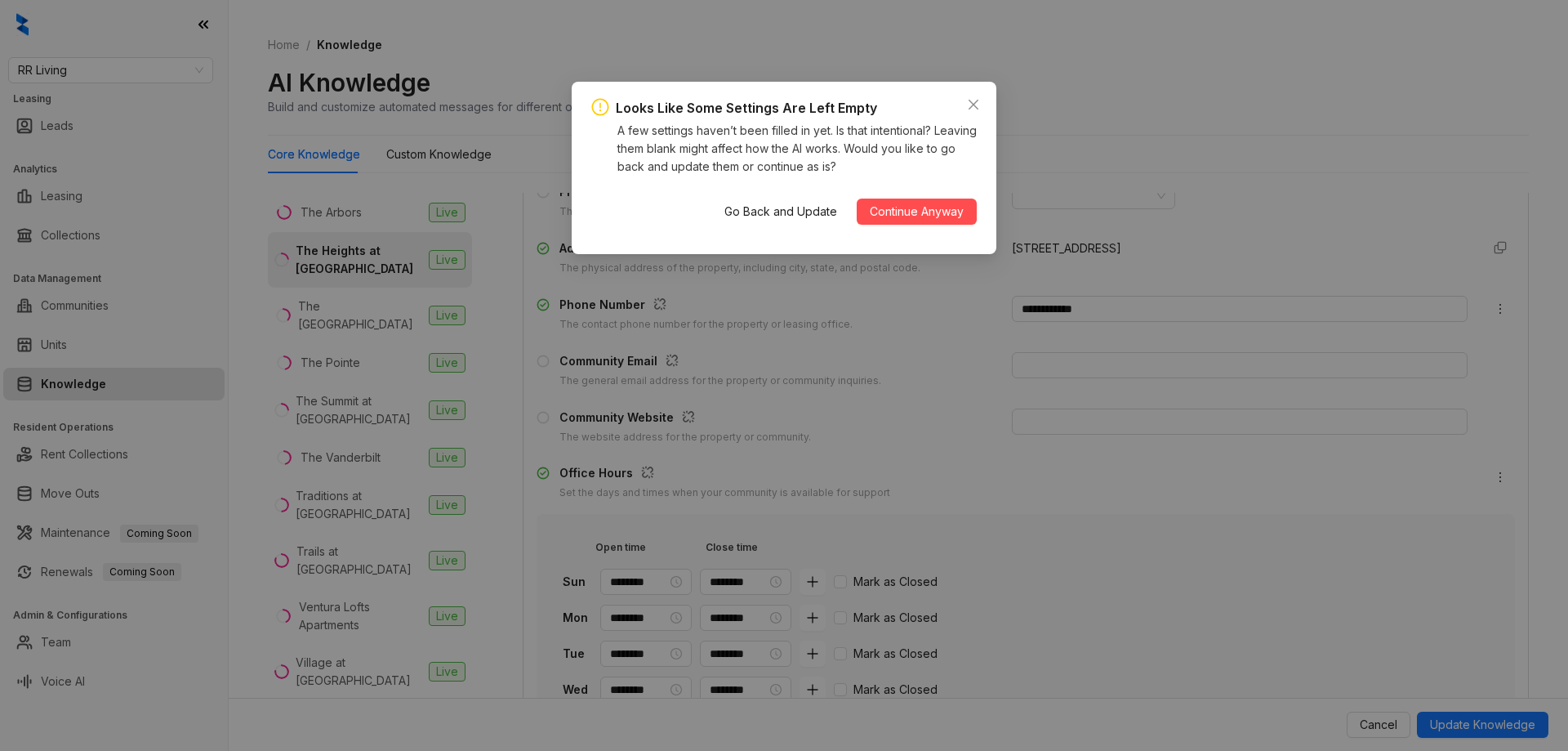
click at [943, 206] on span "Continue Anyway" at bounding box center [917, 211] width 94 height 18
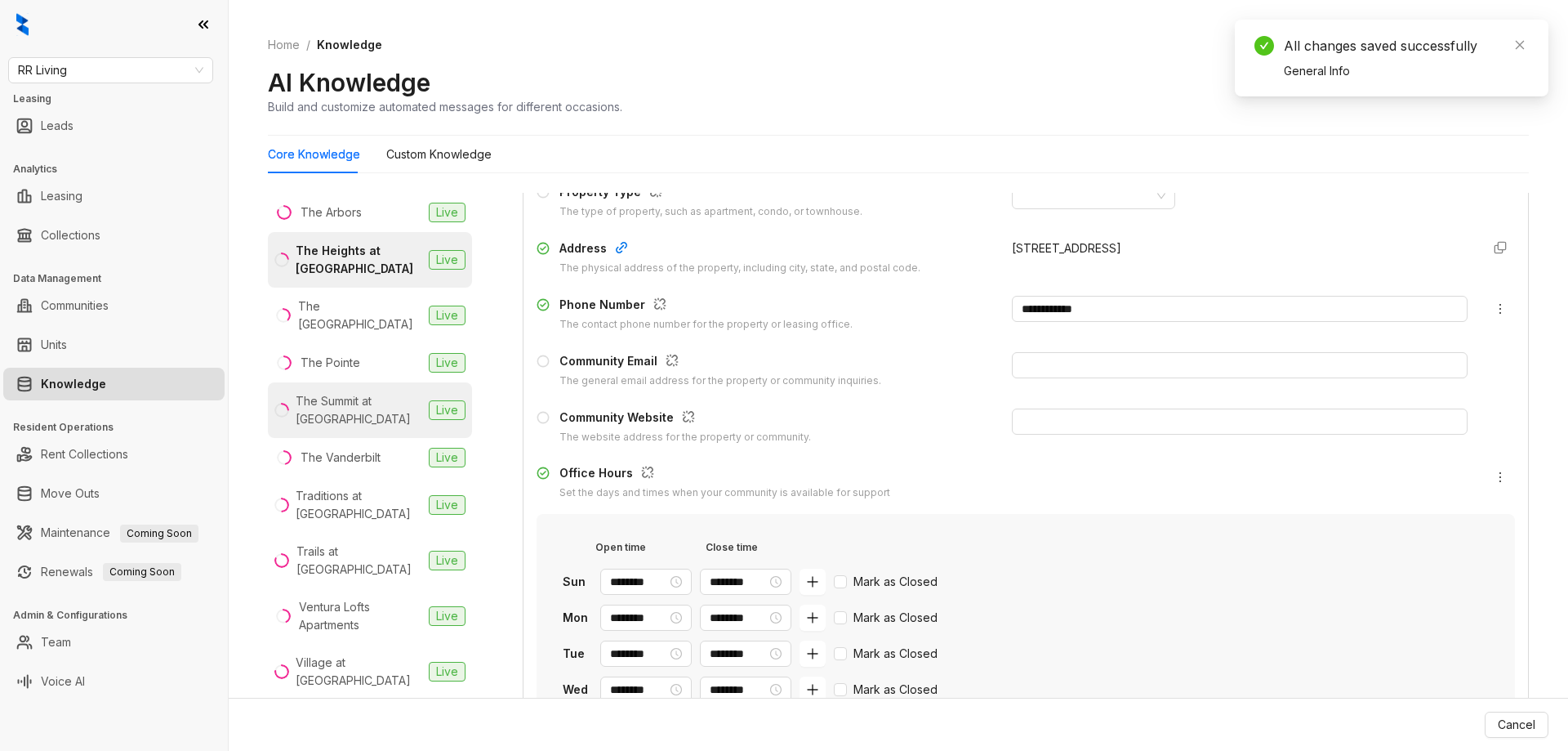
click at [350, 417] on div "The Summit at Rock Hill" at bounding box center [358, 409] width 126 height 36
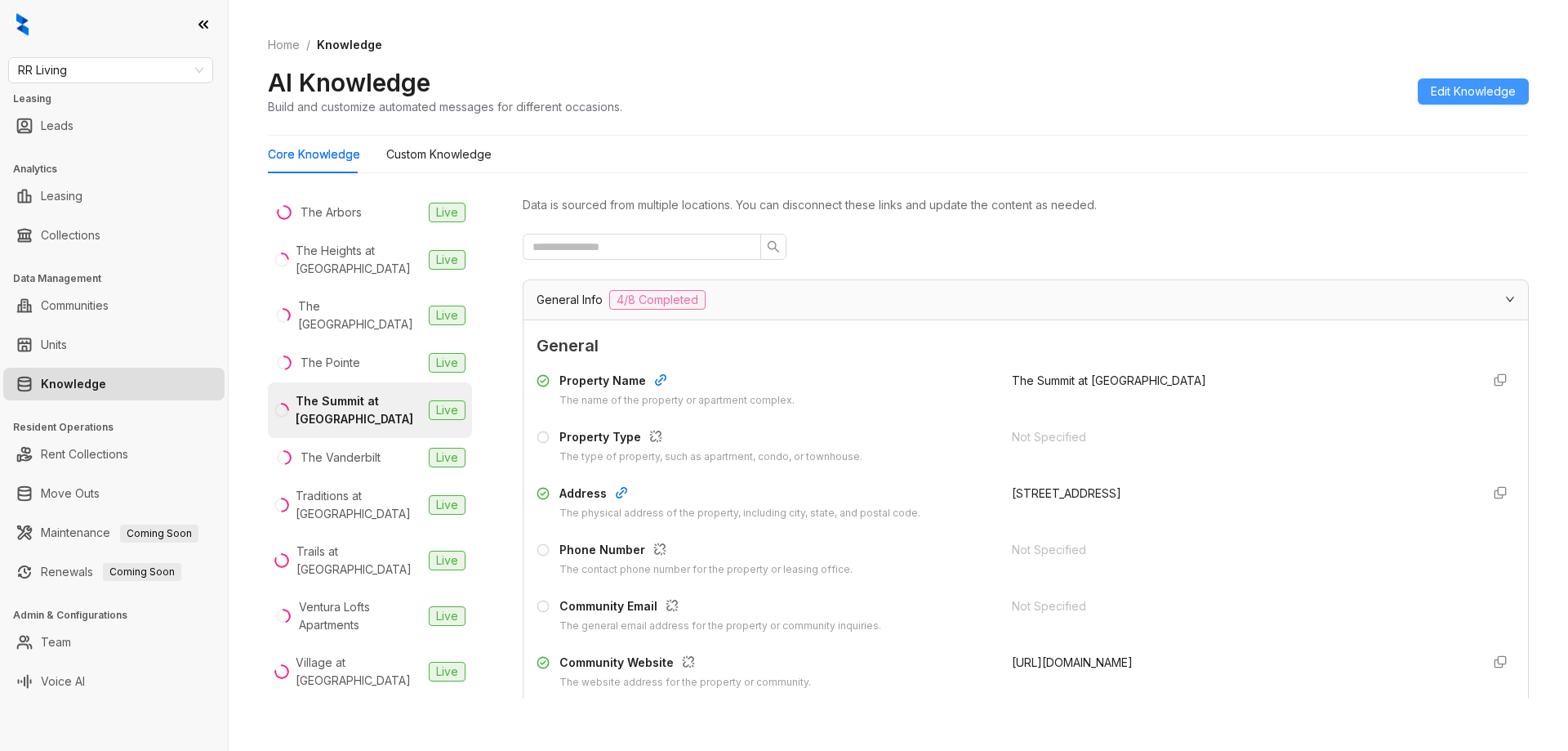
click at [1478, 91] on span "Edit Knowledge" at bounding box center [1473, 91] width 85 height 18
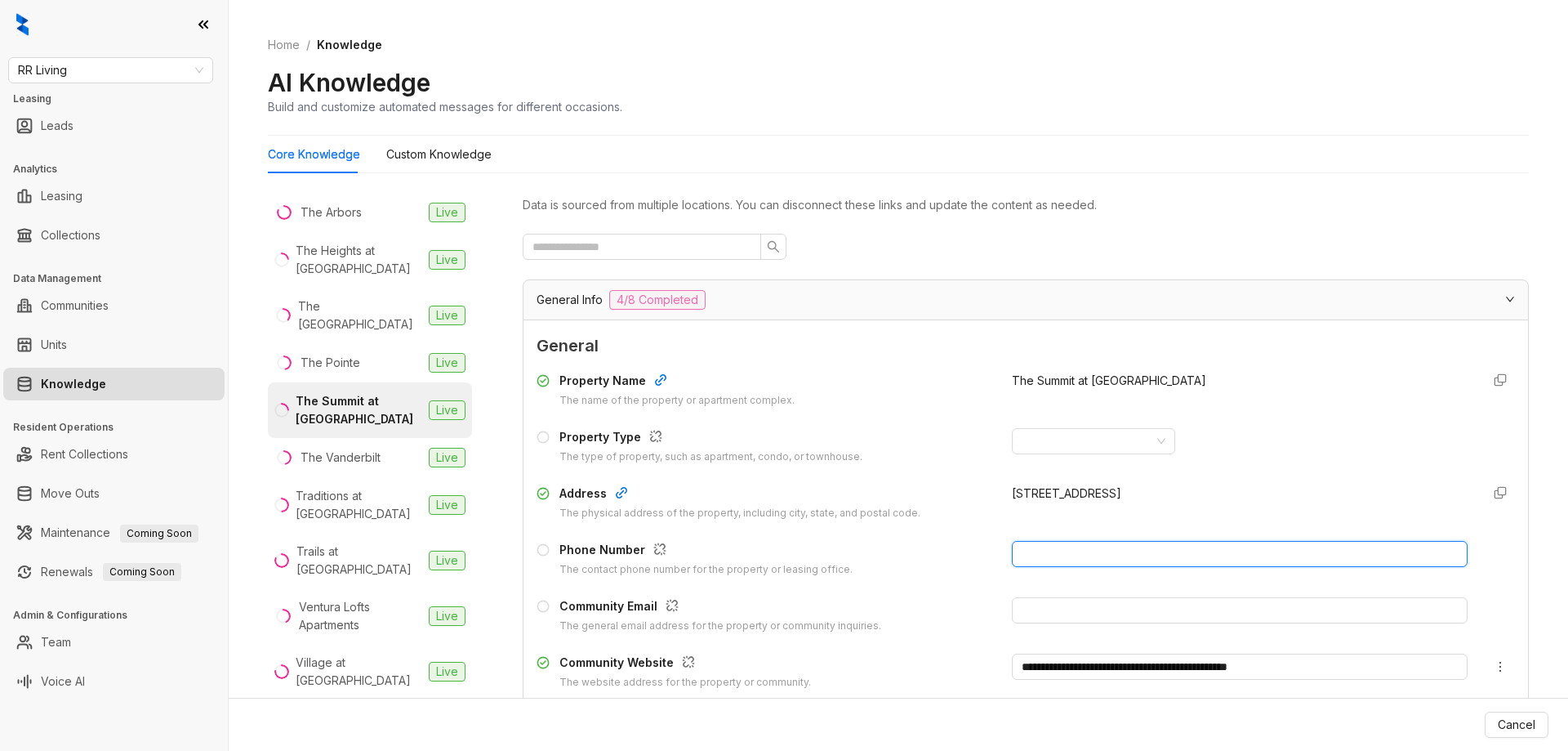
click at [1083, 555] on input "text" at bounding box center [1240, 553] width 455 height 26
paste input "**********"
type input "**********"
click at [1472, 725] on span "Update Knowledge" at bounding box center [1483, 724] width 105 height 18
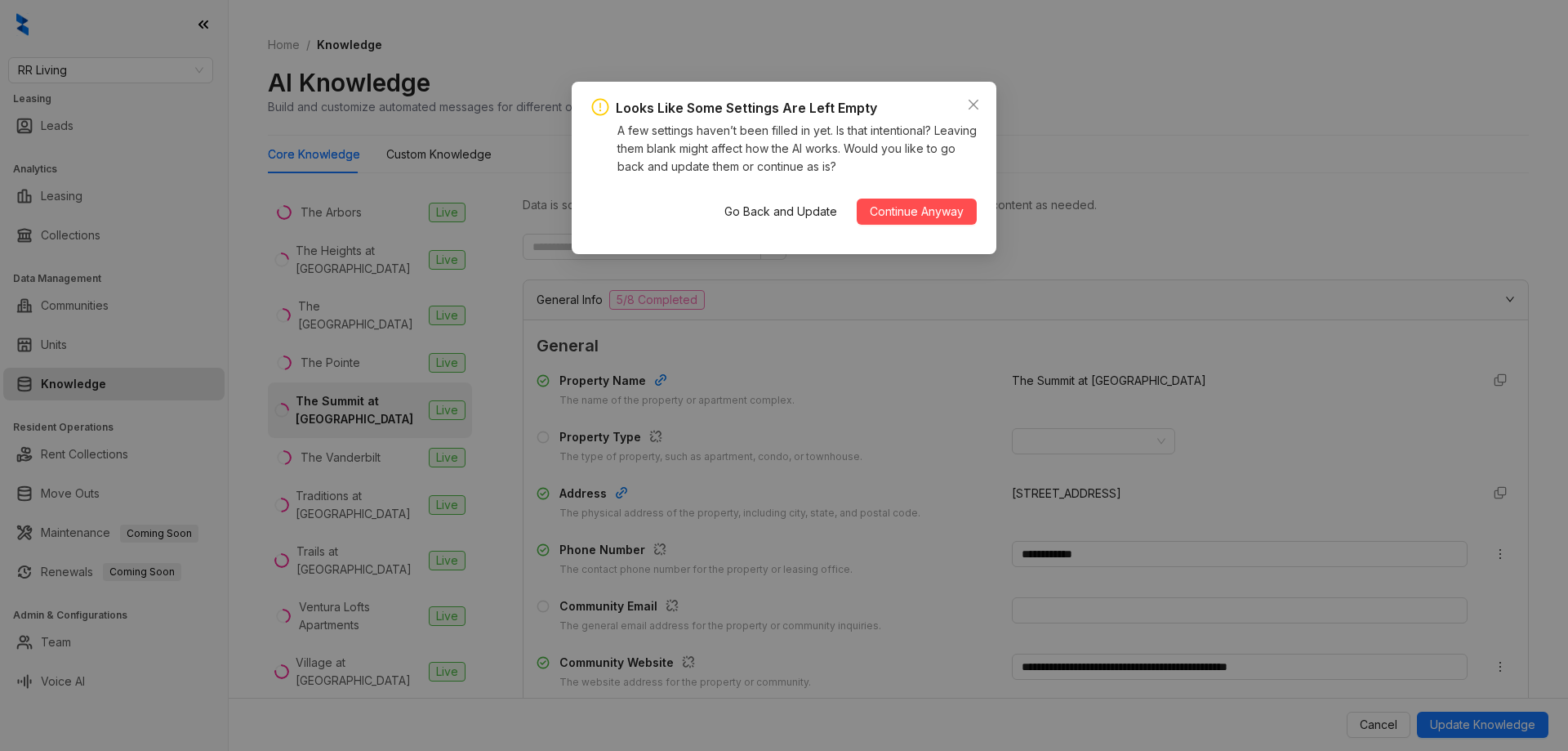
click at [905, 219] on span "Continue Anyway" at bounding box center [917, 211] width 94 height 18
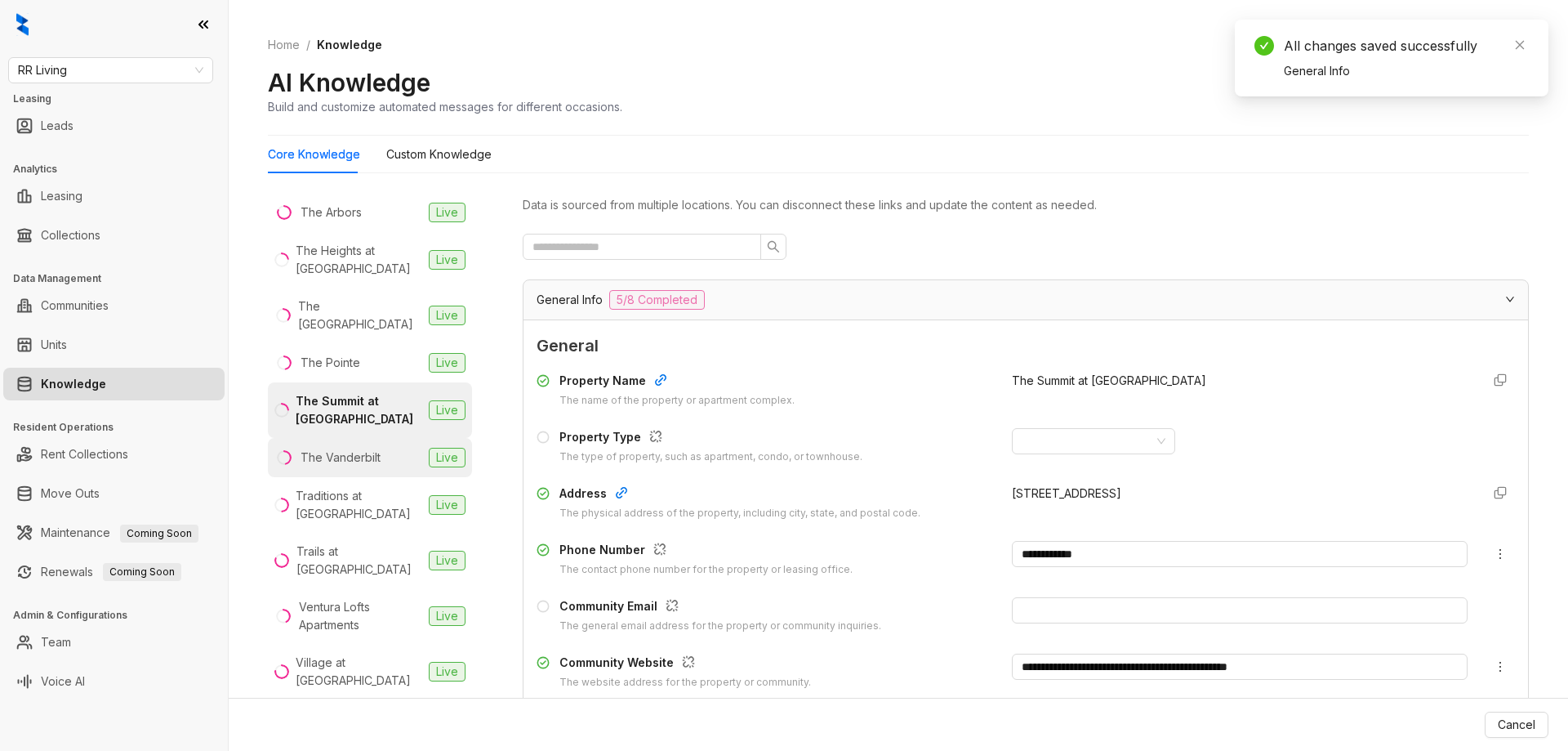
click at [347, 466] on div "The Vanderbilt" at bounding box center [341, 457] width 80 height 18
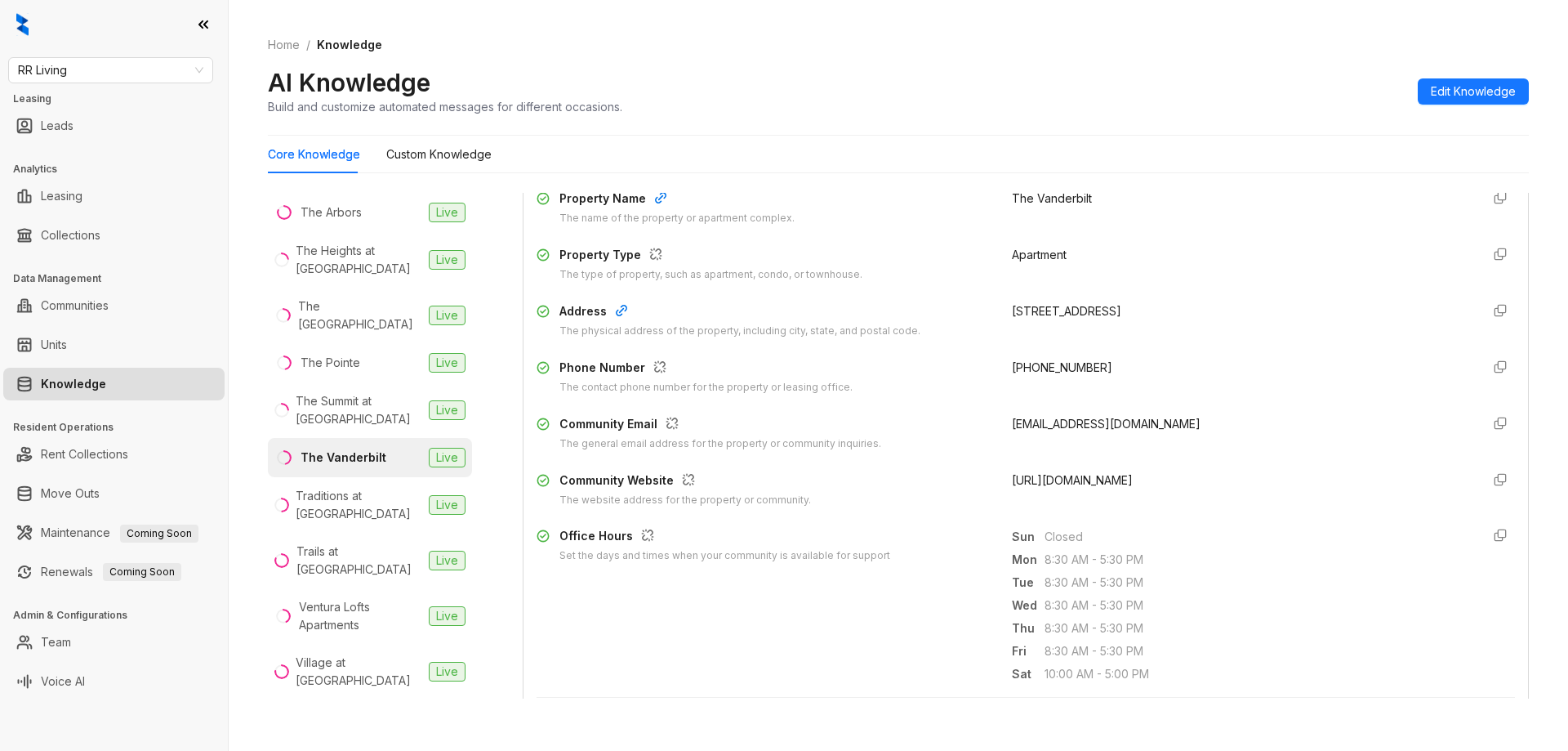
scroll to position [327, 0]
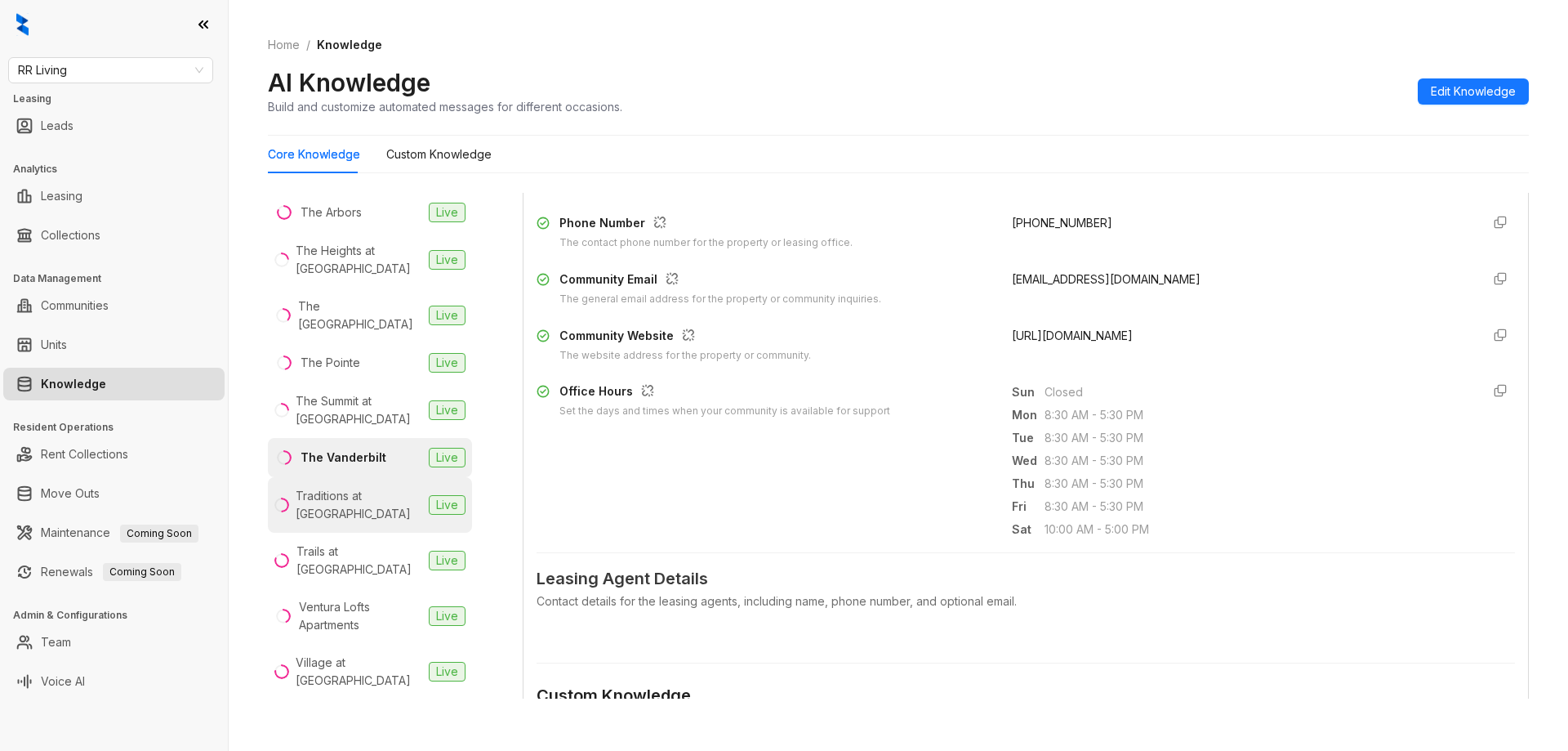
click at [362, 522] on div "Traditions at Westmoore" at bounding box center [358, 505] width 126 height 36
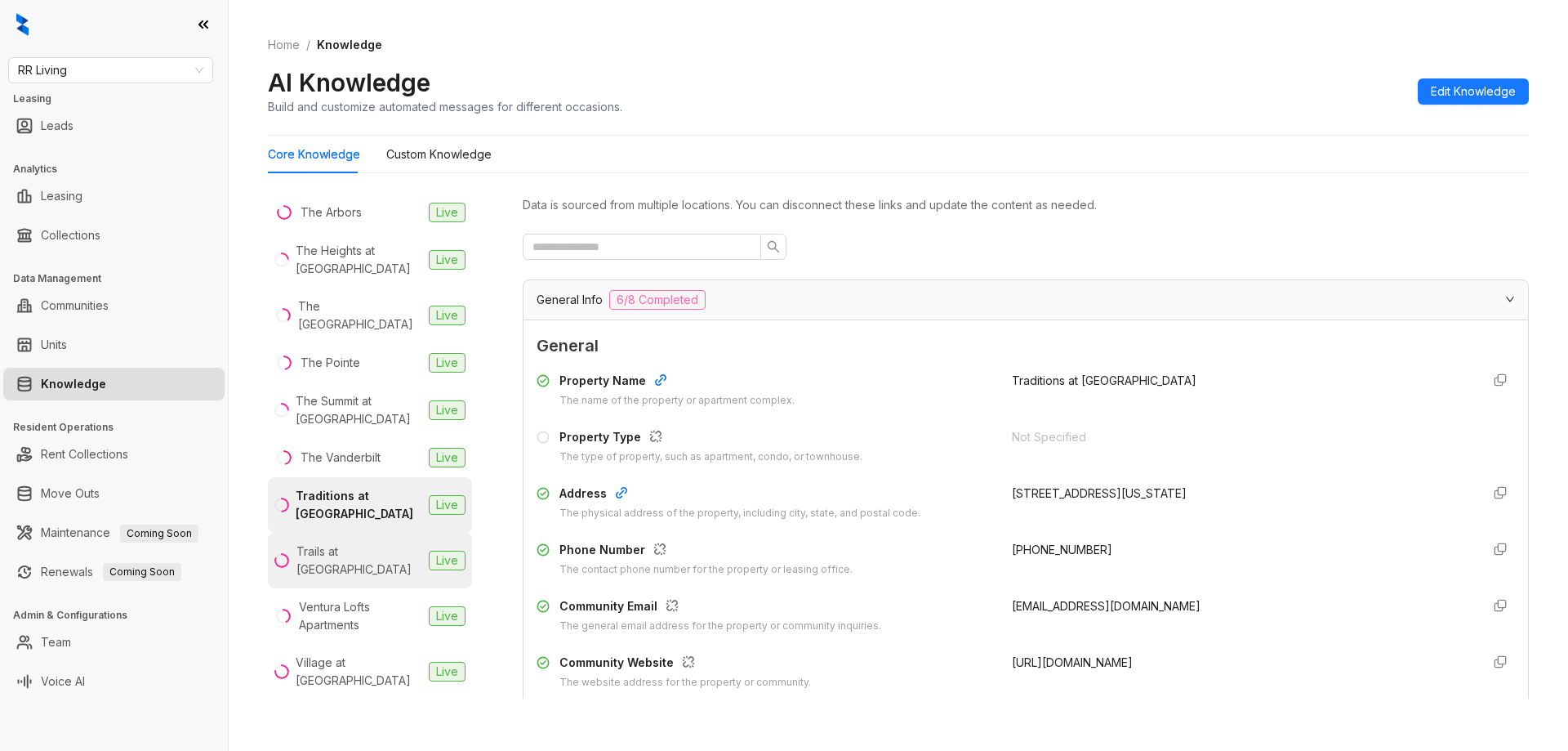
click at [318, 579] on div "Trails at Hunter Pointe" at bounding box center [359, 560] width 126 height 36
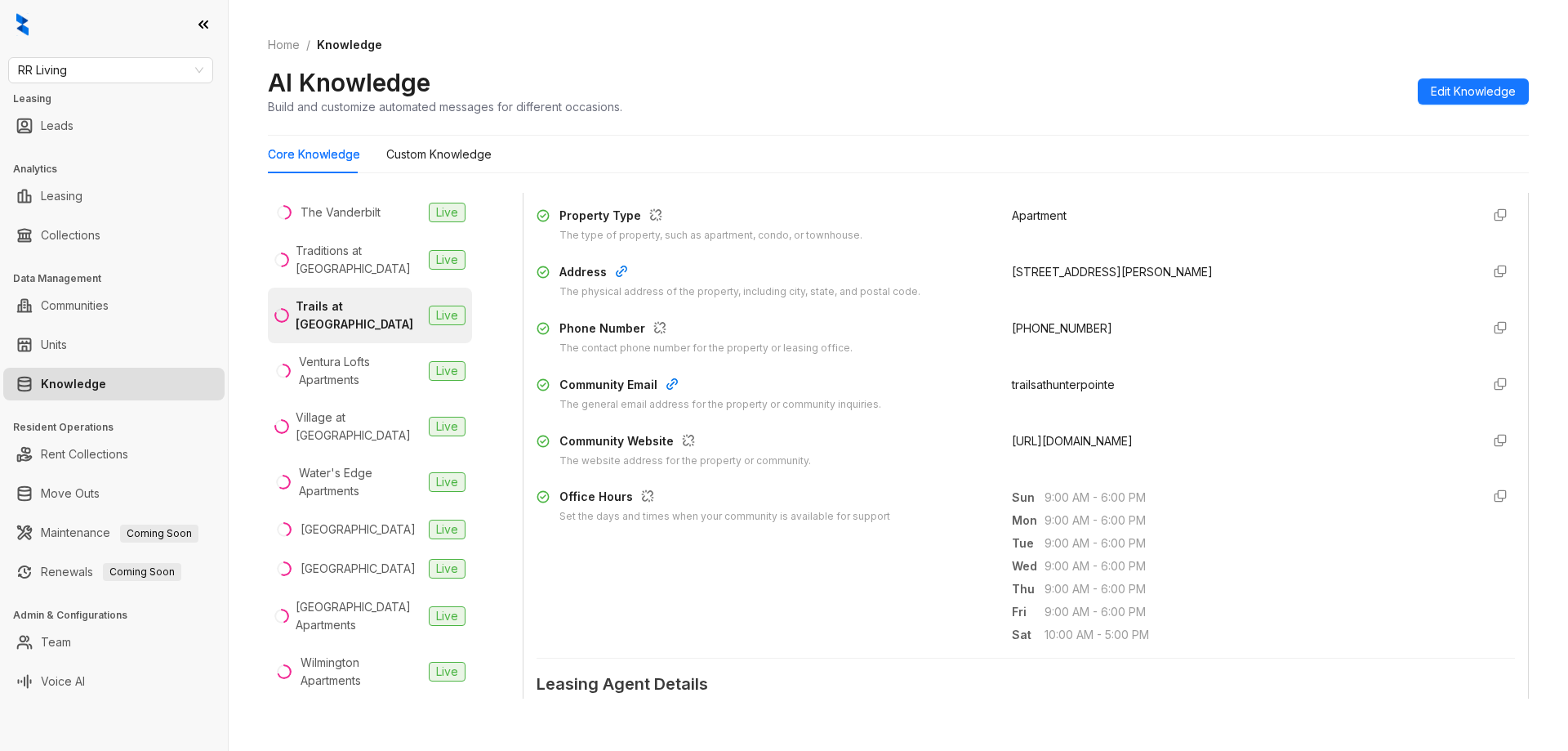
scroll to position [327, 0]
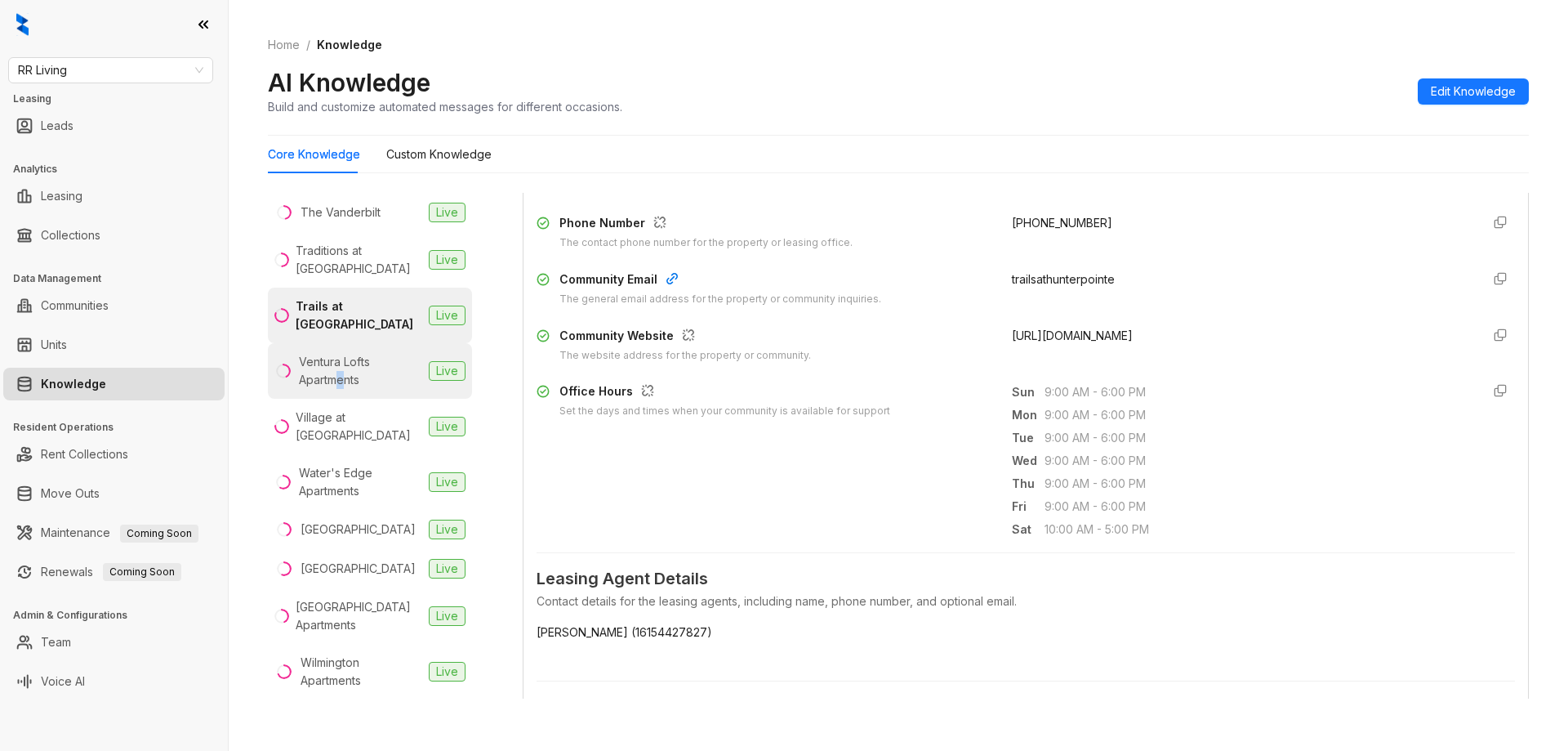
click at [340, 388] on div "Ventura Lofts Apartments" at bounding box center [360, 371] width 123 height 36
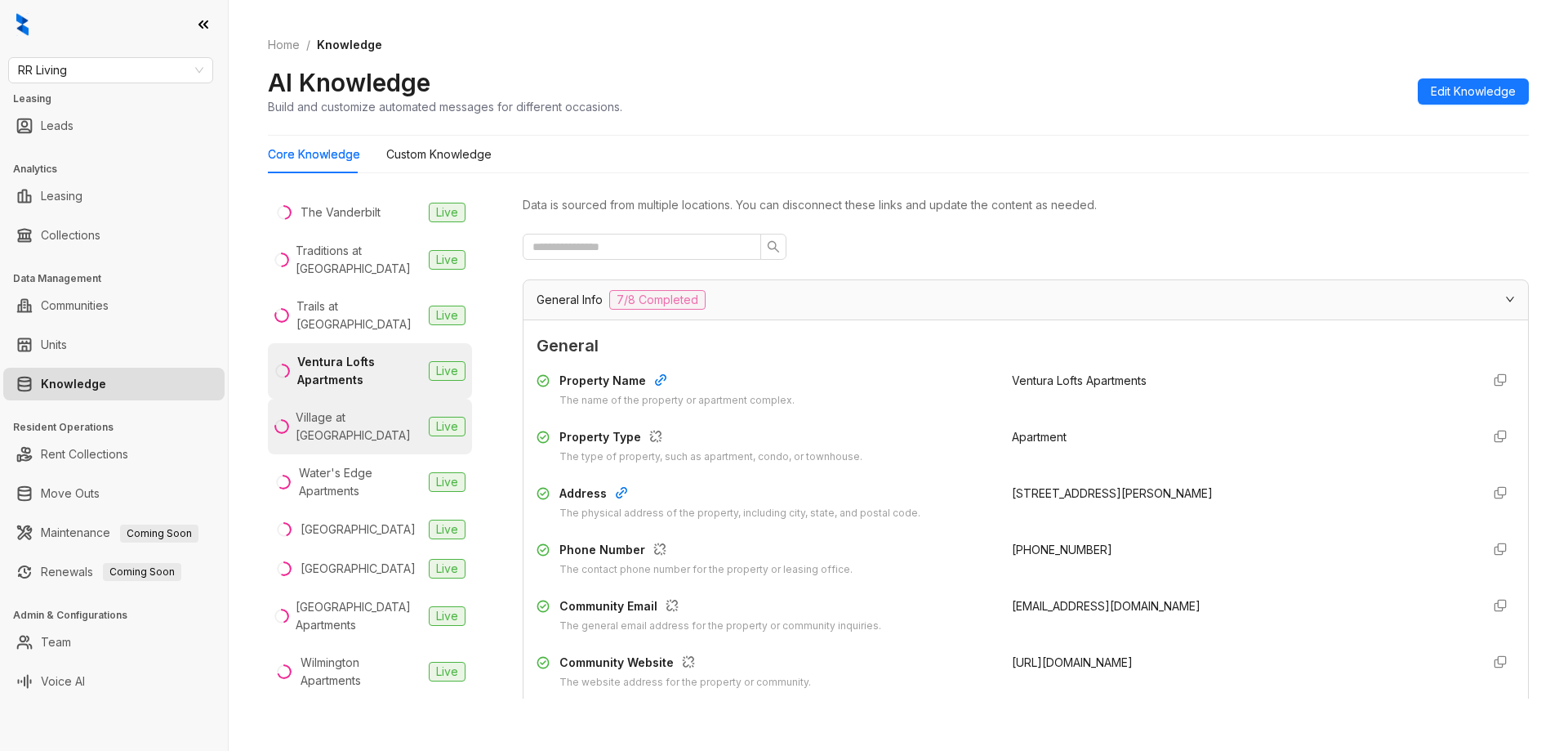
click at [318, 435] on div "Village at Mill Creek" at bounding box center [358, 426] width 126 height 36
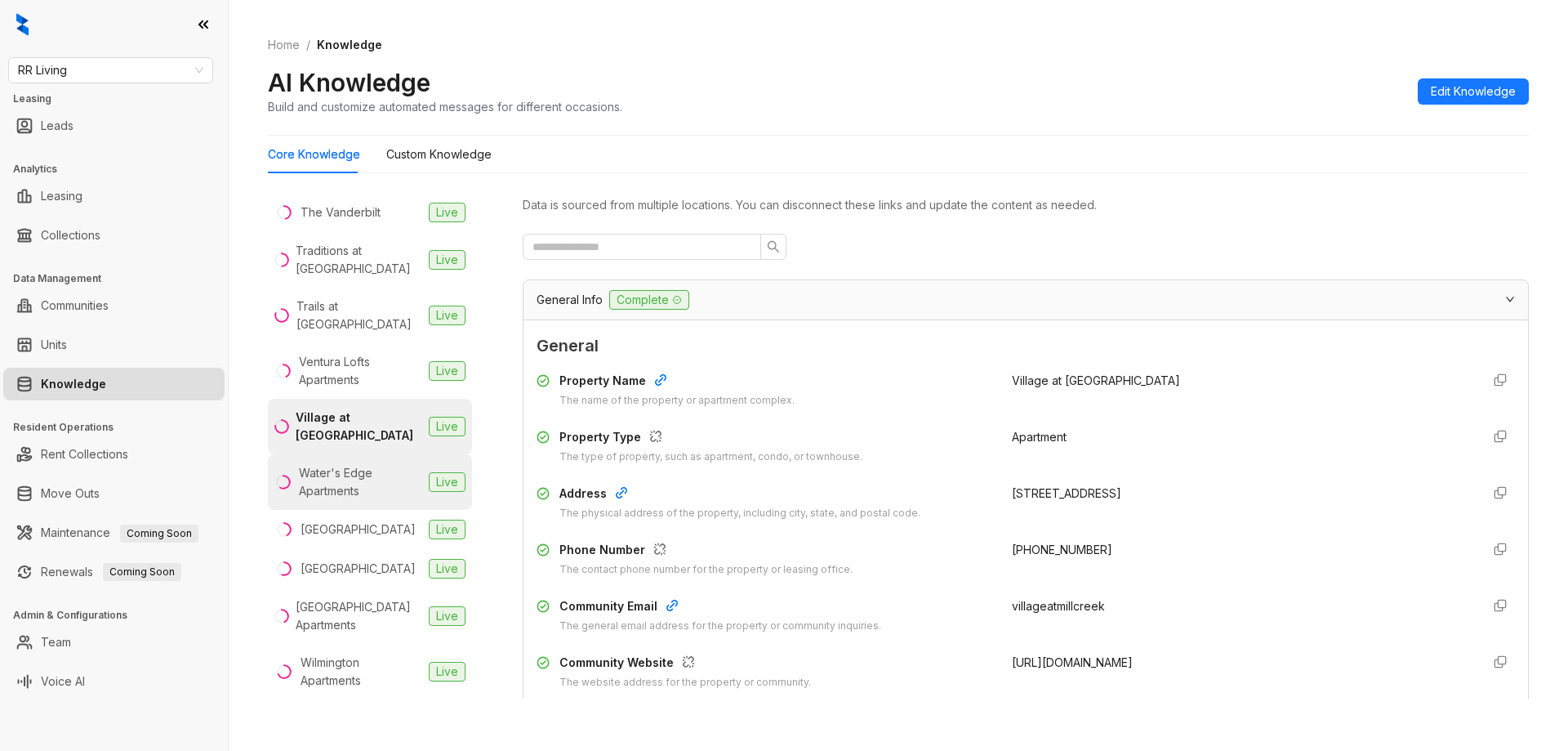
click at [333, 494] on div "Water's Edge Apartments" at bounding box center [360, 481] width 123 height 36
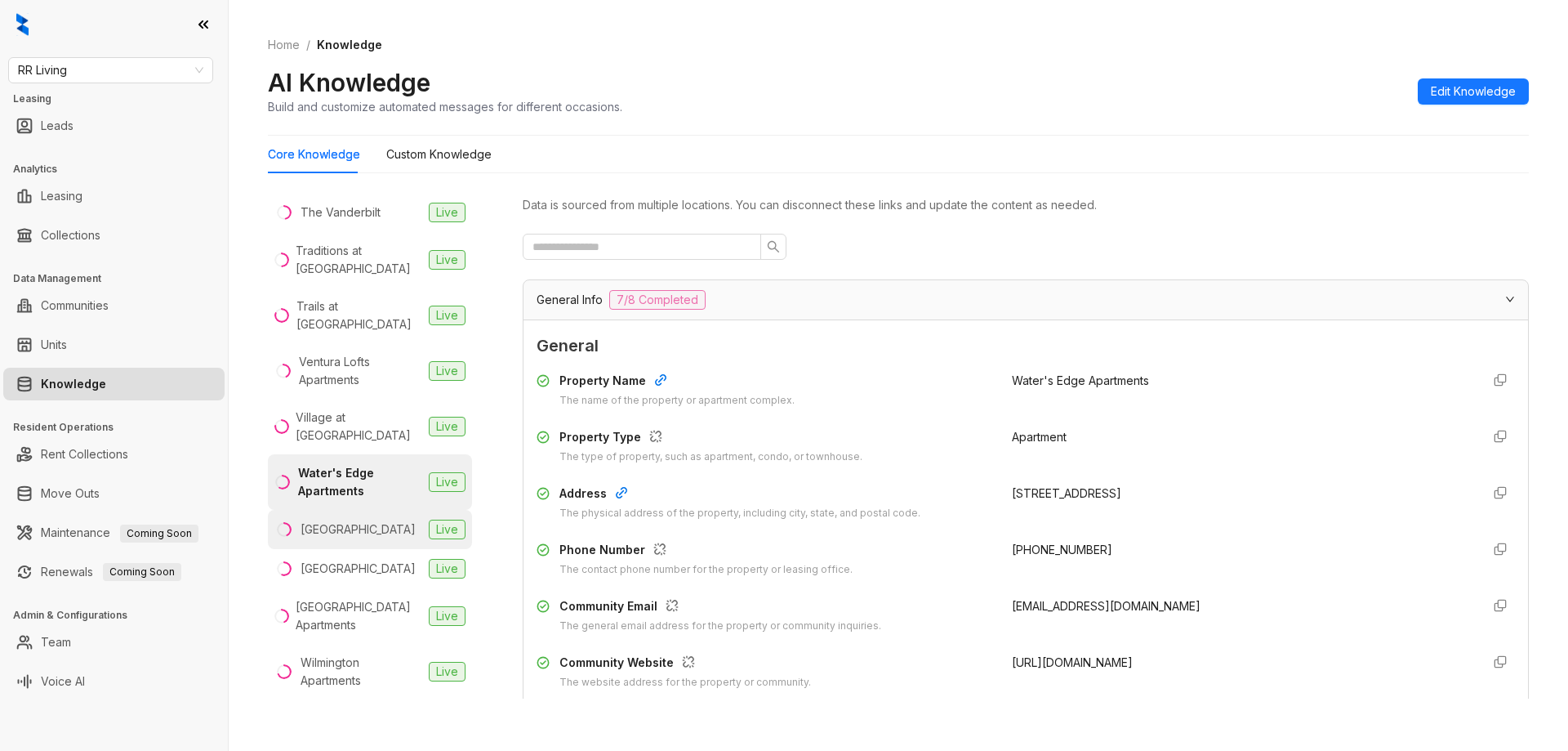
click at [347, 533] on div "Waterford Place" at bounding box center [358, 529] width 116 height 18
click at [297, 574] on div "West End Lodge" at bounding box center [345, 568] width 141 height 18
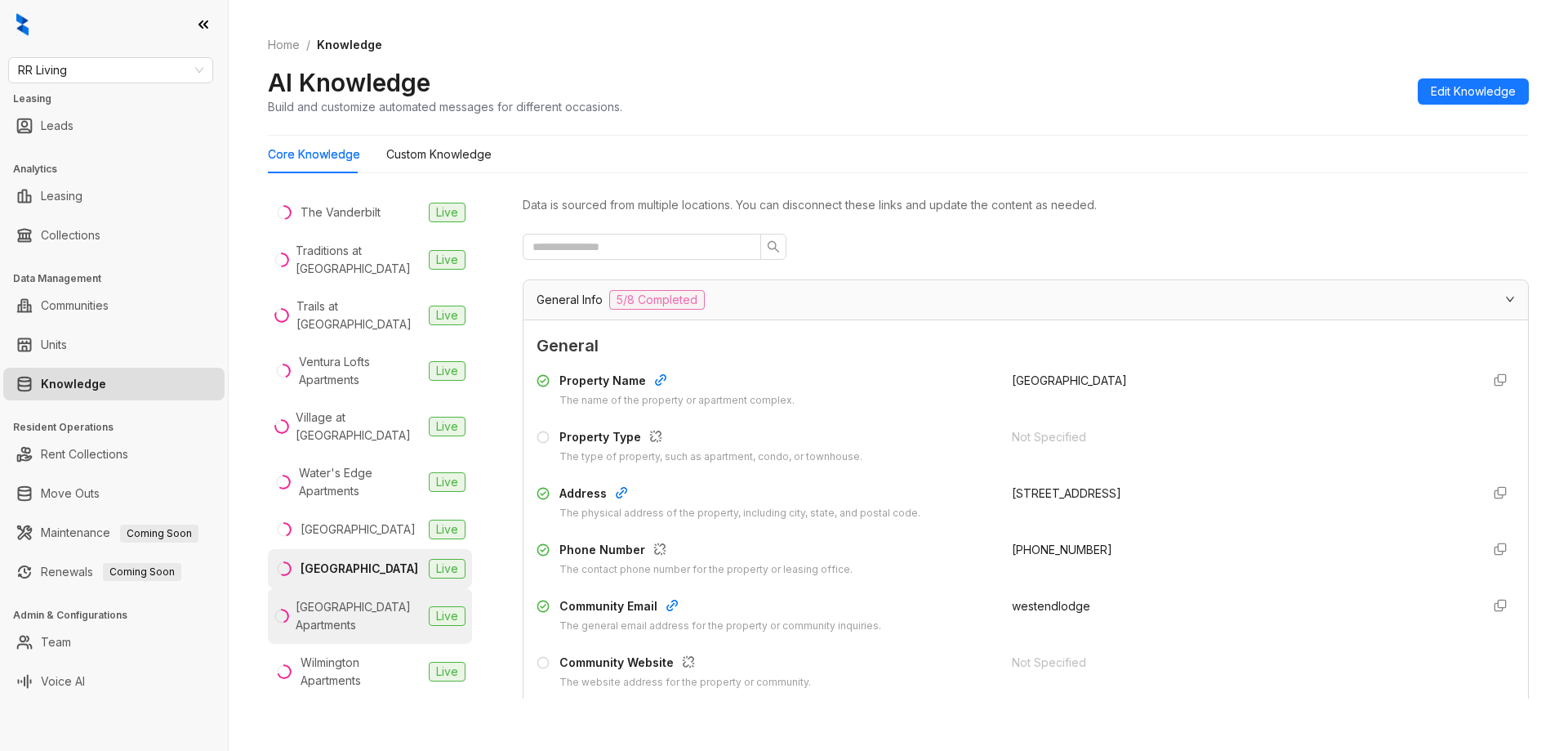
click at [333, 610] on div "White Oak Estates Apartments" at bounding box center [358, 615] width 126 height 36
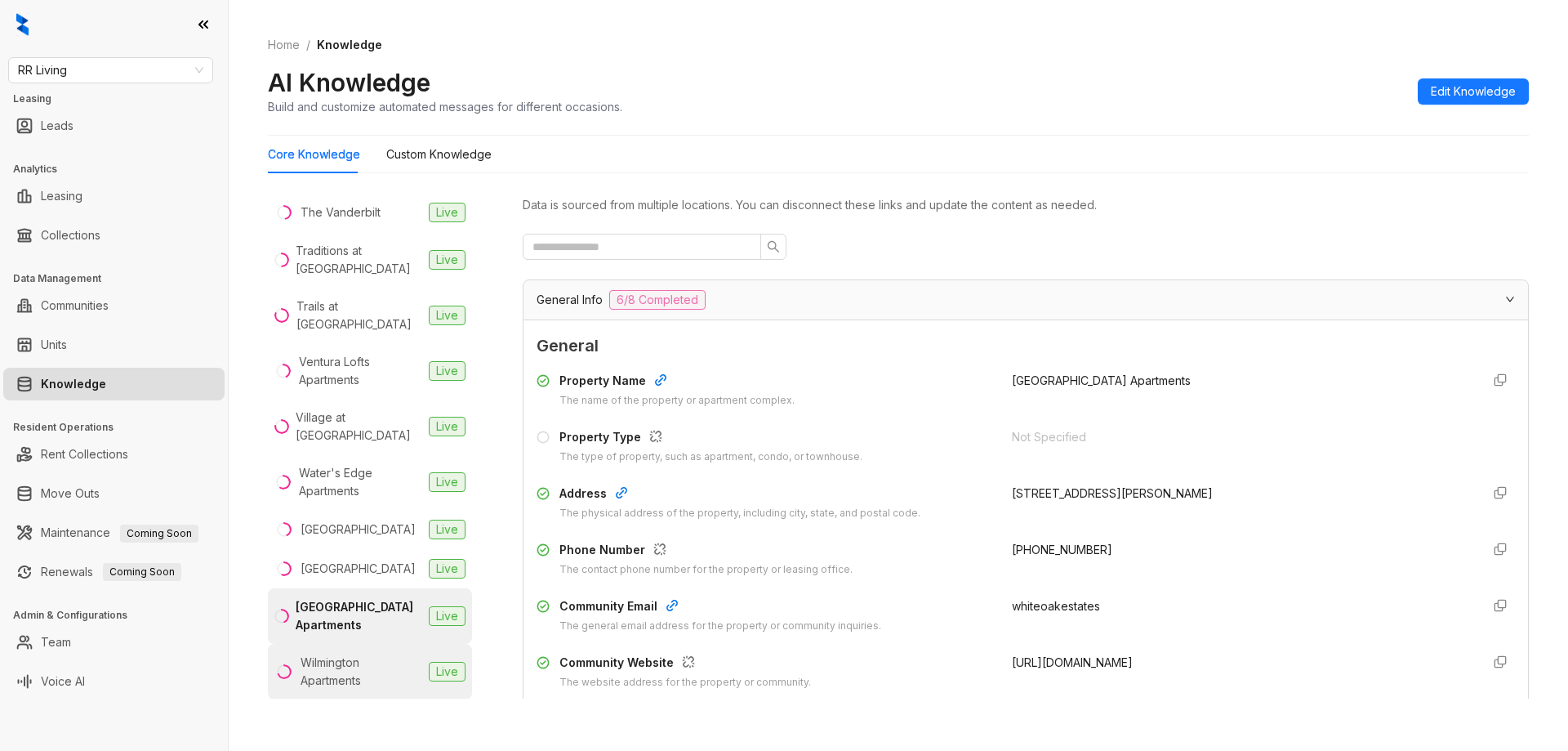
click at [361, 669] on div "Wilmington Apartments" at bounding box center [361, 671] width 121 height 36
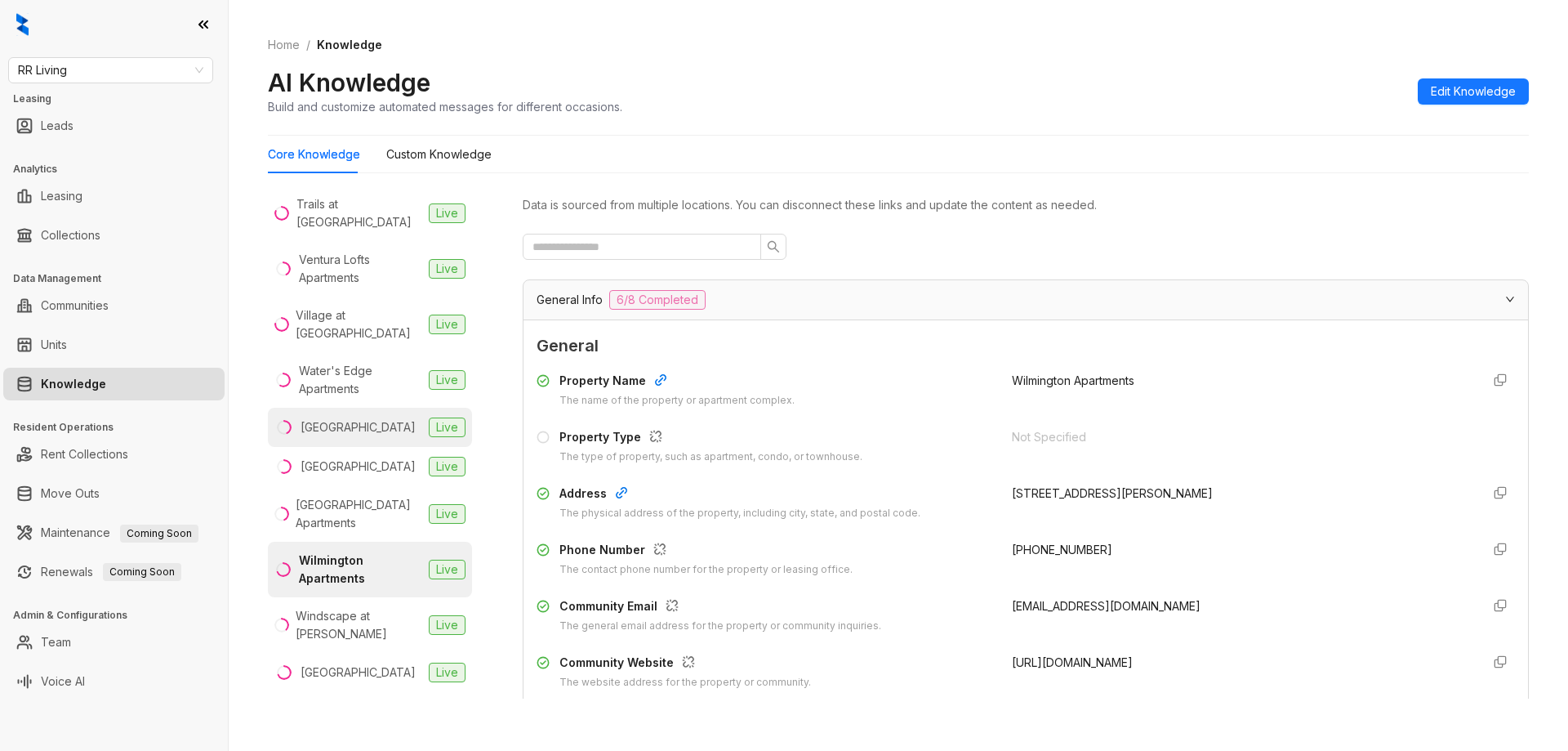
scroll to position [2042, 0]
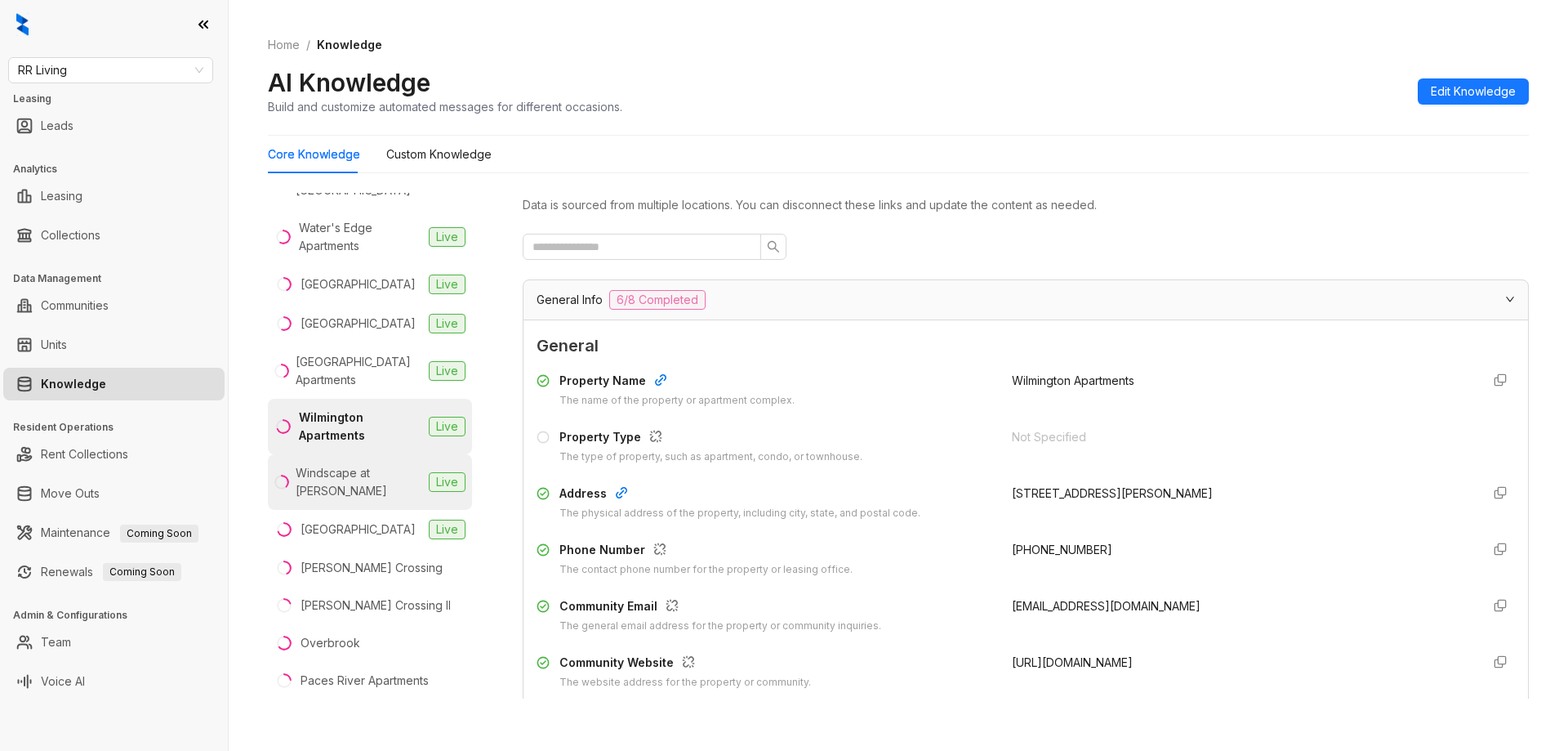
click at [350, 476] on div "Windscape at Daphne" at bounding box center [358, 481] width 126 height 36
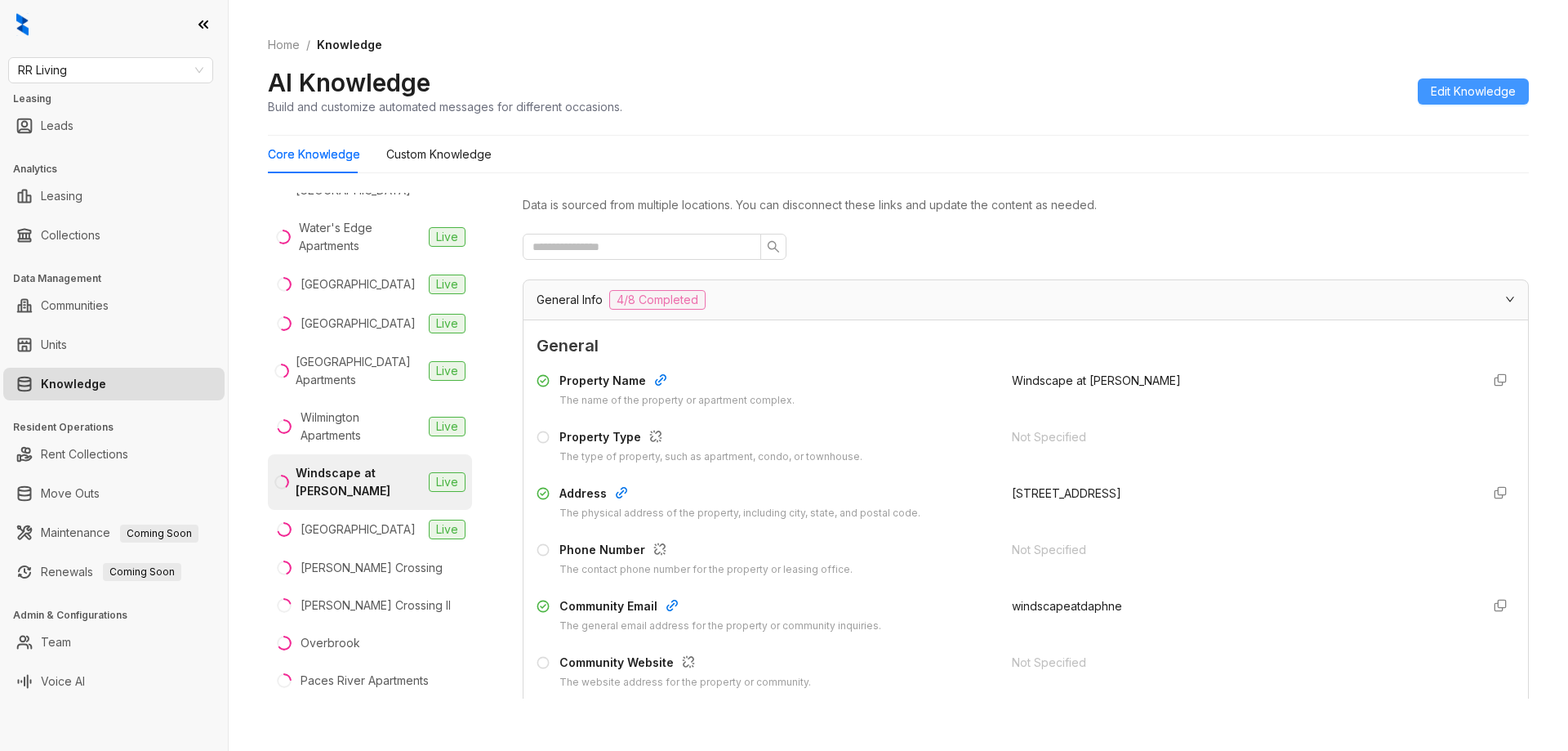
click at [1447, 91] on span "Edit Knowledge" at bounding box center [1473, 91] width 85 height 18
click at [1048, 543] on input "text" at bounding box center [1240, 553] width 455 height 26
paste input "**********"
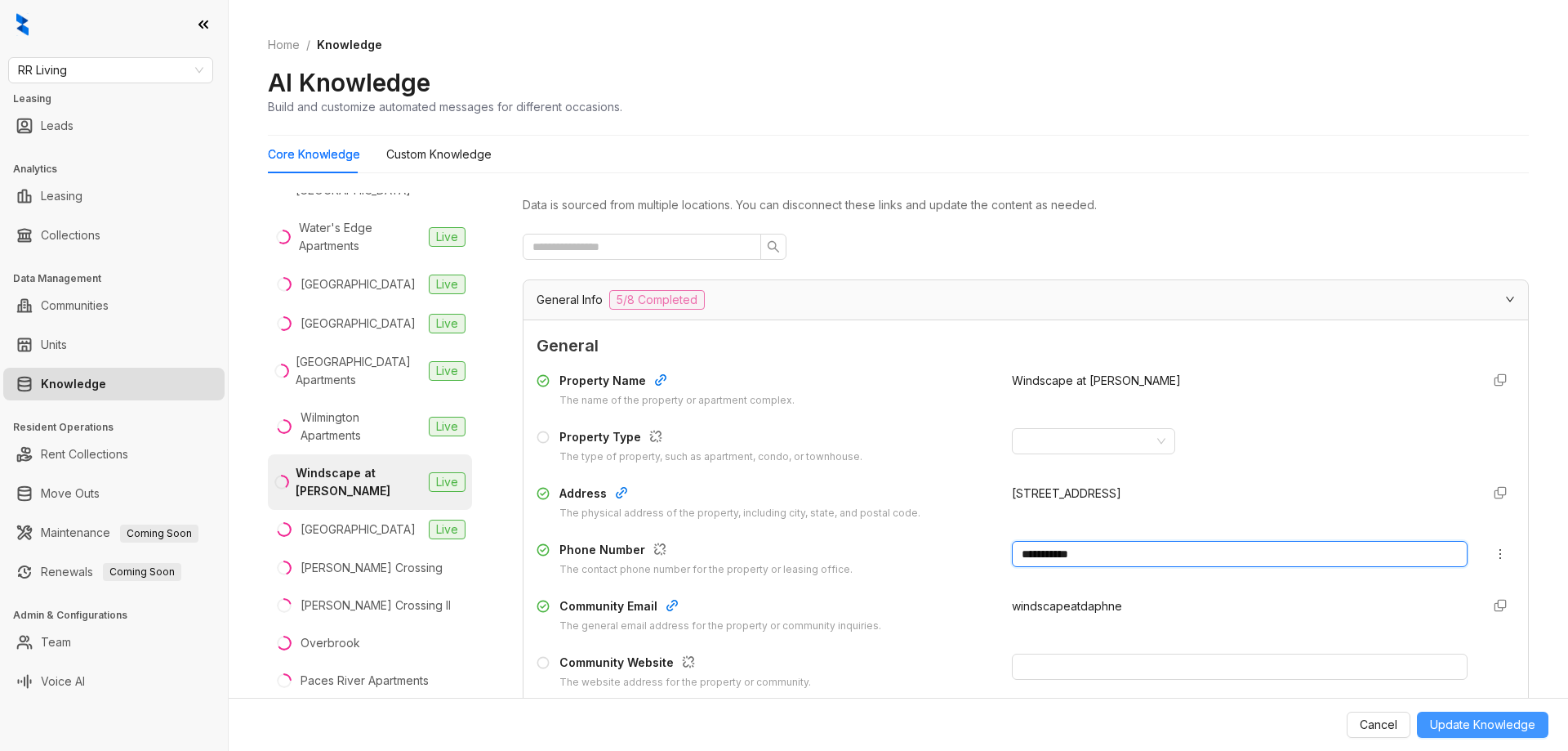
type input "**********"
click at [1487, 718] on span "Update Knowledge" at bounding box center [1483, 724] width 105 height 18
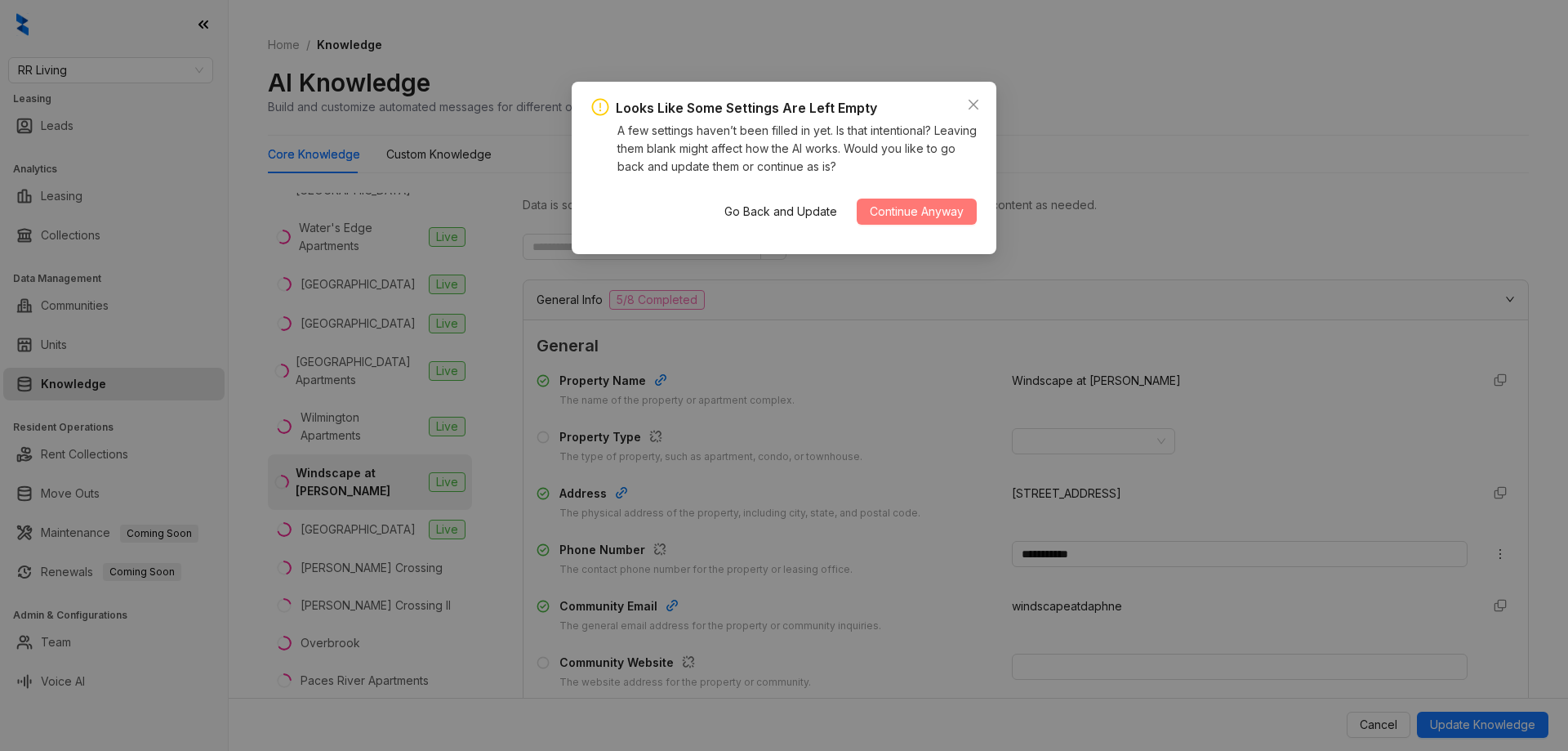
click at [902, 207] on span "Continue Anyway" at bounding box center [917, 211] width 94 height 18
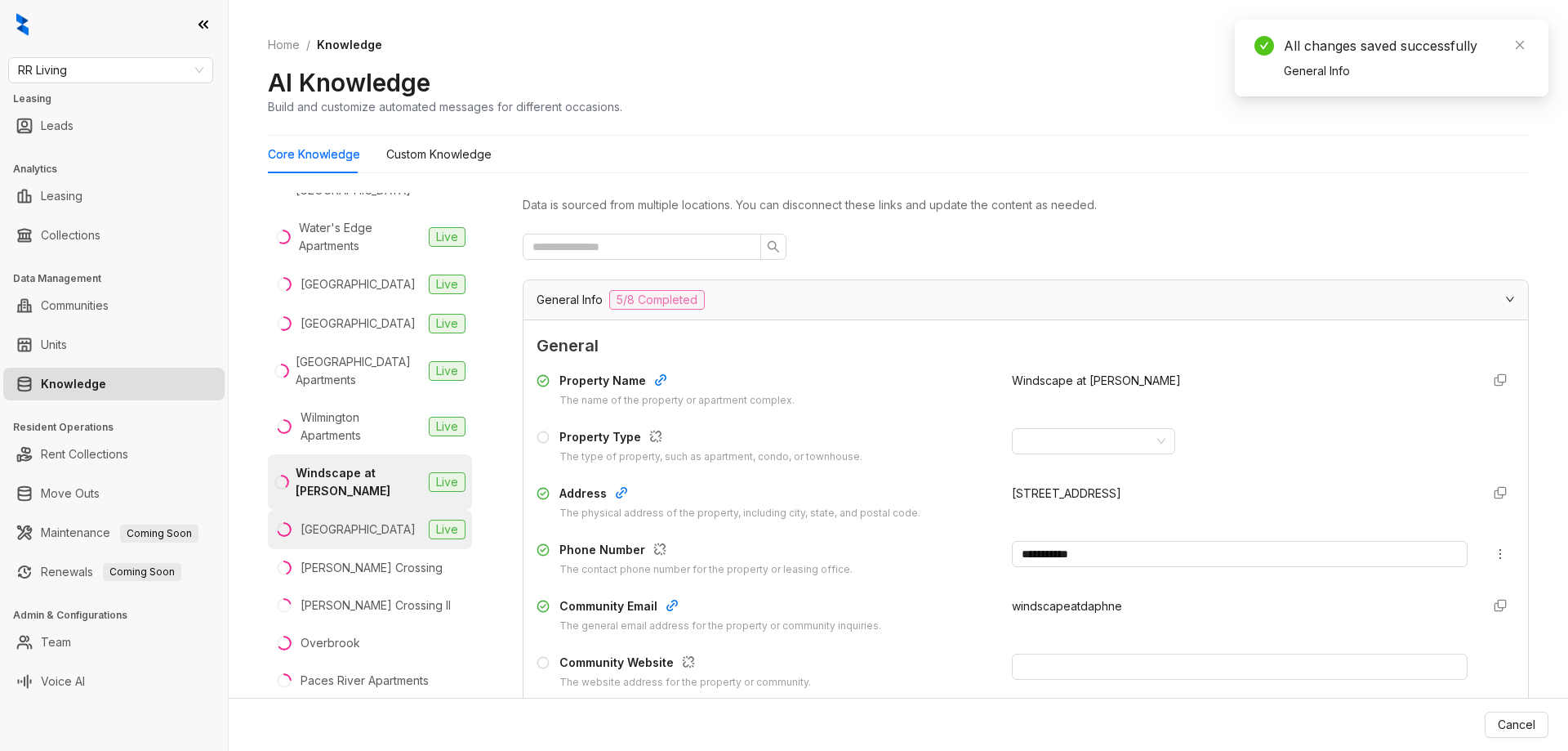
click at [370, 522] on div "Woodland Oaks" at bounding box center [358, 529] width 116 height 18
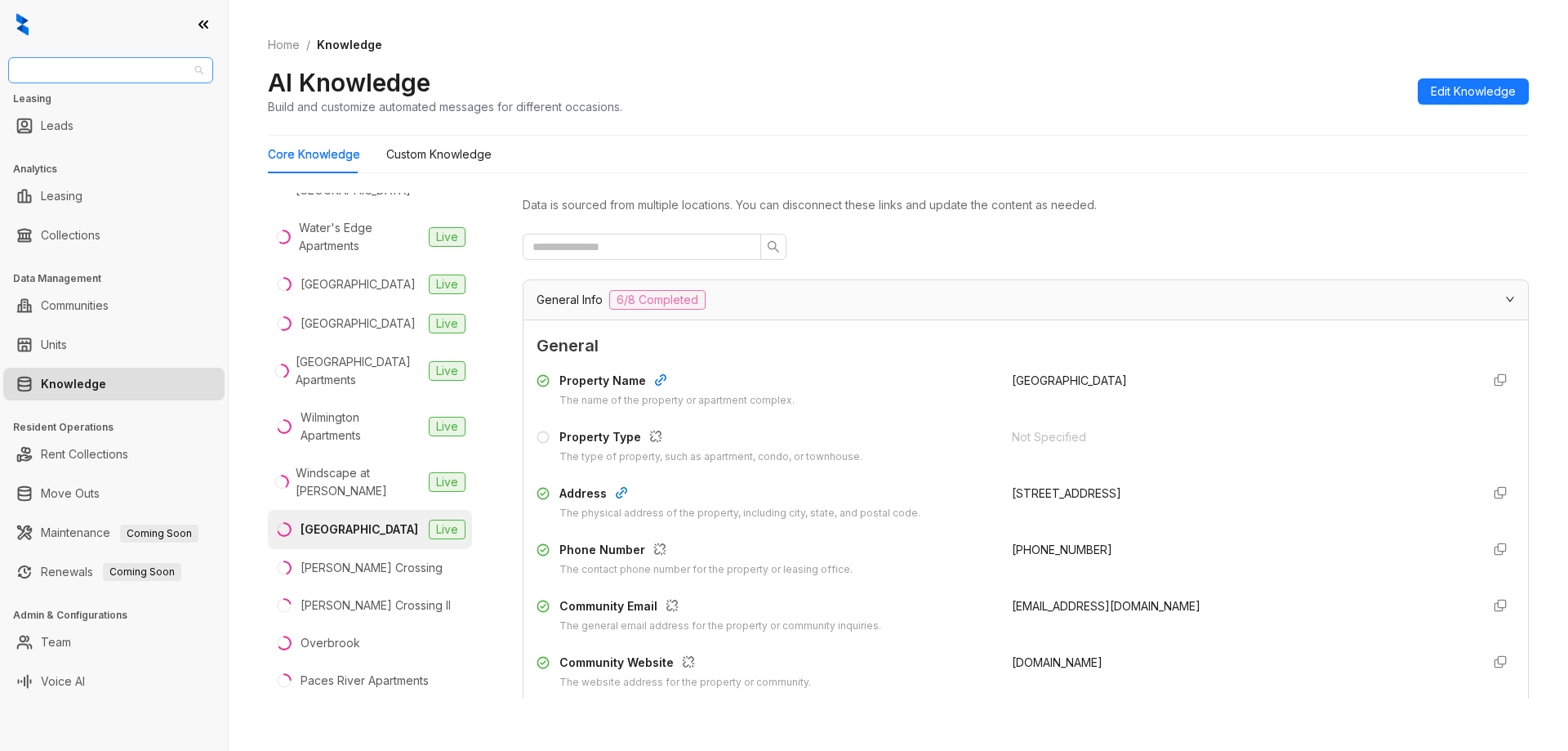
click at [154, 69] on span "RR Living" at bounding box center [110, 69] width 185 height 24
type input "******"
click at [121, 119] on div "Gallery Yardi" at bounding box center [111, 129] width 198 height 26
click at [136, 39] on div at bounding box center [114, 24] width 228 height 49
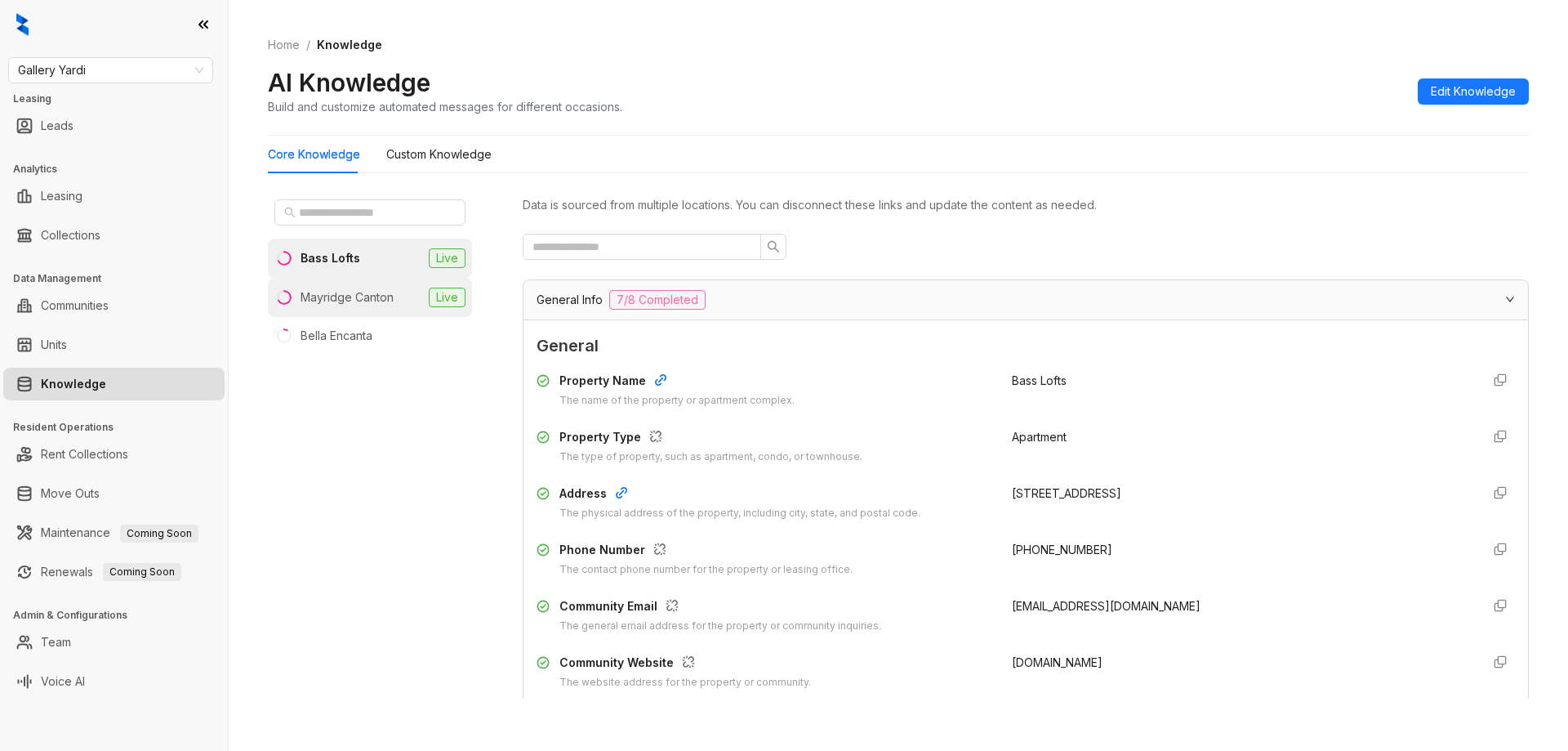
click at [357, 307] on li "Mayridge Canton Live" at bounding box center [370, 297] width 204 height 39
click at [1494, 493] on icon "button" at bounding box center [1501, 493] width 13 height 13
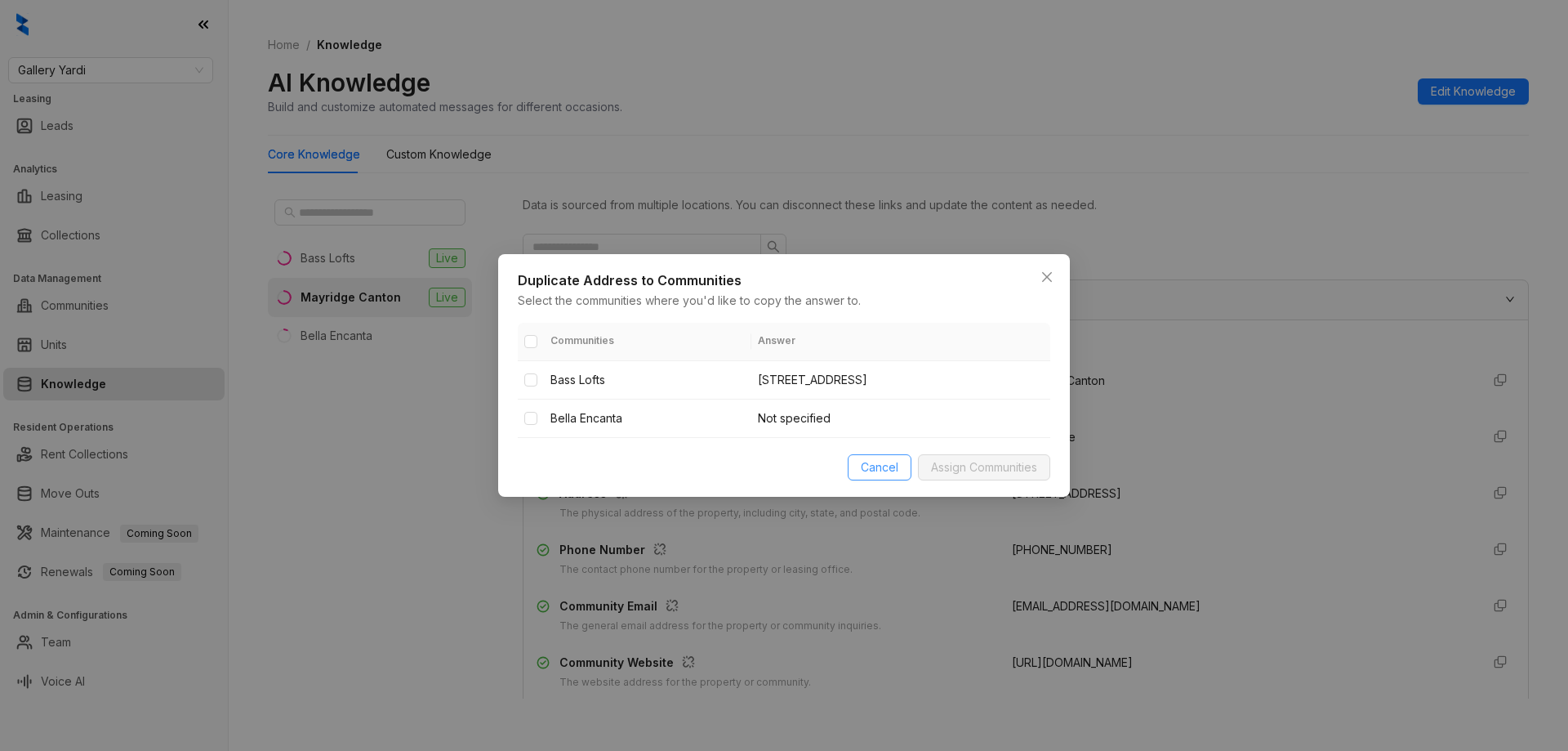
click at [886, 466] on span "Cancel" at bounding box center [879, 466] width 38 height 18
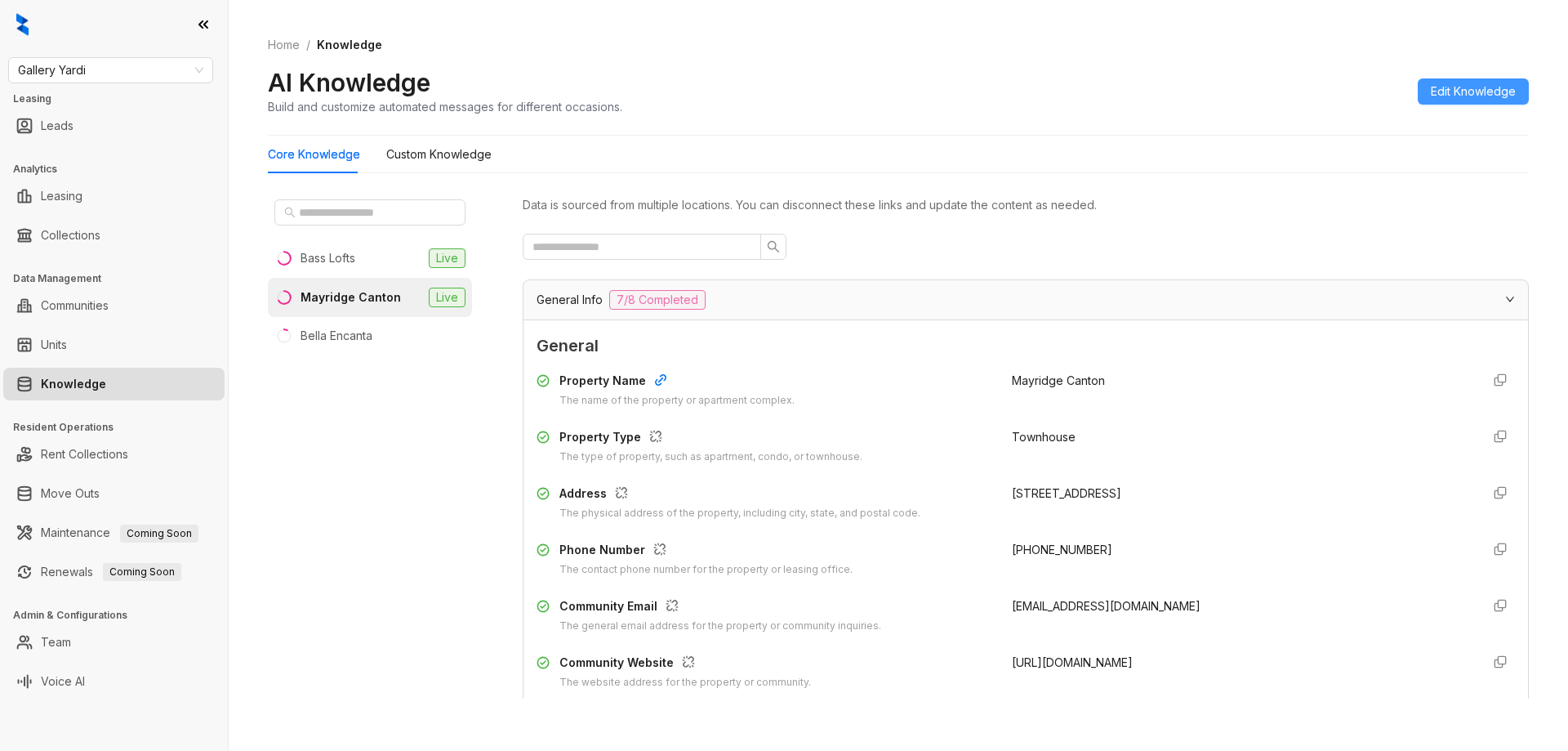
click at [1447, 90] on span "Edit Knowledge" at bounding box center [1473, 91] width 85 height 18
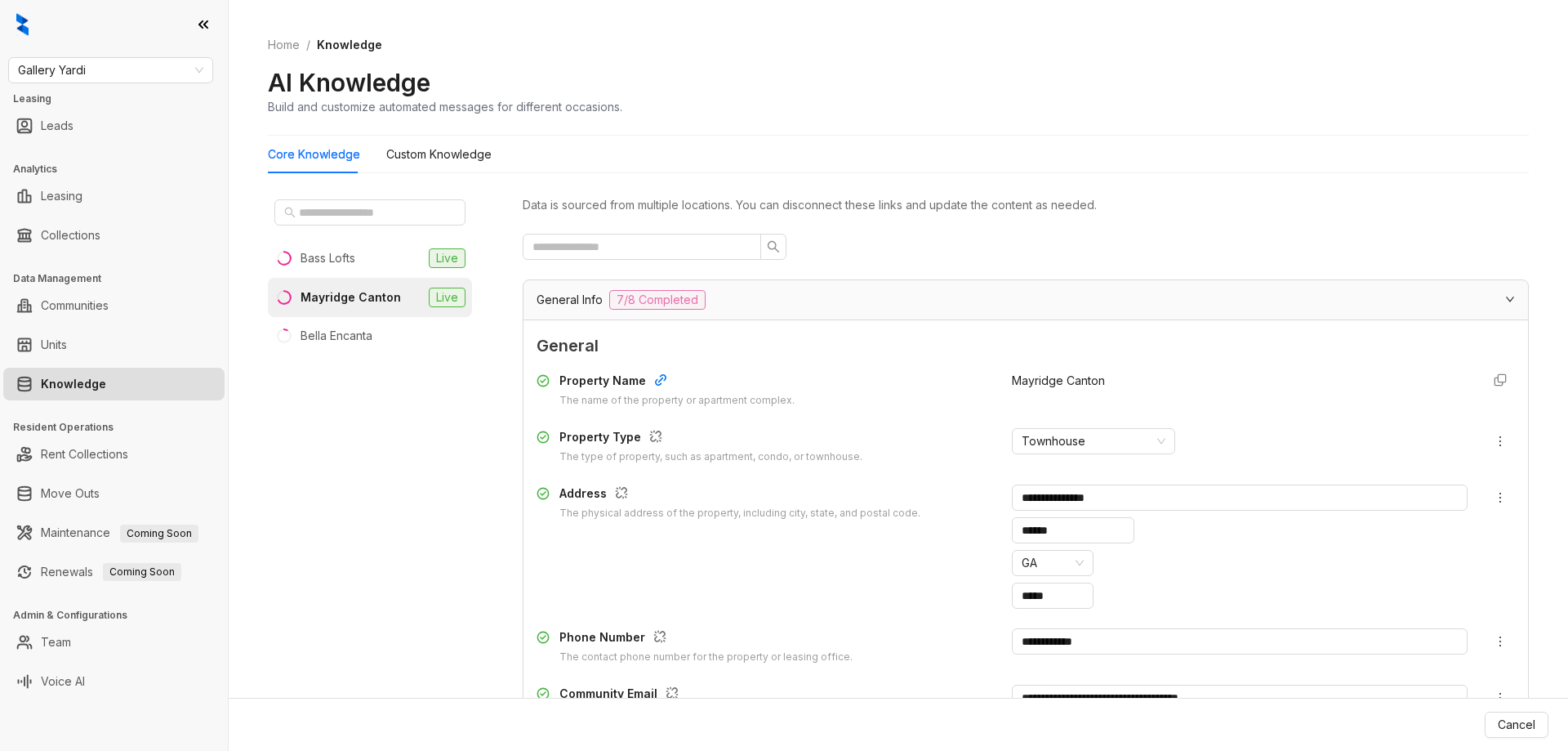
drag, startPoint x: 1507, startPoint y: 718, endPoint x: 1517, endPoint y: 651, distance: 67.7
click at [1507, 718] on span "Cancel" at bounding box center [1516, 724] width 38 height 18
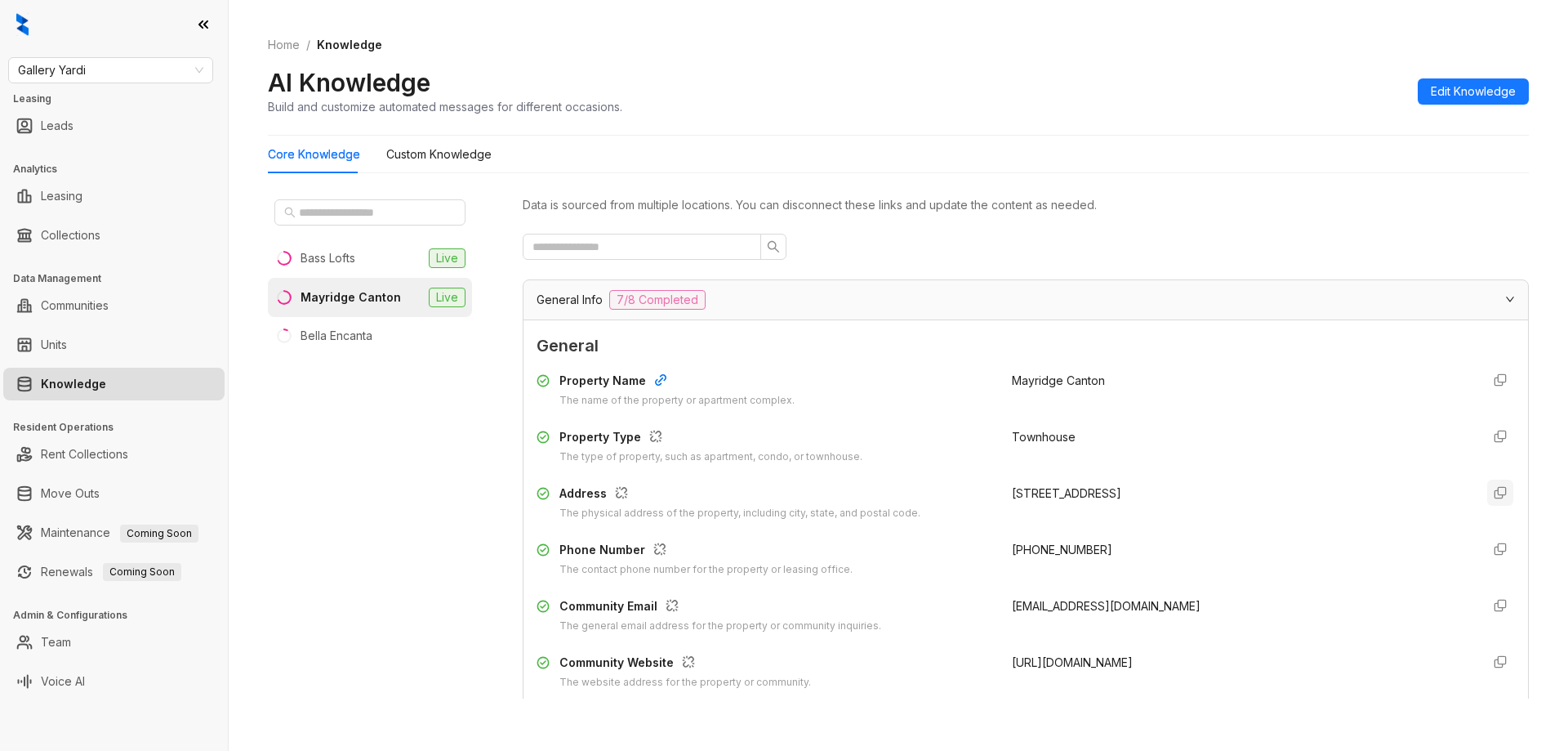
click at [1494, 494] on icon "button" at bounding box center [1501, 493] width 13 height 13
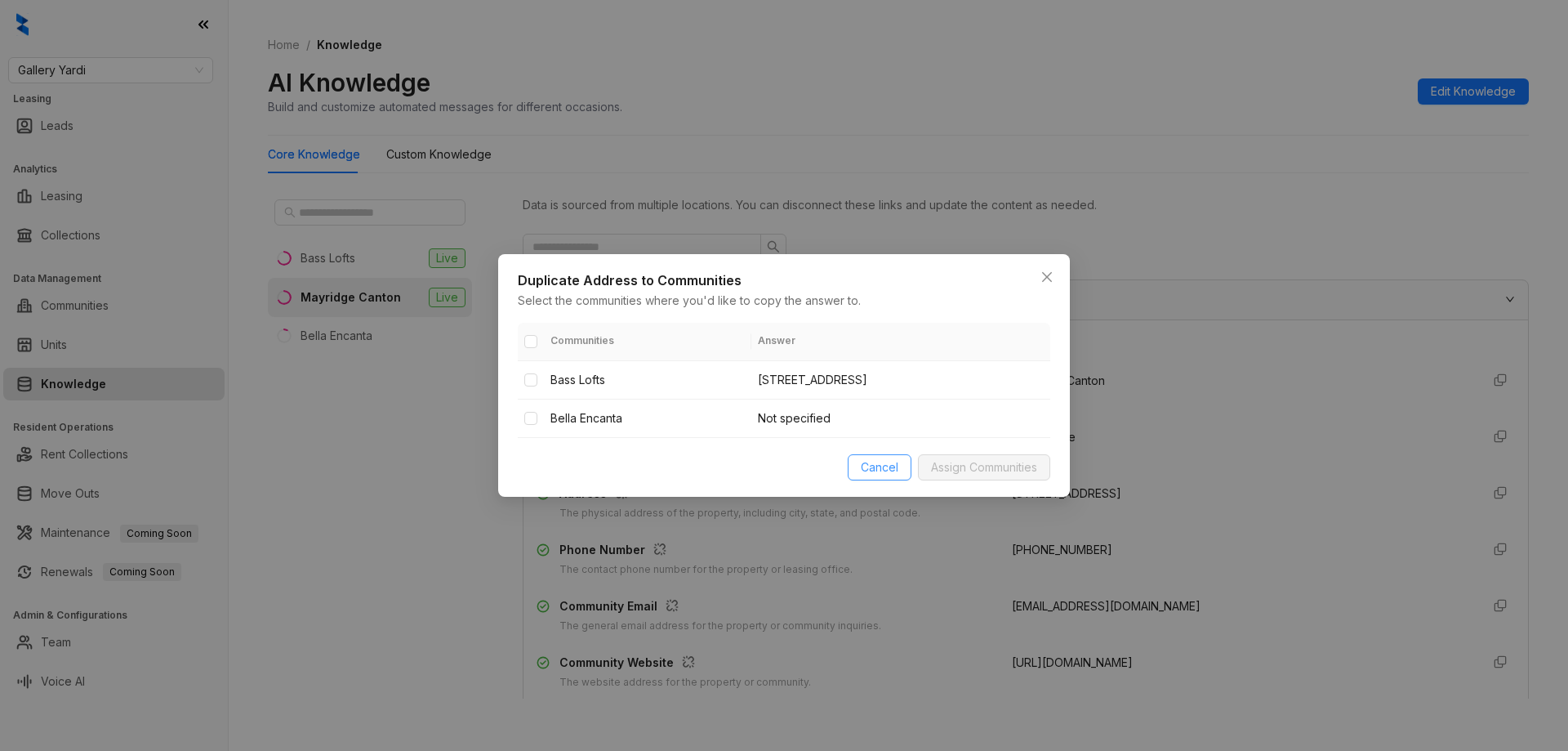
click at [884, 471] on span "Cancel" at bounding box center [879, 466] width 38 height 18
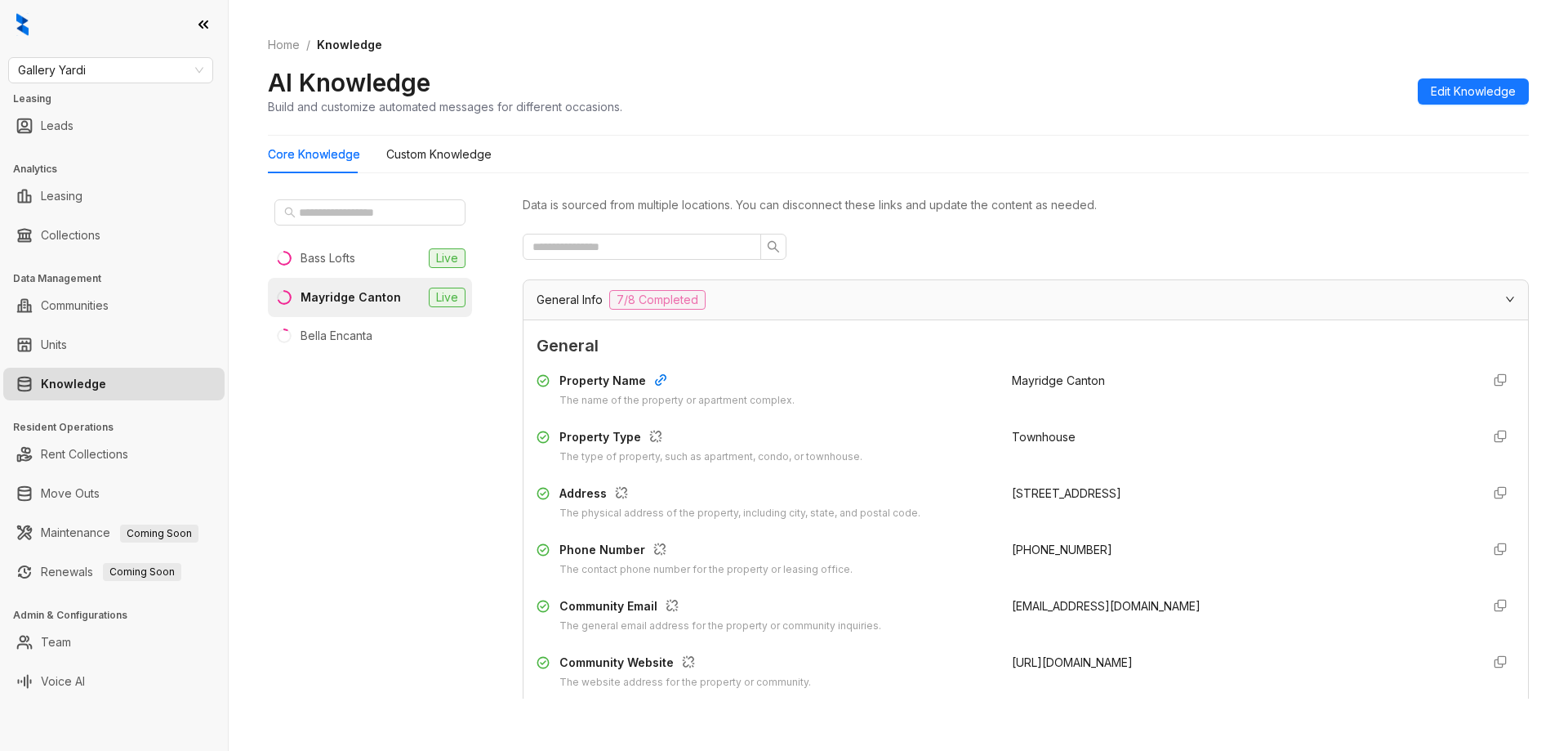
drag, startPoint x: 1202, startPoint y: 494, endPoint x: 992, endPoint y: 489, distance: 210.1
click at [992, 489] on div "Address The physical address of the property, including city, state, and postal…" at bounding box center [1026, 503] width 979 height 37
copy div "[STREET_ADDRESS]"
